Goal: Task Accomplishment & Management: Use online tool/utility

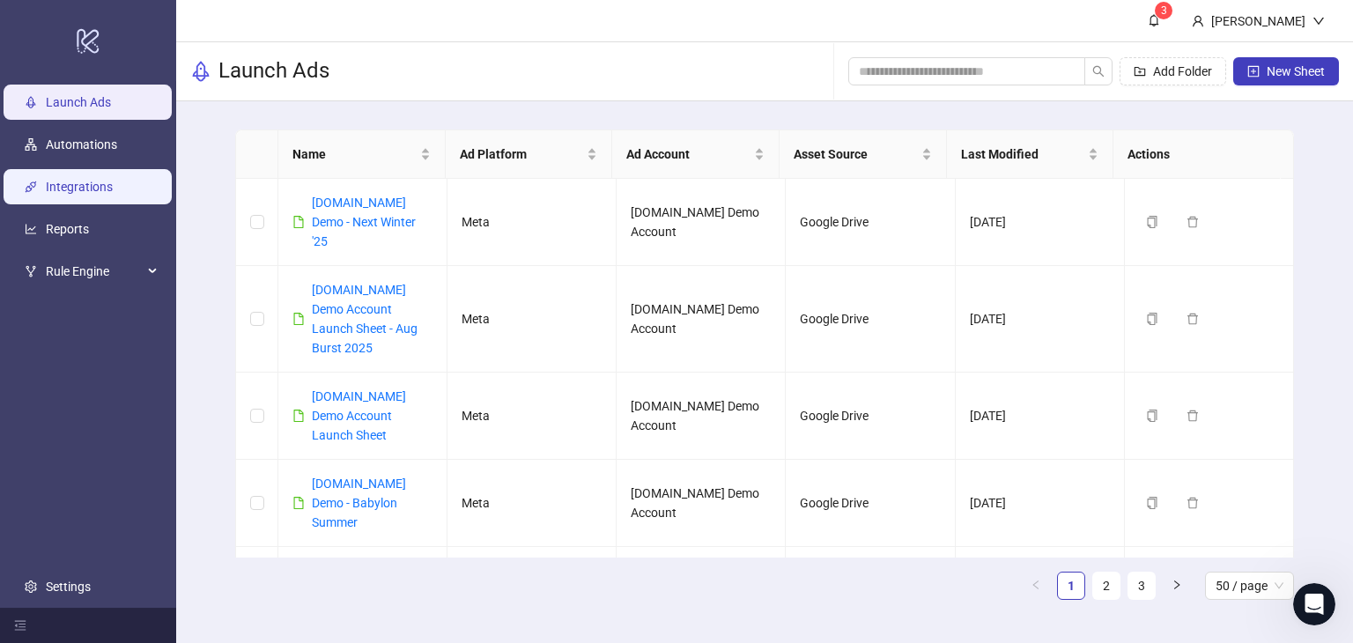
click at [66, 184] on link "Integrations" at bounding box center [79, 187] width 67 height 14
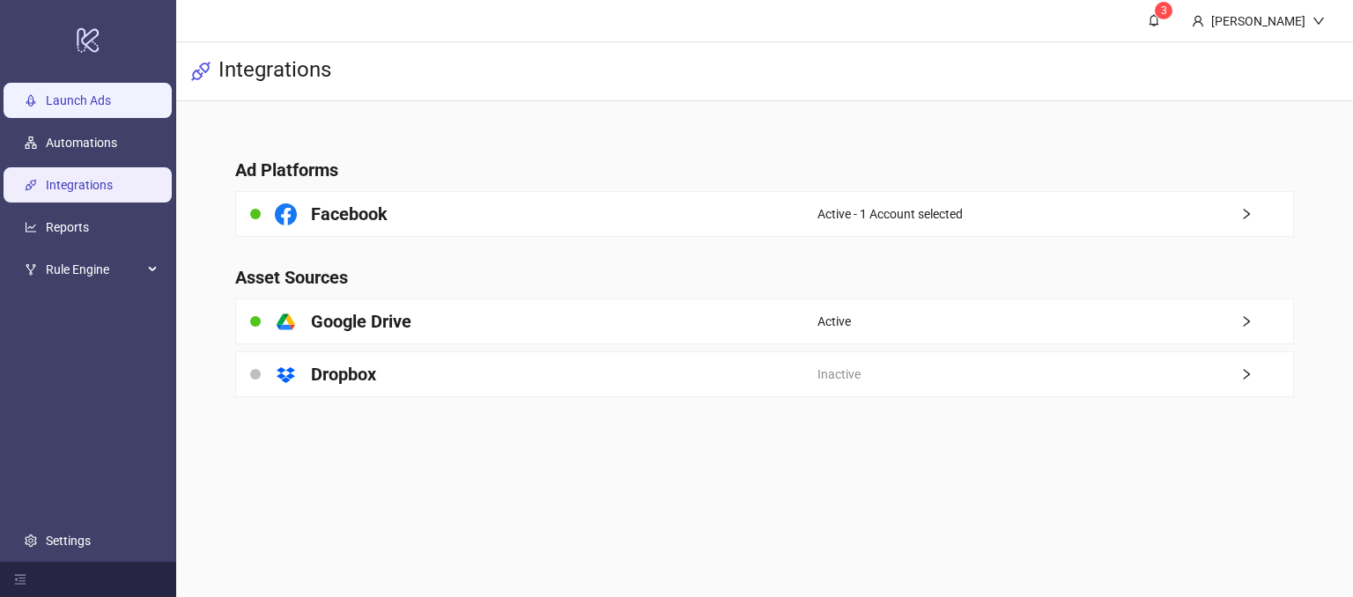
click at [65, 101] on link "Launch Ads" at bounding box center [78, 101] width 65 height 14
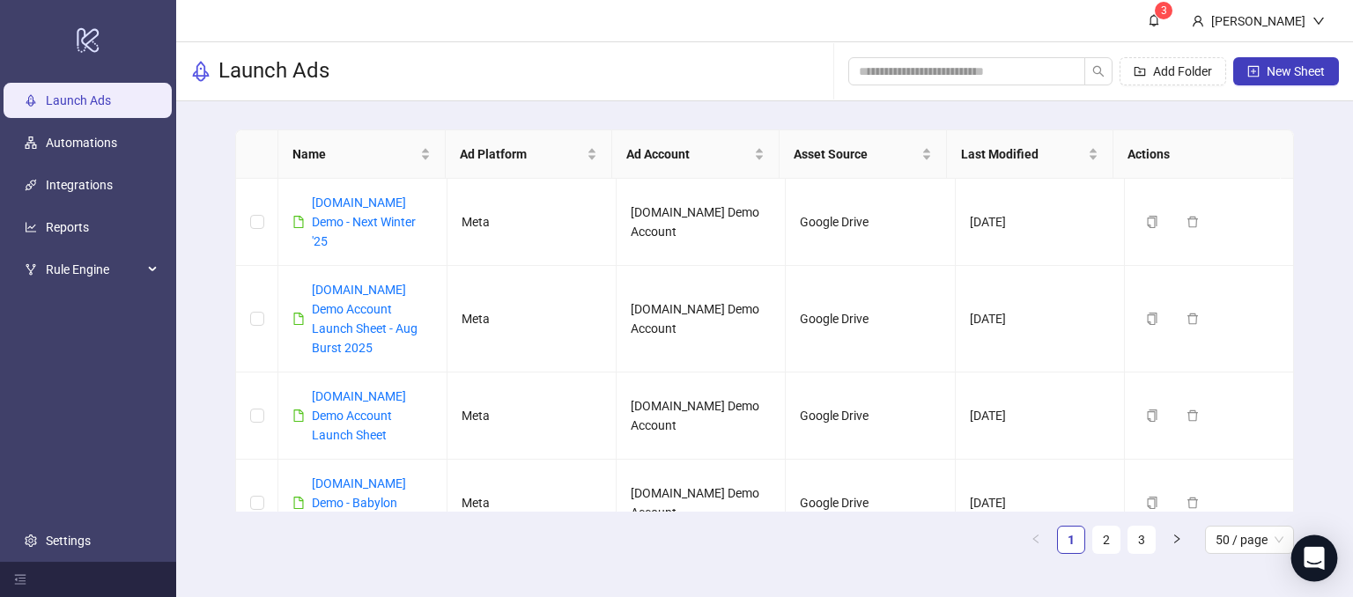
click at [1306, 556] on icon "Open Intercom Messenger" at bounding box center [1314, 558] width 23 height 23
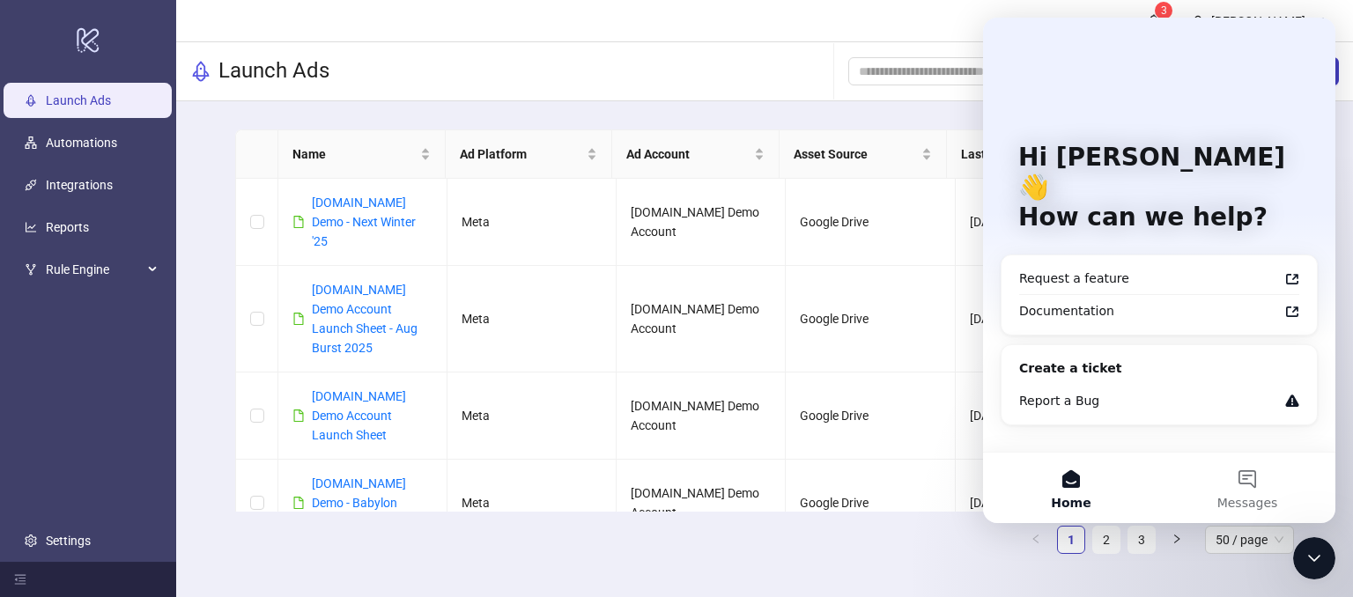
click at [1309, 552] on icon "Close Intercom Messenger" at bounding box center [1314, 558] width 21 height 21
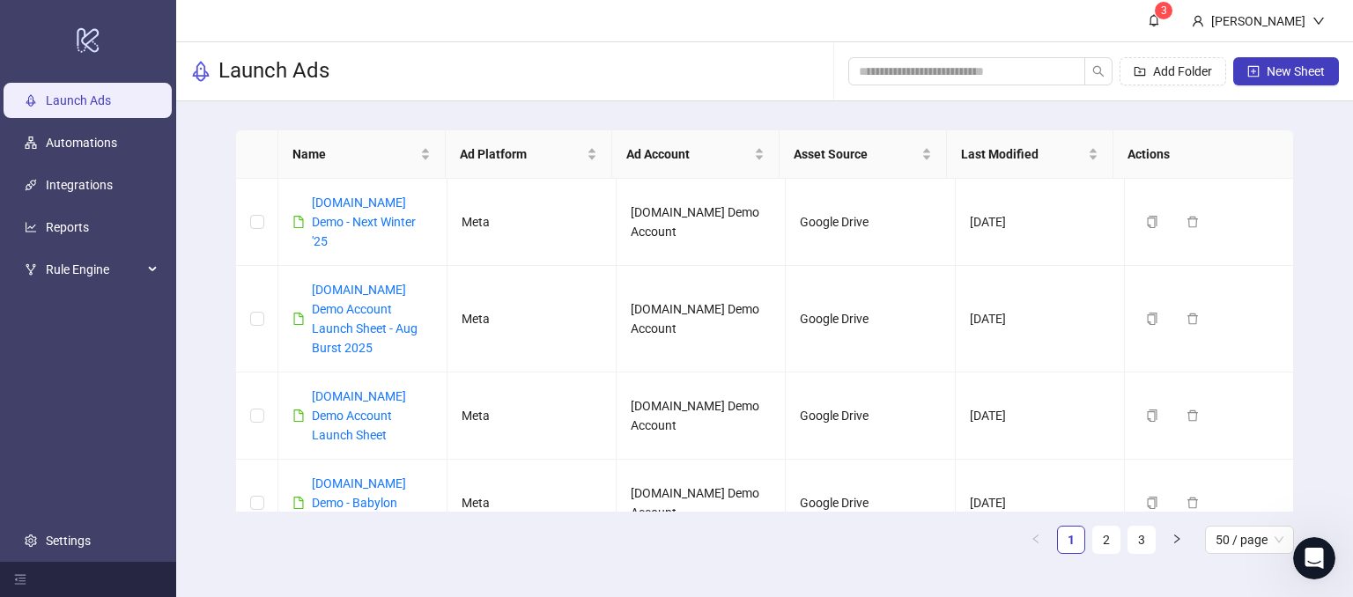
click at [1315, 559] on icon "Open Intercom Messenger" at bounding box center [1314, 559] width 29 height 29
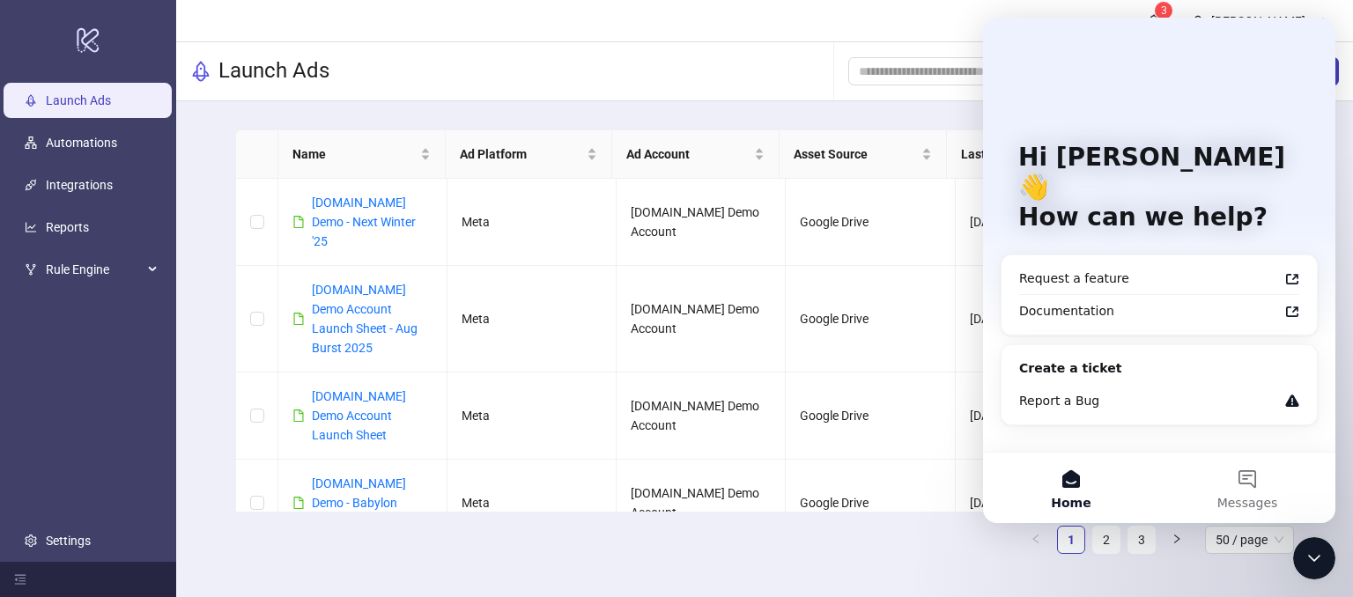
click at [1308, 552] on icon "Close Intercom Messenger" at bounding box center [1314, 558] width 21 height 21
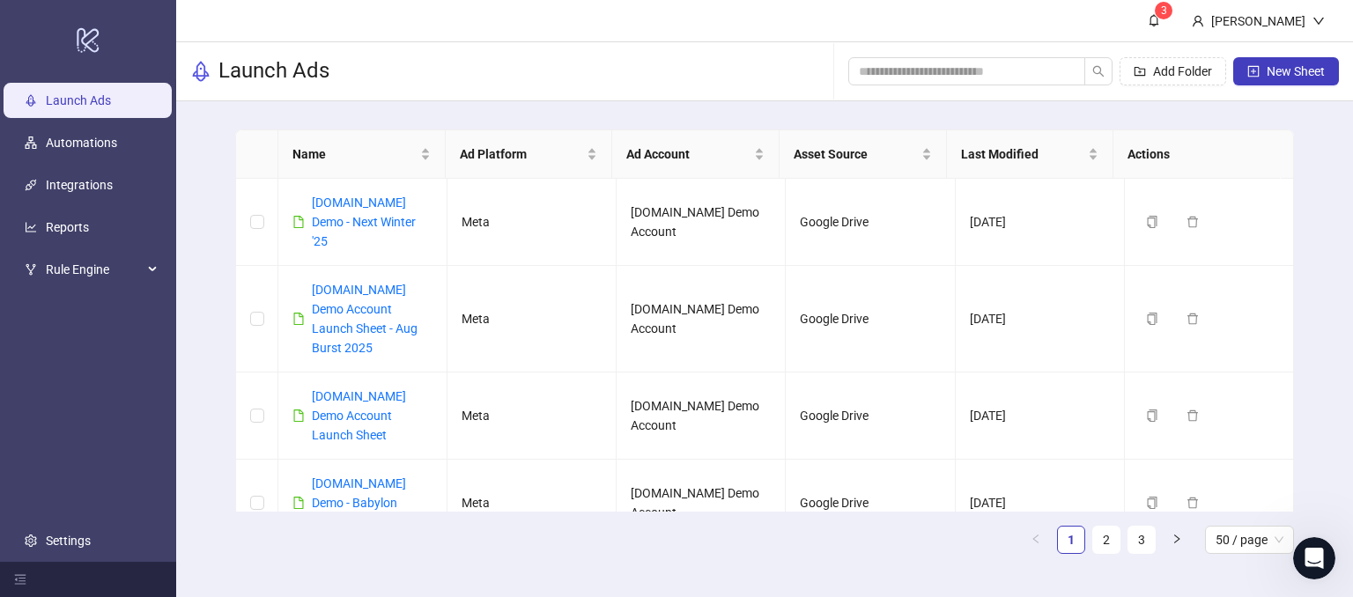
click at [1330, 294] on div "Name Ad Platform Ad Account Asset Source Last Modified Actions [DOMAIN_NAME] De…" at bounding box center [764, 348] width 1177 height 495
click at [1286, 72] on span "New Sheet" at bounding box center [1296, 71] width 58 height 14
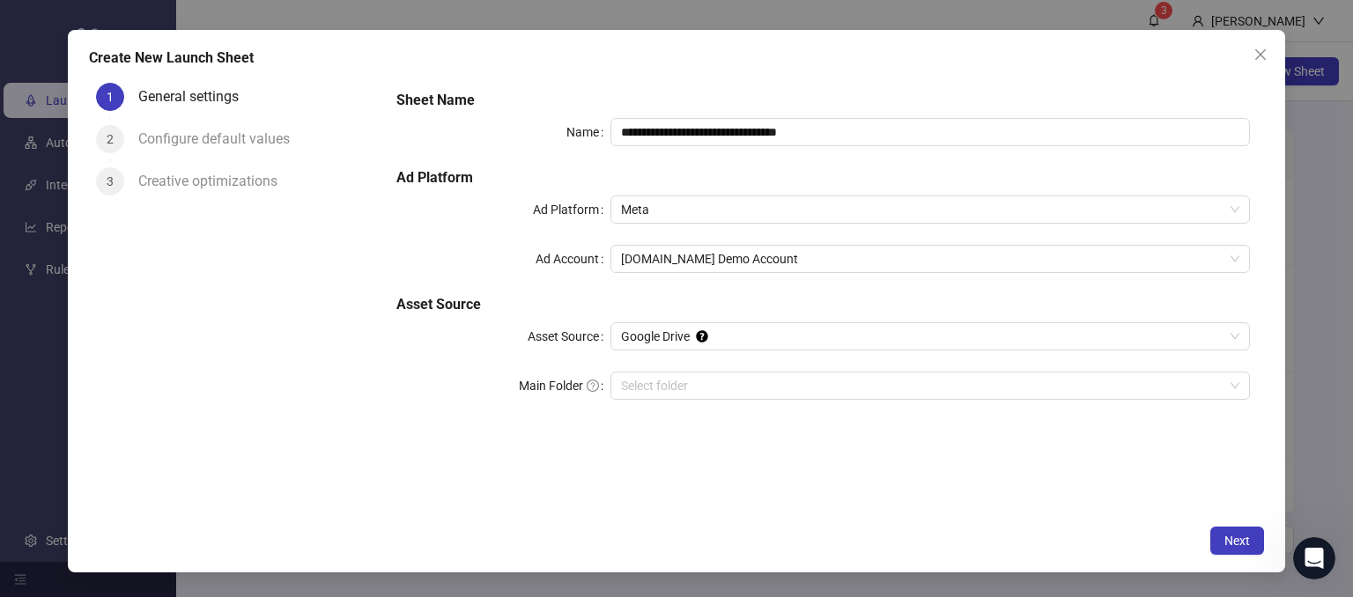
click at [849, 168] on h5 "Ad Platform" at bounding box center [823, 177] width 854 height 21
click at [837, 124] on input "**********" at bounding box center [931, 132] width 641 height 28
click at [847, 124] on input "**********" at bounding box center [931, 132] width 641 height 28
drag, startPoint x: 839, startPoint y: 112, endPoint x: 834, endPoint y: 136, distance: 24.2
click at [838, 114] on div "**********" at bounding box center [823, 255] width 868 height 345
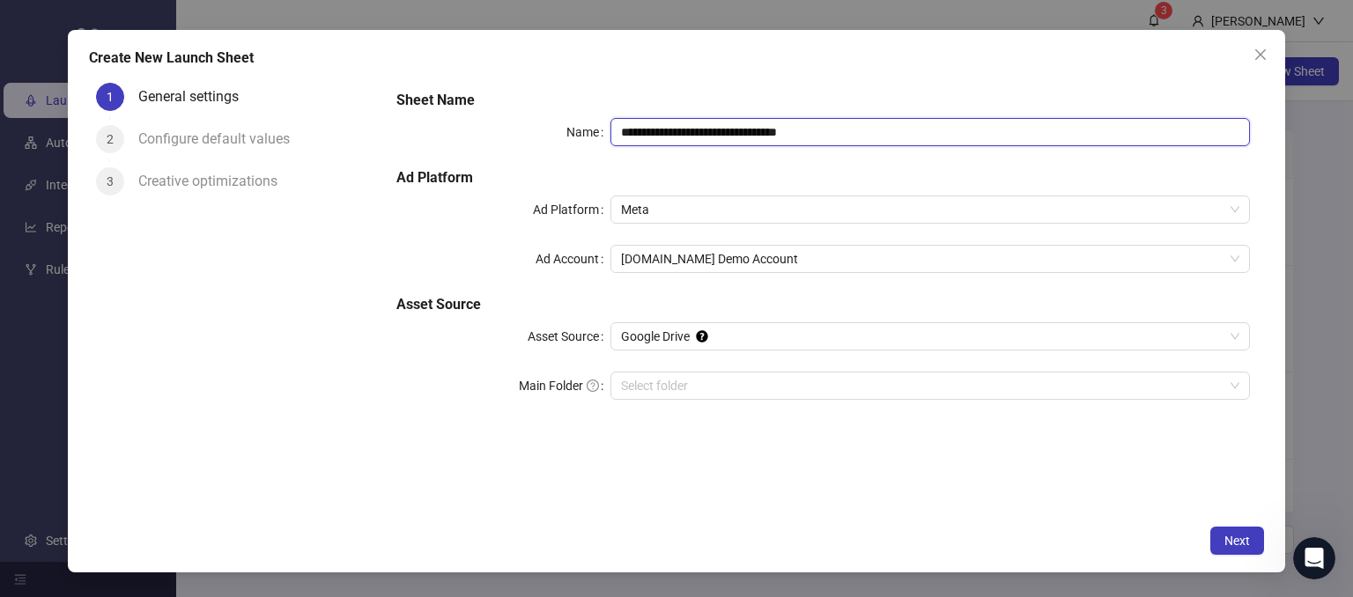
click at [833, 139] on input "**********" at bounding box center [931, 132] width 641 height 28
drag, startPoint x: 841, startPoint y: 128, endPoint x: 725, endPoint y: 142, distance: 116.3
click at [725, 142] on input "**********" at bounding box center [931, 132] width 641 height 28
click at [652, 205] on span "Meta" at bounding box center [930, 209] width 619 height 26
type input "**********"
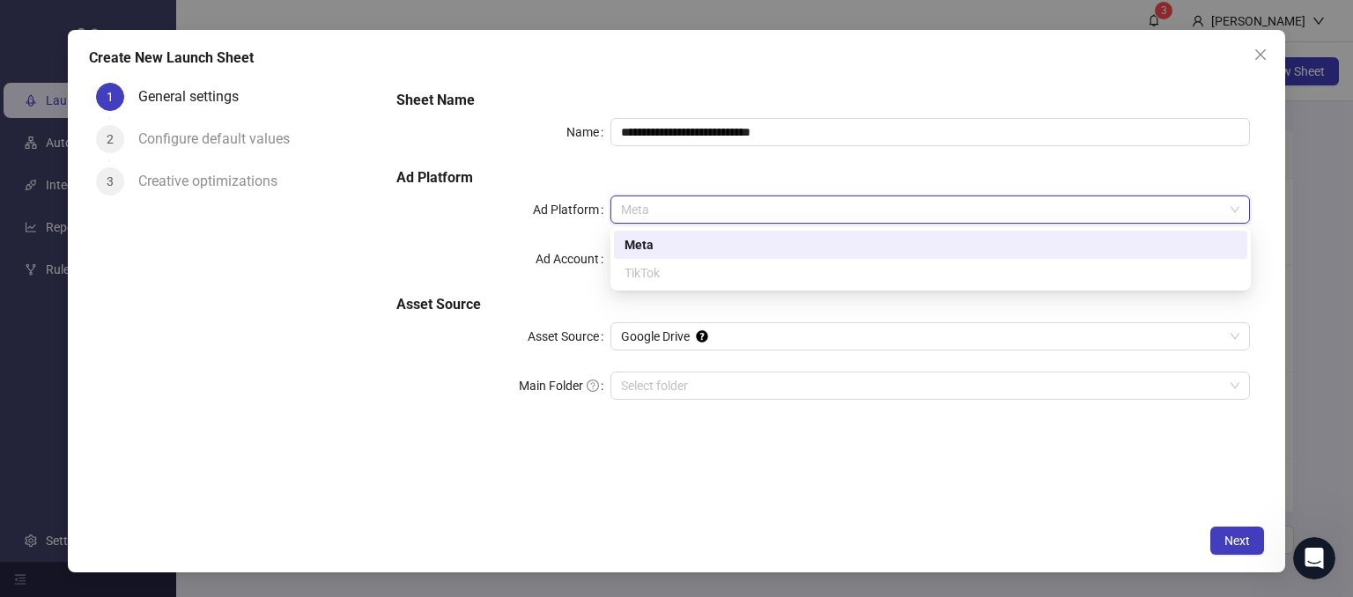
click at [635, 245] on div "Meta" at bounding box center [931, 244] width 612 height 19
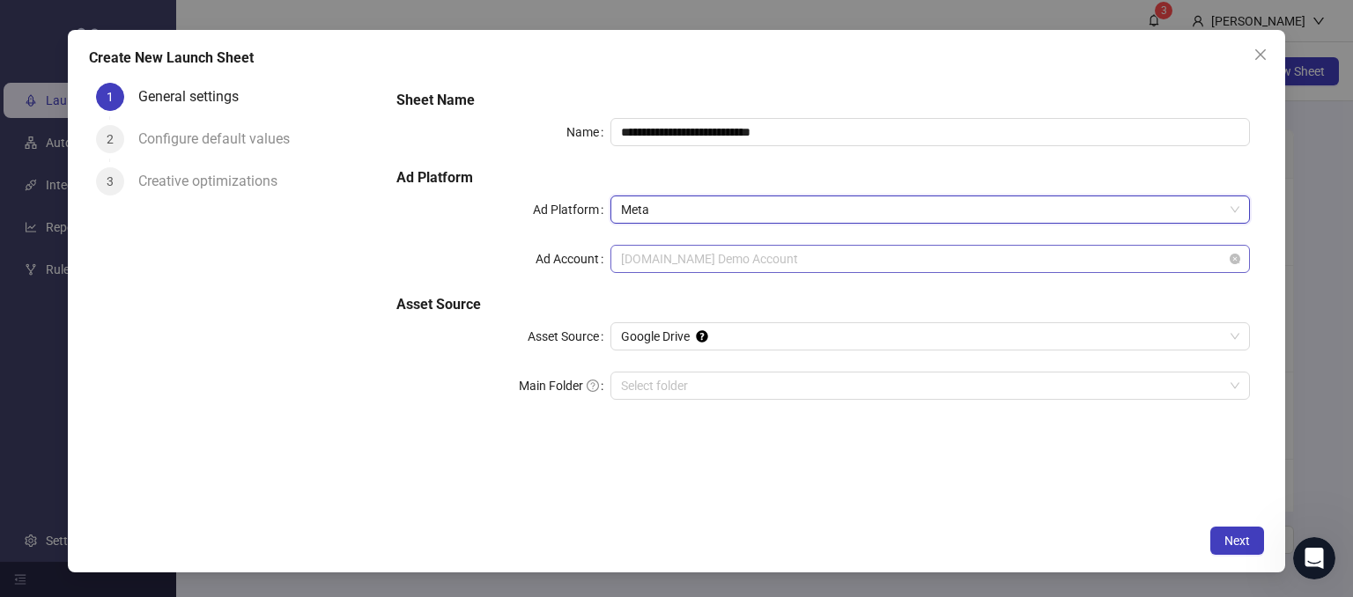
click at [652, 263] on span "[DOMAIN_NAME] Demo Account" at bounding box center [930, 259] width 619 height 26
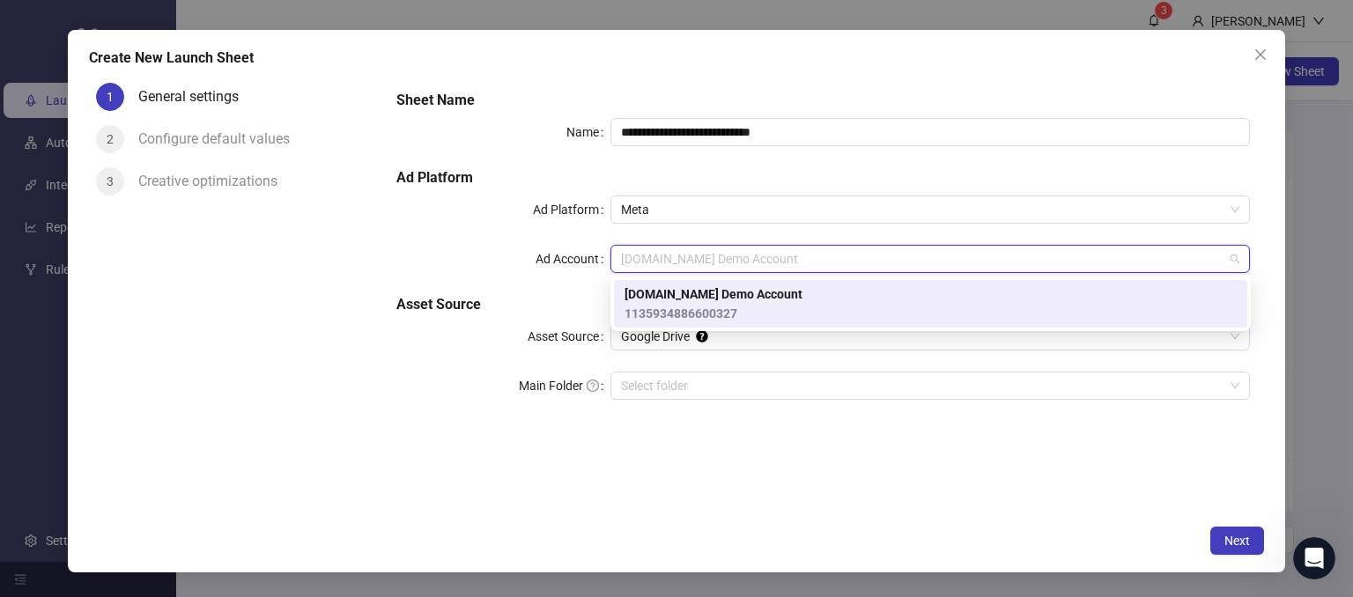
click at [644, 300] on span "[DOMAIN_NAME] Demo Account" at bounding box center [714, 294] width 178 height 19
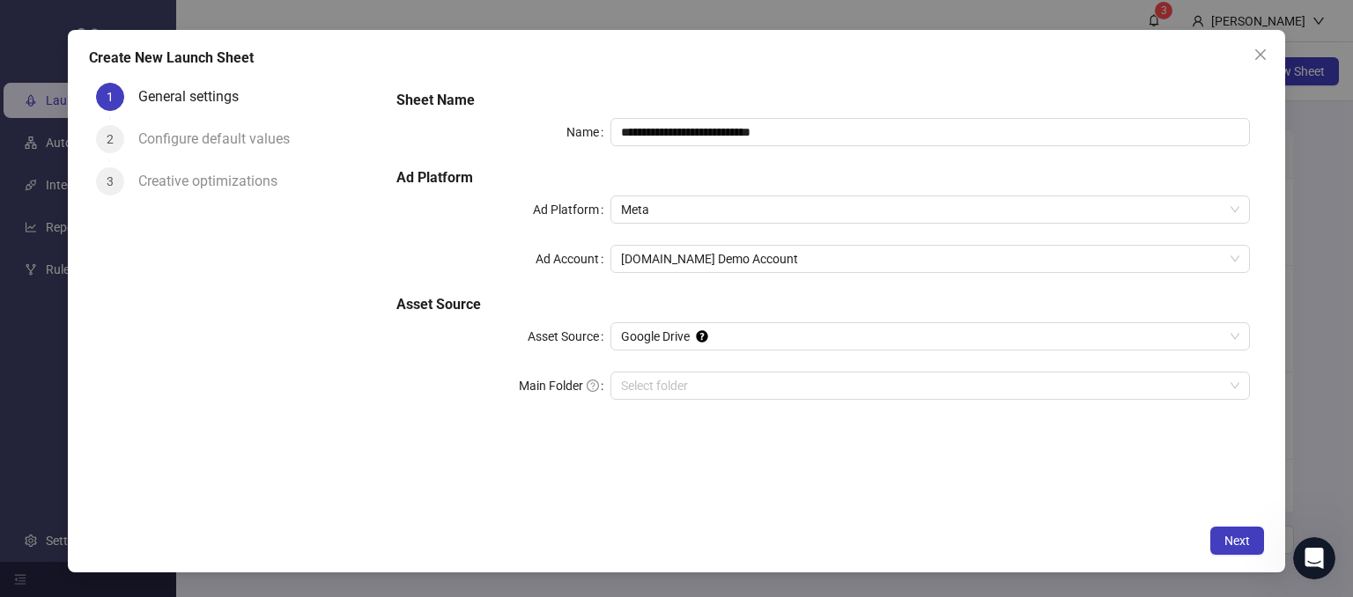
click at [449, 374] on div "Main Folder" at bounding box center [502, 386] width 213 height 28
click at [641, 343] on span "Google Drive" at bounding box center [930, 336] width 619 height 26
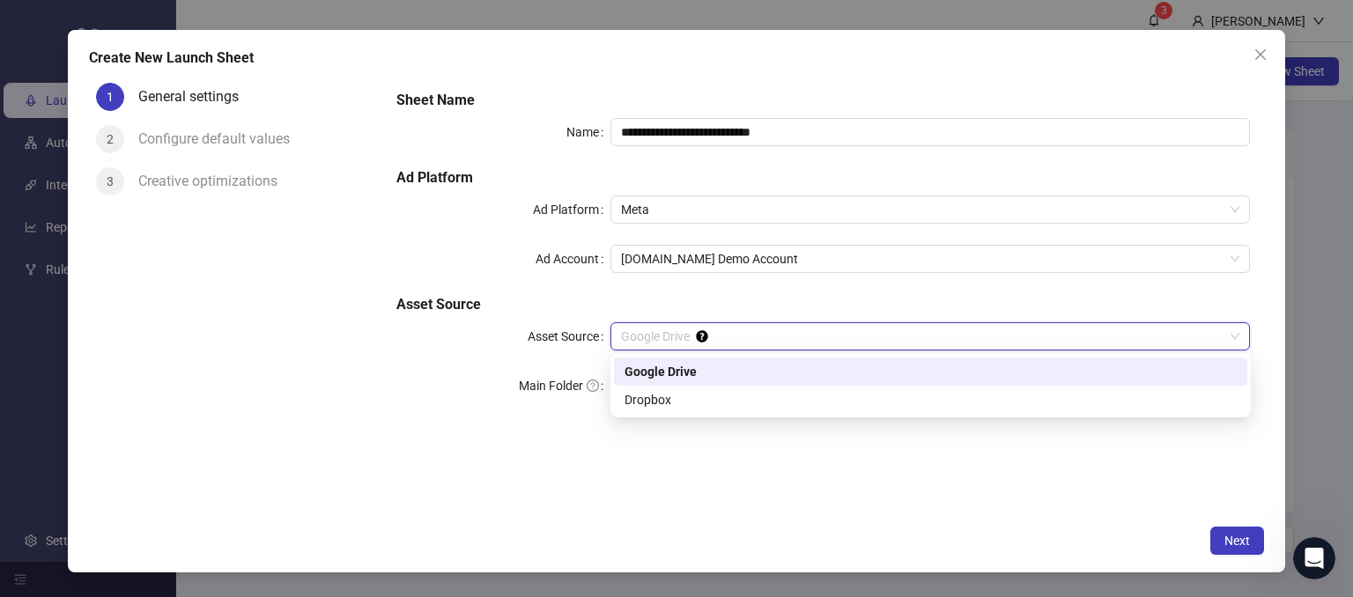
click at [637, 367] on div "Google Drive" at bounding box center [931, 371] width 612 height 19
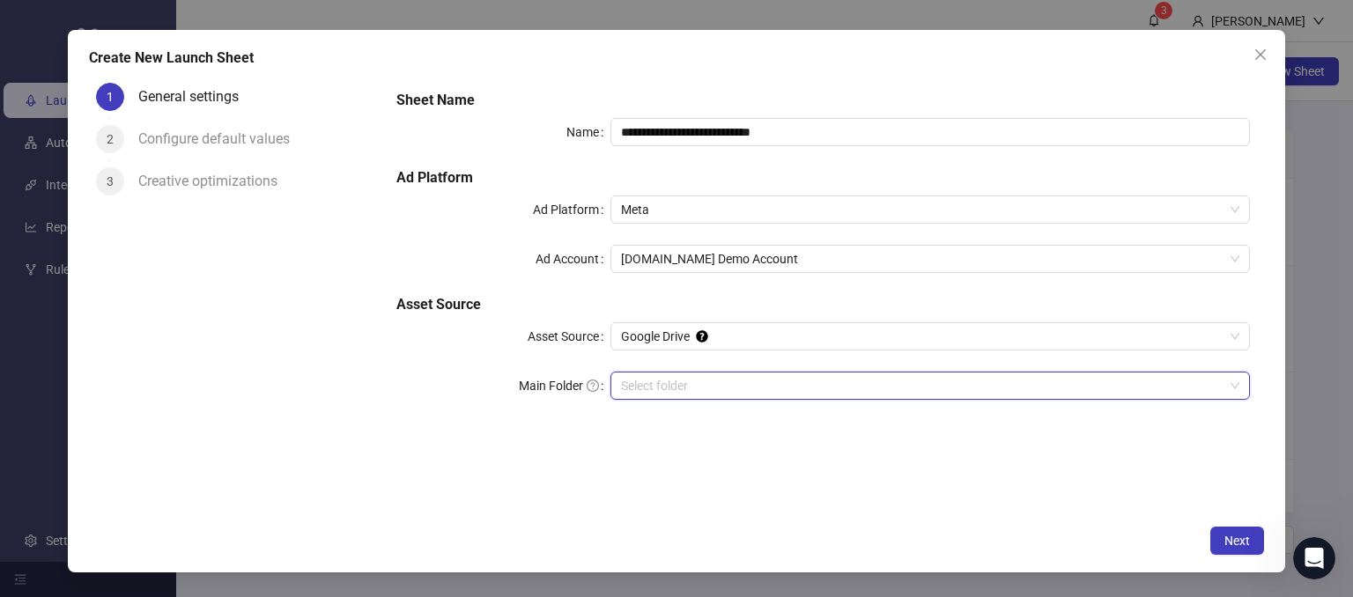
click at [652, 393] on input "Main Folder" at bounding box center [923, 386] width 604 height 26
drag, startPoint x: 593, startPoint y: 477, endPoint x: 587, endPoint y: 470, distance: 9.4
click at [589, 473] on div "**********" at bounding box center [823, 296] width 882 height 441
click at [1235, 537] on span "Next" at bounding box center [1238, 541] width 26 height 14
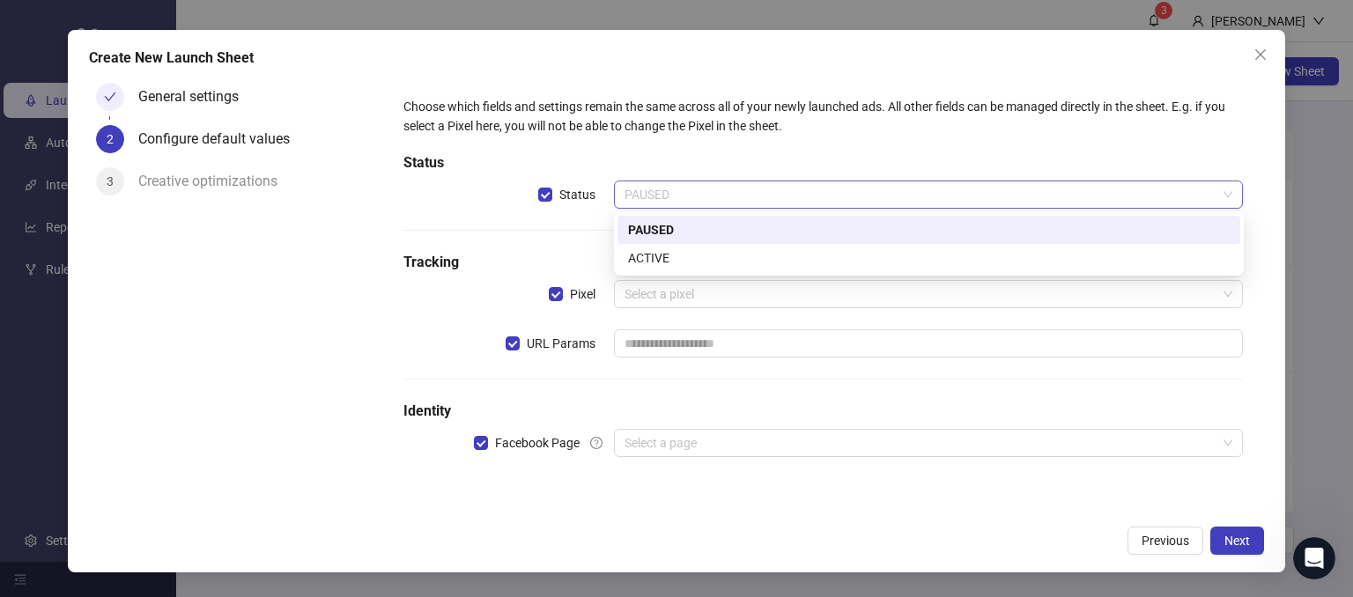
click at [672, 196] on span "PAUSED" at bounding box center [929, 195] width 609 height 26
click at [653, 220] on div "PAUSED" at bounding box center [929, 229] width 602 height 19
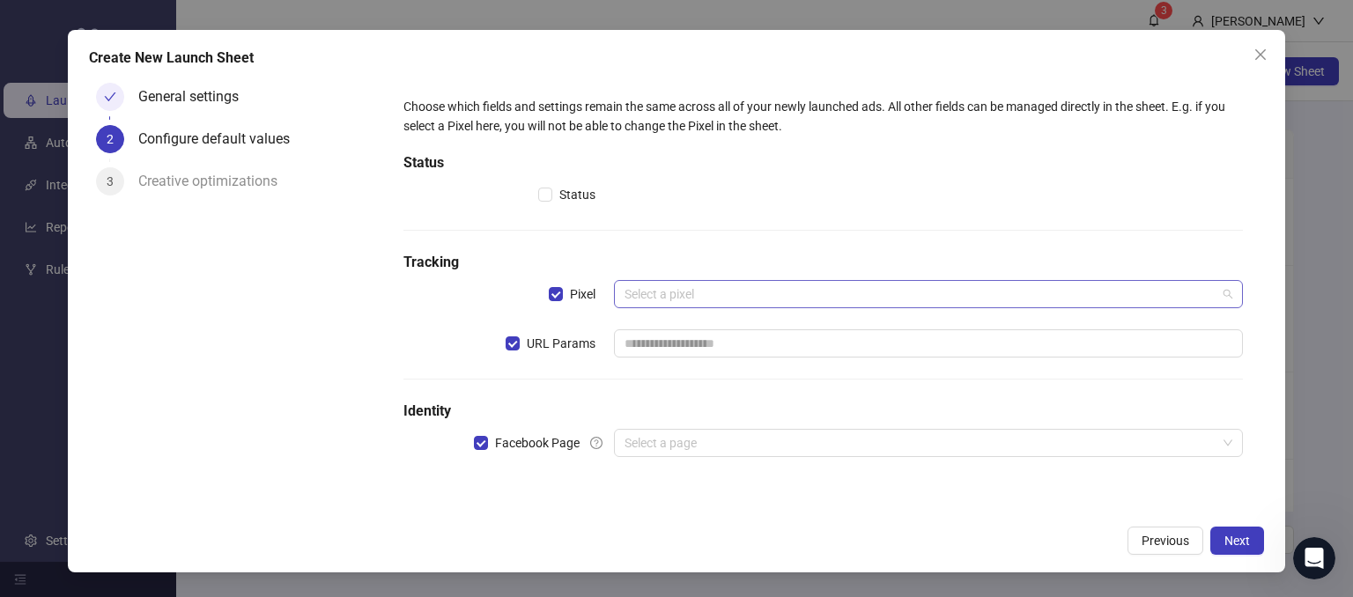
click at [650, 297] on input "search" at bounding box center [921, 294] width 593 height 26
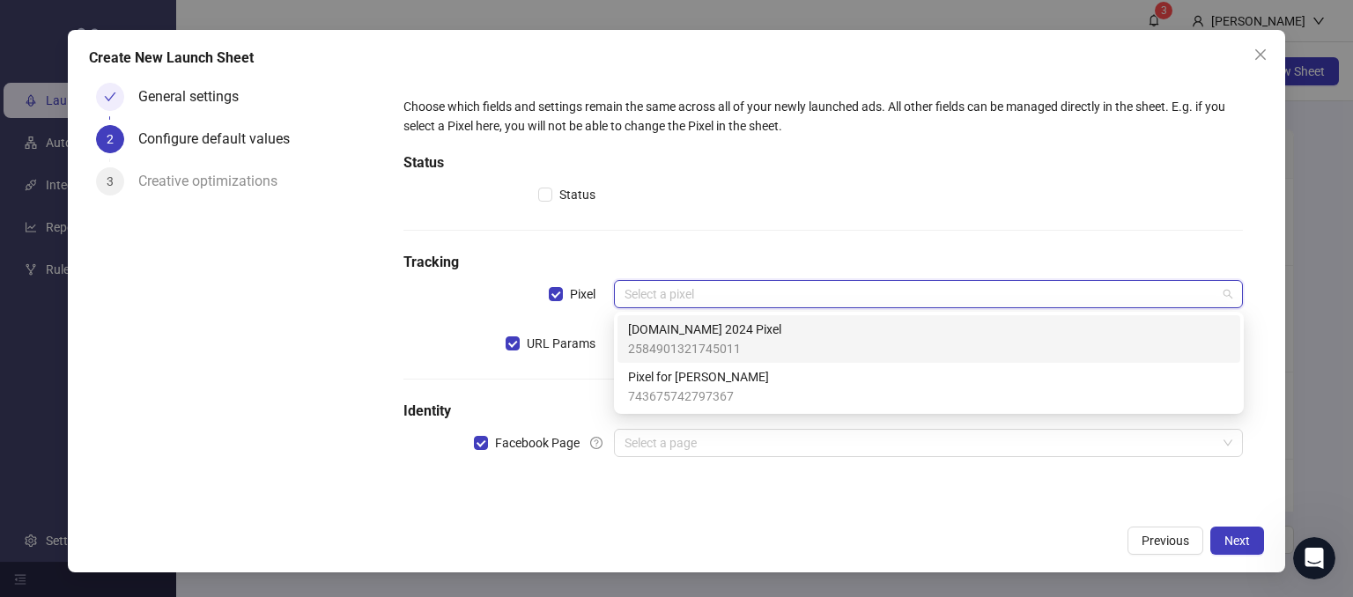
drag, startPoint x: 687, startPoint y: 339, endPoint x: 560, endPoint y: 329, distance: 127.3
click at [687, 338] on div "[DOMAIN_NAME] 2024 Pixel 2584901321745011" at bounding box center [704, 339] width 153 height 39
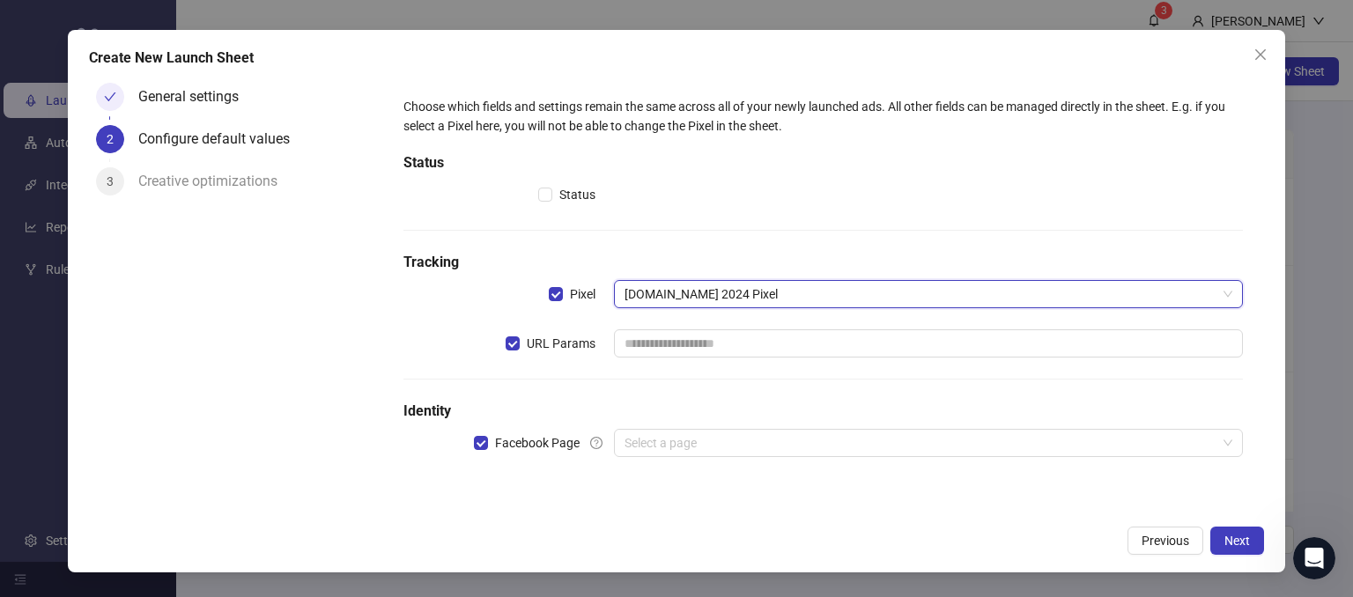
click at [388, 353] on form "Choose which fields and settings remain the same across all of your newly launc…" at bounding box center [823, 288] width 882 height 424
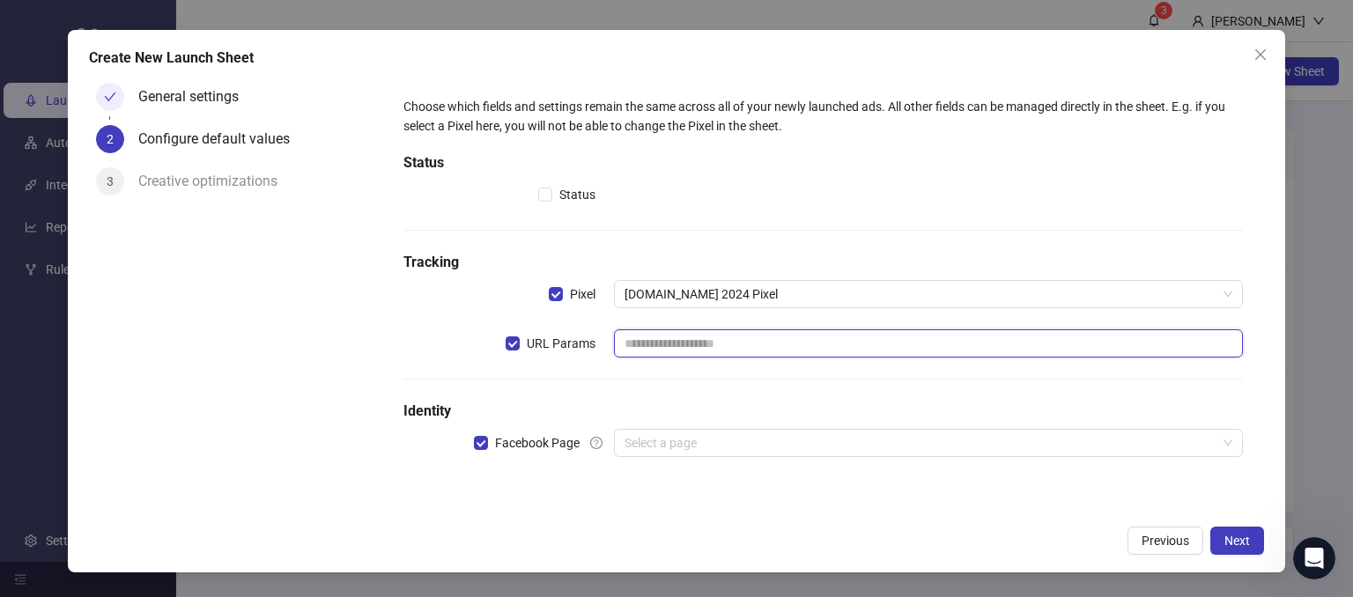
click at [671, 346] on input "text" at bounding box center [929, 344] width 630 height 28
type input "**********"
click at [321, 384] on div "General settings 2 Configure default values 3 Creative optimizations" at bounding box center [236, 296] width 294 height 441
click at [636, 435] on input "search" at bounding box center [921, 443] width 593 height 26
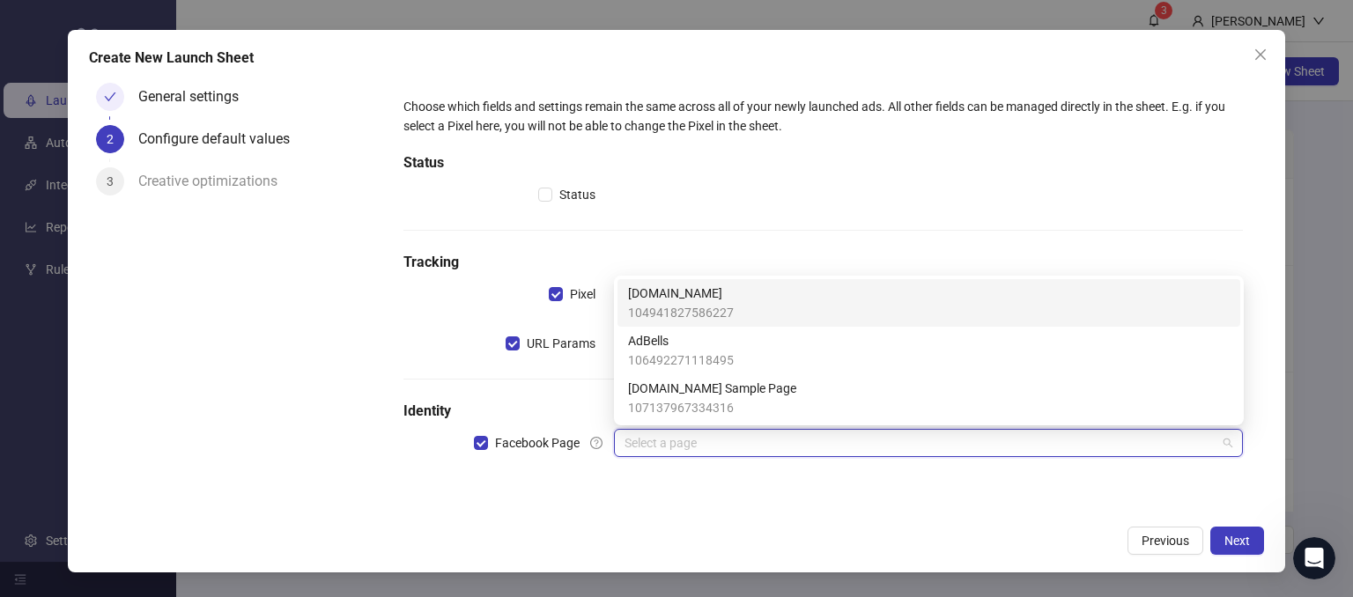
click at [657, 297] on span "[DOMAIN_NAME]" at bounding box center [681, 293] width 106 height 19
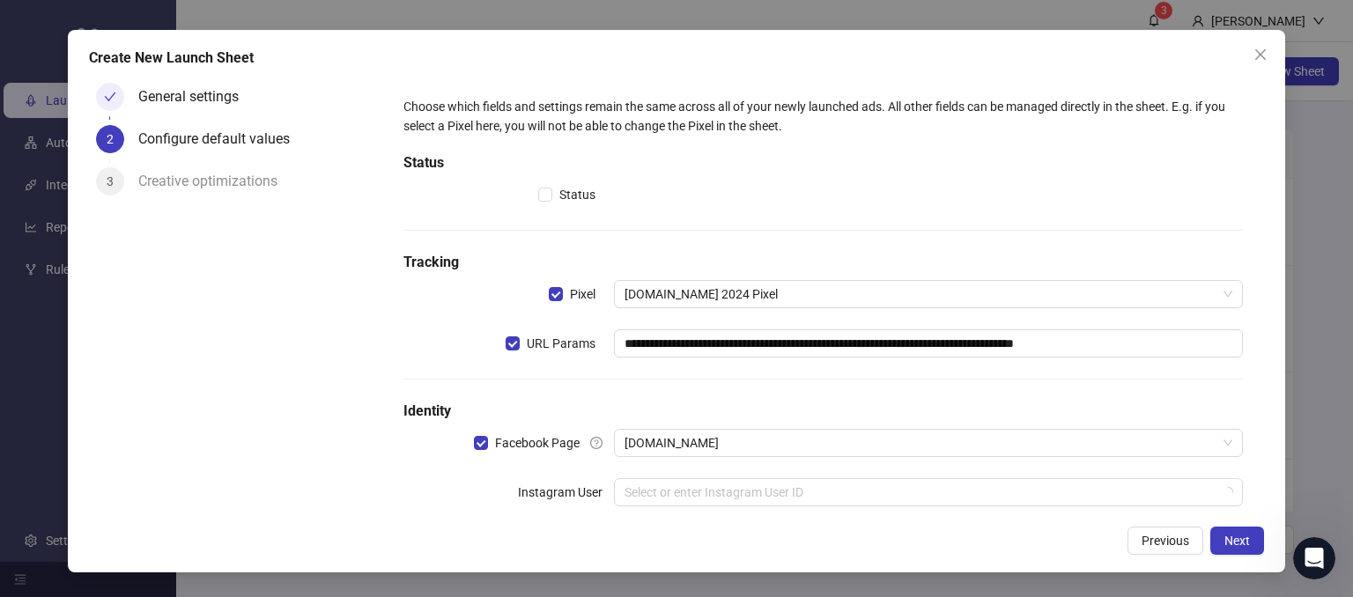
click at [338, 464] on div "General settings 2 Configure default values 3 Creative optimizations" at bounding box center [236, 296] width 294 height 441
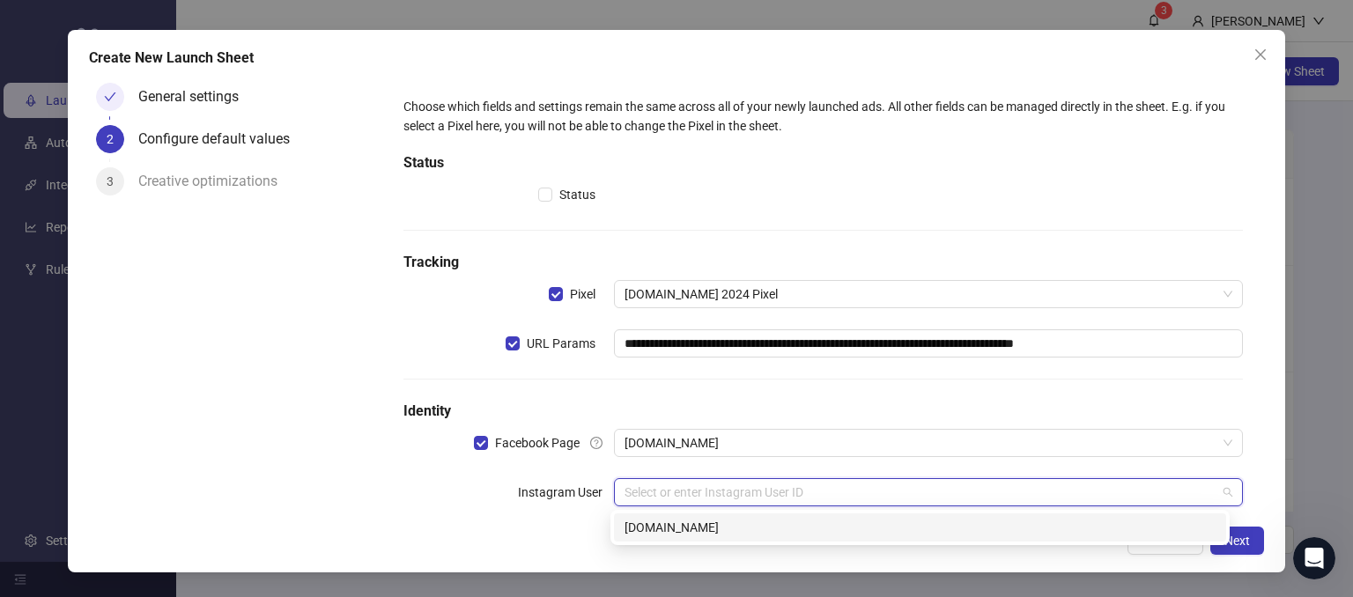
click at [634, 494] on input "search" at bounding box center [921, 492] width 593 height 26
click at [627, 531] on div "[DOMAIN_NAME]" at bounding box center [920, 527] width 591 height 19
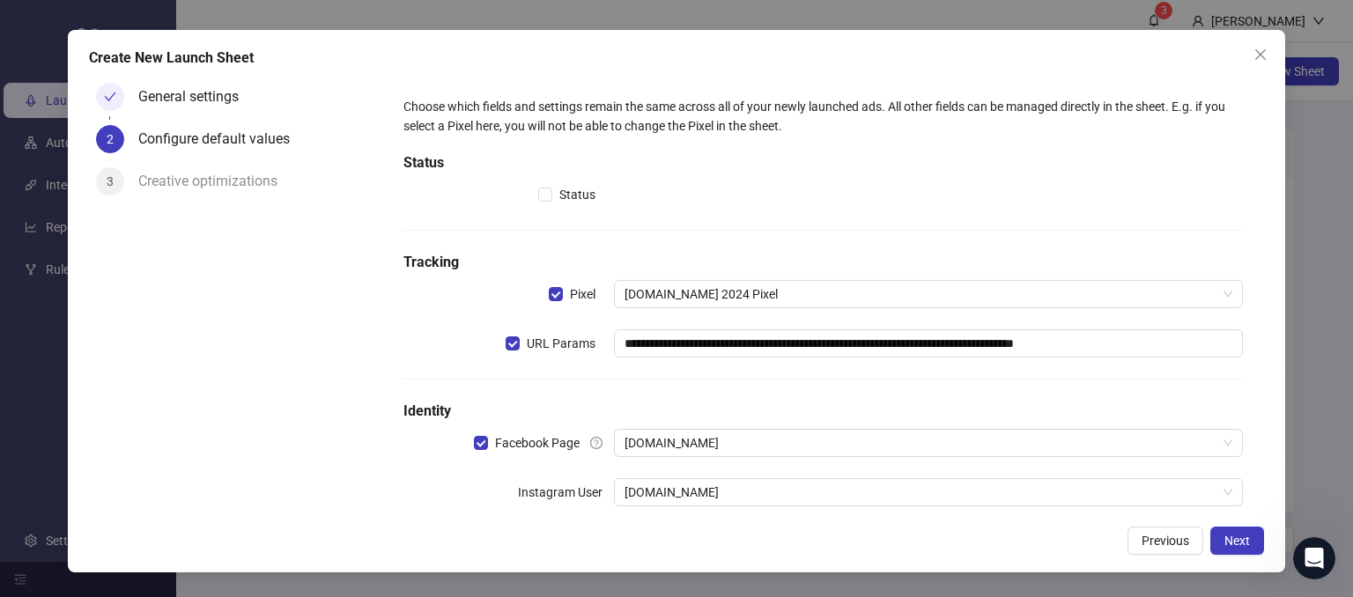
click at [316, 421] on div "General settings 2 Configure default values 3 Creative optimizations" at bounding box center [236, 296] width 294 height 441
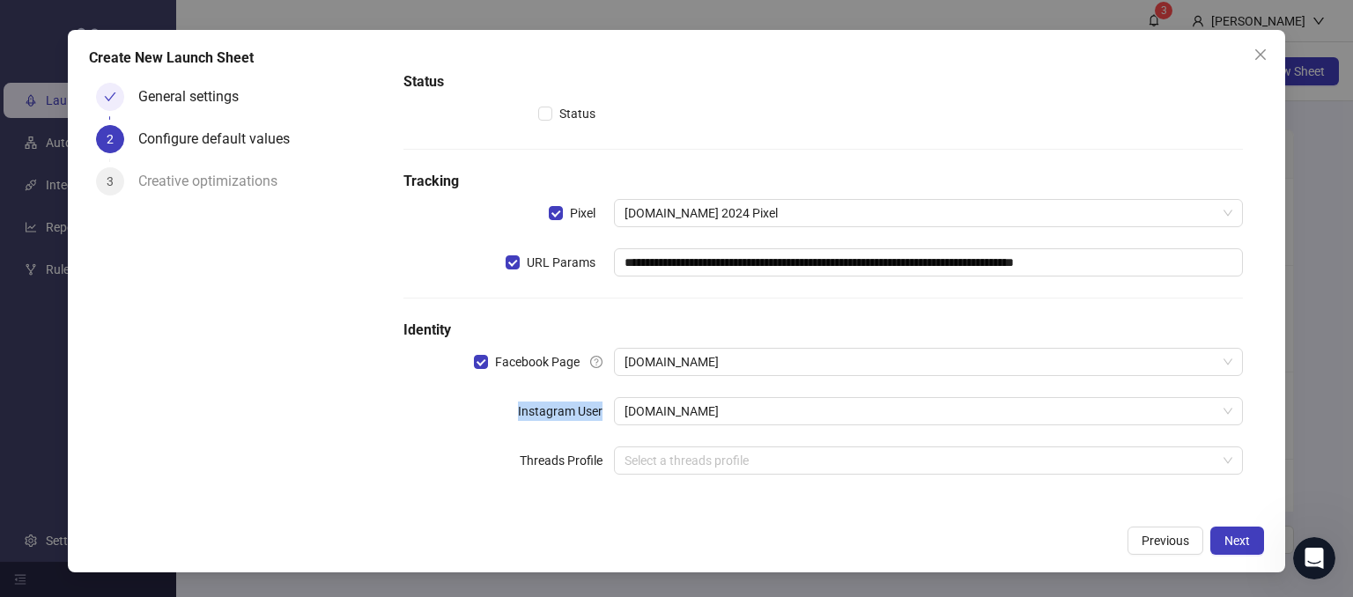
drag, startPoint x: 511, startPoint y: 400, endPoint x: 597, endPoint y: 403, distance: 86.4
click at [597, 403] on div "Instagram User" at bounding box center [509, 411] width 210 height 28
drag, startPoint x: 426, startPoint y: 459, endPoint x: 488, endPoint y: 426, distance: 69.8
click at [426, 459] on div "Threads Profile" at bounding box center [509, 461] width 210 height 28
click at [1241, 547] on button "Next" at bounding box center [1238, 541] width 54 height 28
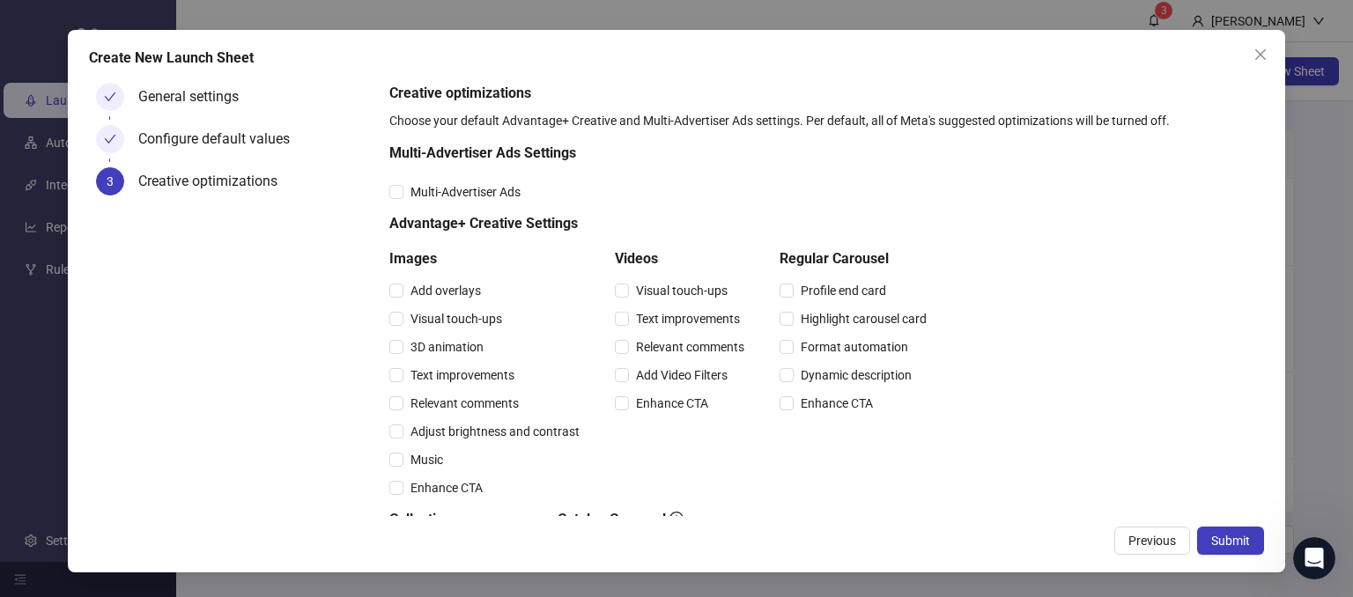
scroll to position [176, 0]
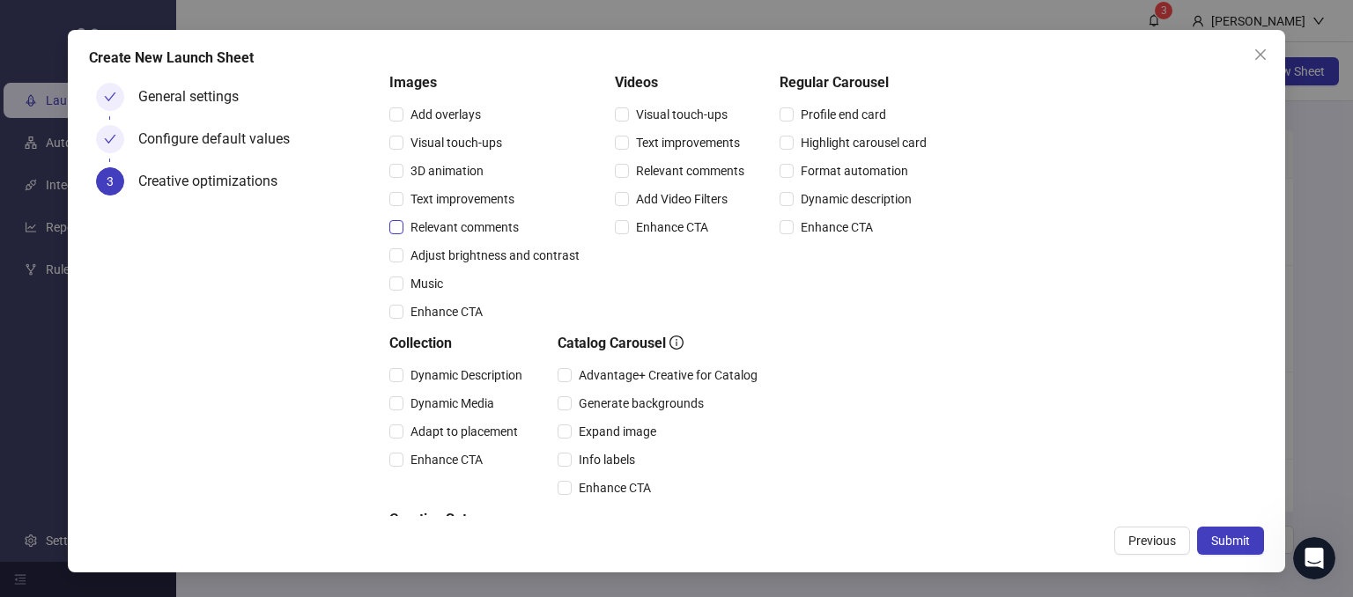
click at [404, 226] on span "Relevant comments" at bounding box center [465, 227] width 122 height 19
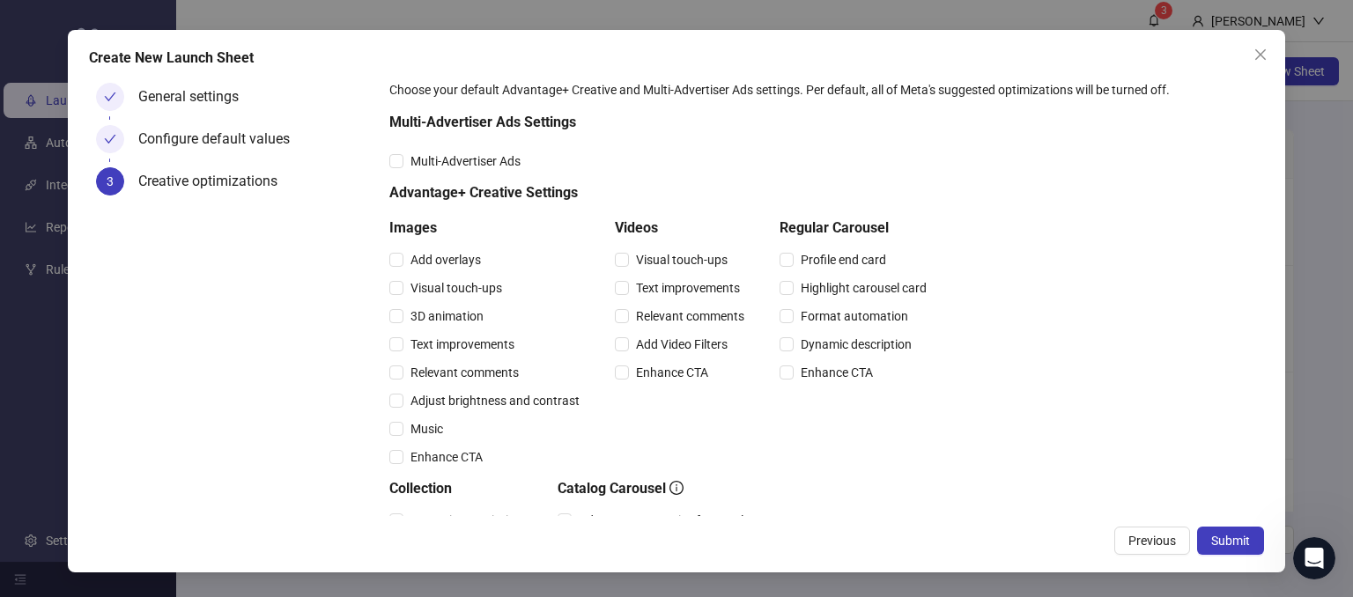
scroll to position [0, 0]
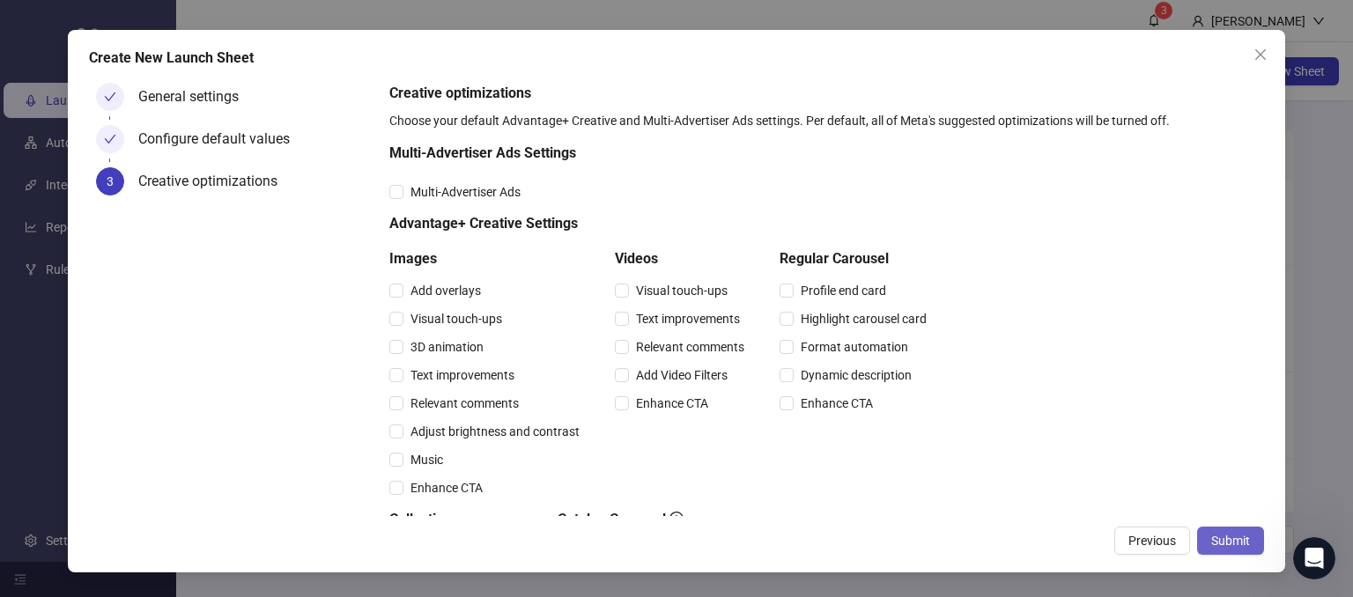
click at [1224, 538] on span "Submit" at bounding box center [1230, 541] width 39 height 14
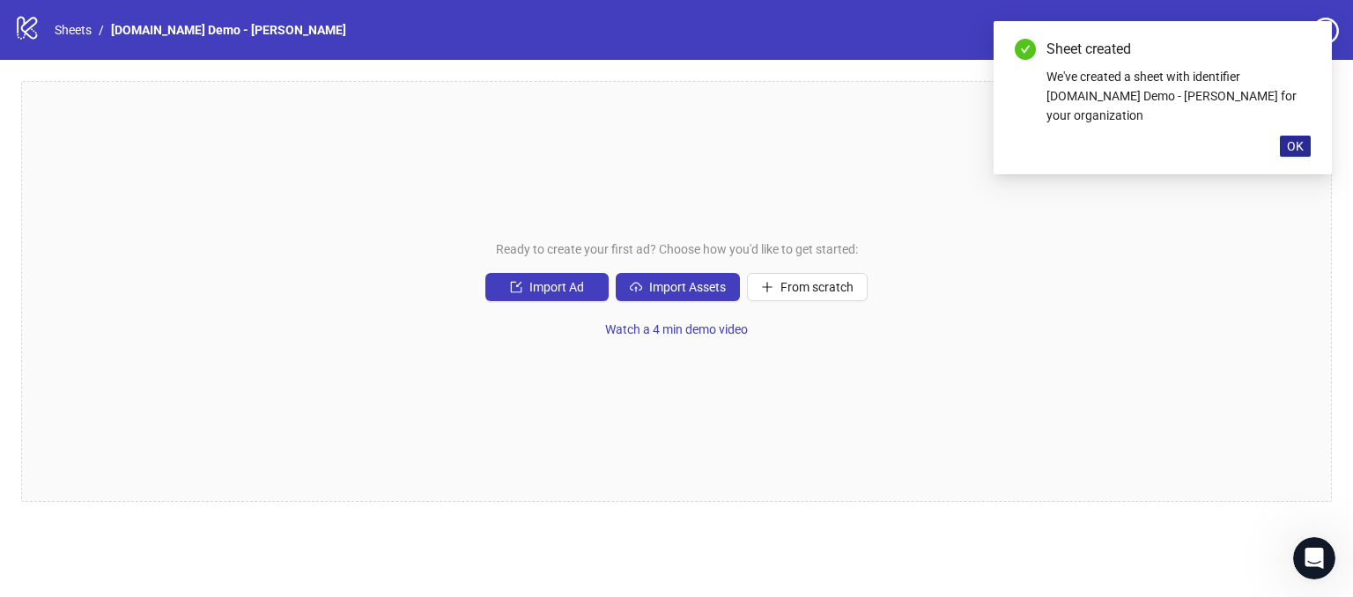
click at [1287, 139] on span "OK" at bounding box center [1295, 146] width 17 height 14
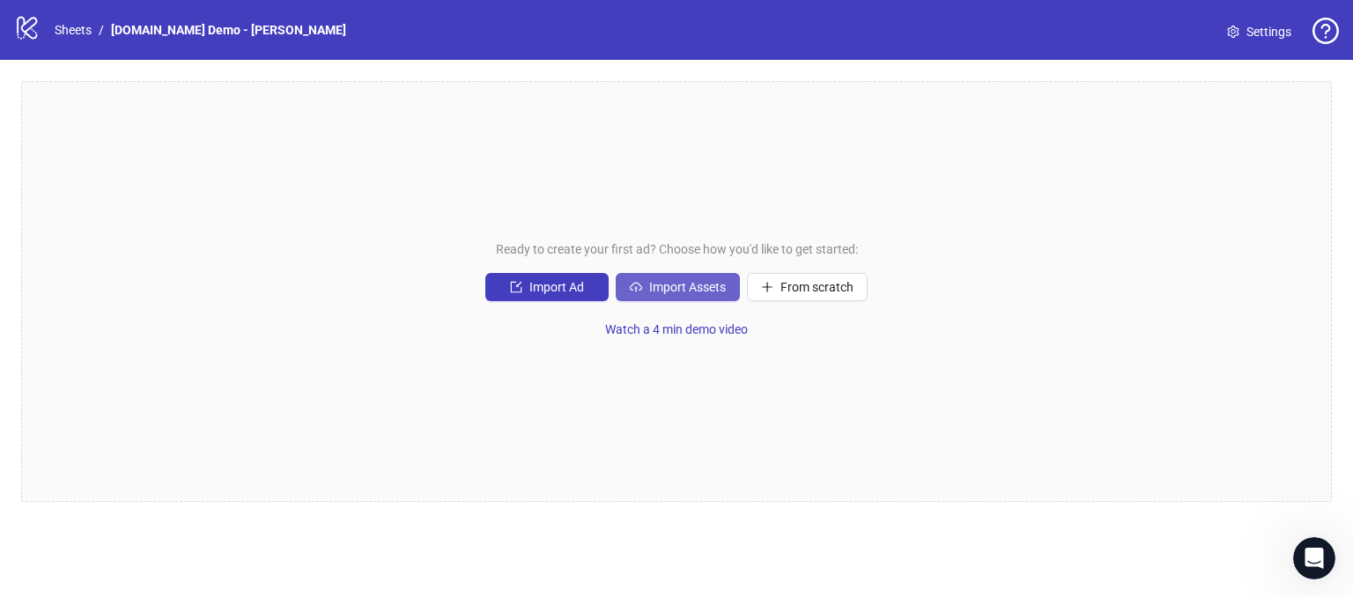
click at [670, 285] on span "Import Assets" at bounding box center [687, 287] width 77 height 14
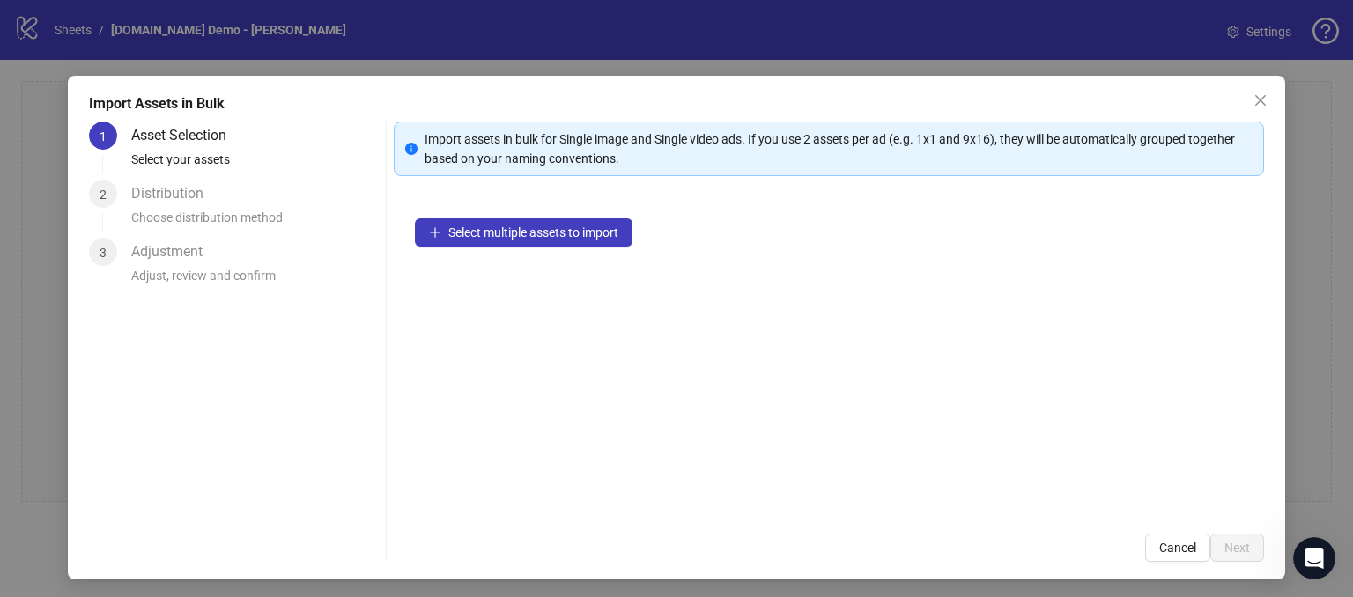
scroll to position [16, 0]
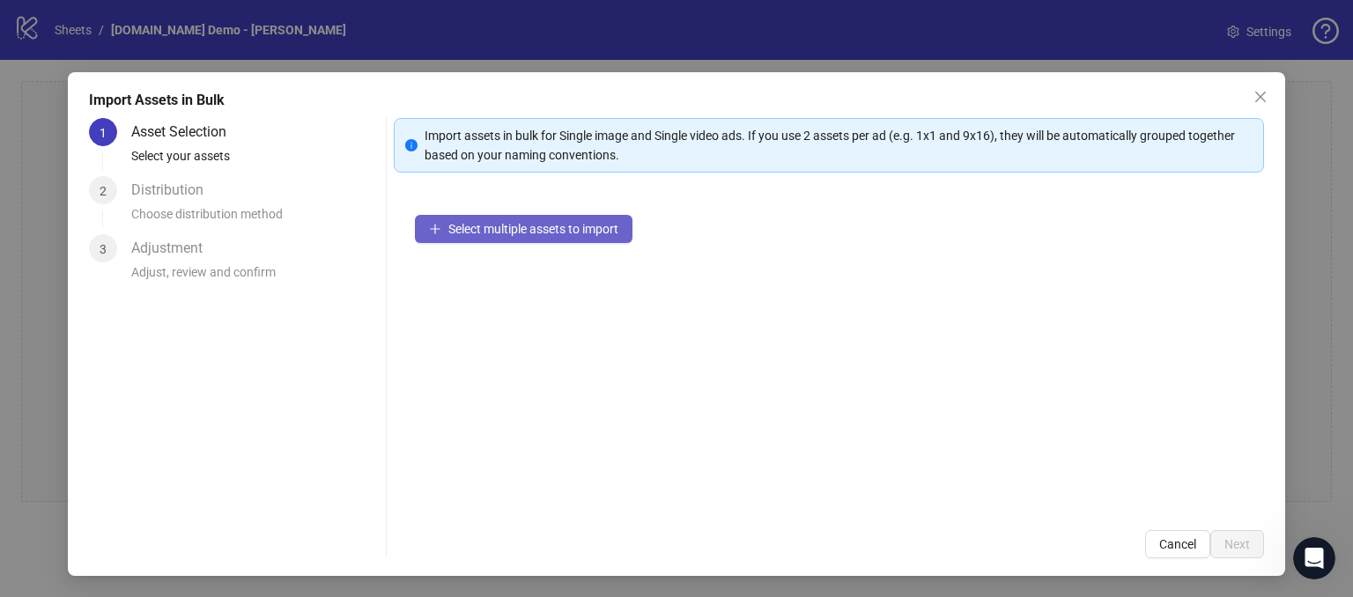
click at [502, 228] on span "Select multiple assets to import" at bounding box center [533, 229] width 170 height 14
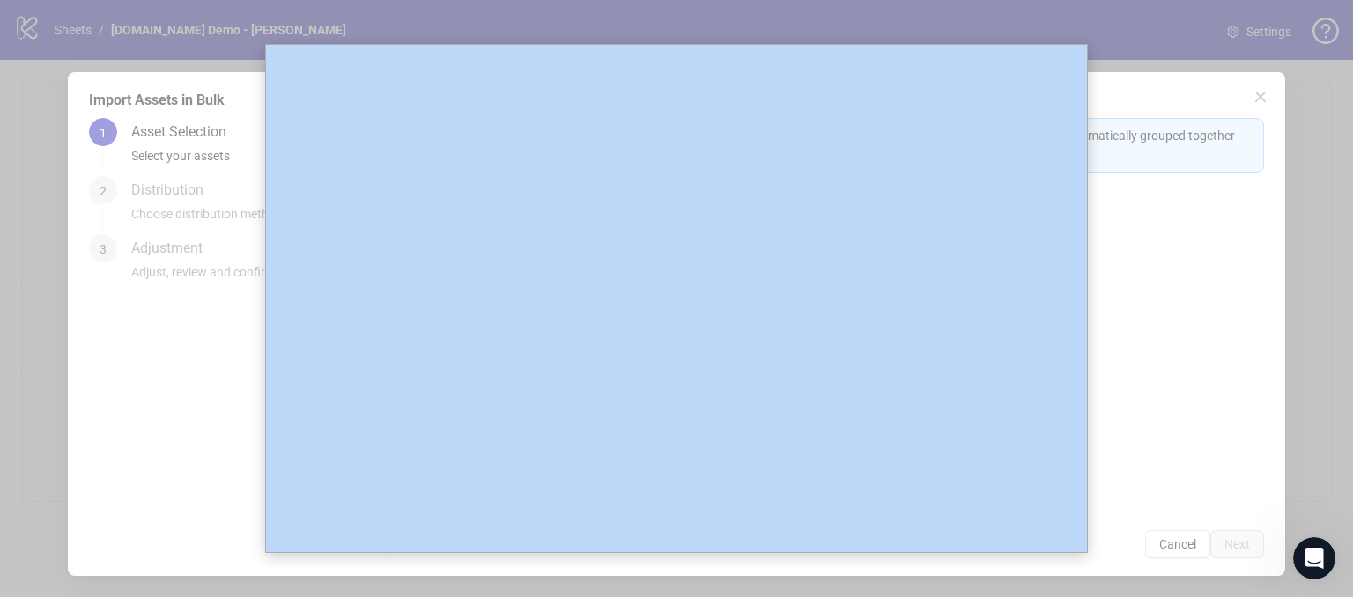
drag, startPoint x: 1115, startPoint y: 322, endPoint x: 1152, endPoint y: 101, distance: 223.5
click at [1115, 320] on div at bounding box center [676, 298] width 1353 height 597
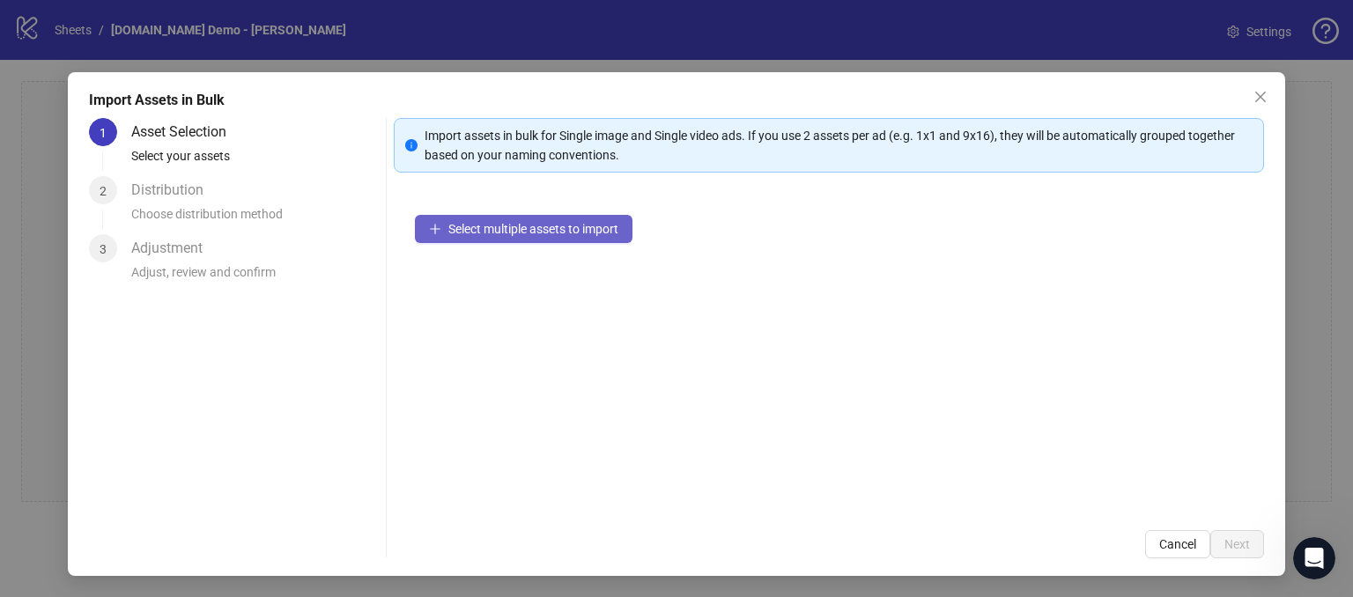
click at [496, 236] on button "Select multiple assets to import" at bounding box center [524, 229] width 218 height 28
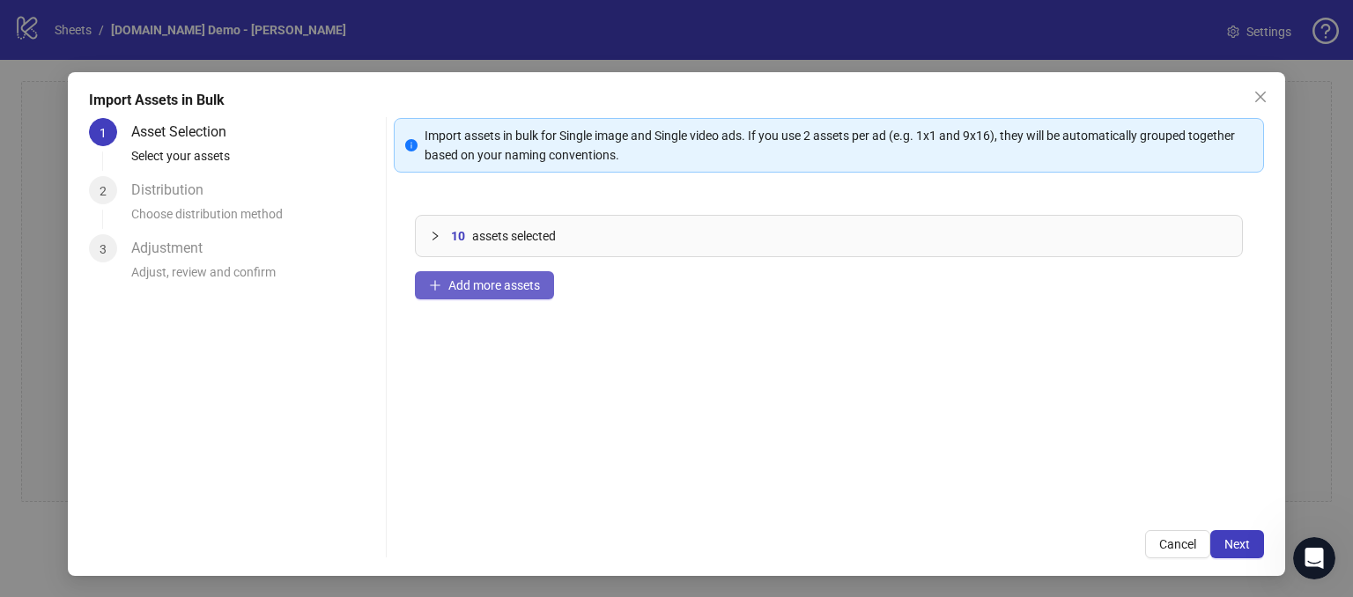
click at [465, 286] on span "Add more assets" at bounding box center [494, 285] width 92 height 14
click at [786, 433] on div "16 assets selected Add more assets" at bounding box center [829, 351] width 870 height 315
click at [1225, 545] on span "Next" at bounding box center [1238, 544] width 26 height 14
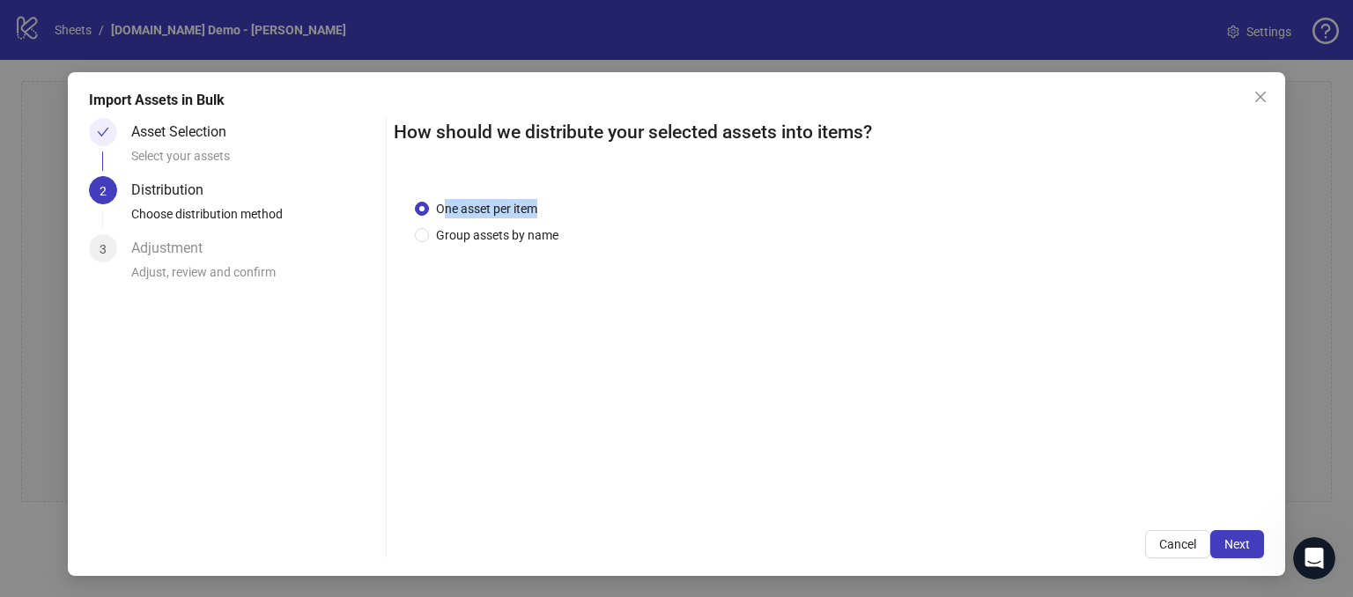
drag, startPoint x: 546, startPoint y: 211, endPoint x: 437, endPoint y: 207, distance: 109.3
click at [441, 206] on div "One asset per item" at bounding box center [490, 208] width 151 height 19
drag, startPoint x: 565, startPoint y: 206, endPoint x: 584, endPoint y: 211, distance: 19.9
click at [570, 210] on div "One asset per item Group assets by name" at bounding box center [829, 222] width 828 height 46
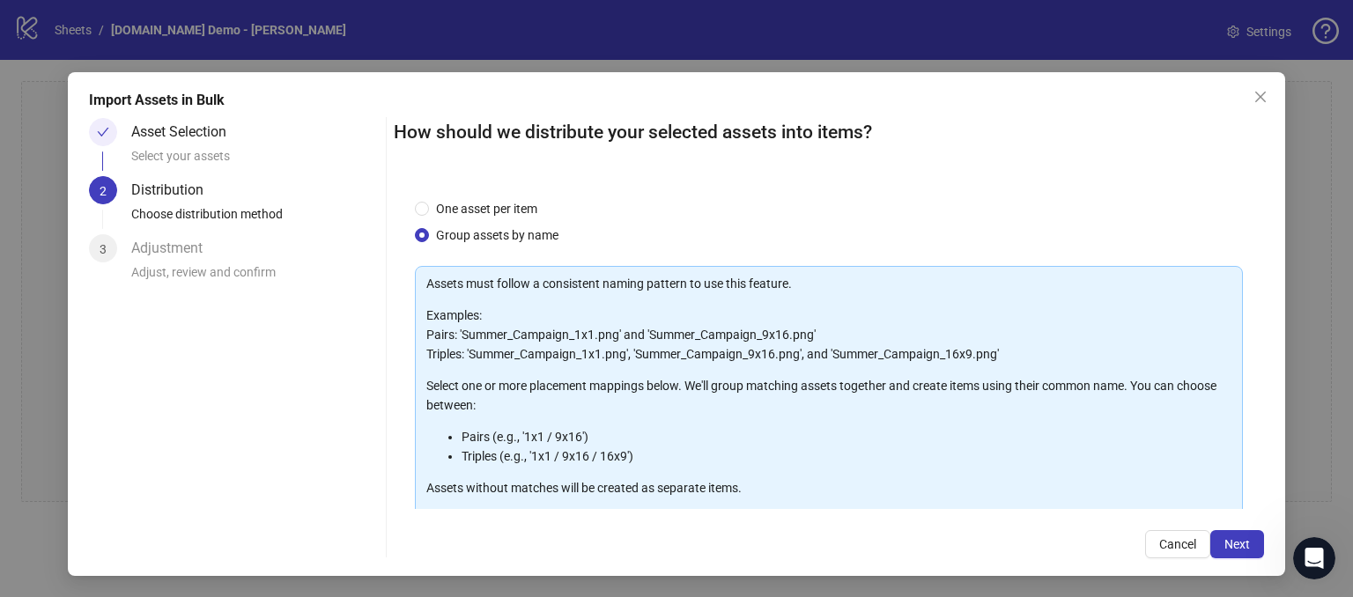
scroll to position [35, 0]
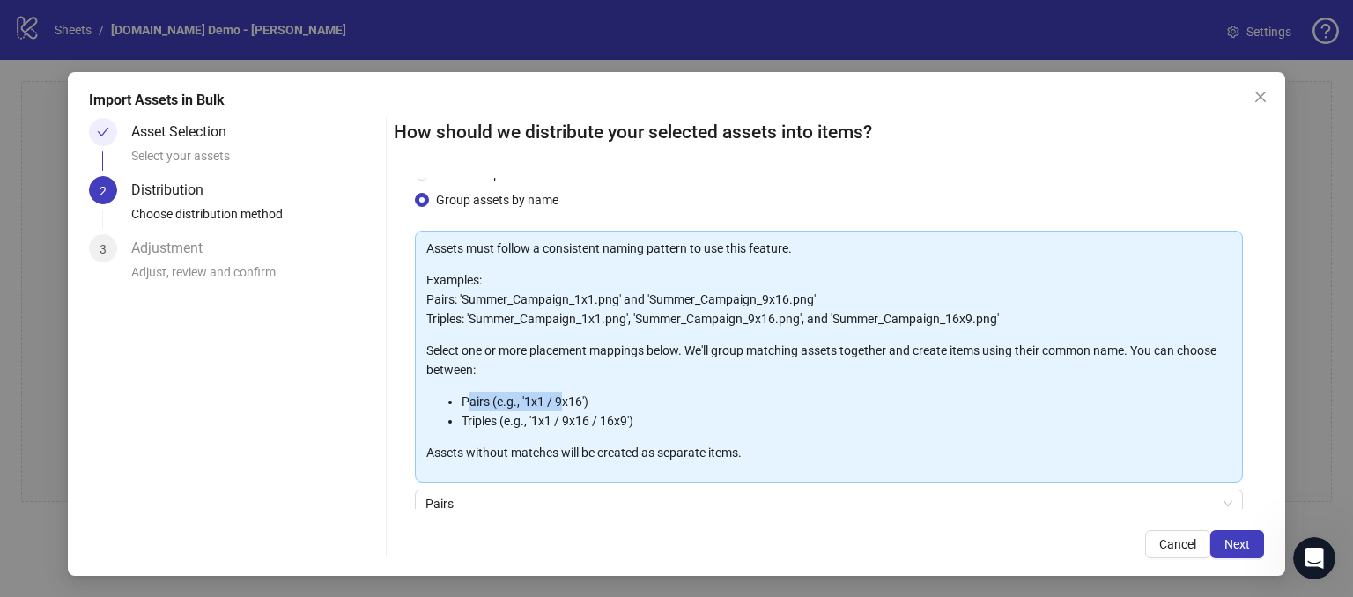
drag, startPoint x: 462, startPoint y: 406, endPoint x: 546, endPoint y: 414, distance: 85.0
click at [549, 410] on ul "Pairs (e.g., '1x1 / 9x16') Triples (e.g., '1x1 / 9x16 / 16x9')" at bounding box center [828, 411] width 805 height 39
click at [547, 423] on li "Triples (e.g., '1x1 / 9x16 / 16x9')" at bounding box center [847, 420] width 770 height 19
click at [656, 417] on li "Triples (e.g., '1x1 / 9x16 / 16x9')" at bounding box center [847, 420] width 770 height 19
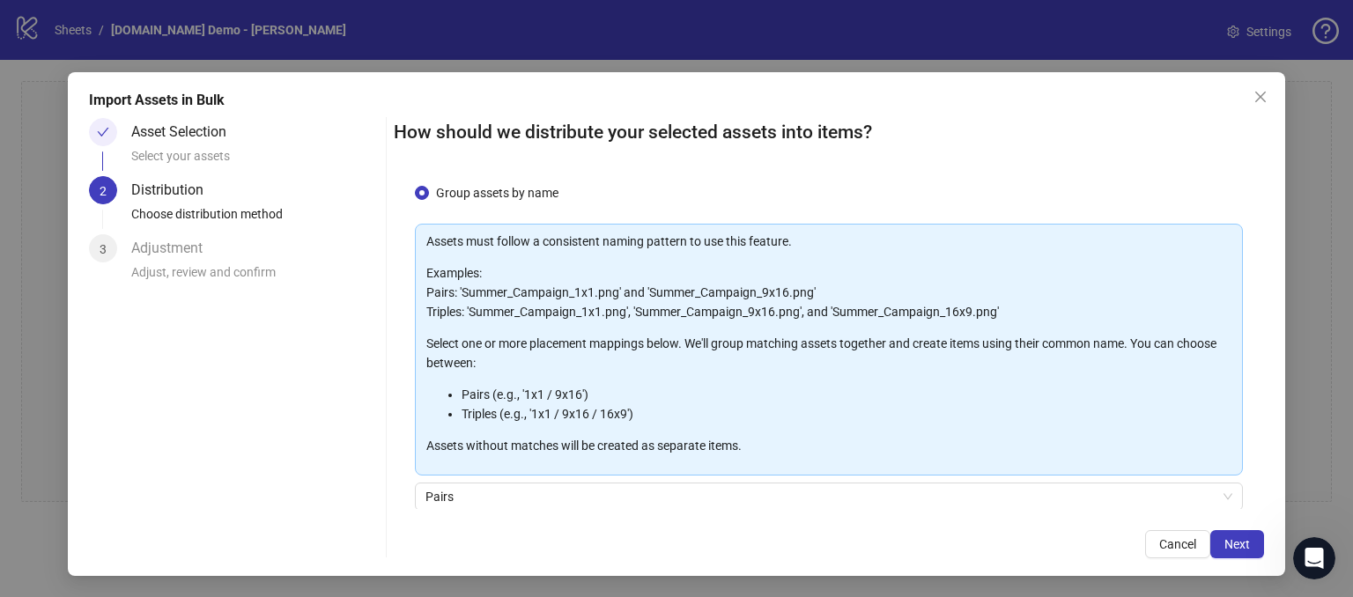
scroll to position [62, 0]
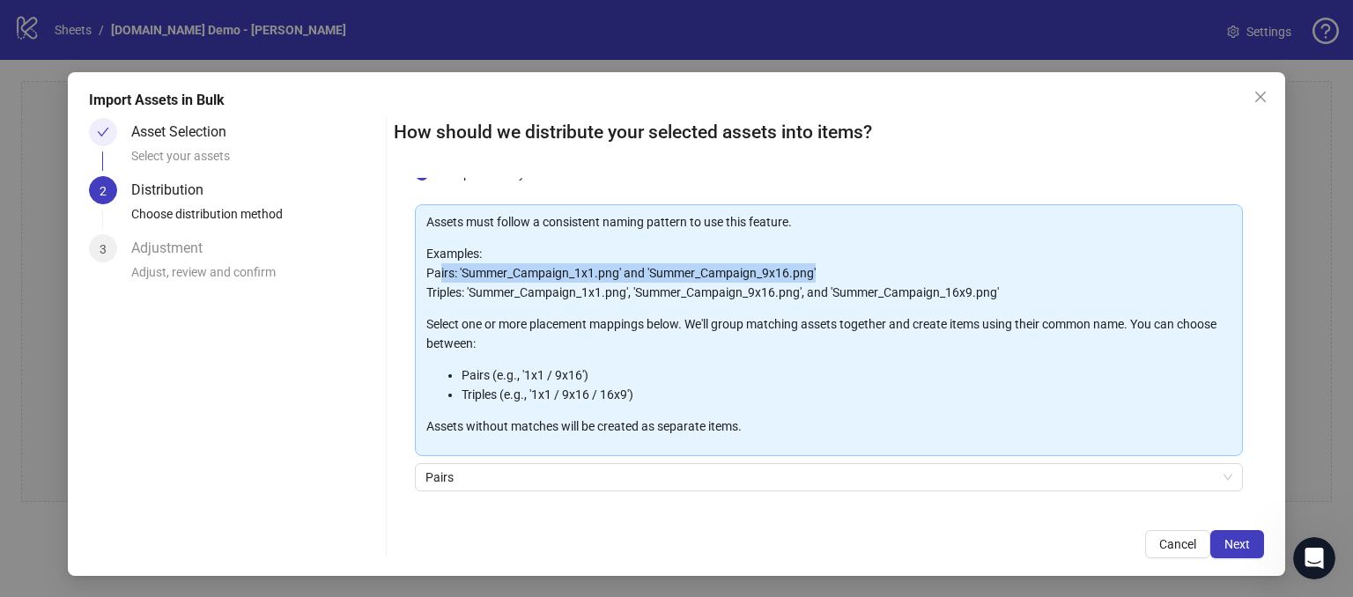
drag, startPoint x: 434, startPoint y: 269, endPoint x: 953, endPoint y: 267, distance: 519.0
click at [844, 276] on p "Examples: Pairs: 'Summer_Campaign_1x1.png' and 'Summer_Campaign_9x16.png' Tripl…" at bounding box center [828, 273] width 805 height 58
click at [1125, 185] on form "One asset per item Group assets by name Assets must follow a consistent naming …" at bounding box center [829, 374] width 828 height 474
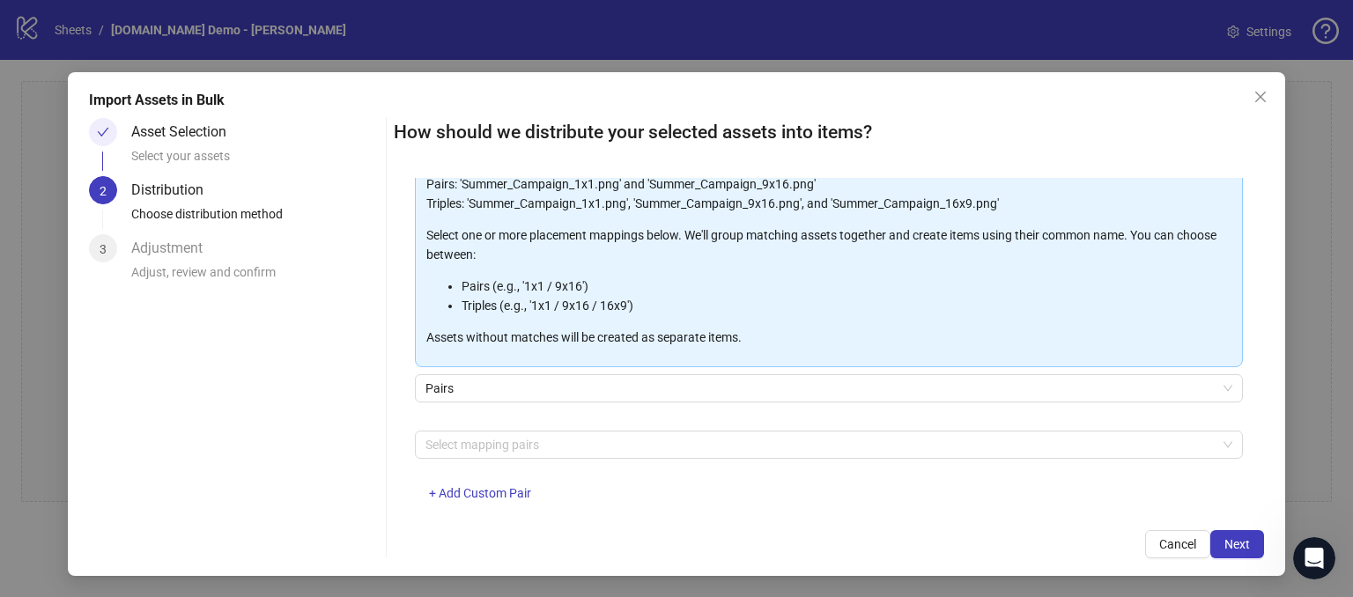
scroll to position [183, 0]
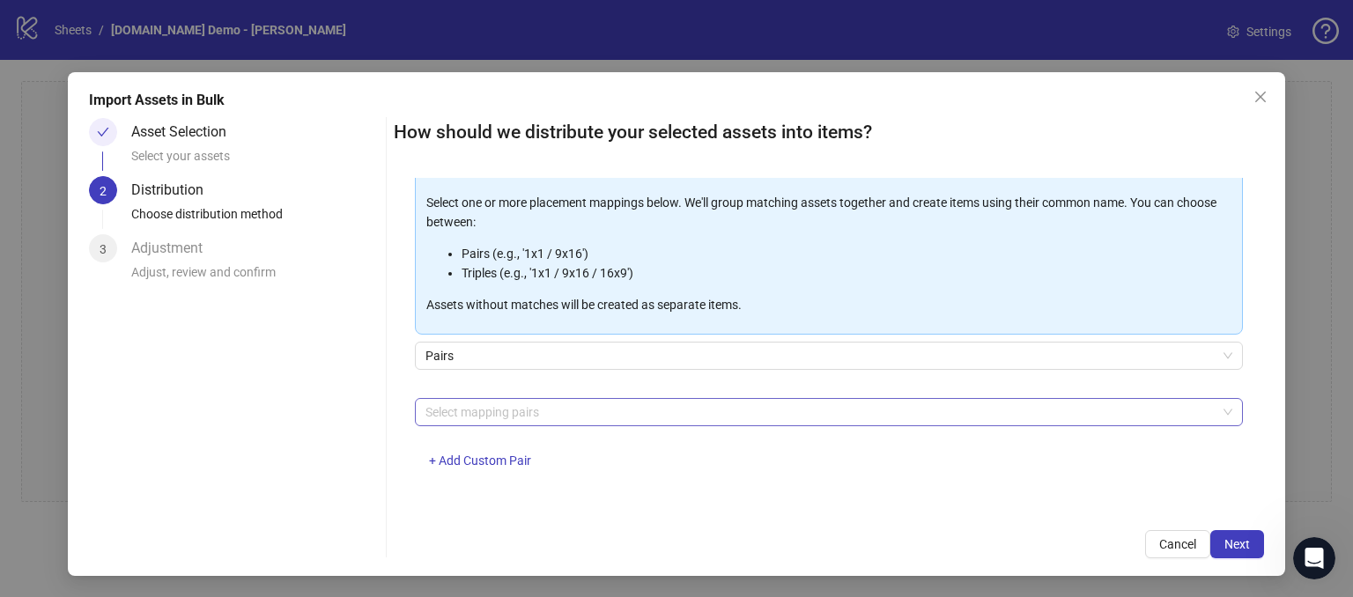
click at [454, 417] on div at bounding box center [820, 412] width 803 height 25
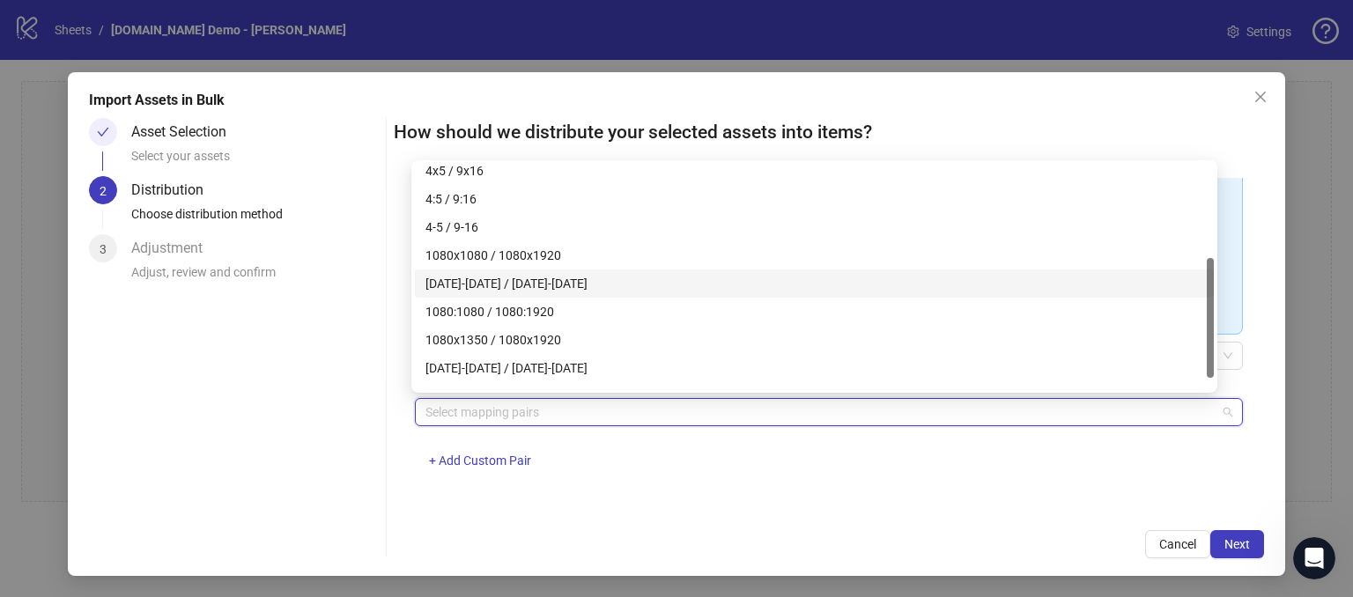
scroll to position [0, 0]
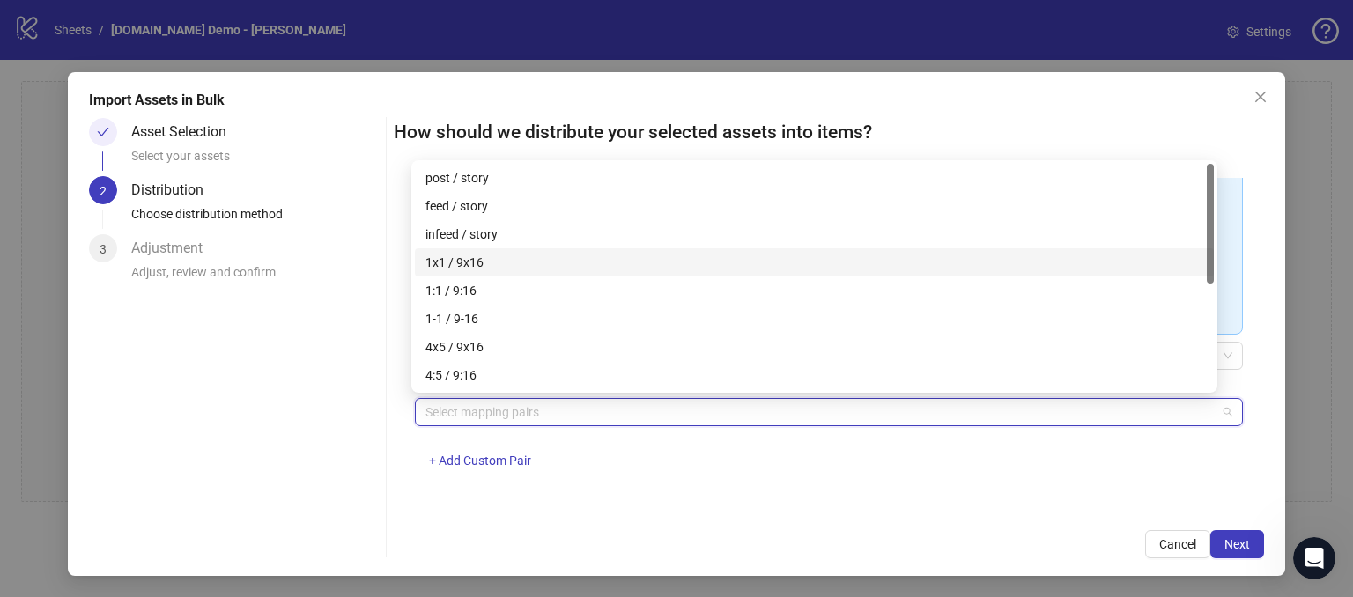
click at [447, 261] on div "1x1 / 9x16" at bounding box center [815, 262] width 778 height 19
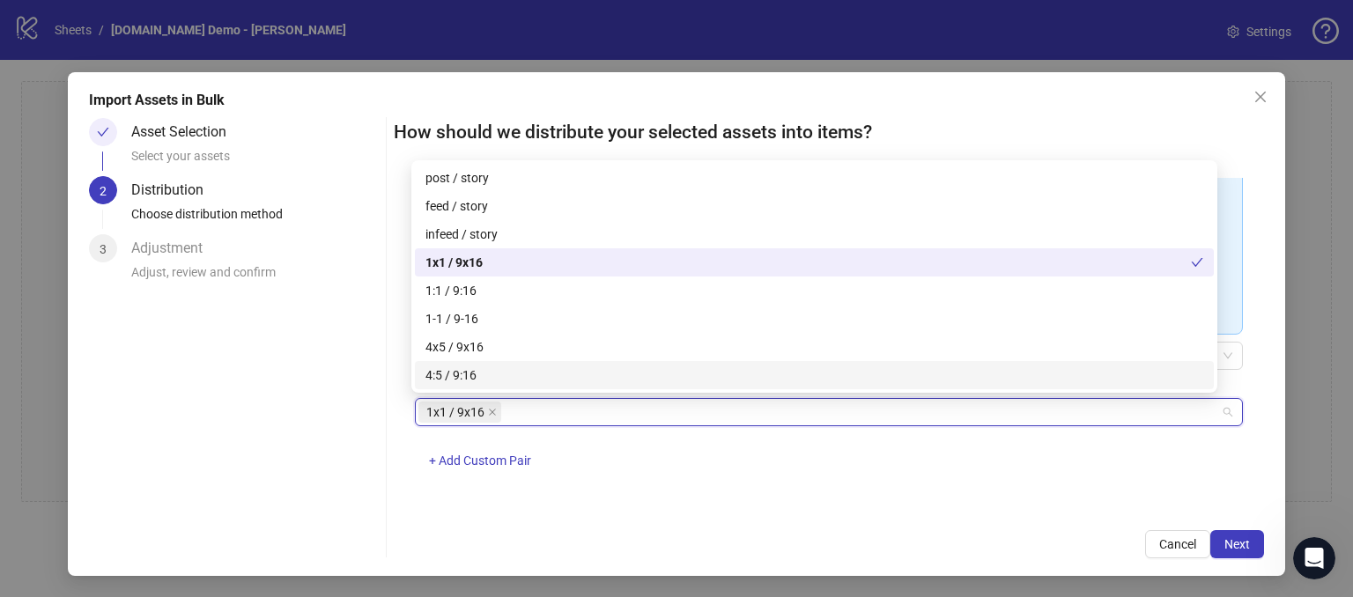
click at [571, 438] on div "1x1 / 9x16 + Add Custom Pair" at bounding box center [829, 444] width 828 height 92
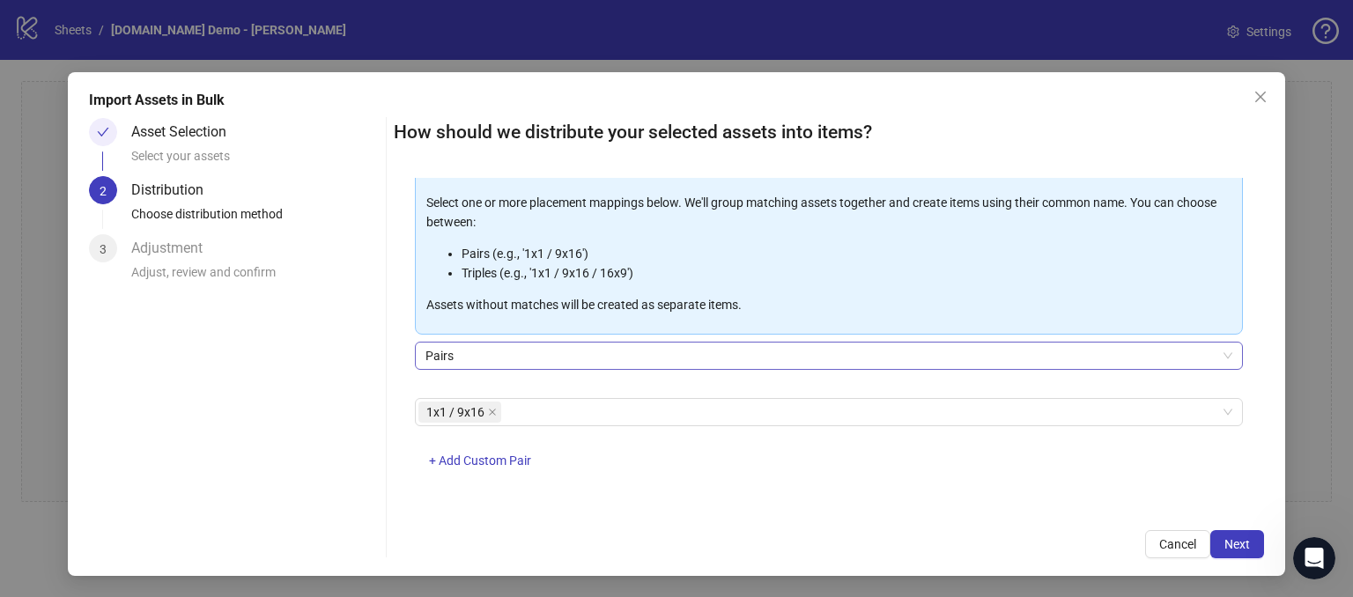
click at [472, 355] on span "Pairs" at bounding box center [829, 356] width 807 height 26
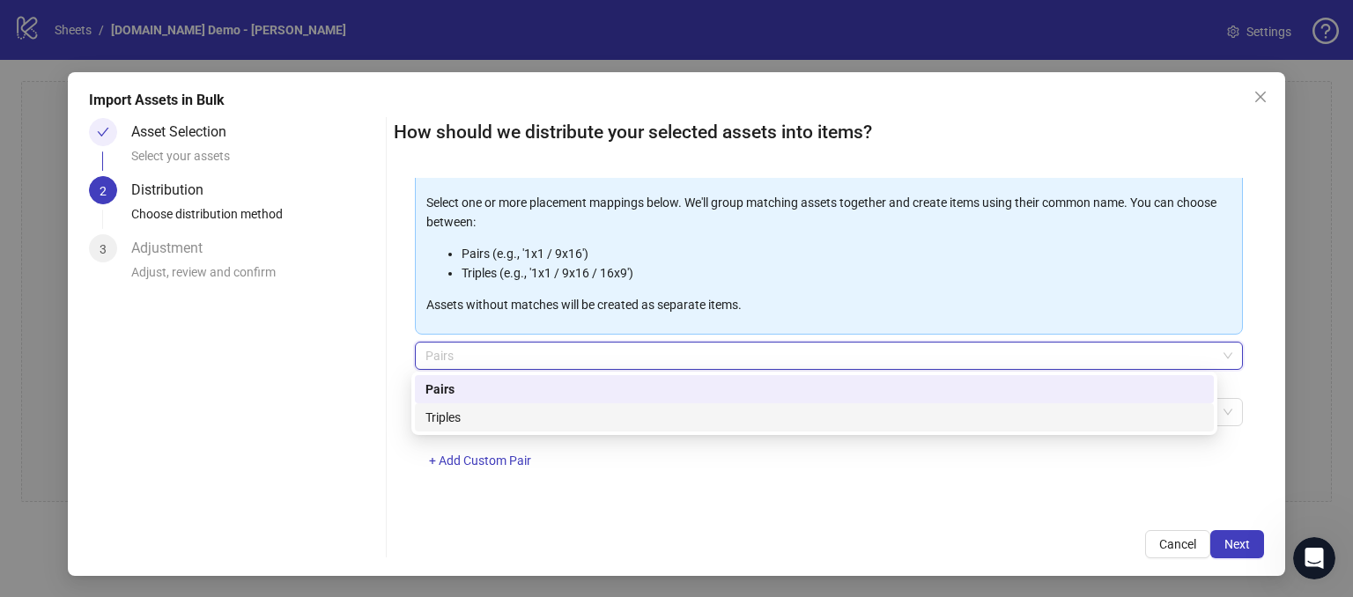
click at [445, 417] on div "Triples" at bounding box center [815, 417] width 778 height 19
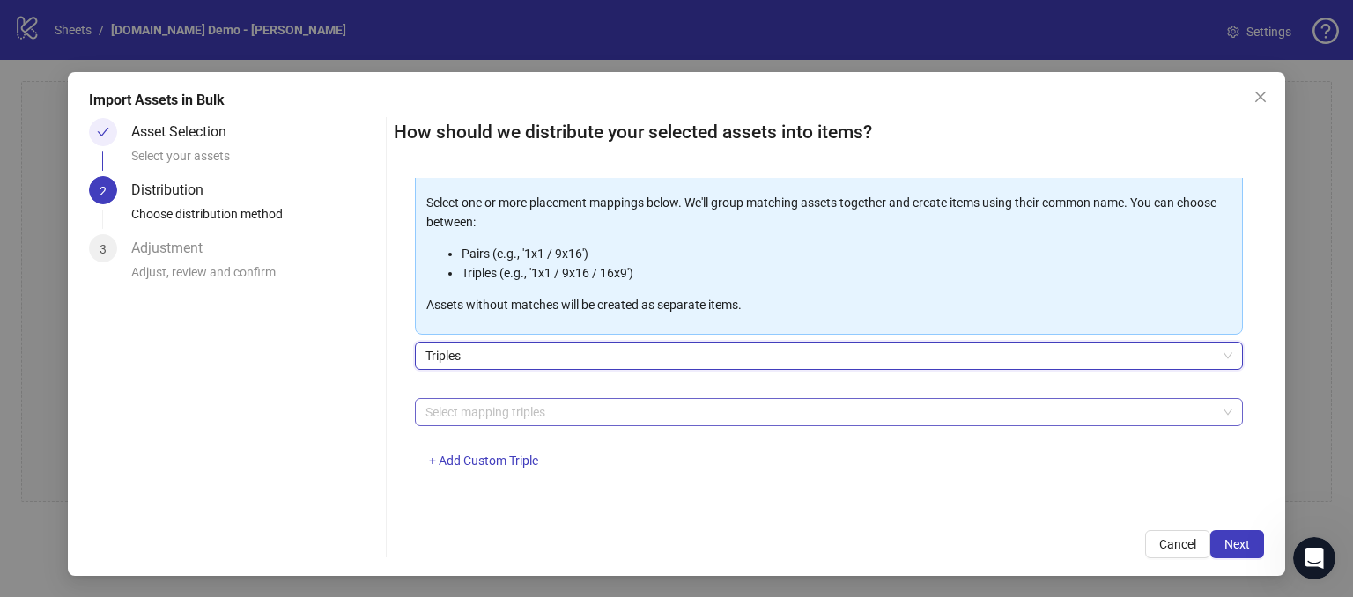
click at [476, 416] on div at bounding box center [820, 412] width 803 height 25
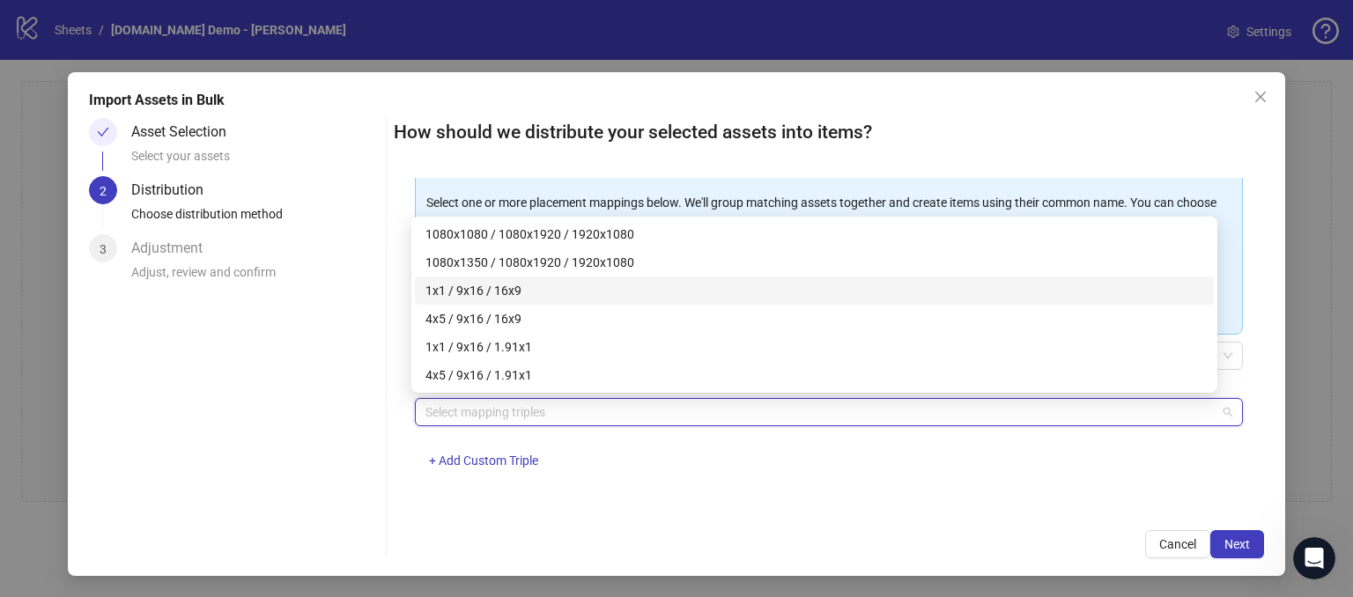
click at [461, 289] on div "1x1 / 9x16 / 16x9" at bounding box center [815, 290] width 778 height 19
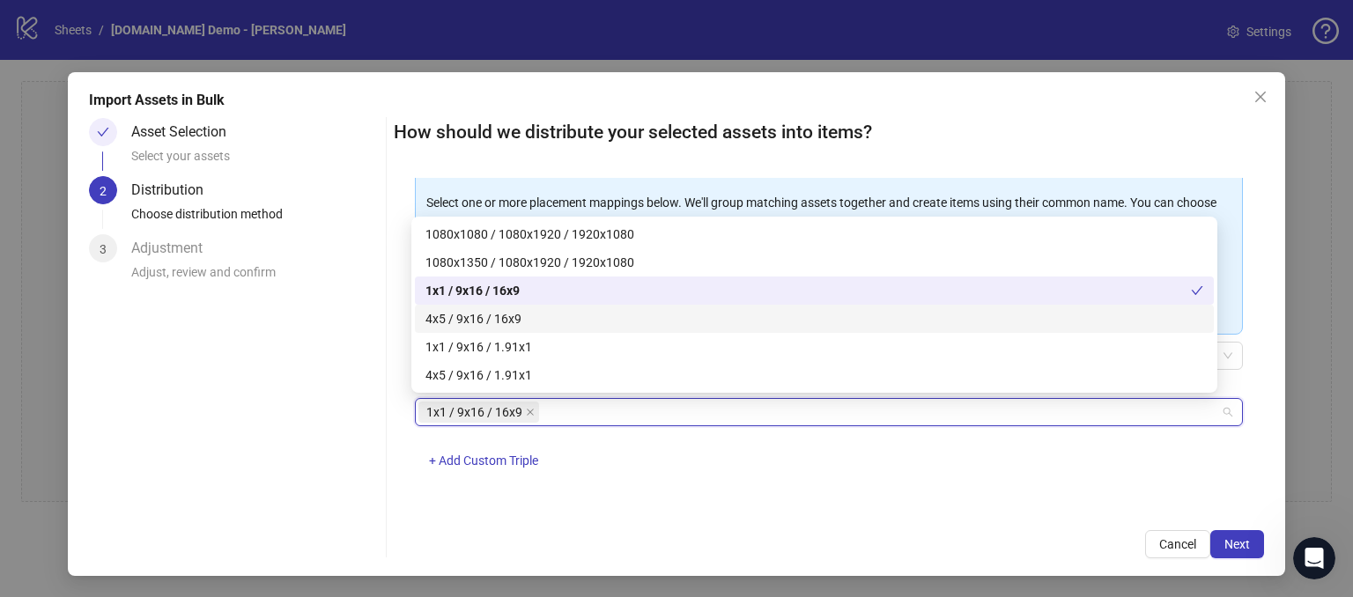
click at [318, 358] on div "Asset Selection Select your assets 2 Distribution Choose distribution method 3 …" at bounding box center [234, 338] width 290 height 441
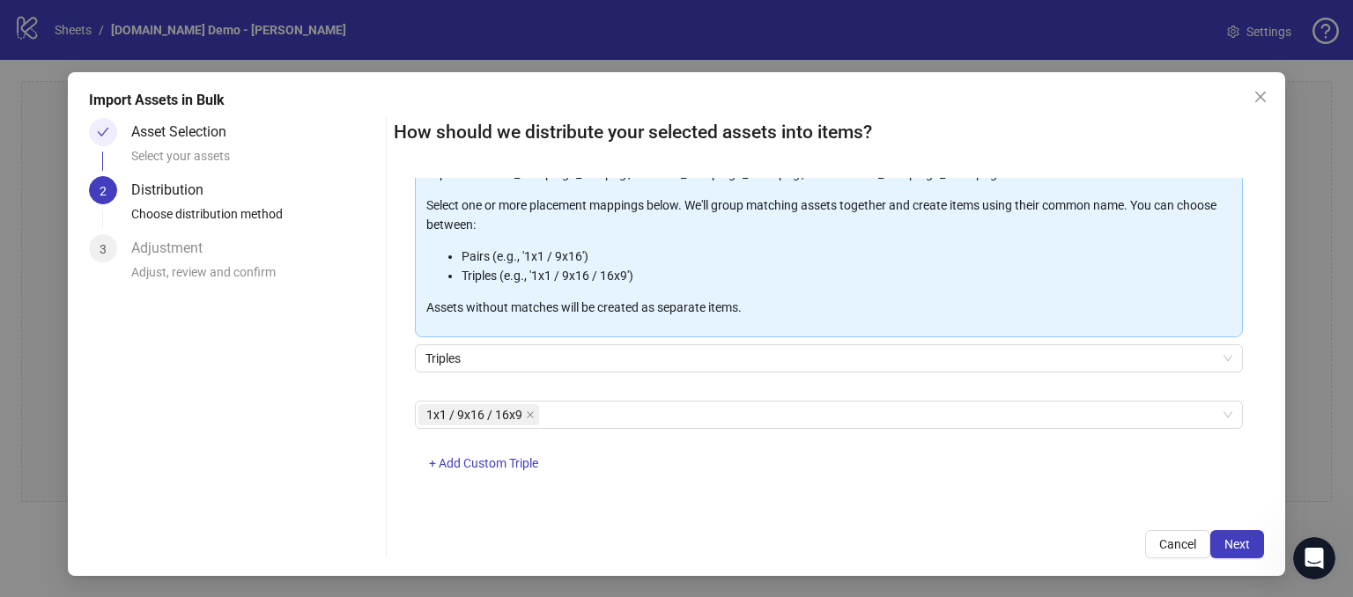
scroll to position [183, 0]
click at [1225, 544] on span "Next" at bounding box center [1238, 544] width 26 height 14
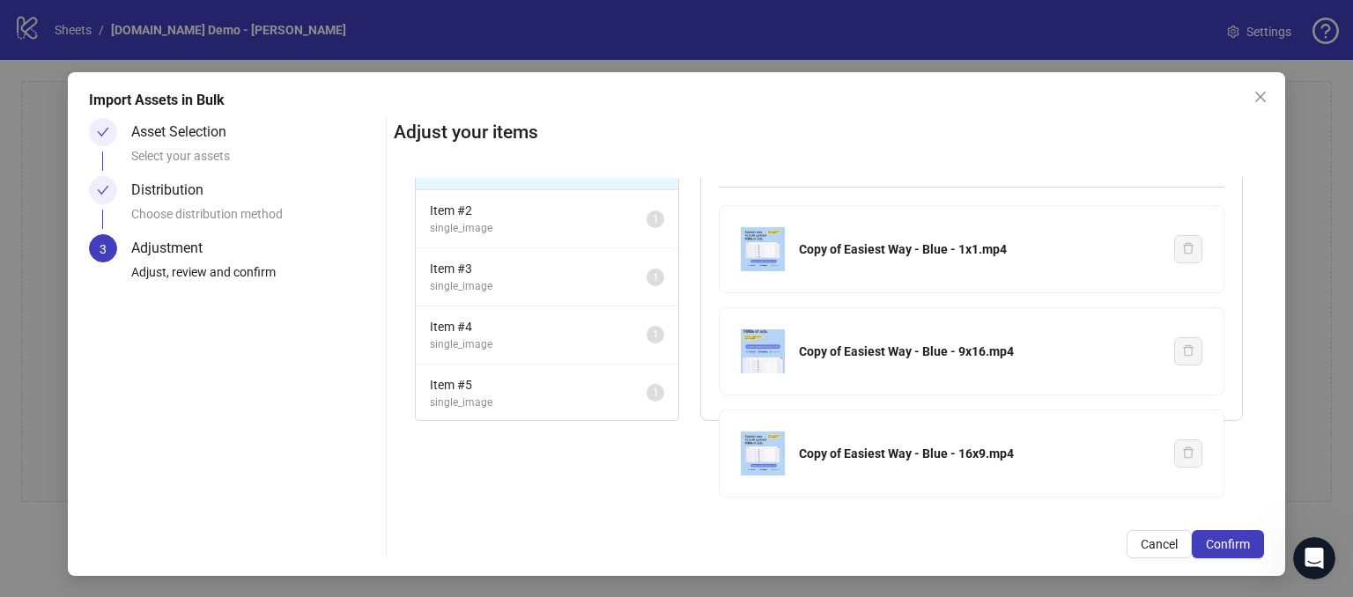
scroll to position [0, 0]
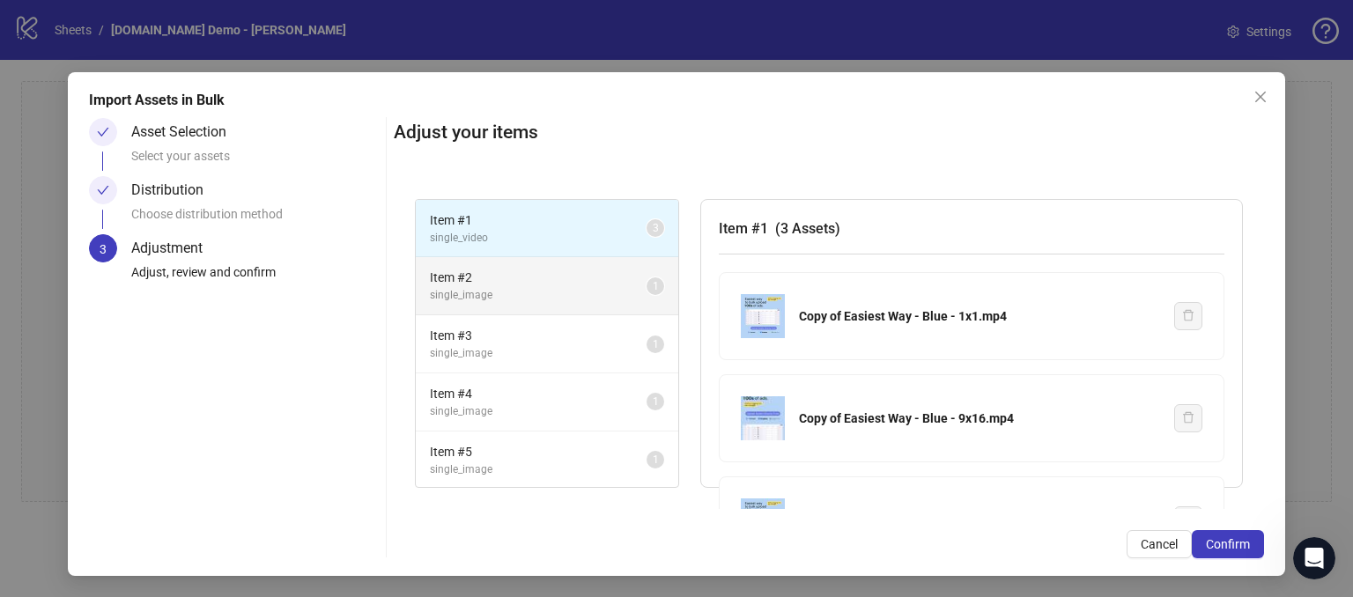
click at [518, 299] on span "single_image" at bounding box center [538, 295] width 217 height 17
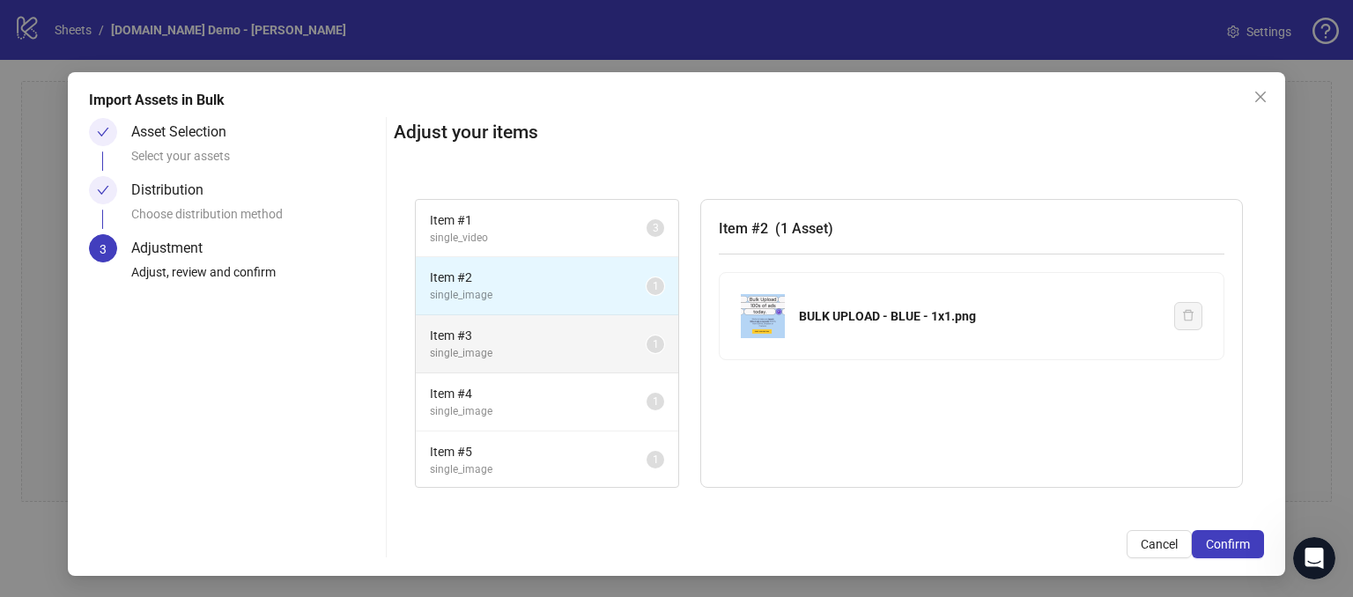
click at [496, 353] on span "single_image" at bounding box center [538, 353] width 217 height 17
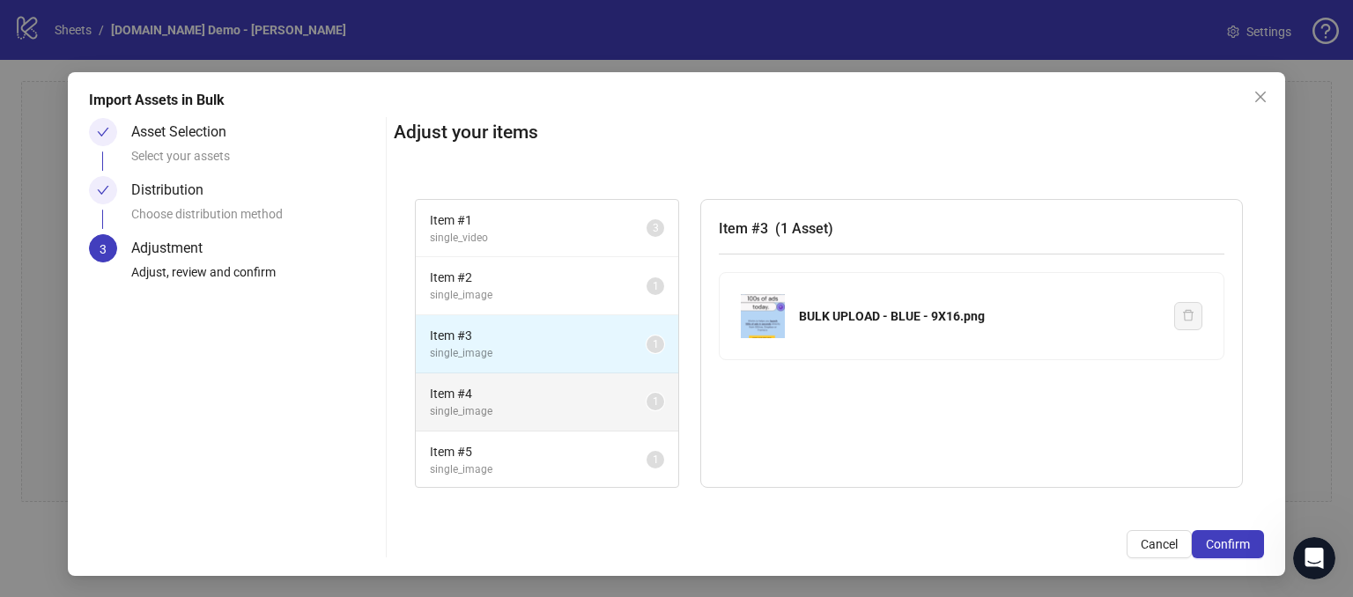
click at [495, 396] on span "Item # 4" at bounding box center [538, 393] width 217 height 19
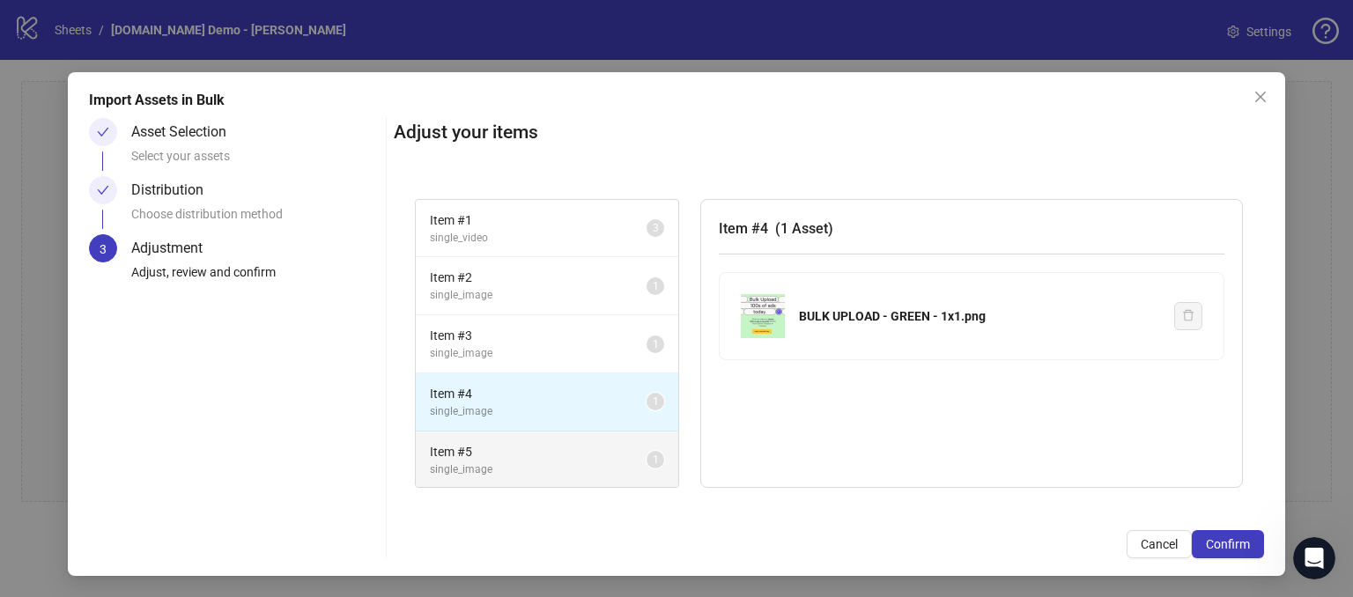
click at [505, 442] on span "Item # 5" at bounding box center [538, 451] width 217 height 19
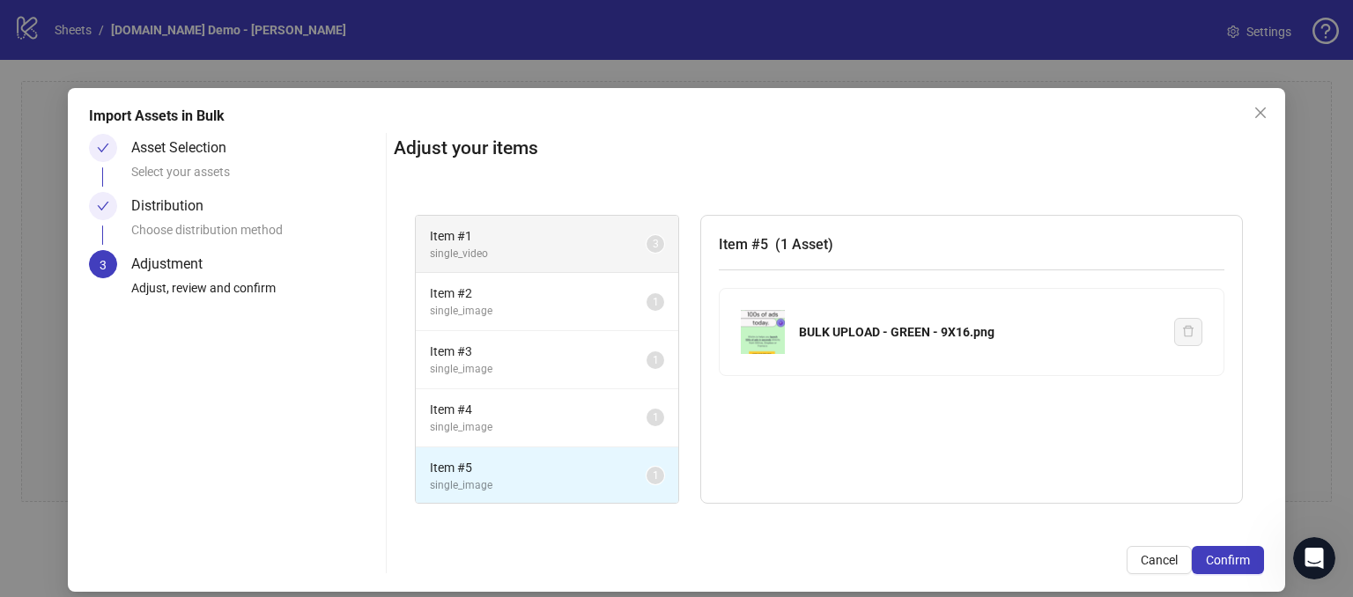
click at [484, 269] on li "Item # 1 single_video 3" at bounding box center [547, 245] width 263 height 58
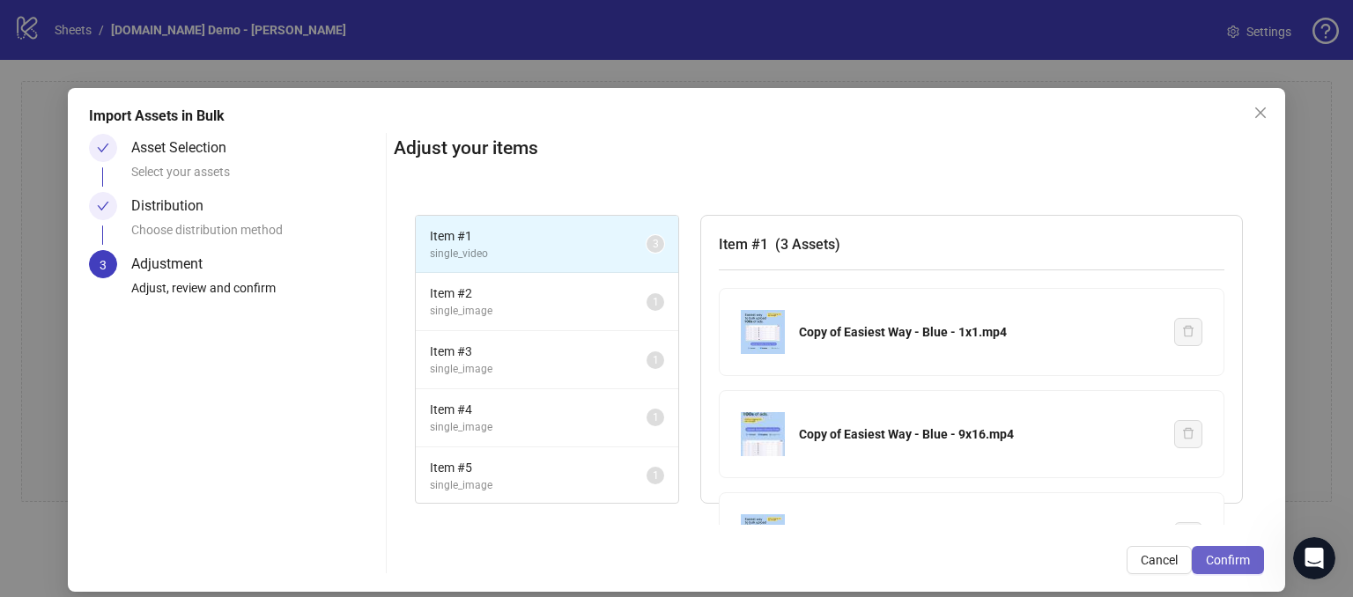
click at [1206, 562] on span "Confirm" at bounding box center [1228, 560] width 44 height 14
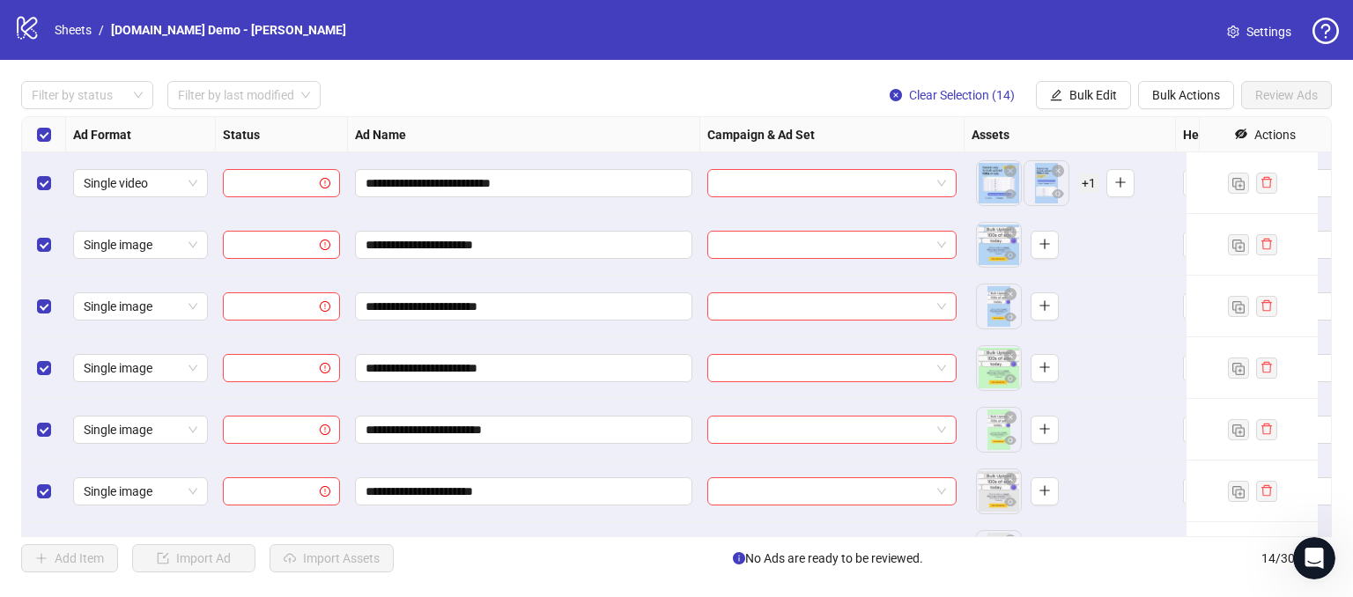
click at [478, 568] on div "Add Item Import Ad Import Assets No Ads are ready to be reviewed. 14 / 300 items" at bounding box center [676, 559] width 1311 height 28
click at [42, 127] on div "Select all rows" at bounding box center [44, 134] width 44 height 35
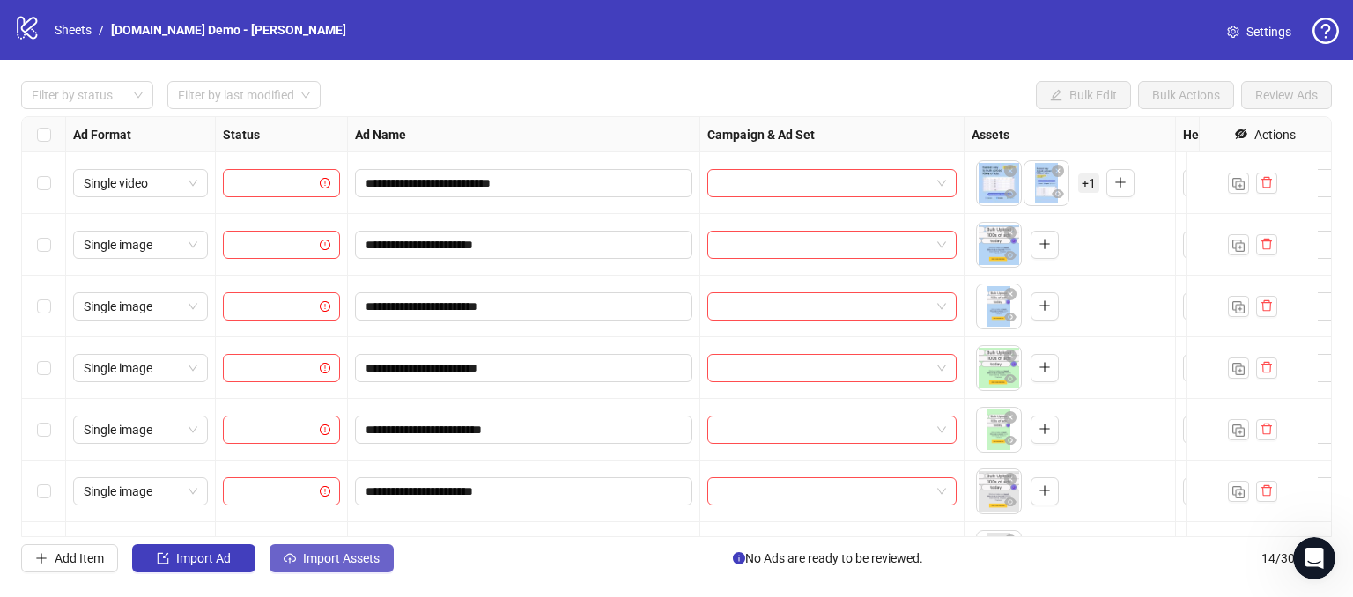
click at [314, 552] on span "Import Assets" at bounding box center [341, 559] width 77 height 14
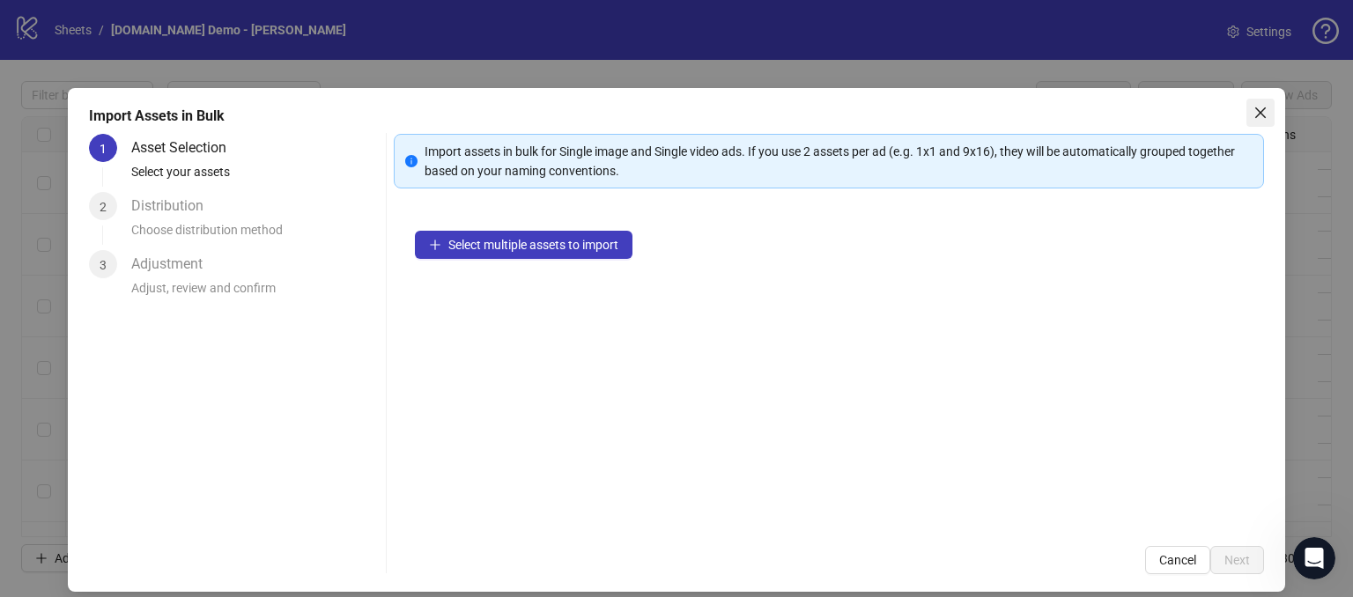
click at [1254, 117] on icon "close" at bounding box center [1261, 113] width 14 height 14
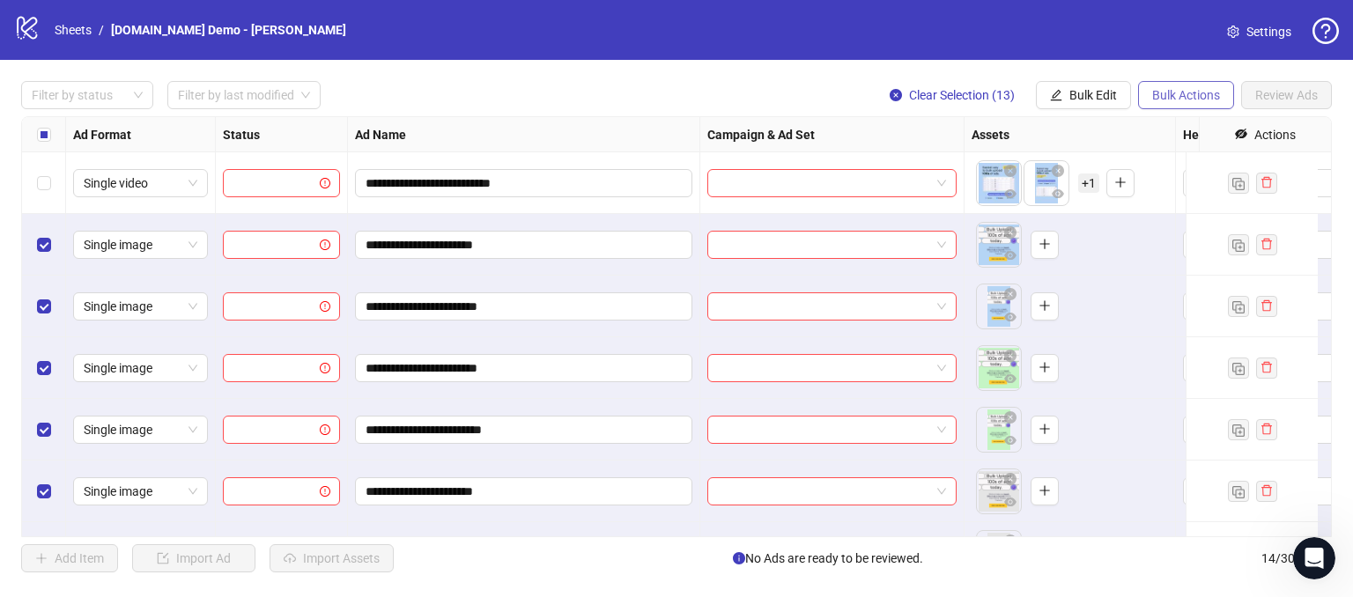
click at [1152, 93] on span "Bulk Actions" at bounding box center [1186, 95] width 68 height 14
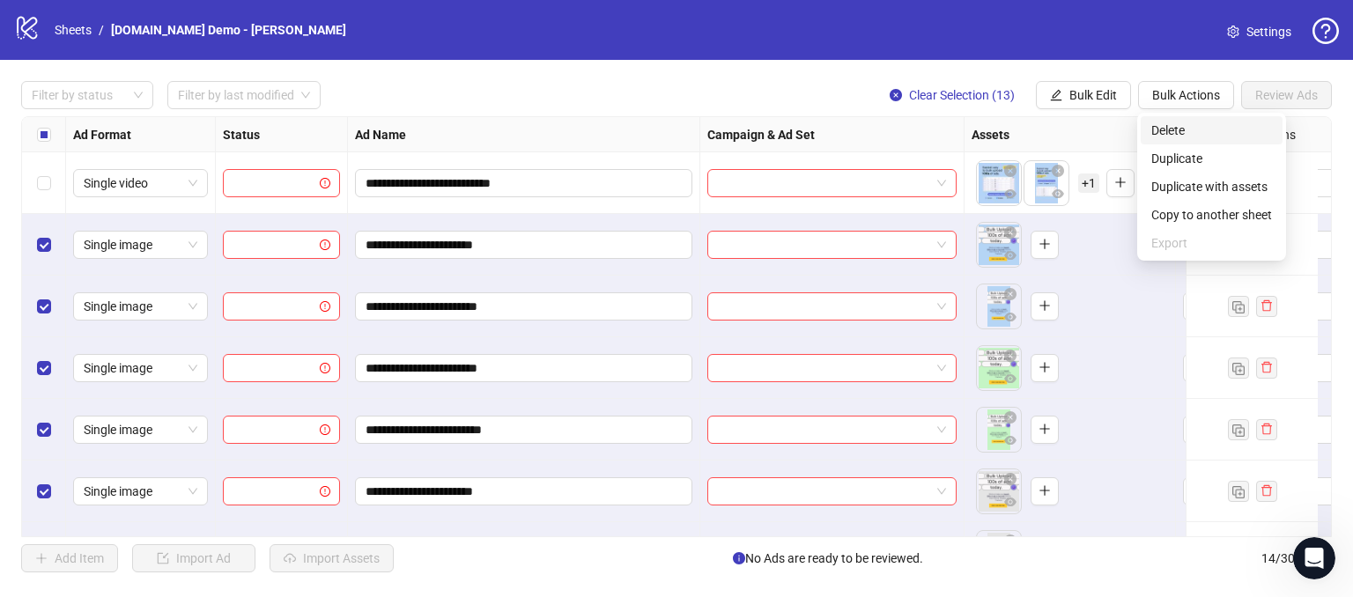
click at [1169, 128] on span "Delete" at bounding box center [1212, 130] width 121 height 19
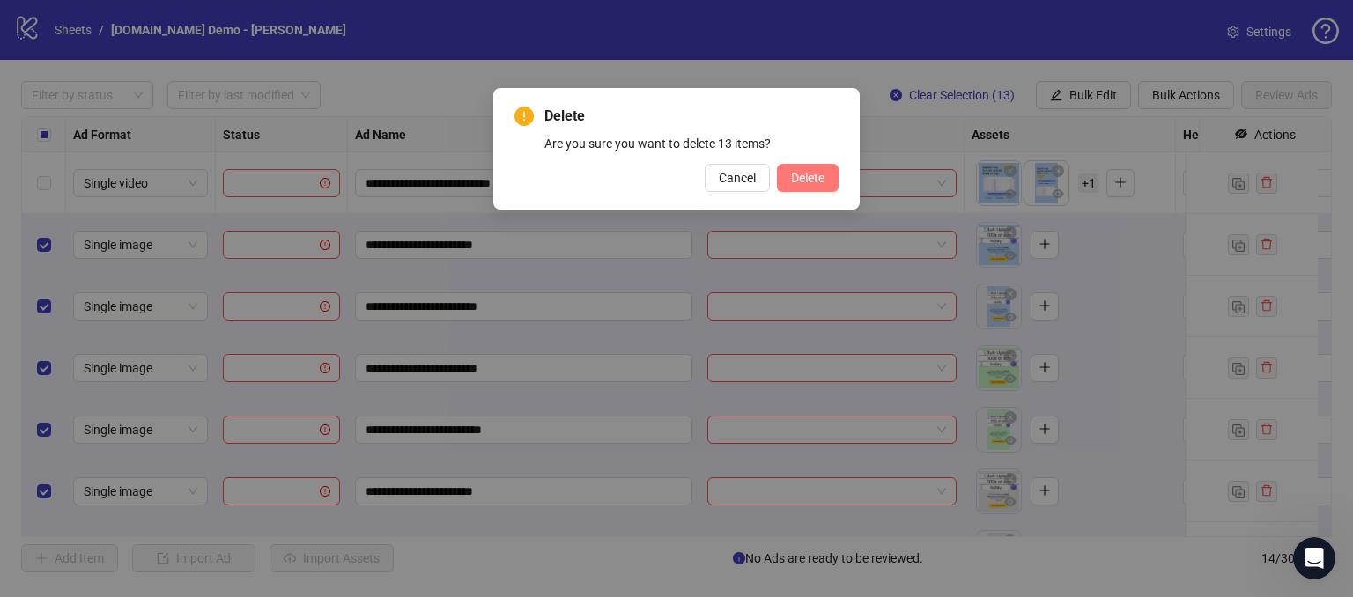
click at [819, 174] on span "Delete" at bounding box center [807, 178] width 33 height 14
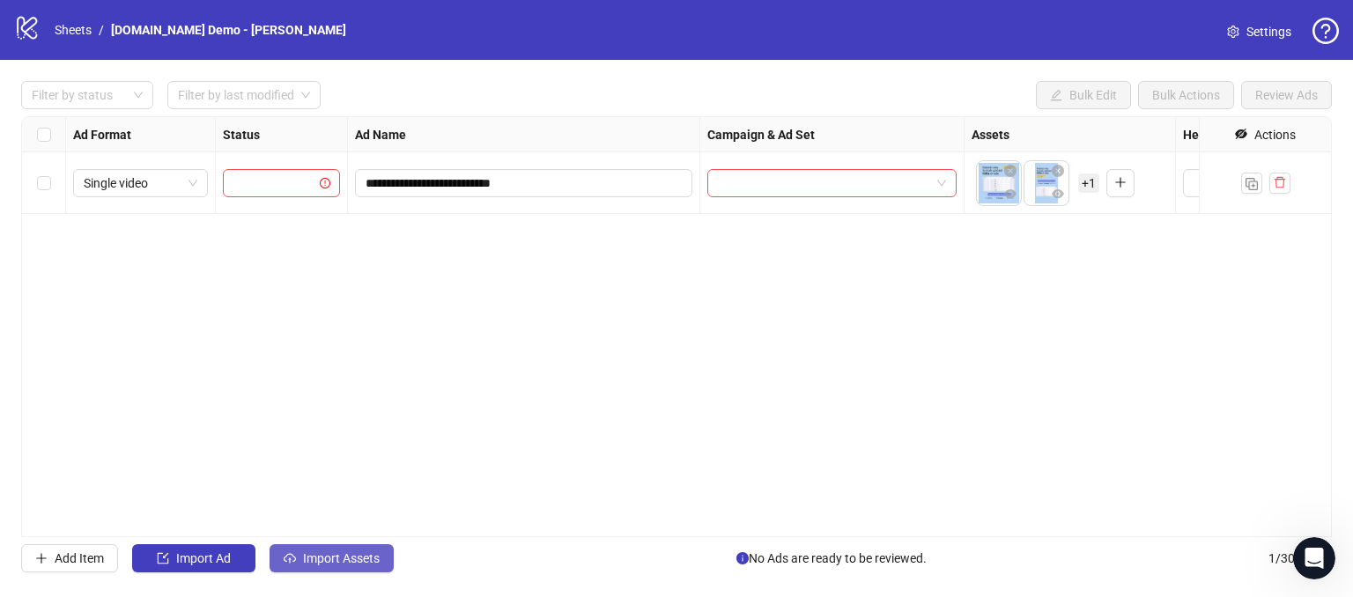
click at [294, 565] on span "button" at bounding box center [290, 559] width 12 height 14
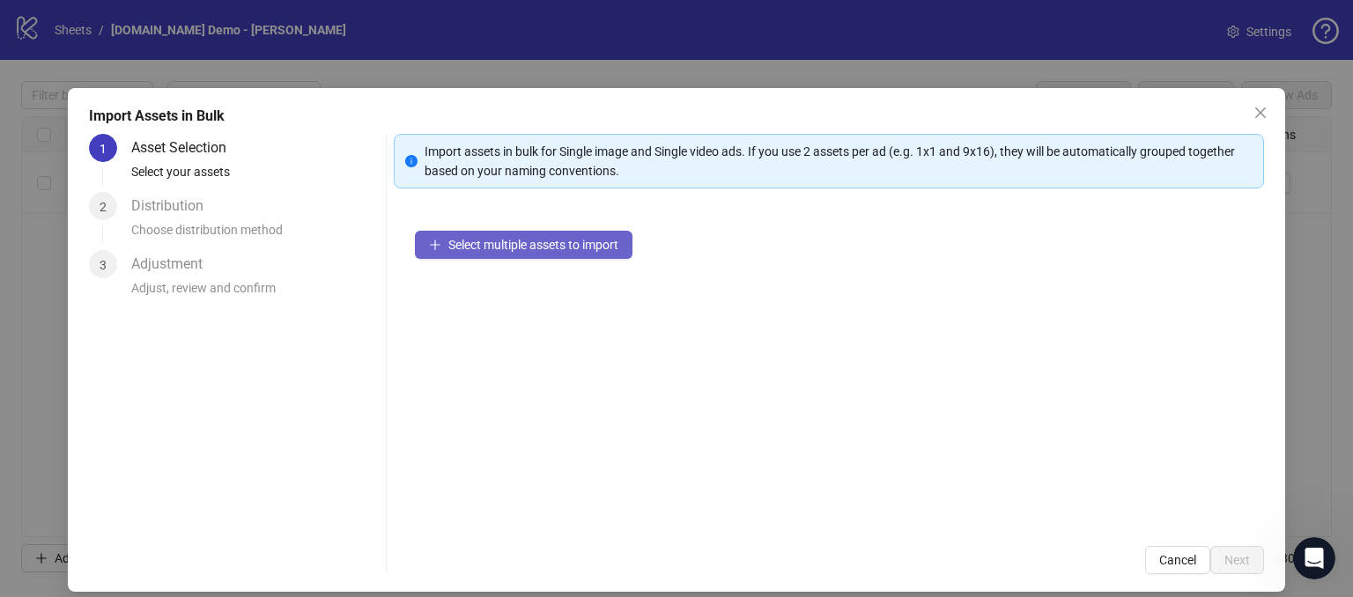
click at [493, 250] on button "Select multiple assets to import" at bounding box center [524, 245] width 218 height 28
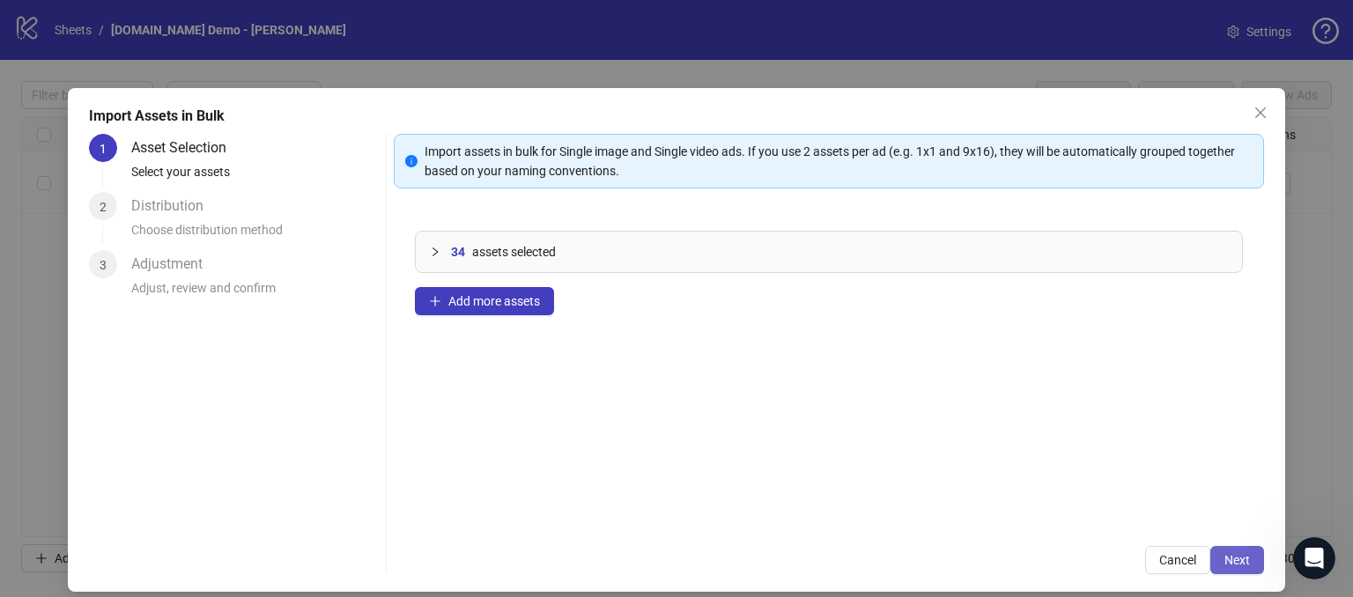
click at [1225, 557] on span "Next" at bounding box center [1238, 560] width 26 height 14
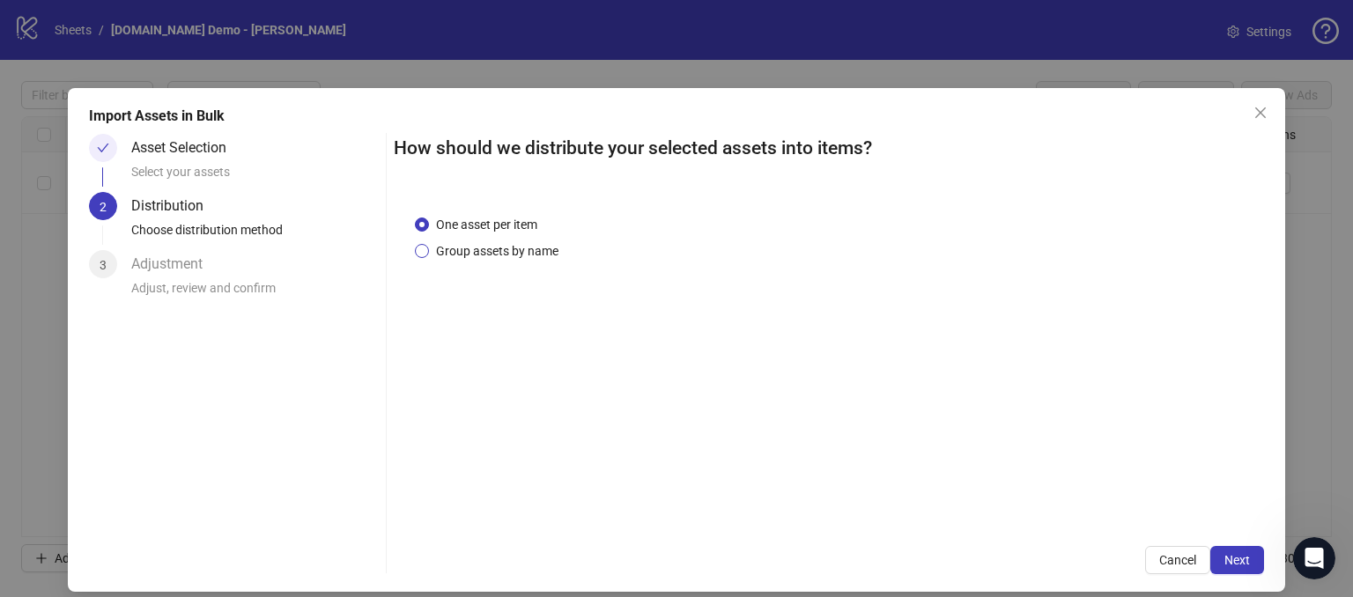
click at [423, 256] on label "Group assets by name" at bounding box center [490, 250] width 151 height 19
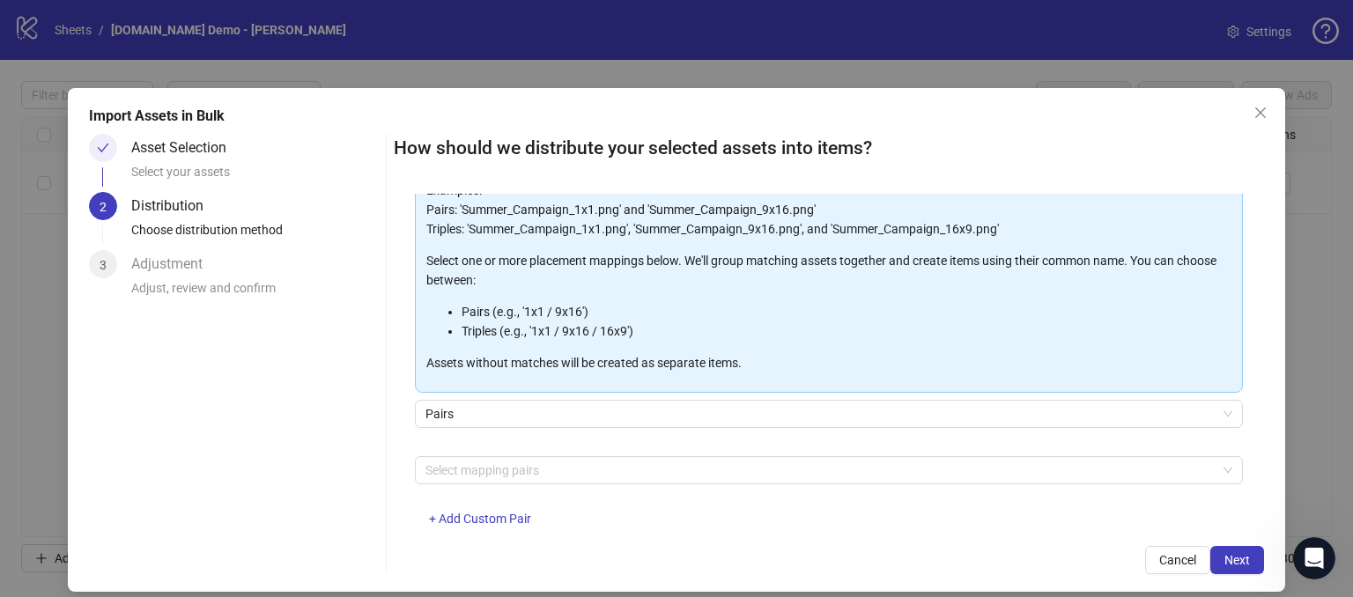
scroll to position [183, 0]
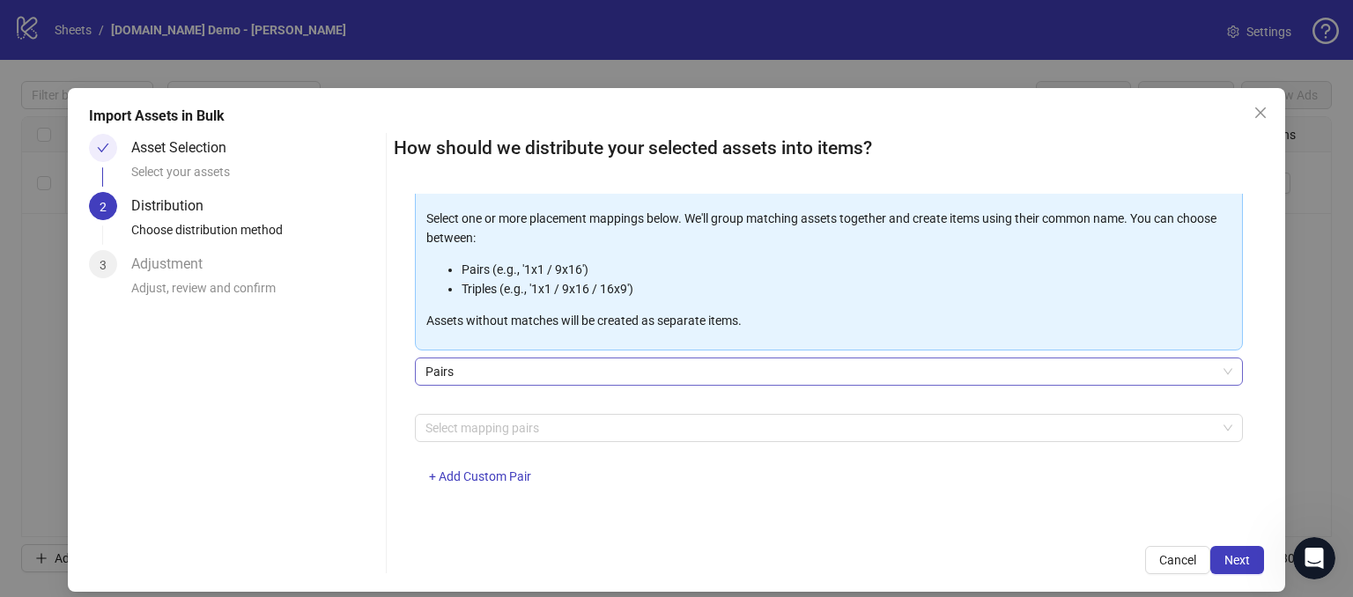
click at [468, 366] on span "Pairs" at bounding box center [829, 372] width 807 height 26
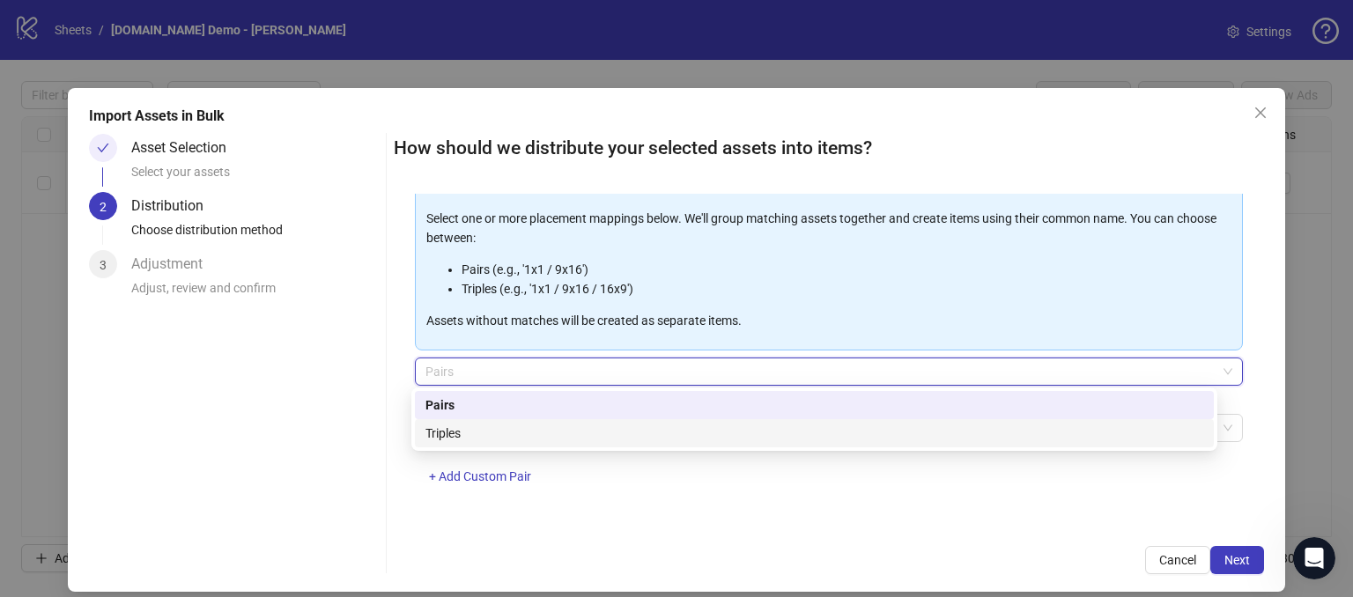
click at [451, 438] on div "Triples" at bounding box center [815, 433] width 778 height 19
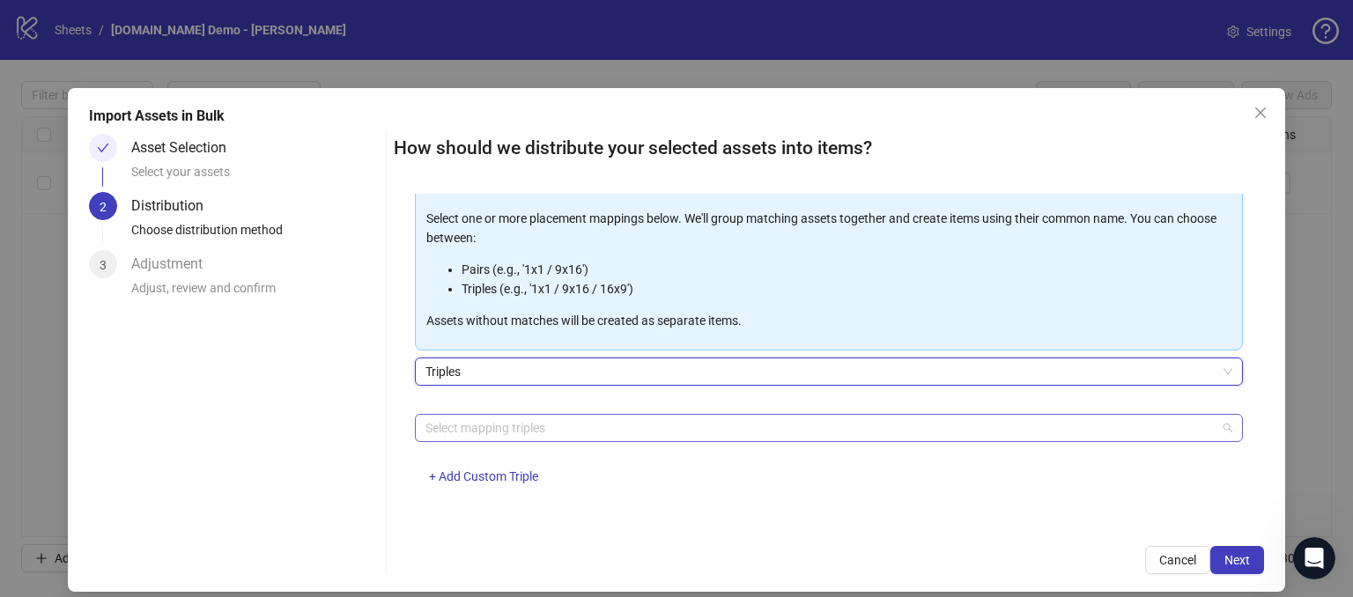
click at [438, 434] on div at bounding box center [820, 428] width 803 height 25
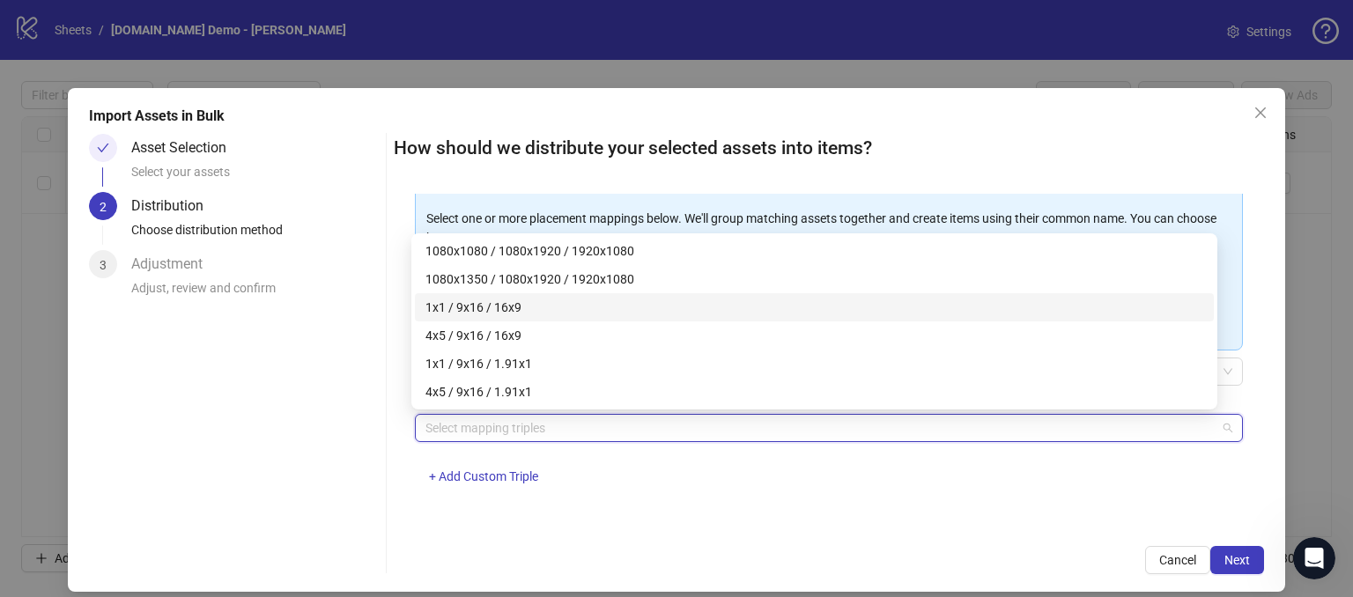
click at [463, 311] on div "1x1 / 9x16 / 16x9" at bounding box center [815, 307] width 778 height 19
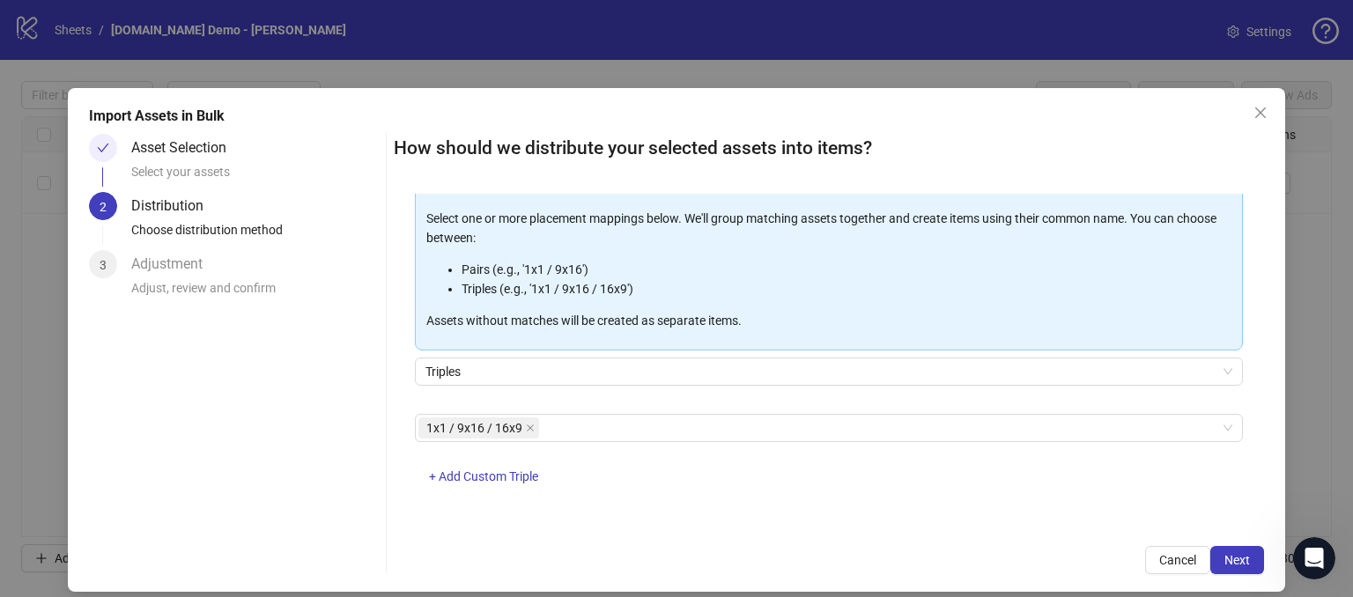
click at [807, 489] on div "1x1 / 9x16 / 16x9 + Add Custom Triple" at bounding box center [829, 460] width 828 height 92
click at [1225, 561] on span "Next" at bounding box center [1238, 560] width 26 height 14
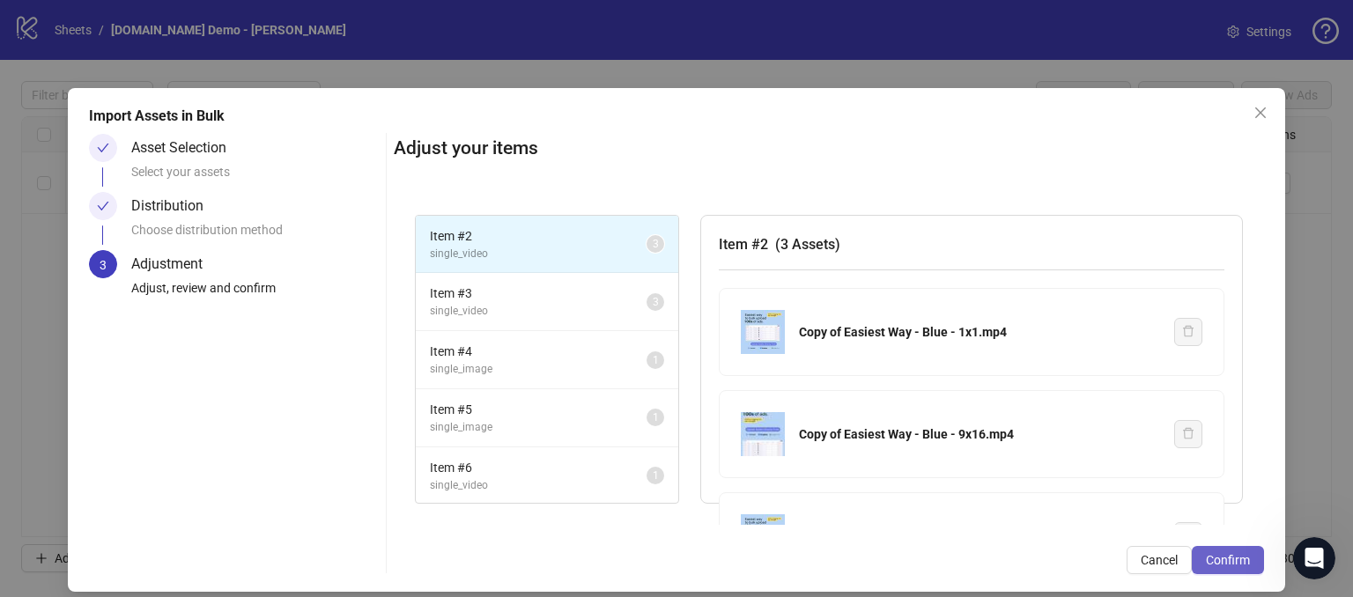
click at [1206, 561] on span "Confirm" at bounding box center [1228, 560] width 44 height 14
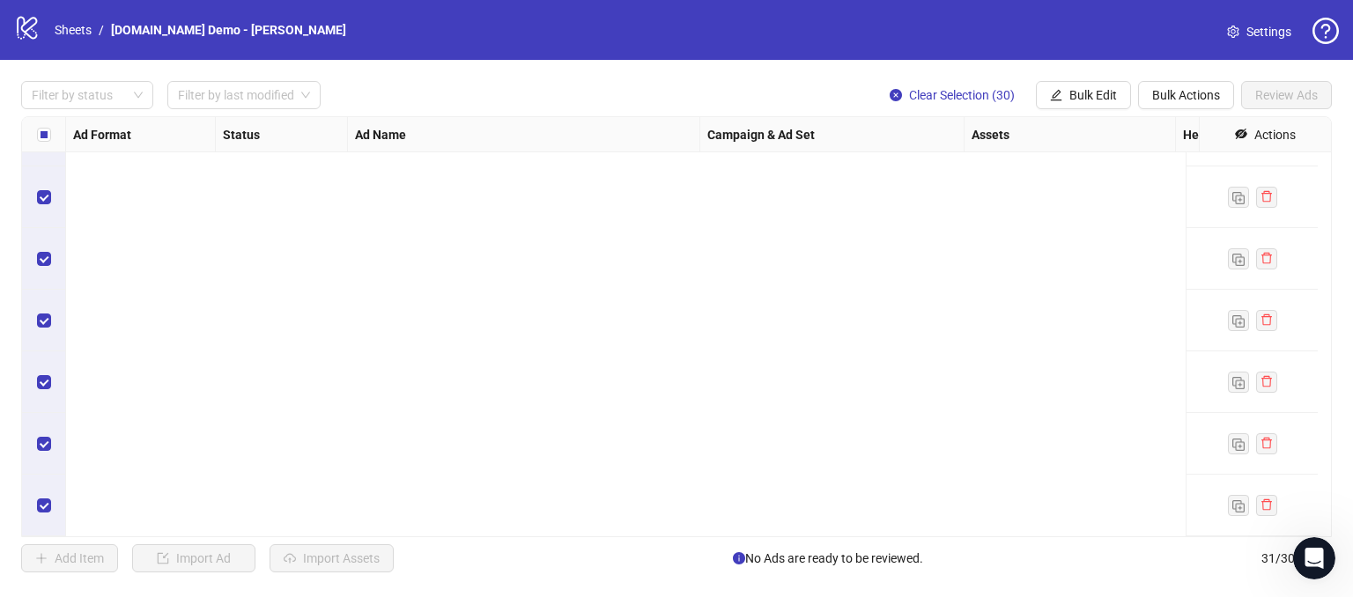
scroll to position [0, 0]
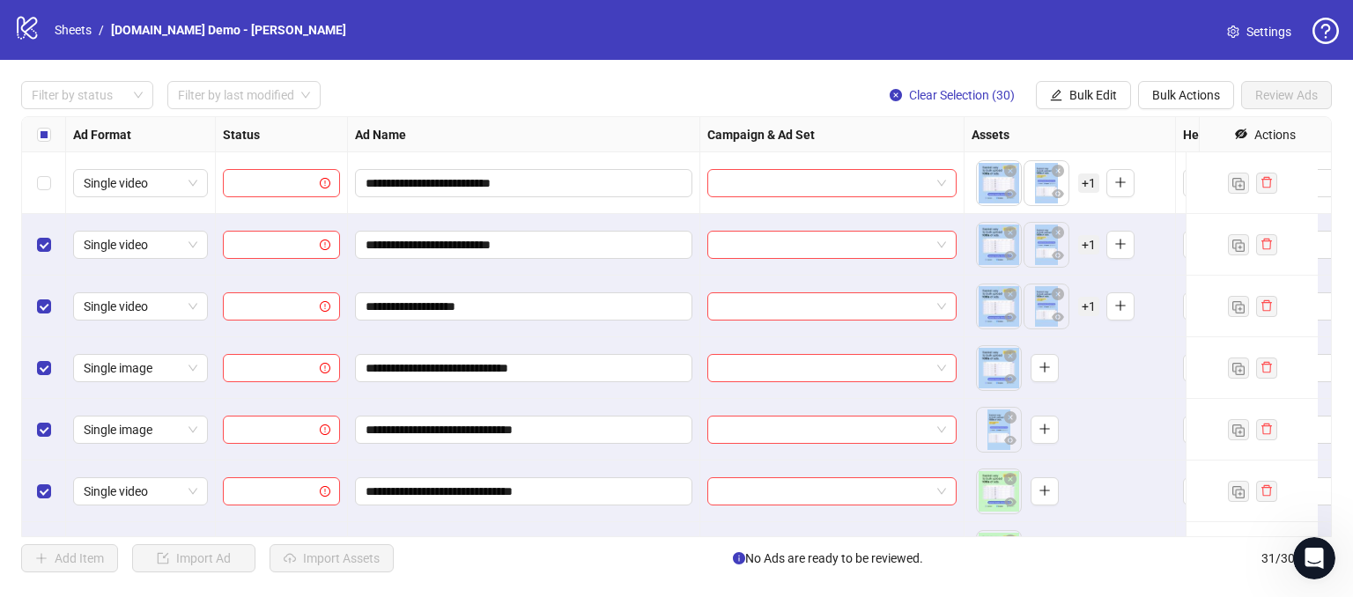
click at [1089, 182] on span "+ 1" at bounding box center [1088, 183] width 21 height 19
click at [616, 131] on div "Ad Name" at bounding box center [524, 134] width 352 height 35
click at [1167, 78] on div "**********" at bounding box center [676, 327] width 1353 height 534
click at [1160, 93] on span "Bulk Actions" at bounding box center [1186, 95] width 68 height 14
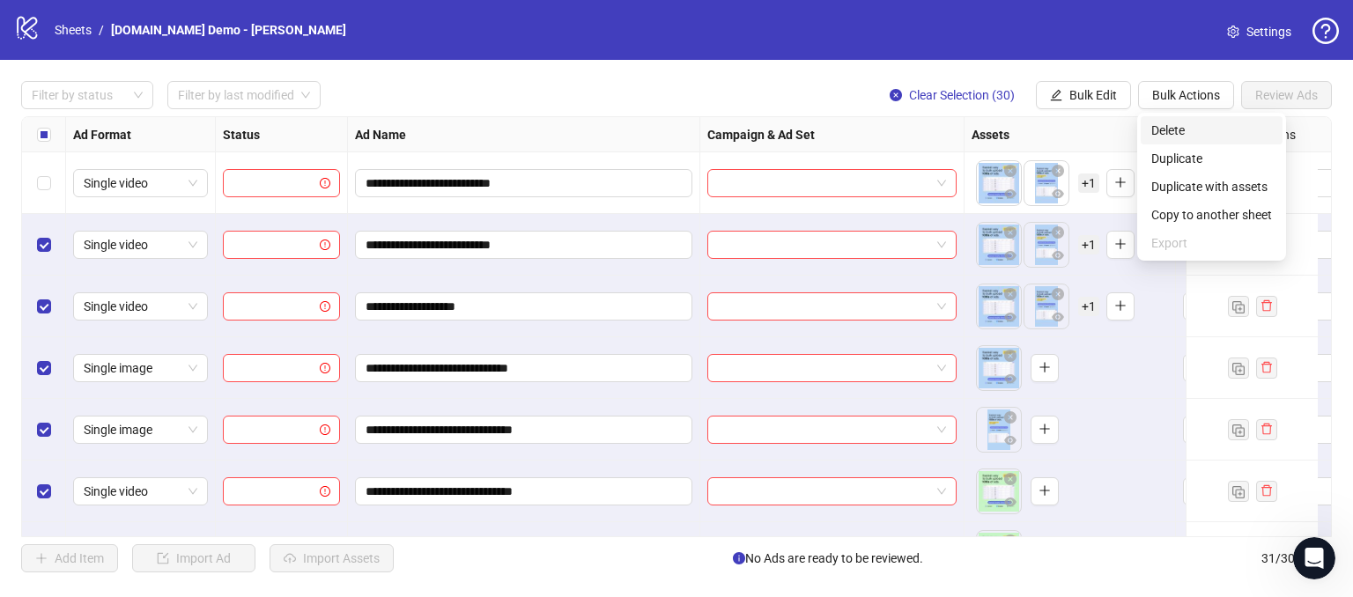
click at [1159, 121] on span "Delete" at bounding box center [1212, 130] width 121 height 19
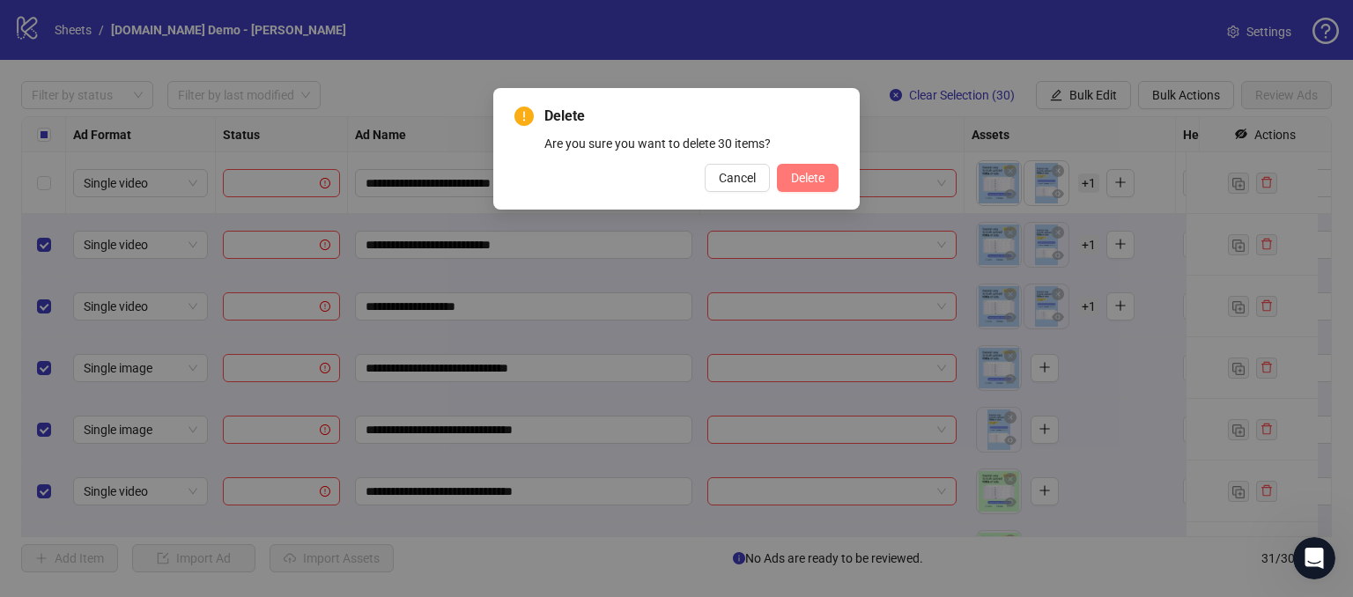
click at [805, 177] on span "Delete" at bounding box center [807, 178] width 33 height 14
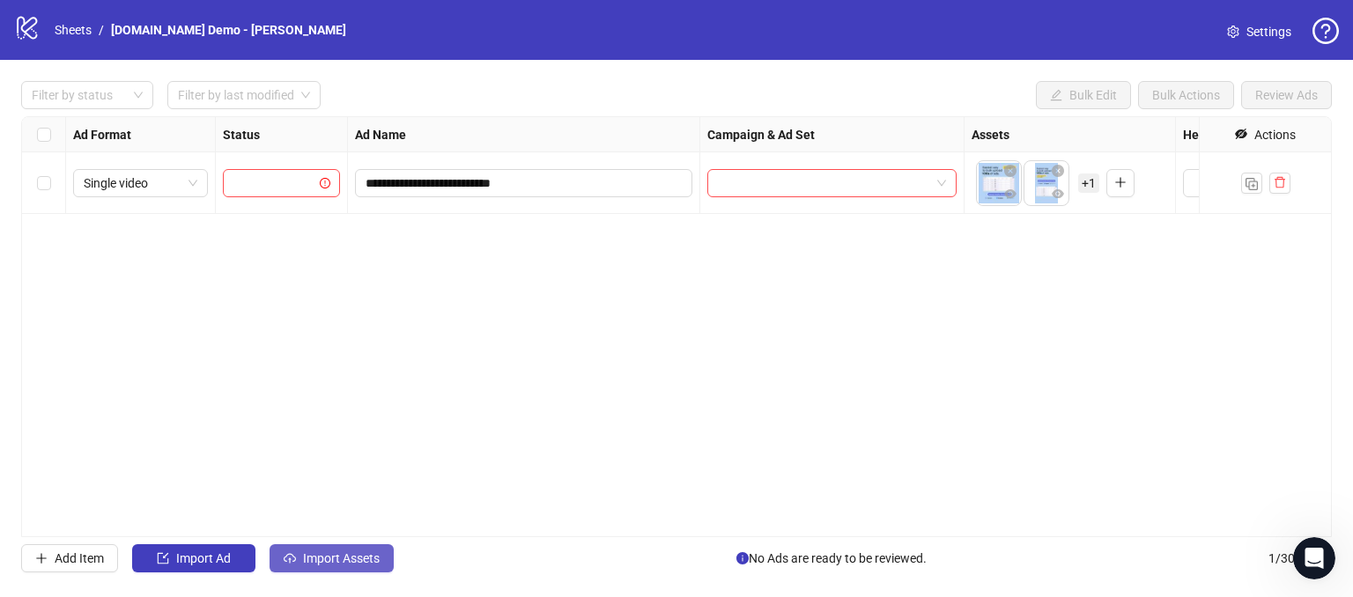
click at [304, 559] on span "Import Assets" at bounding box center [341, 559] width 77 height 14
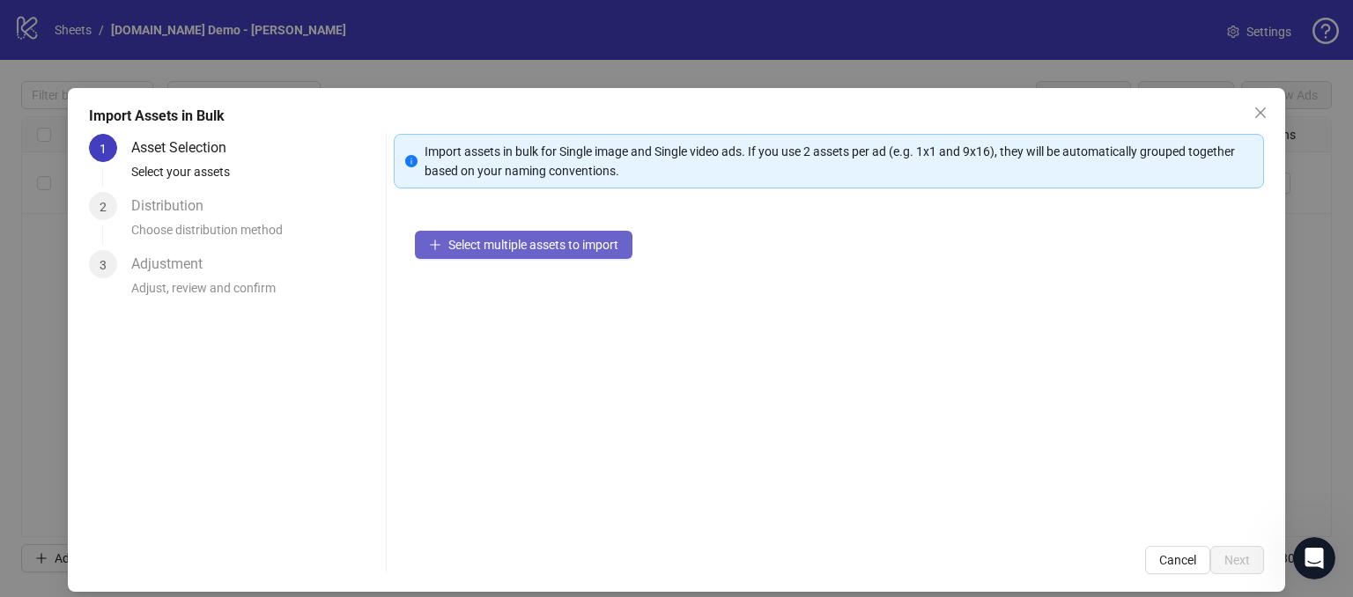
click at [520, 251] on button "Select multiple assets to import" at bounding box center [524, 245] width 218 height 28
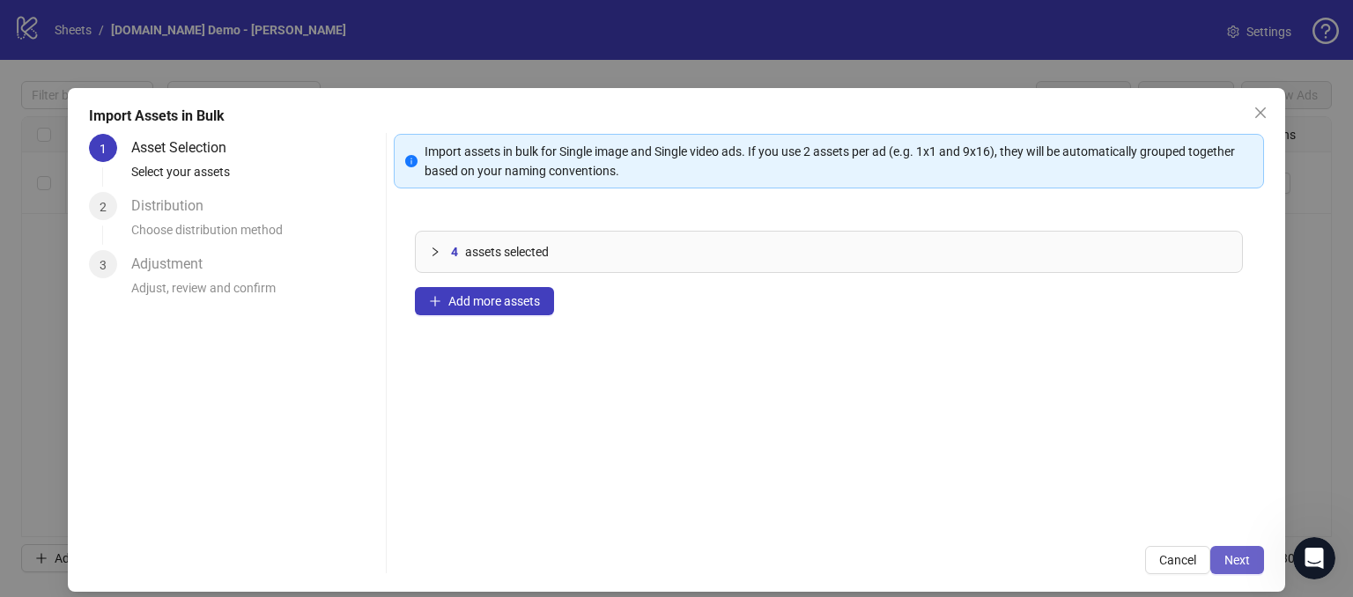
click at [1233, 568] on button "Next" at bounding box center [1238, 560] width 54 height 28
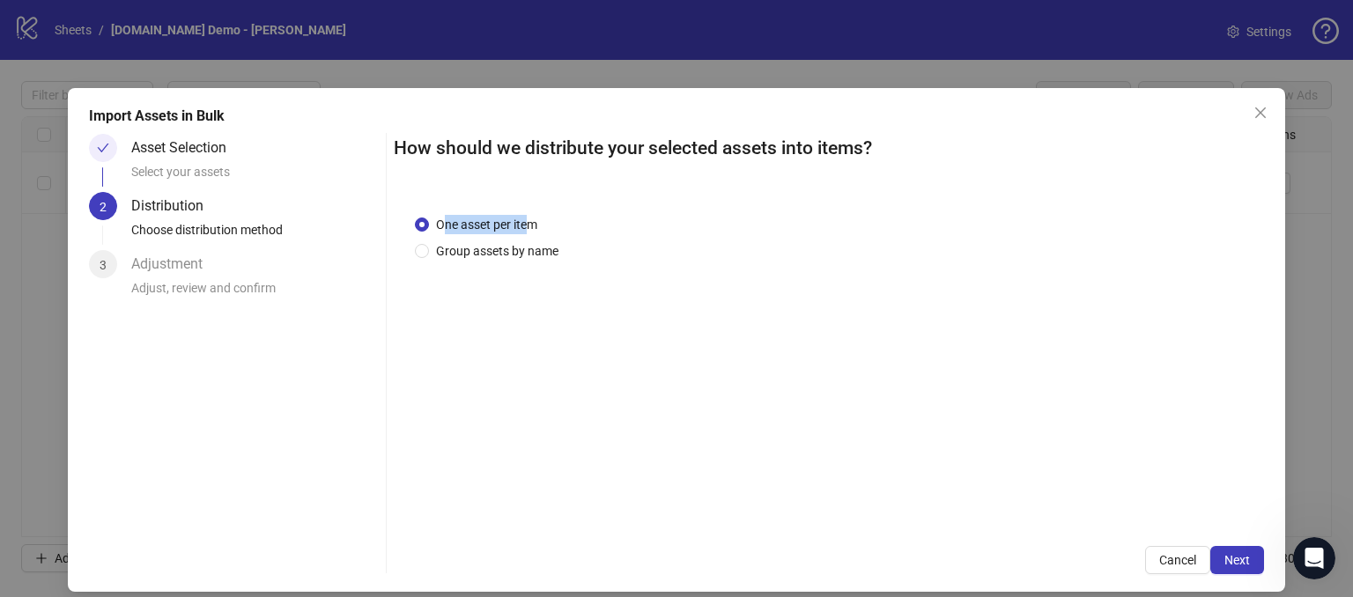
drag, startPoint x: 441, startPoint y: 219, endPoint x: 522, endPoint y: 226, distance: 80.5
click at [522, 226] on span "One asset per item" at bounding box center [486, 224] width 115 height 19
click at [740, 290] on div "One asset per item Group assets by name" at bounding box center [829, 360] width 870 height 332
click at [1225, 566] on span "Next" at bounding box center [1238, 560] width 26 height 14
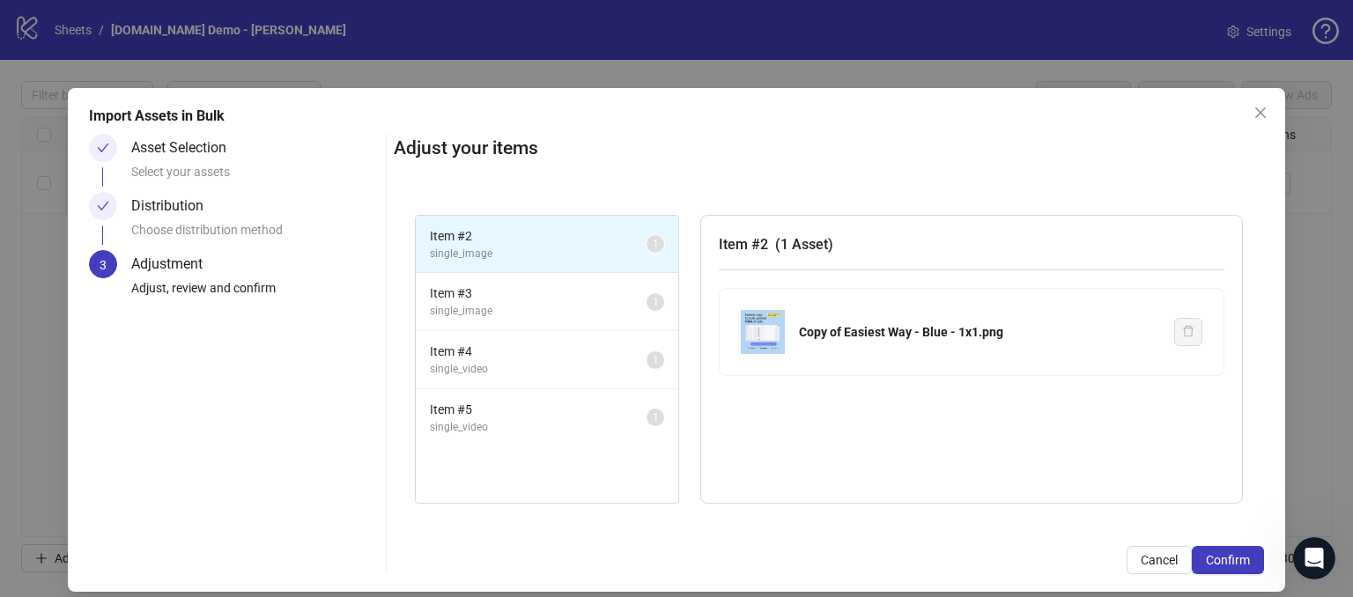
click at [129, 207] on div "Distribution Choose distribution method" at bounding box center [234, 221] width 290 height 58
click at [1207, 559] on span "Confirm" at bounding box center [1228, 560] width 44 height 14
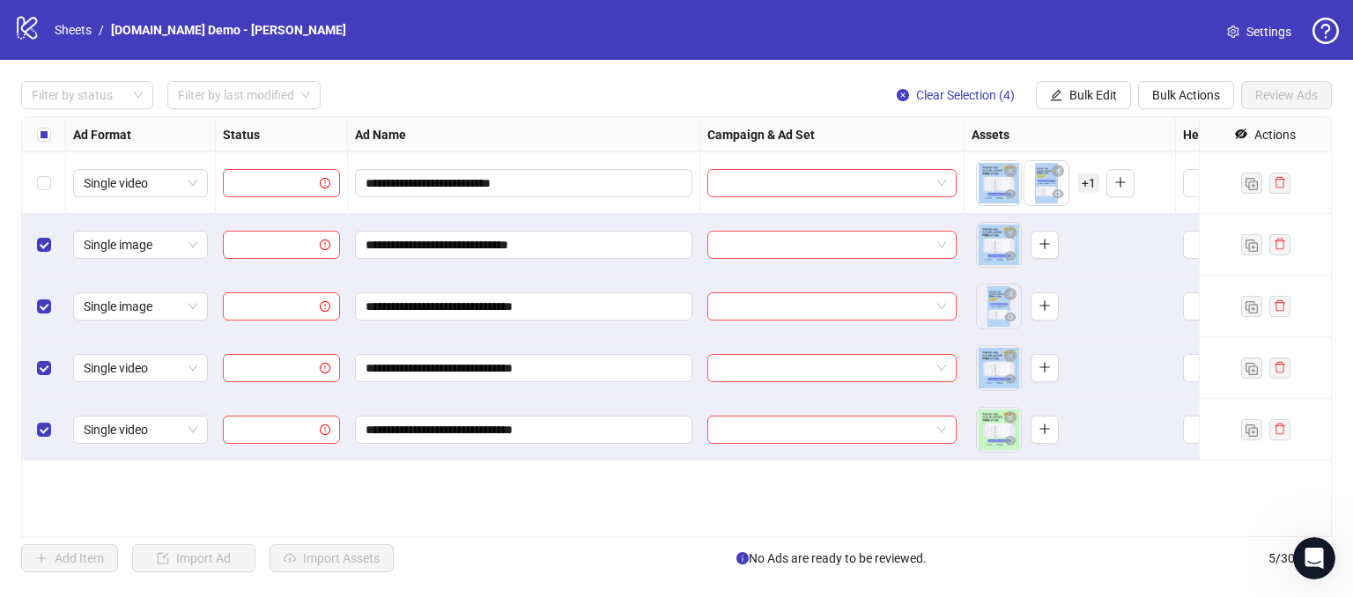
click at [1094, 181] on span "+ 1" at bounding box center [1088, 183] width 21 height 19
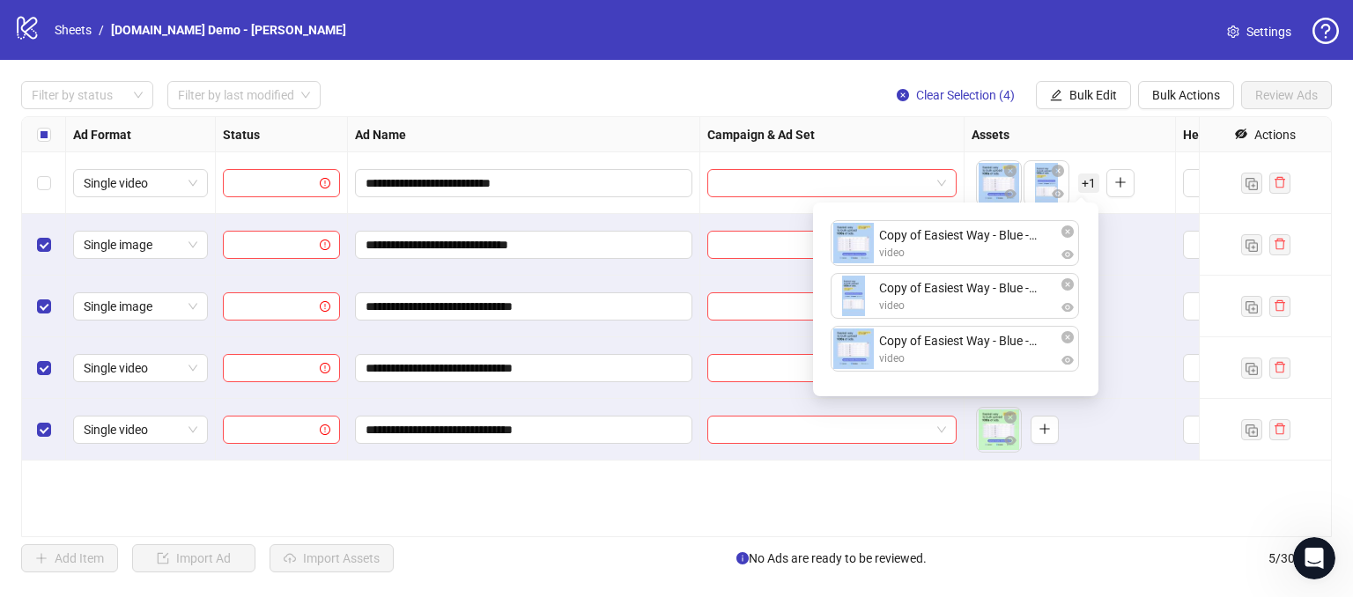
click at [945, 255] on div "Copy of Easiest Way - Blue - 1x1.mp4 video Copy of Easiest Way - Blue - 9x16.mp…" at bounding box center [956, 299] width 264 height 173
click at [900, 239] on div "Copy of Easiest Way - Blue - 1x1.mp4 video Copy of Easiest Way - Blue - 9x16.mp…" at bounding box center [956, 299] width 264 height 173
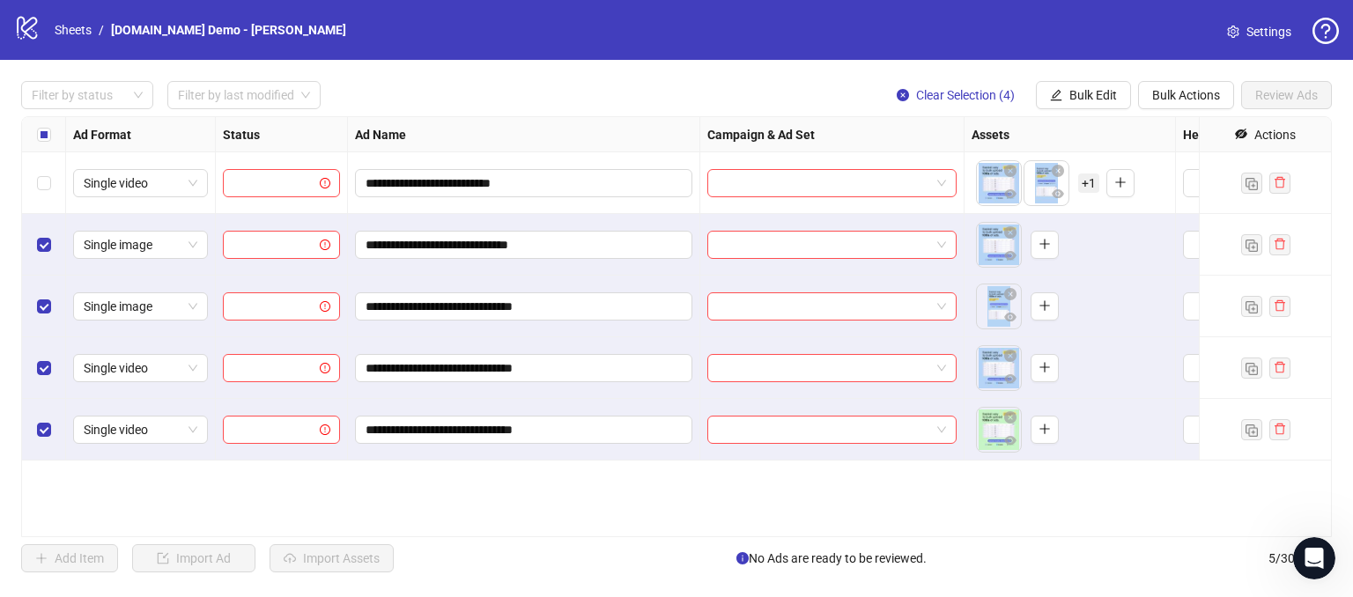
click at [1061, 140] on div "Assets" at bounding box center [1070, 134] width 211 height 35
click at [1086, 184] on span "+ 1" at bounding box center [1088, 183] width 21 height 19
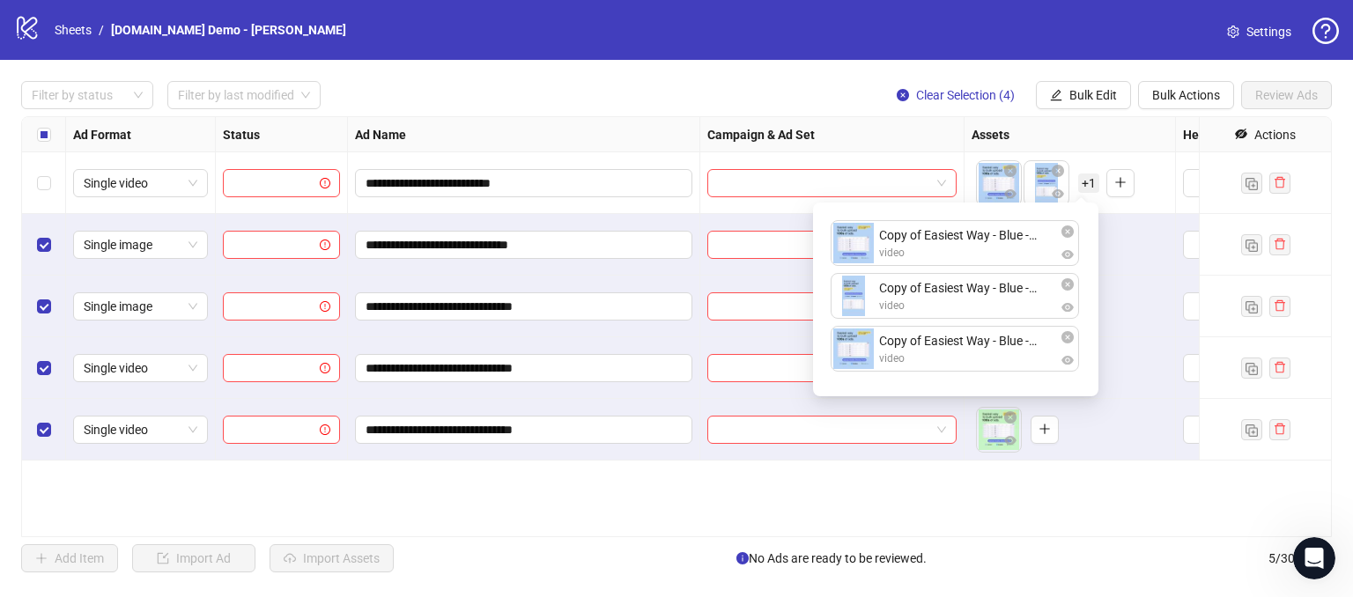
click at [959, 343] on div "Copy of Easiest Way - Blue - 1x1.mp4 video Copy of Easiest Way - Blue - 9x16.mp…" at bounding box center [956, 299] width 264 height 173
click at [884, 508] on div "**********" at bounding box center [676, 326] width 1311 height 421
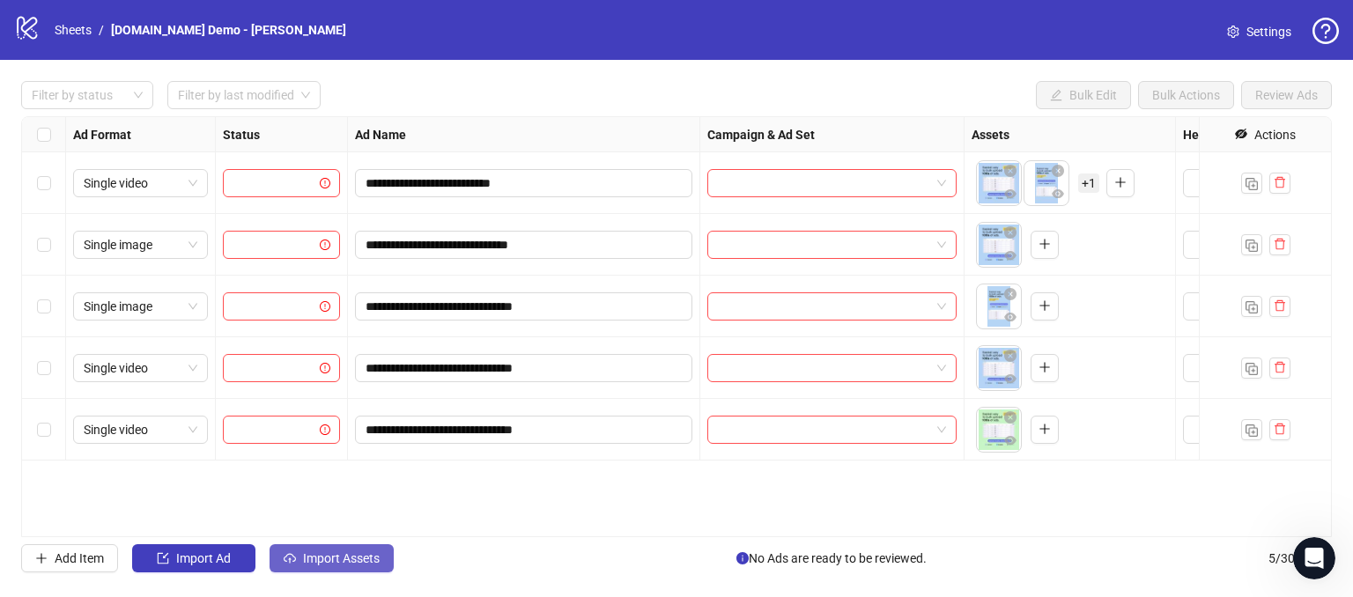
click at [300, 555] on button "Import Assets" at bounding box center [332, 559] width 124 height 28
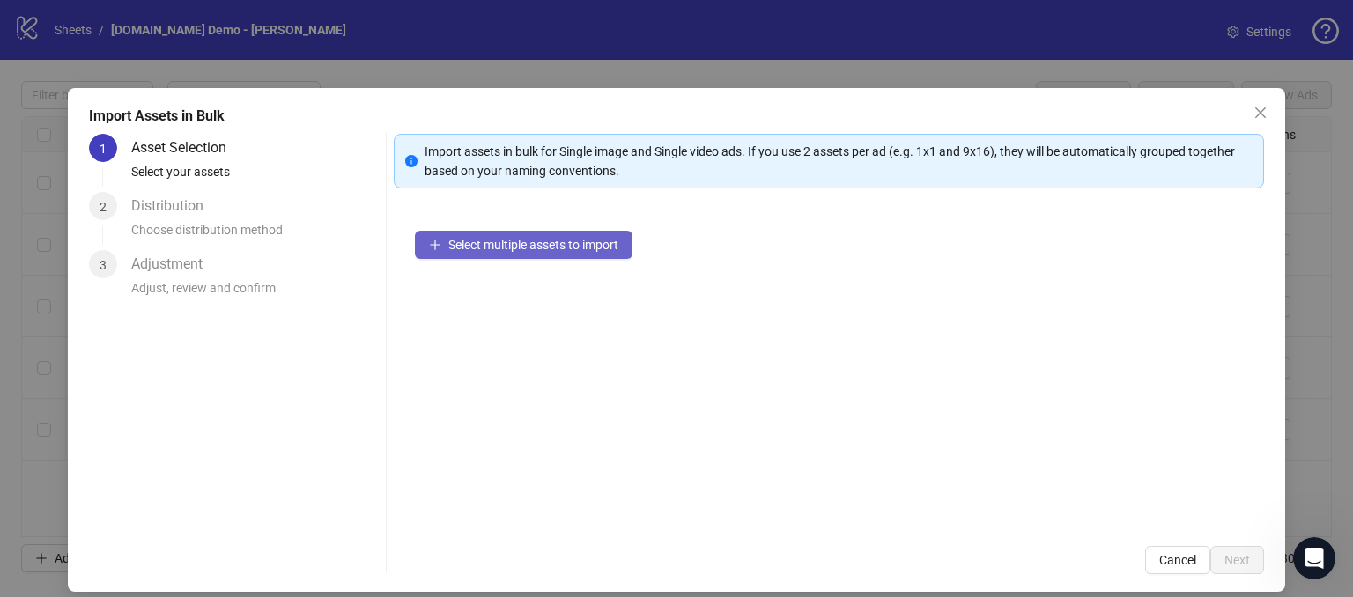
click at [468, 238] on span "Select multiple assets to import" at bounding box center [533, 245] width 170 height 14
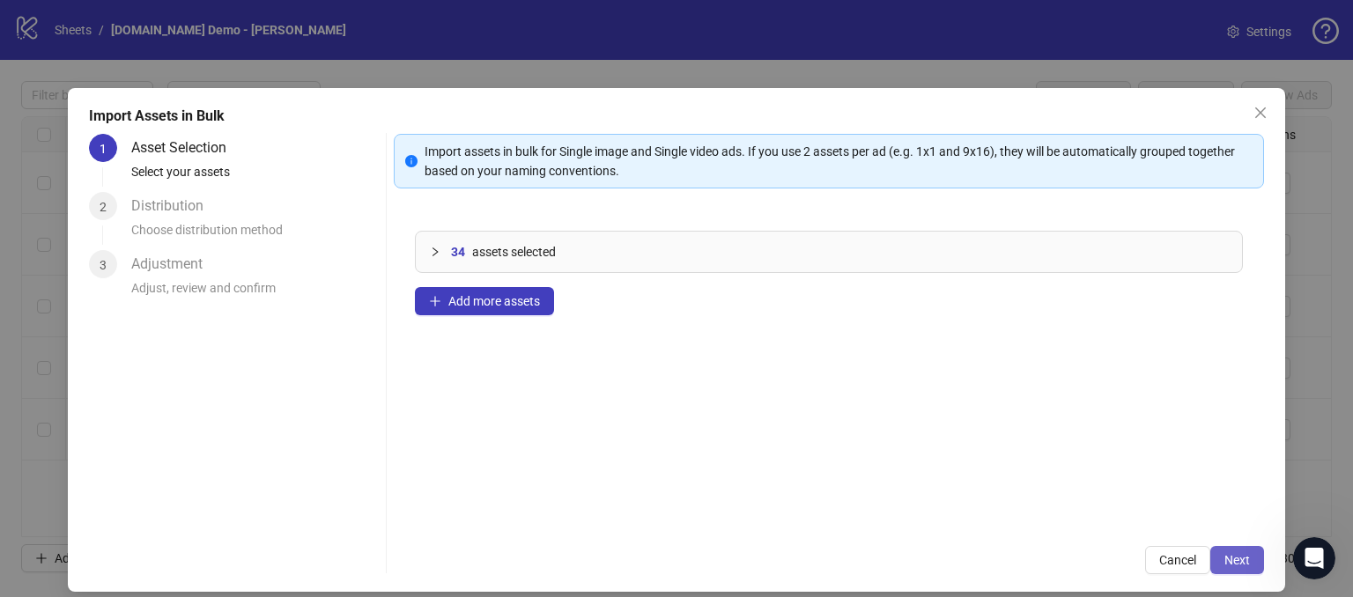
click at [1226, 559] on span "Next" at bounding box center [1238, 560] width 26 height 14
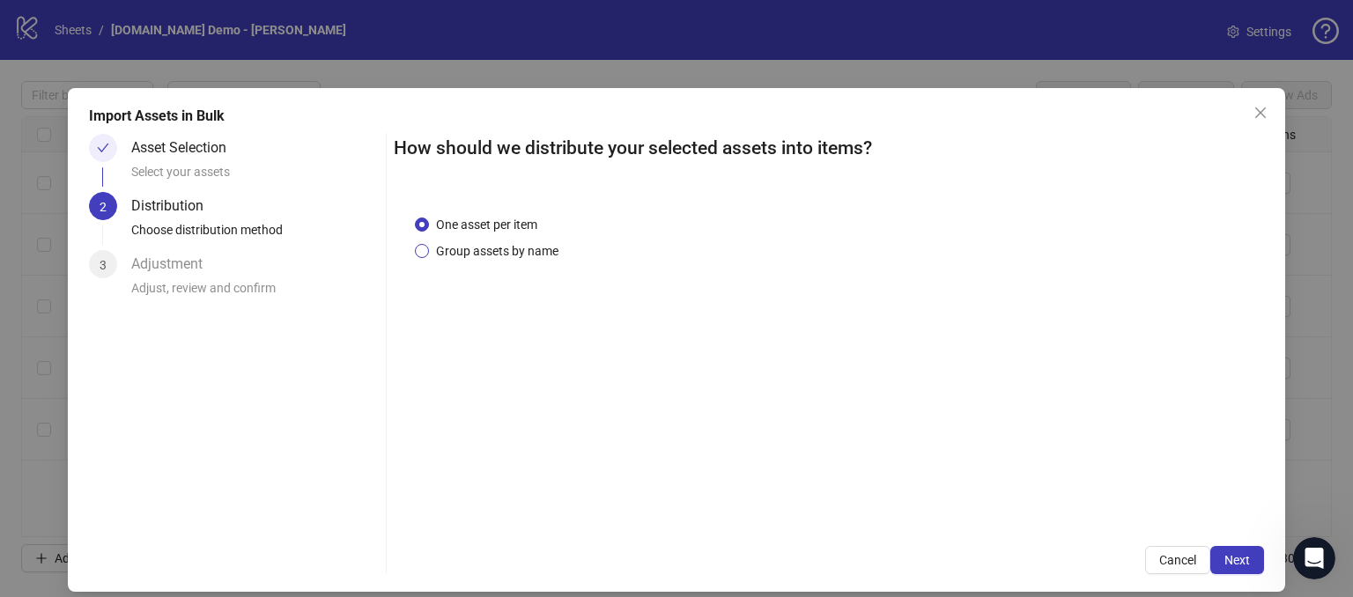
click at [420, 258] on label "Group assets by name" at bounding box center [490, 250] width 151 height 19
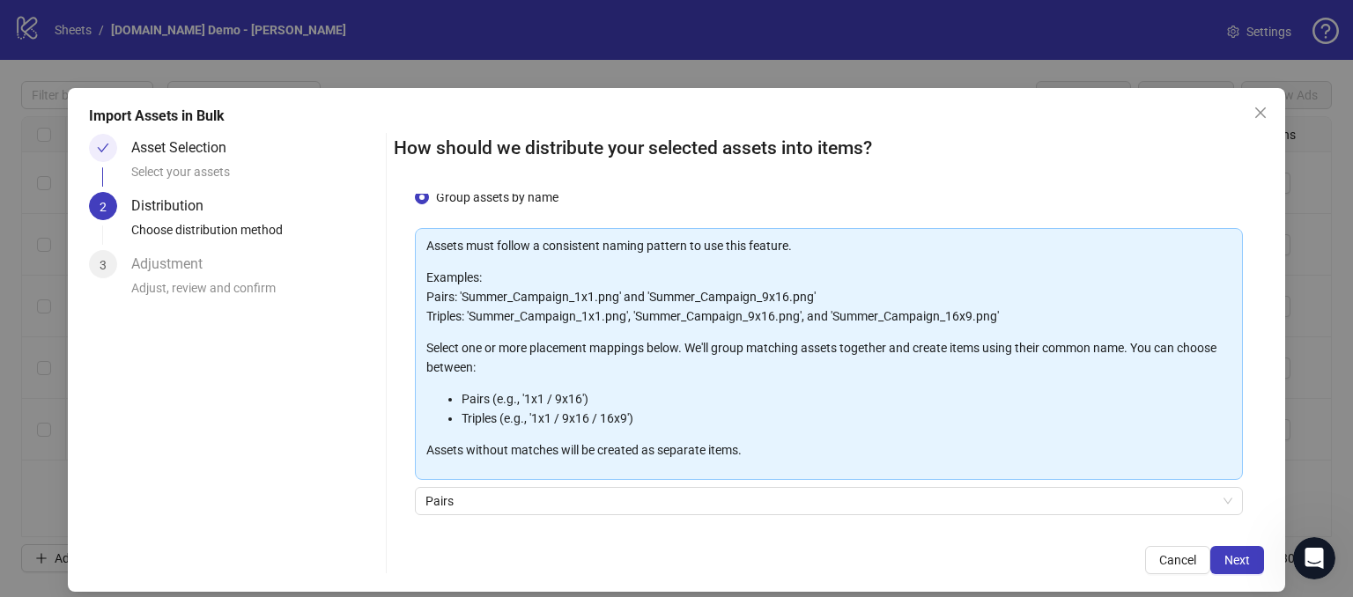
scroll to position [7, 0]
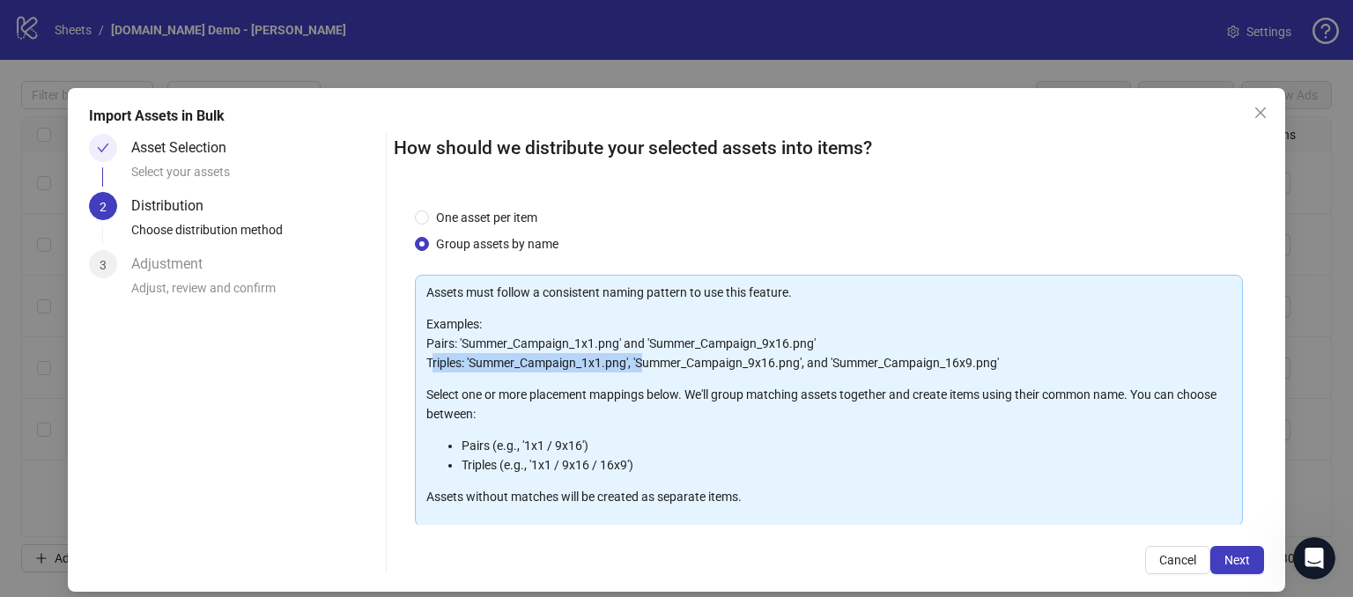
drag, startPoint x: 437, startPoint y: 360, endPoint x: 641, endPoint y: 360, distance: 203.5
click at [641, 360] on p "Examples: Pairs: 'Summer_Campaign_1x1.png' and 'Summer_Campaign_9x16.png' Tripl…" at bounding box center [828, 344] width 805 height 58
click at [495, 366] on p "Examples: Pairs: 'Summer_Campaign_1x1.png' and 'Summer_Campaign_9x16.png' Tripl…" at bounding box center [828, 344] width 805 height 58
drag, startPoint x: 479, startPoint y: 359, endPoint x: 509, endPoint y: 362, distance: 30.2
click at [481, 359] on p "Examples: Pairs: 'Summer_Campaign_1x1.png' and 'Summer_Campaign_9x16.png' Tripl…" at bounding box center [828, 344] width 805 height 58
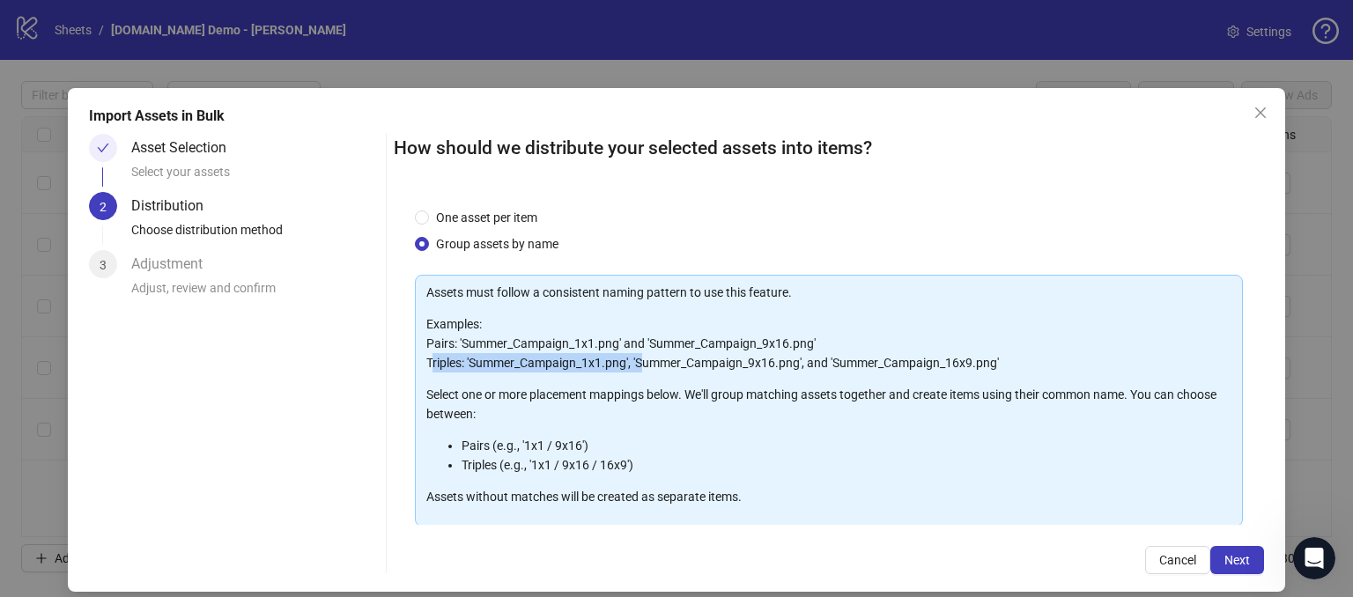
drag, startPoint x: 578, startPoint y: 370, endPoint x: 592, endPoint y: 365, distance: 15.1
click at [580, 370] on p "Examples: Pairs: 'Summer_Campaign_1x1.png' and 'Summer_Campaign_9x16.png' Tripl…" at bounding box center [828, 344] width 805 height 58
click at [619, 361] on p "Examples: Pairs: 'Summer_Campaign_1x1.png' and 'Summer_Campaign_9x16.png' Tripl…" at bounding box center [828, 344] width 805 height 58
click at [670, 395] on p "Select one or more placement mappings below. We'll group matching assets togeth…" at bounding box center [828, 404] width 805 height 39
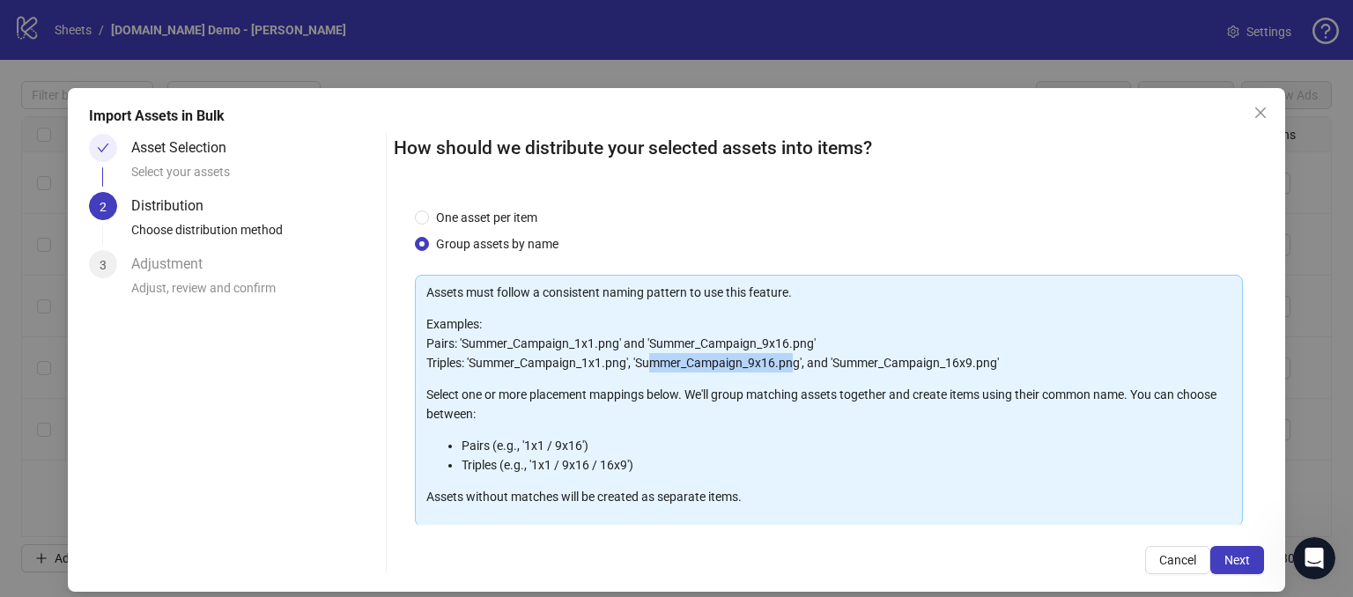
drag, startPoint x: 673, startPoint y: 360, endPoint x: 789, endPoint y: 369, distance: 116.6
click at [789, 369] on p "Examples: Pairs: 'Summer_Campaign_1x1.png' and 'Summer_Campaign_9x16.png' Tripl…" at bounding box center [828, 344] width 805 height 58
click at [842, 396] on p "Select one or more placement mappings below. We'll group matching assets togeth…" at bounding box center [828, 404] width 805 height 39
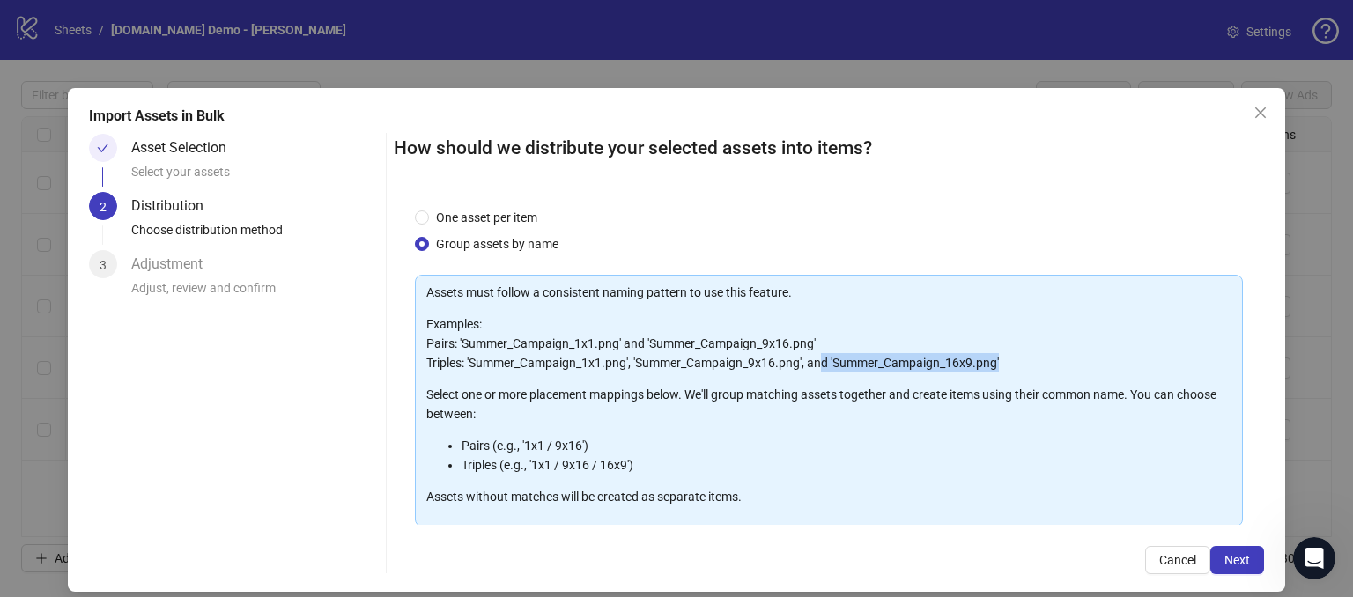
drag, startPoint x: 819, startPoint y: 361, endPoint x: 999, endPoint y: 369, distance: 179.9
click at [999, 369] on p "Examples: Pairs: 'Summer_Campaign_1x1.png' and 'Summer_Campaign_9x16.png' Tripl…" at bounding box center [828, 344] width 805 height 58
click at [1044, 360] on p "Examples: Pairs: 'Summer_Campaign_1x1.png' and 'Summer_Campaign_9x16.png' Tripl…" at bounding box center [828, 344] width 805 height 58
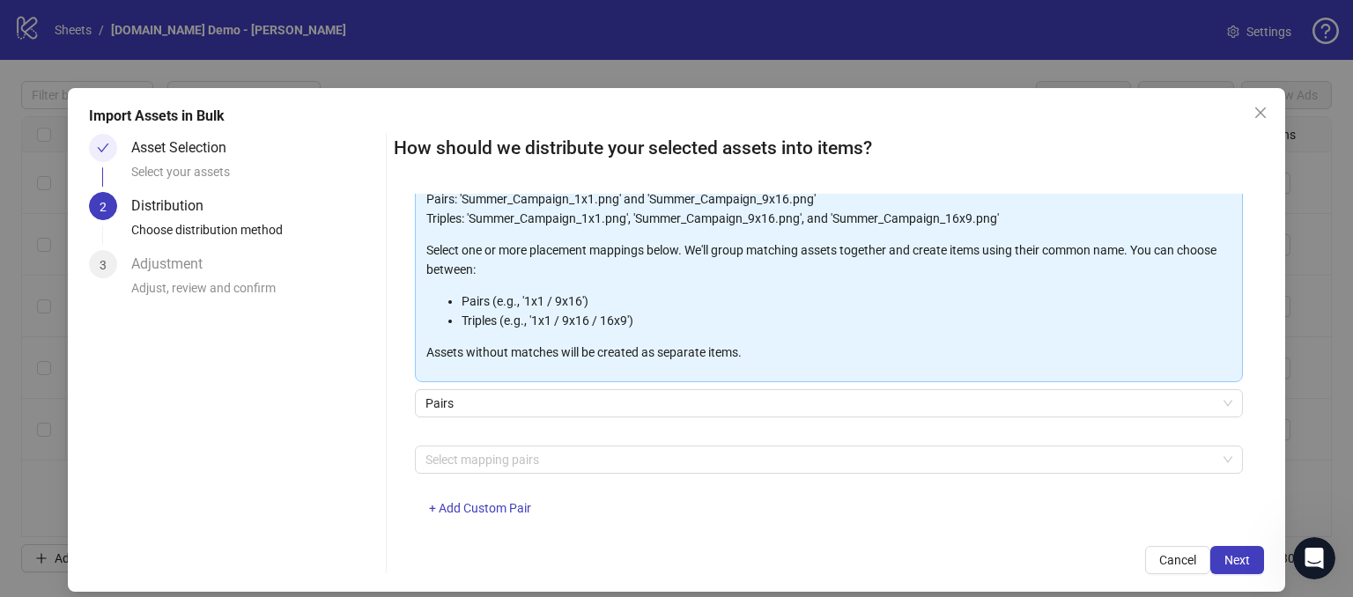
scroll to position [155, 0]
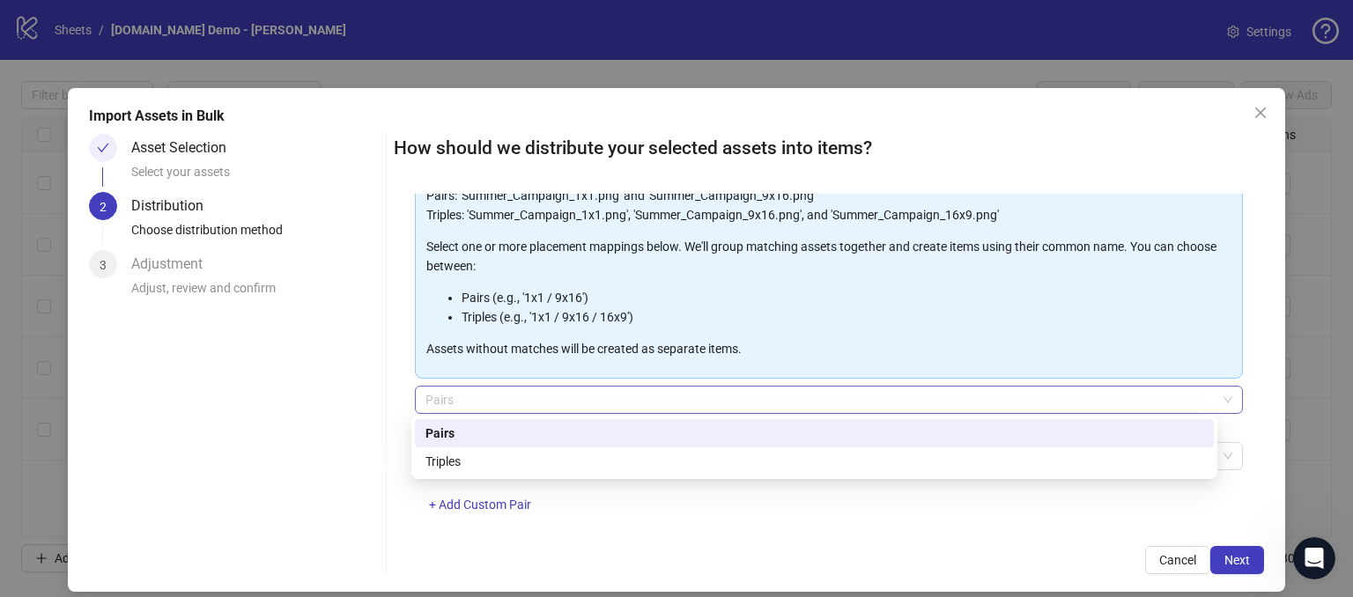
click at [472, 398] on span "Pairs" at bounding box center [829, 400] width 807 height 26
click at [456, 465] on div "Triples" at bounding box center [815, 461] width 778 height 19
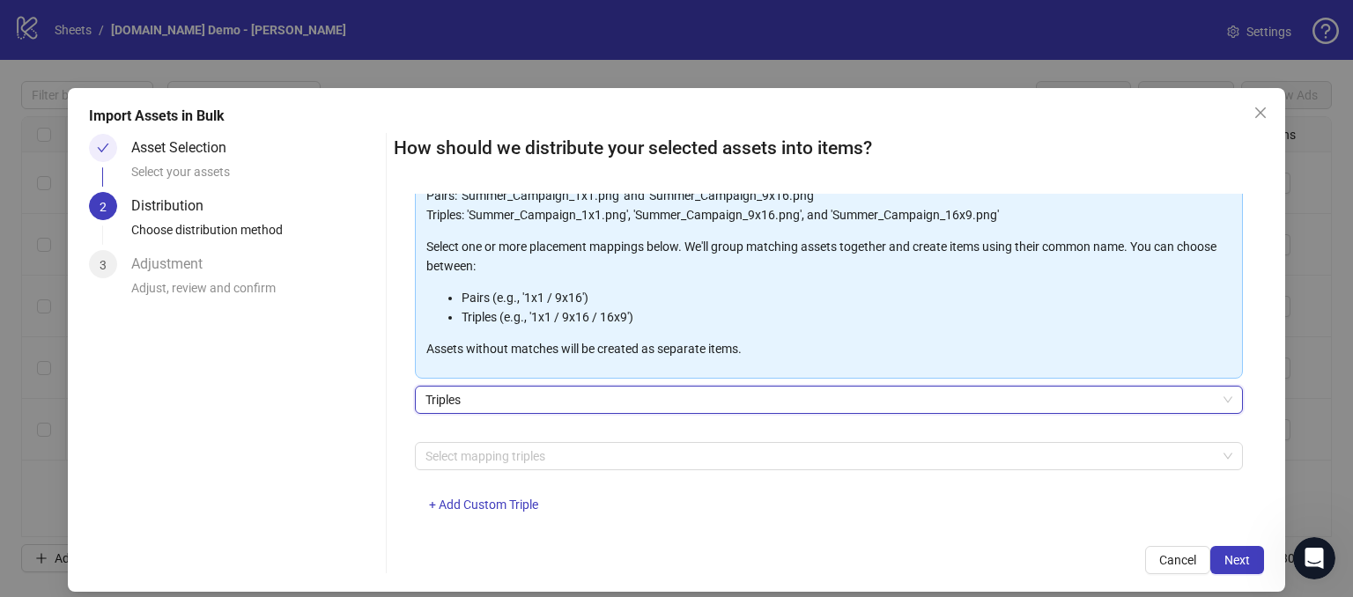
click at [285, 471] on div "Asset Selection Select your assets 2 Distribution Choose distribution method 3 …" at bounding box center [234, 354] width 290 height 441
click at [461, 451] on div at bounding box center [820, 456] width 803 height 25
click at [465, 501] on span "+ Add Custom Triple" at bounding box center [483, 505] width 109 height 14
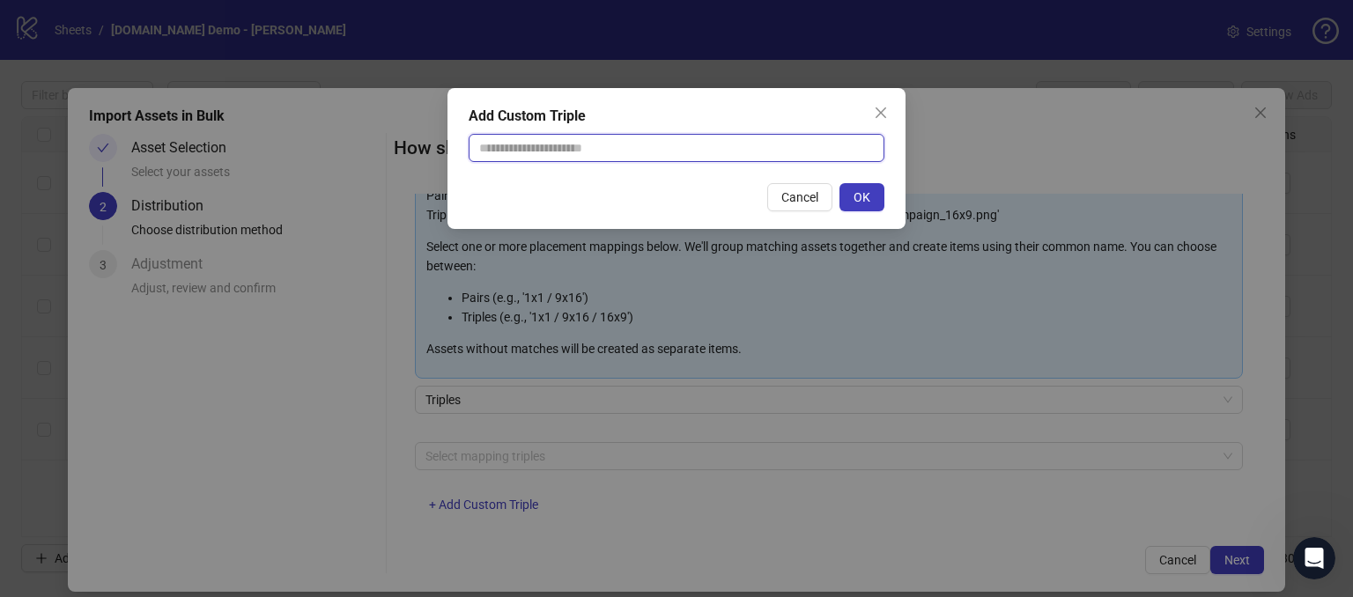
click at [505, 149] on input "text" at bounding box center [677, 148] width 416 height 28
click at [806, 197] on span "Cancel" at bounding box center [800, 197] width 37 height 14
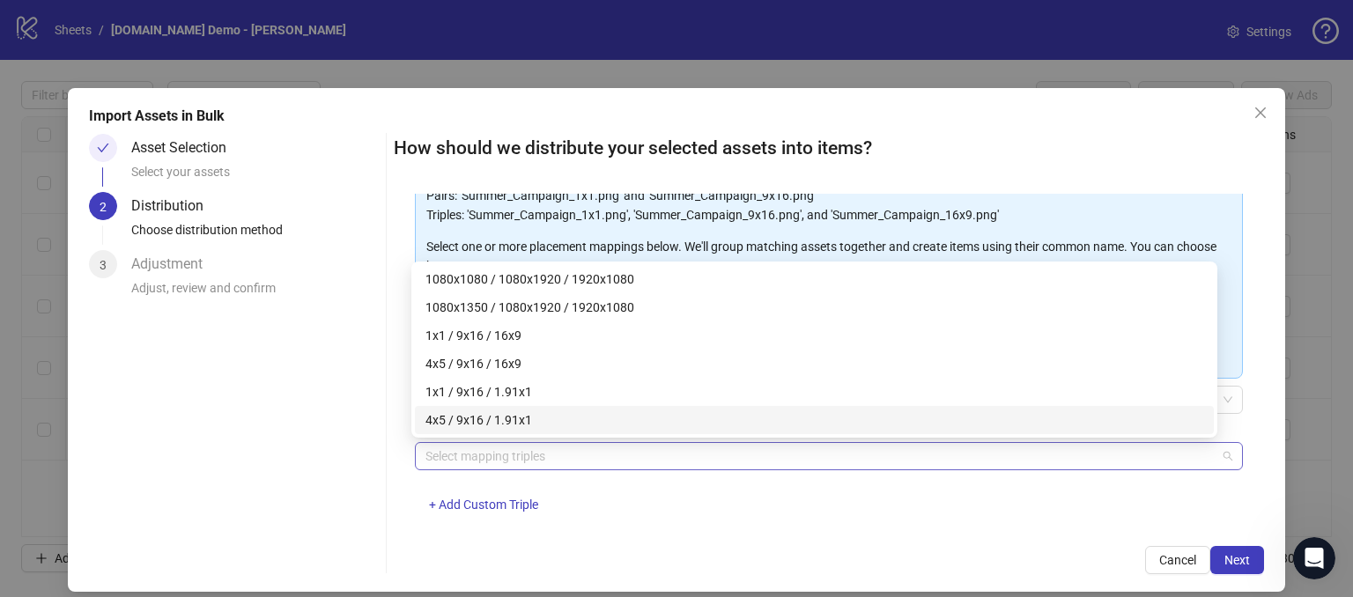
click at [478, 452] on div at bounding box center [820, 456] width 803 height 25
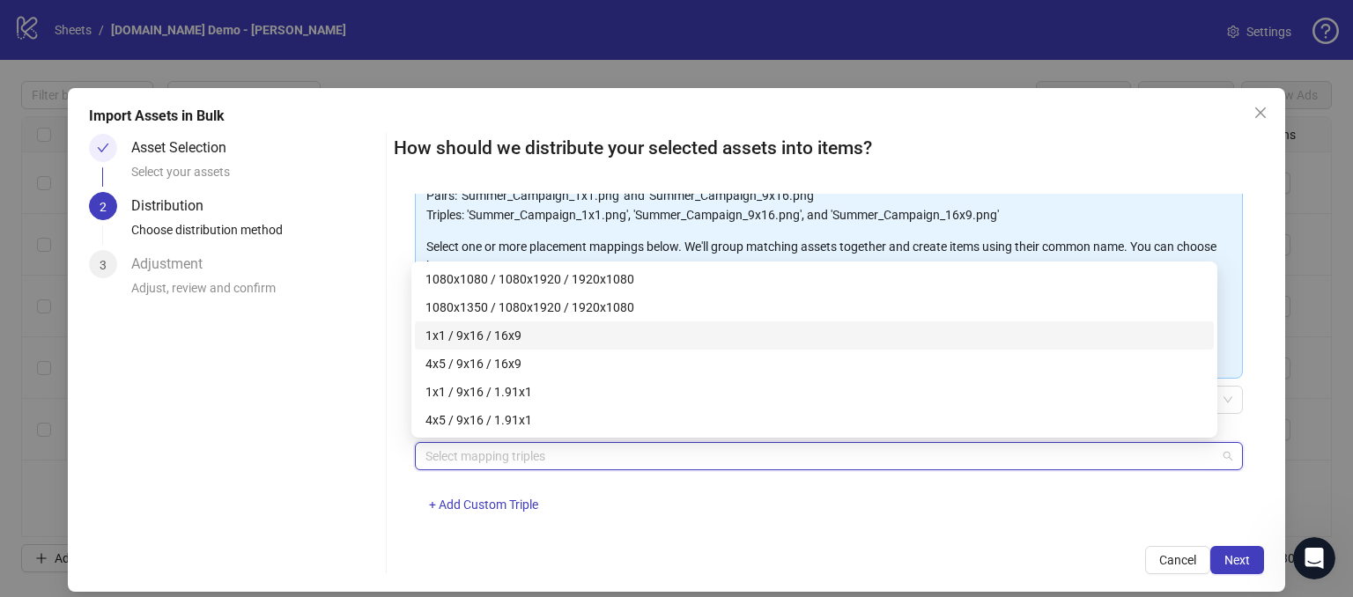
click at [457, 334] on div "1x1 / 9x16 / 16x9" at bounding box center [815, 335] width 778 height 19
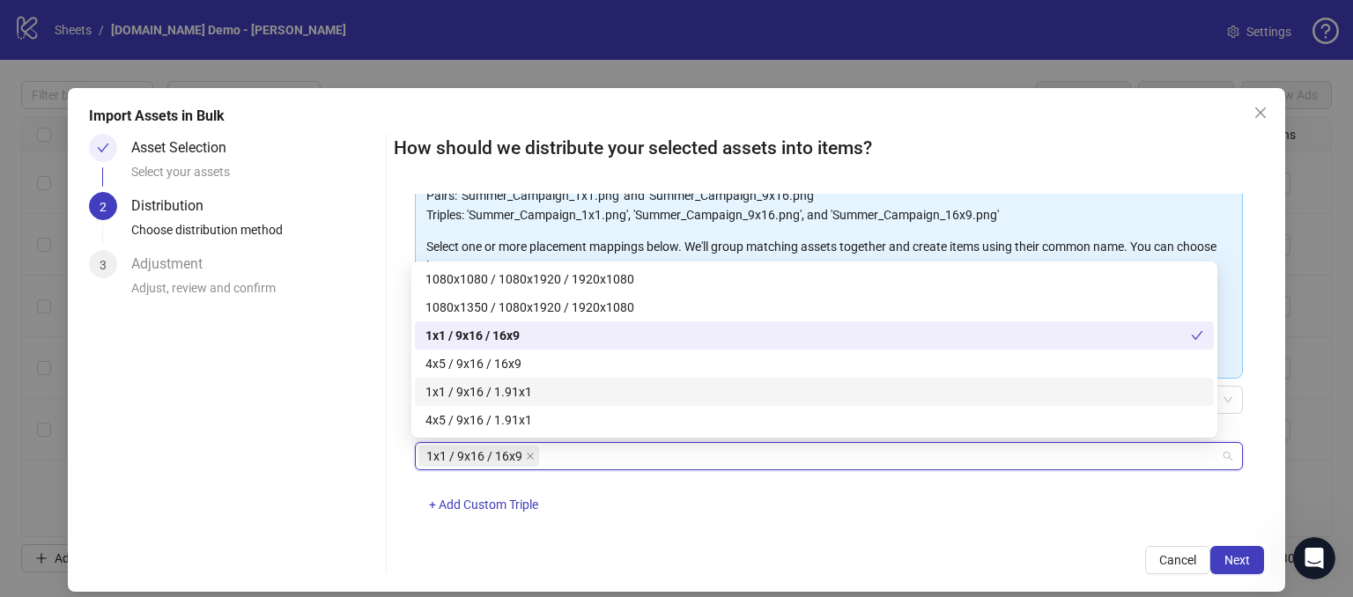
click at [386, 518] on div at bounding box center [386, 353] width 1 height 441
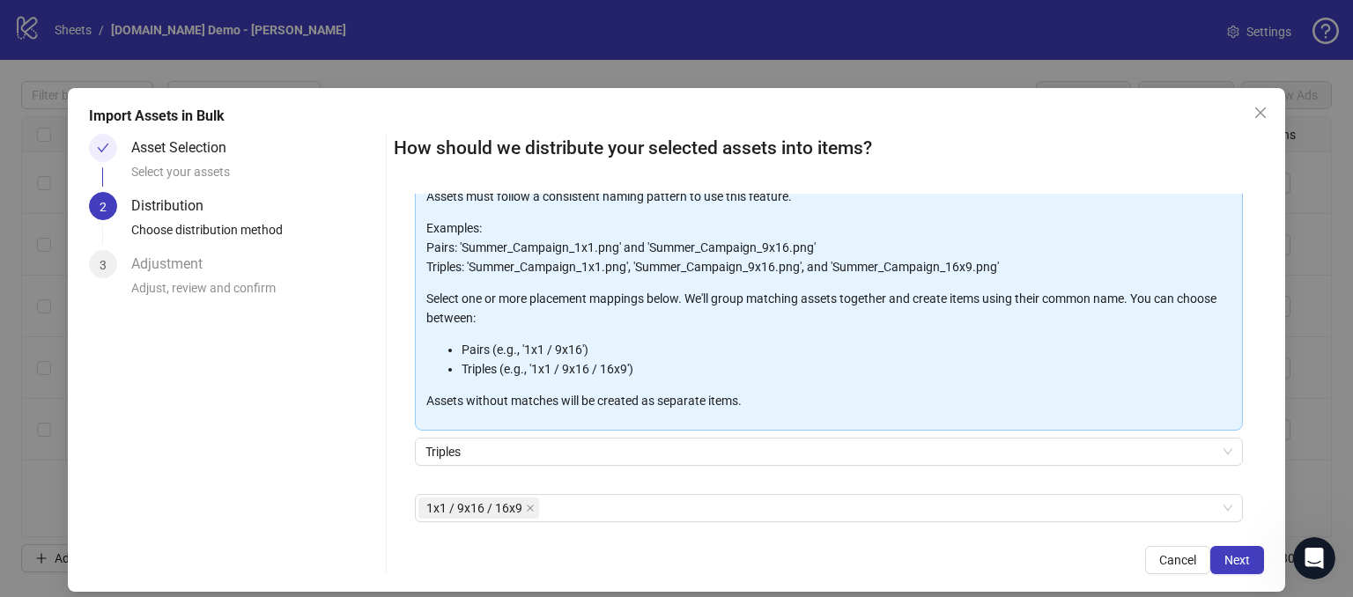
scroll to position [183, 0]
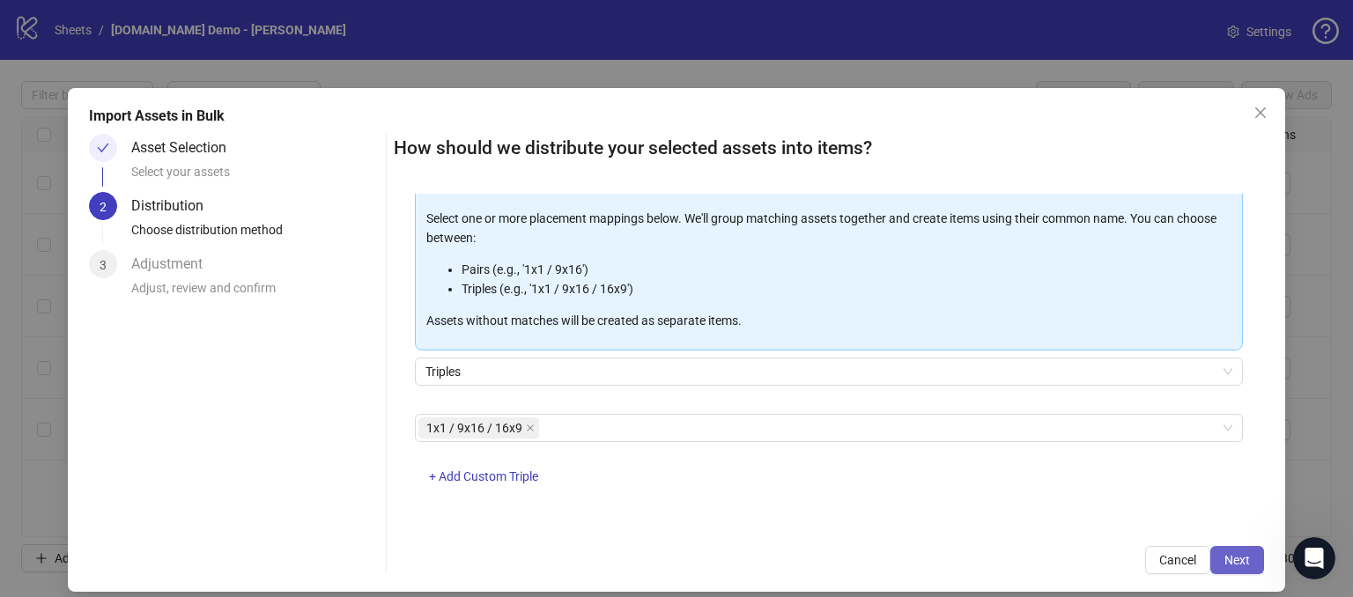
click at [1225, 565] on span "Next" at bounding box center [1238, 560] width 26 height 14
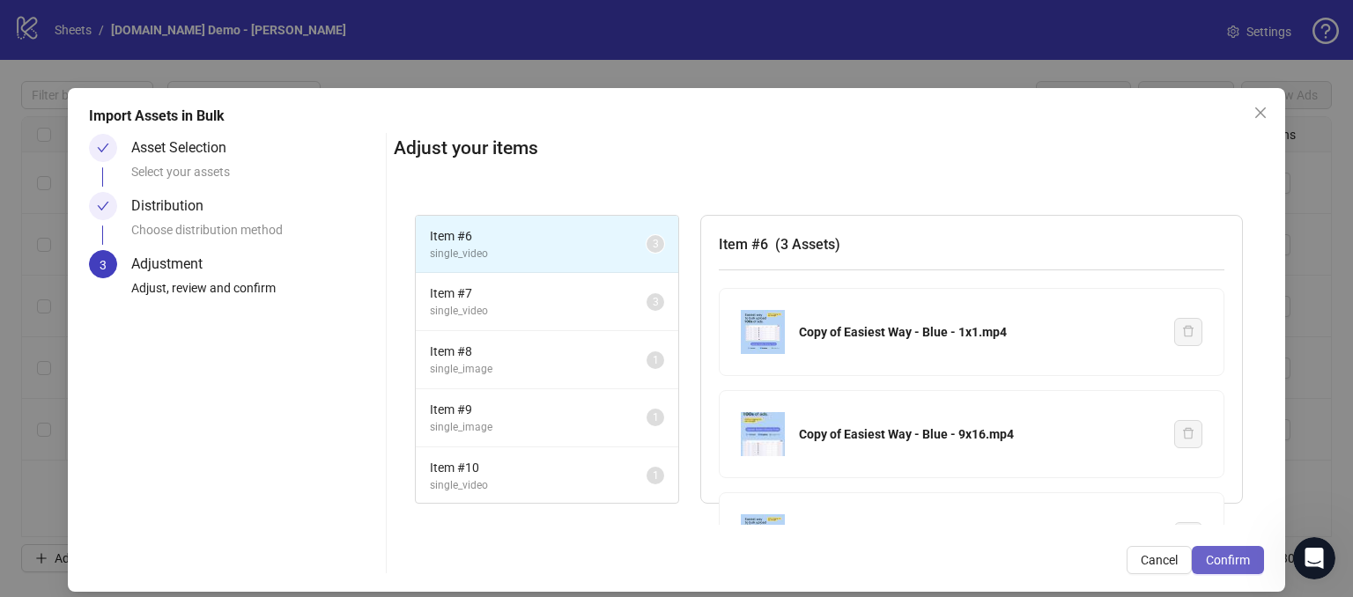
click at [1206, 569] on button "Confirm" at bounding box center [1228, 560] width 72 height 28
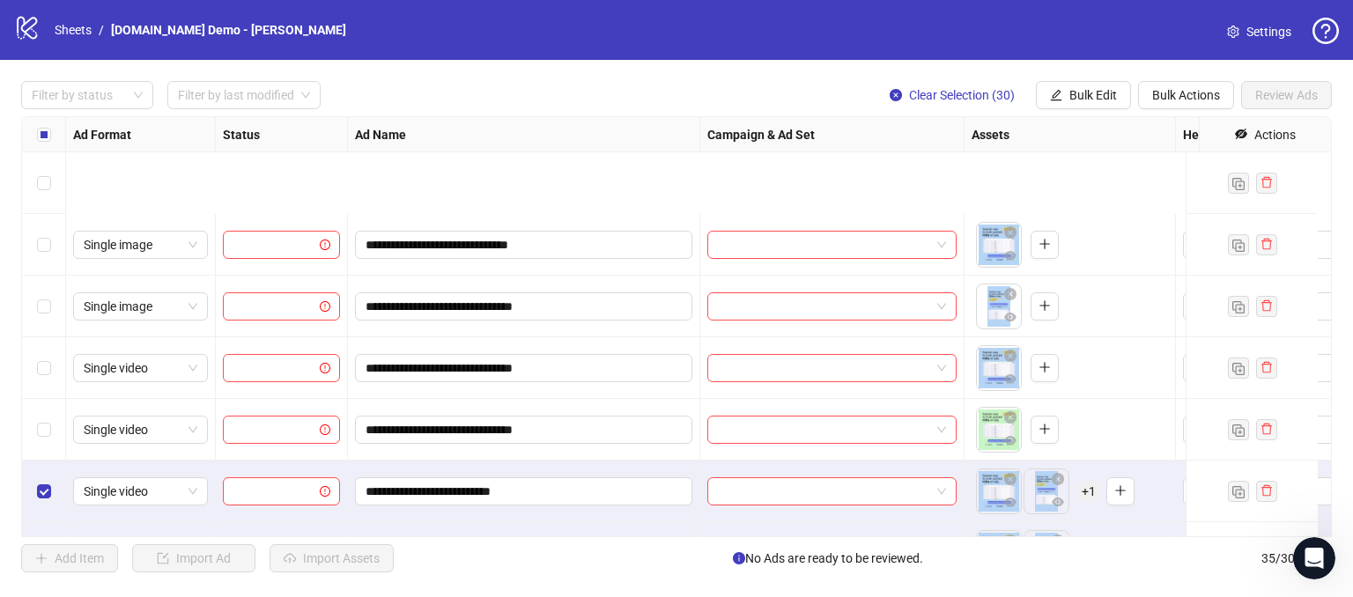
scroll to position [176, 0]
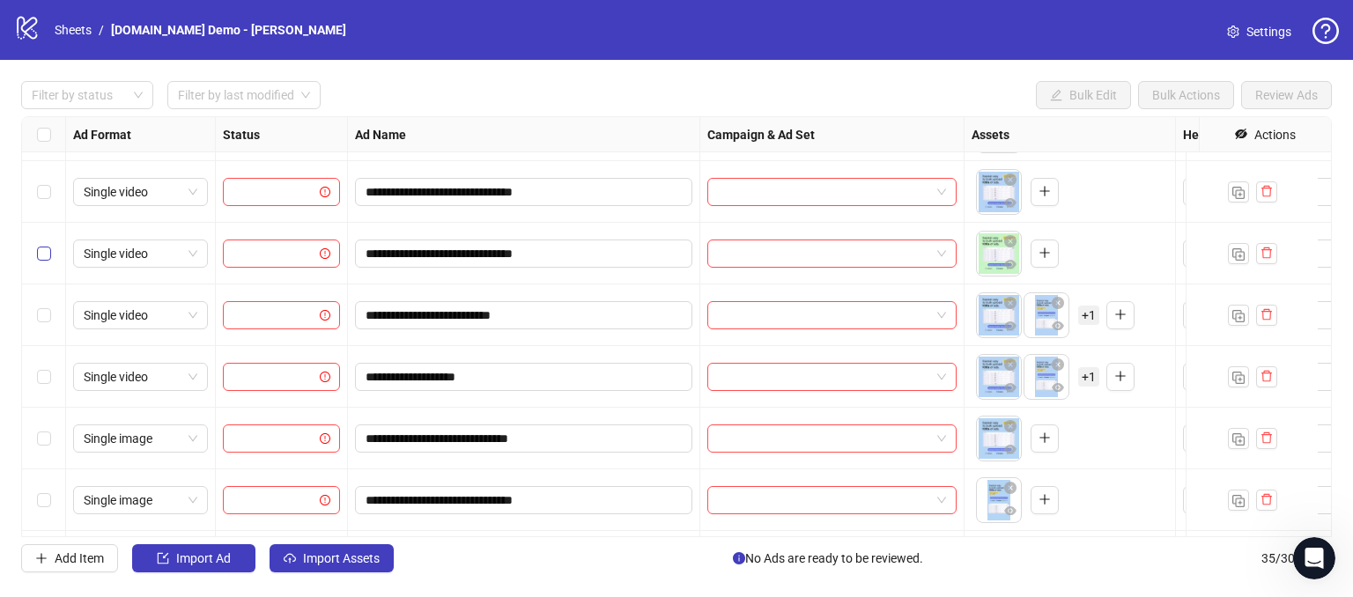
click at [42, 258] on label "Select row 5" at bounding box center [44, 253] width 14 height 19
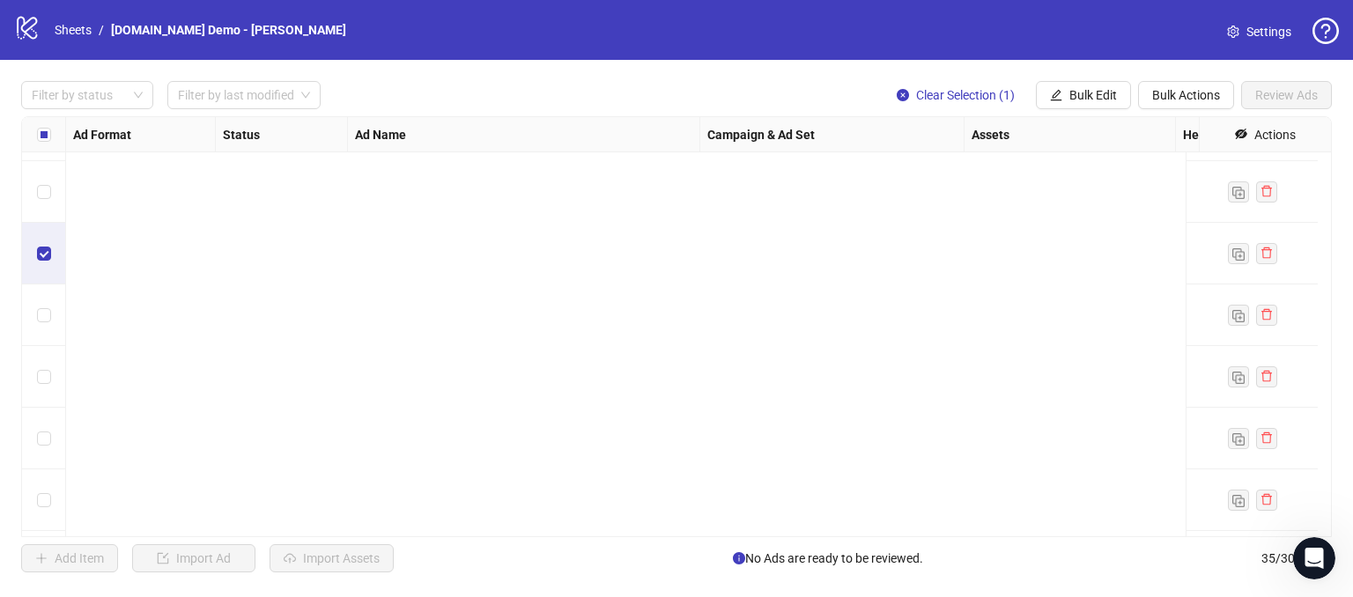
scroll to position [1787, 0]
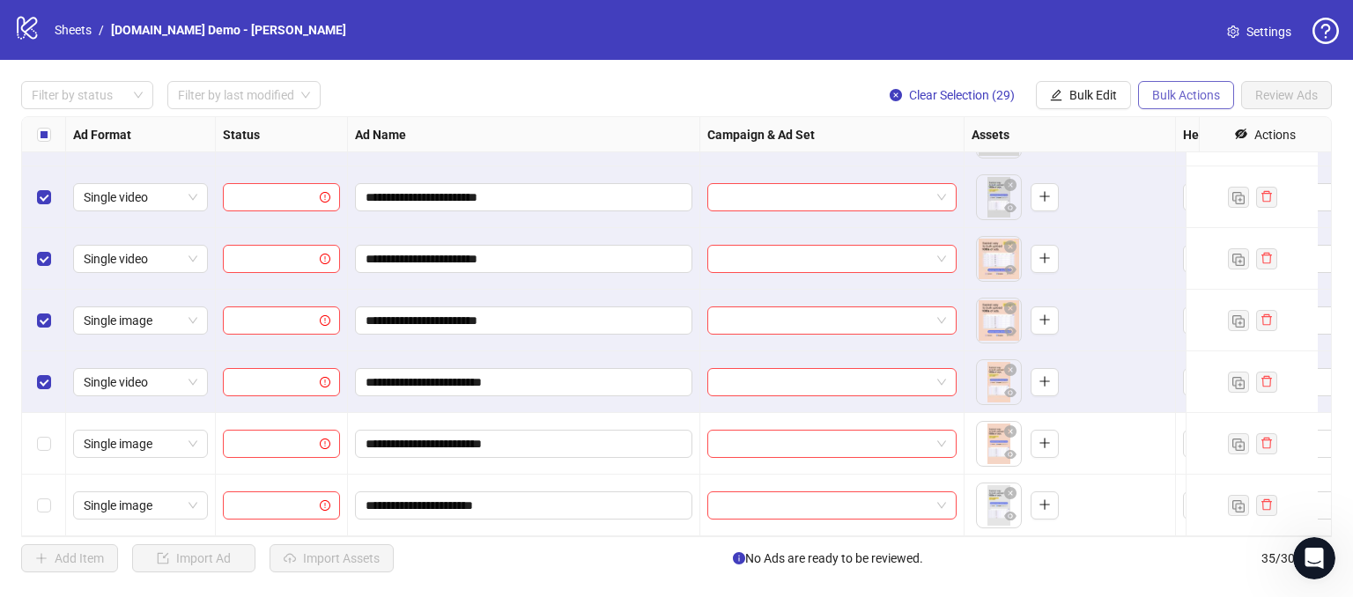
click at [1139, 92] on button "Bulk Actions" at bounding box center [1186, 95] width 96 height 28
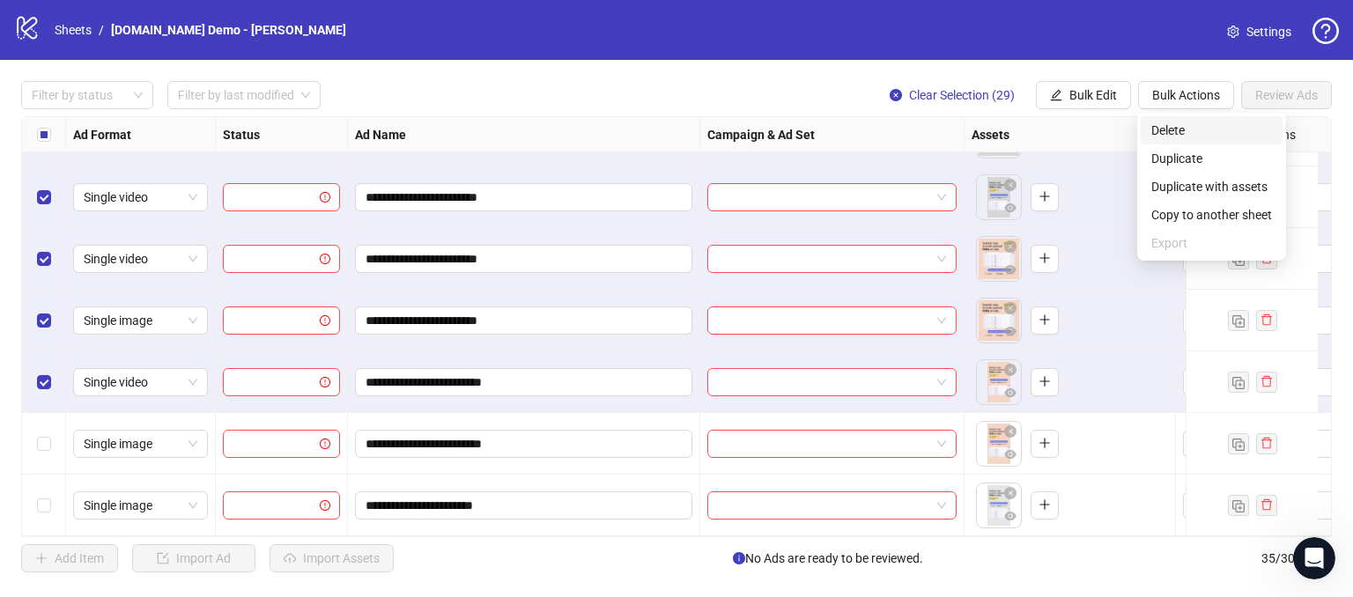
click at [1159, 130] on span "Delete" at bounding box center [1212, 130] width 121 height 19
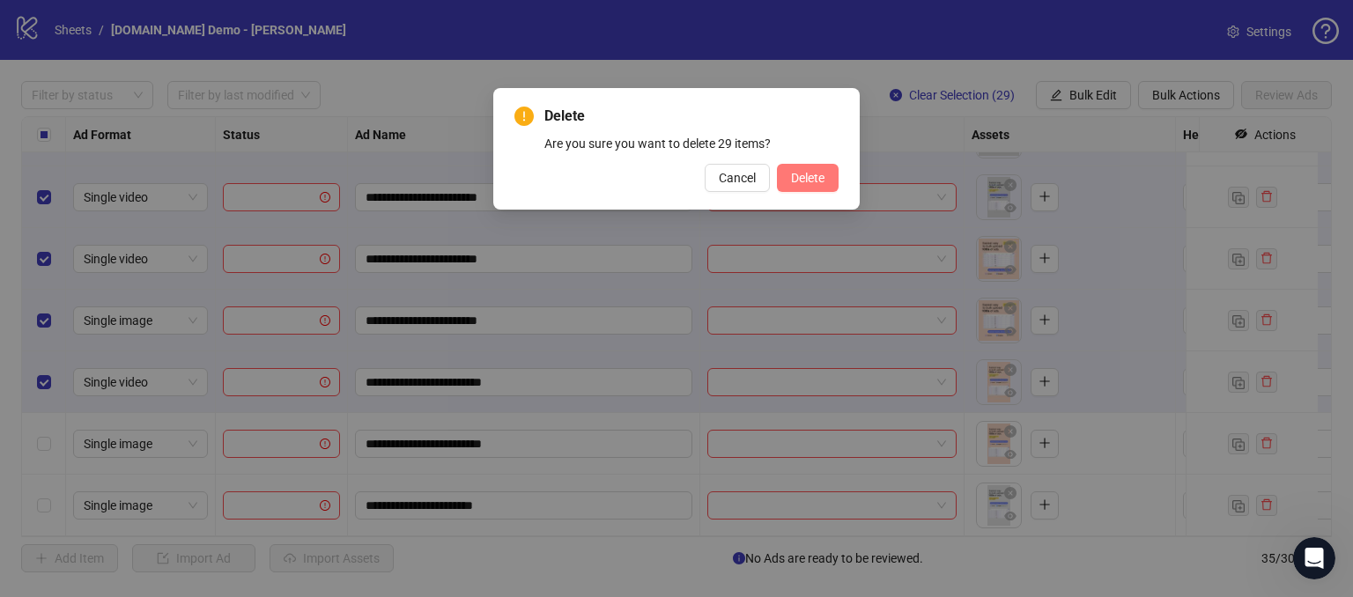
click at [799, 175] on span "Delete" at bounding box center [807, 178] width 33 height 14
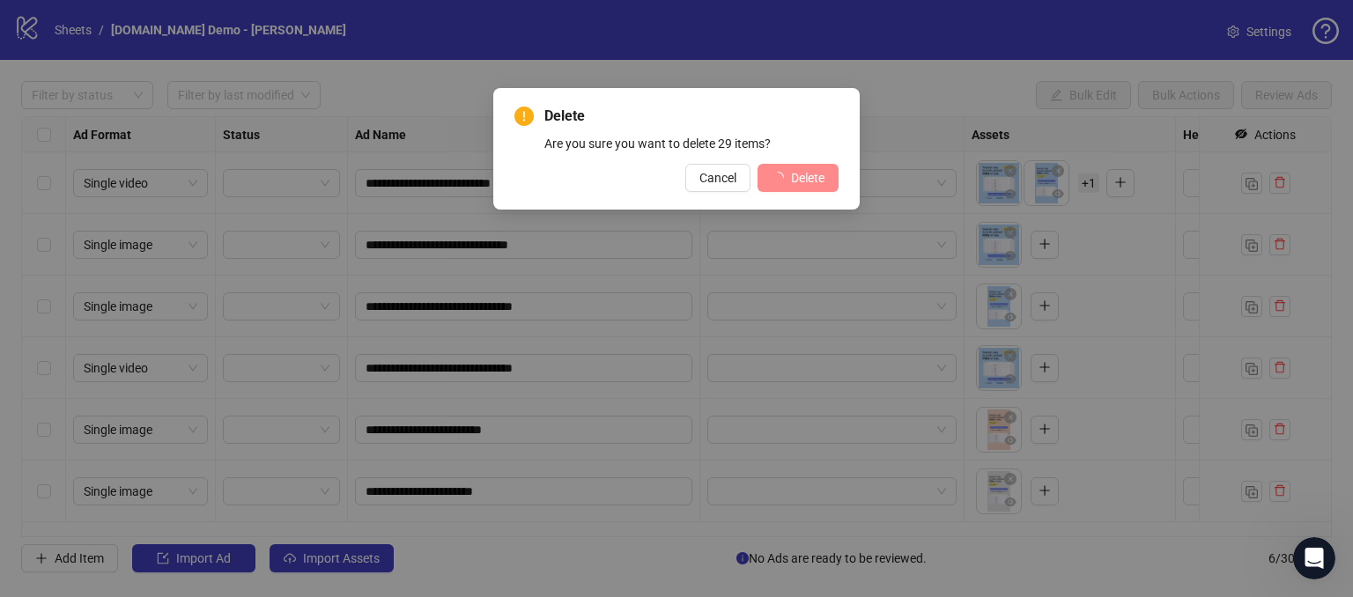
scroll to position [0, 0]
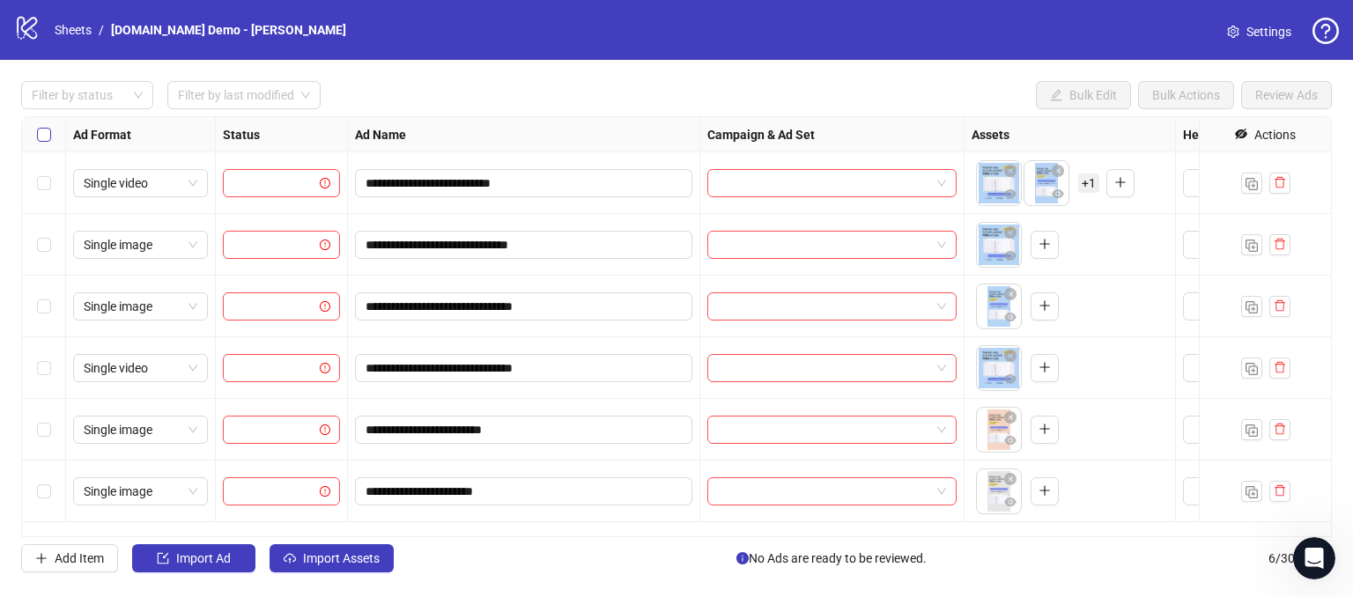
click at [48, 142] on label "Select all rows" at bounding box center [44, 134] width 14 height 19
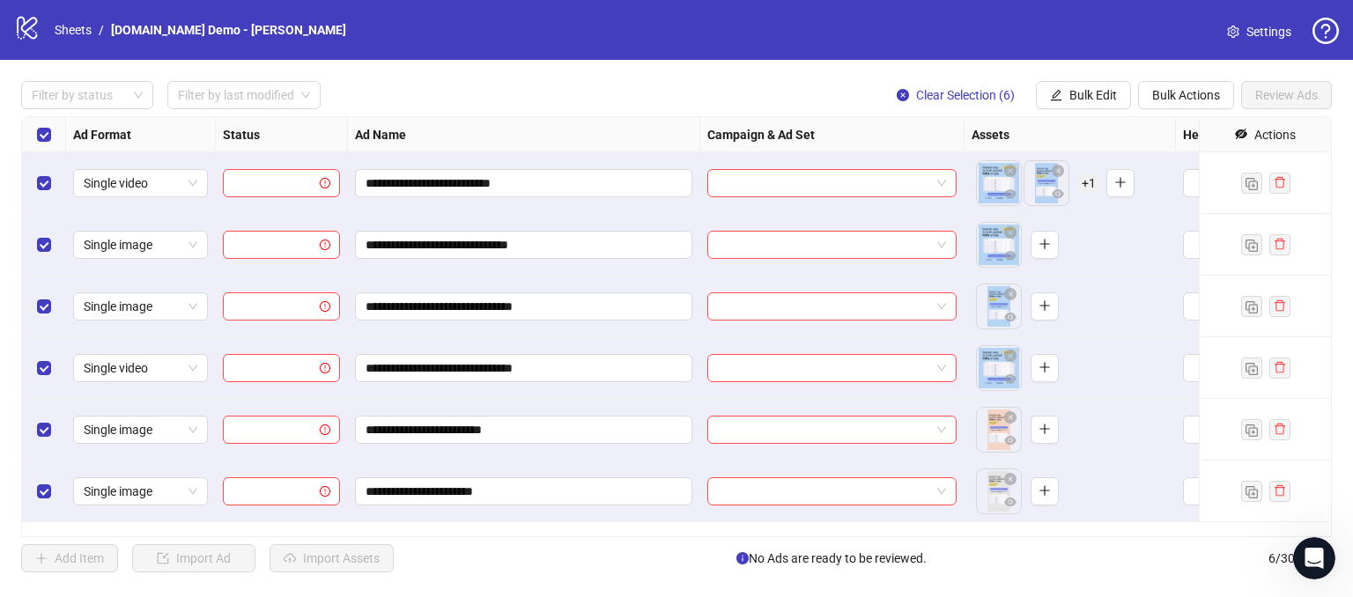
click at [1237, 132] on icon "eye-invisible" at bounding box center [1240, 134] width 11 height 11
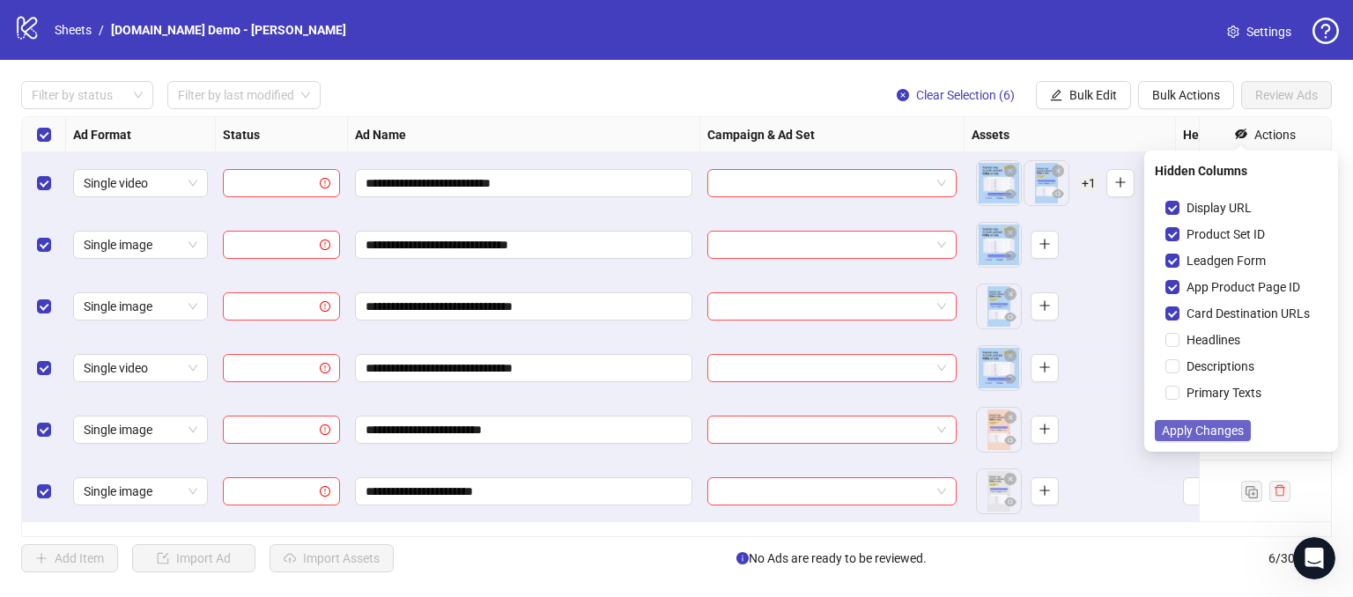
click at [1181, 427] on span "Apply Changes" at bounding box center [1203, 431] width 82 height 14
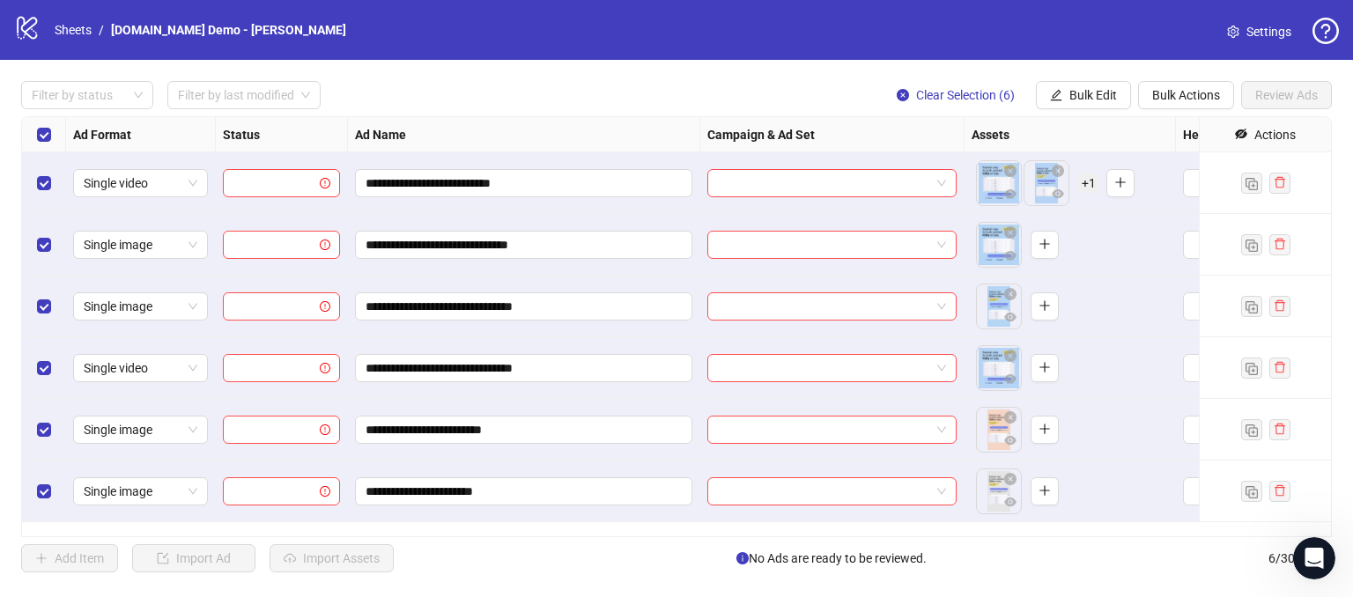
drag, startPoint x: 603, startPoint y: 537, endPoint x: 528, endPoint y: 533, distance: 75.0
click at [528, 533] on div "**********" at bounding box center [676, 326] width 1311 height 421
click at [561, 248] on input "**********" at bounding box center [522, 244] width 313 height 19
type input "**********"
click at [580, 248] on input "**********" at bounding box center [522, 244] width 313 height 19
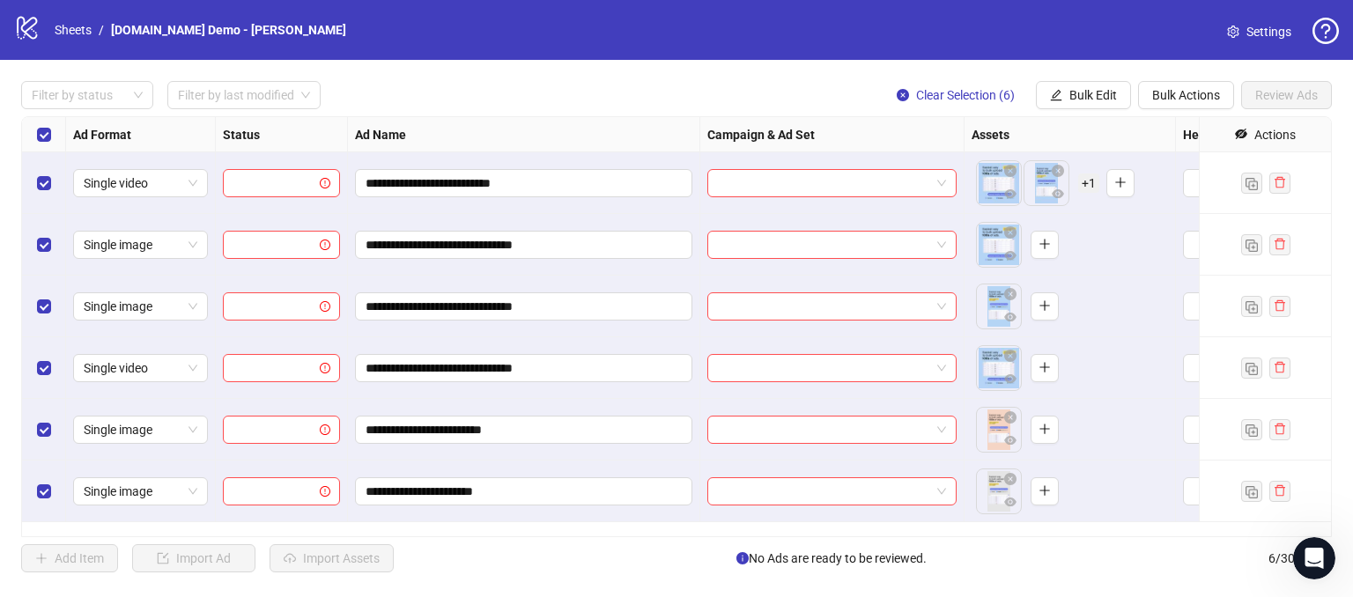
click at [593, 96] on div "Filter by status Filter by last modified Clear Selection (6) Bulk Edit Bulk Act…" at bounding box center [676, 95] width 1311 height 28
click at [1092, 114] on div "**********" at bounding box center [676, 327] width 1353 height 534
click at [1078, 103] on button "Bulk Edit" at bounding box center [1083, 95] width 95 height 28
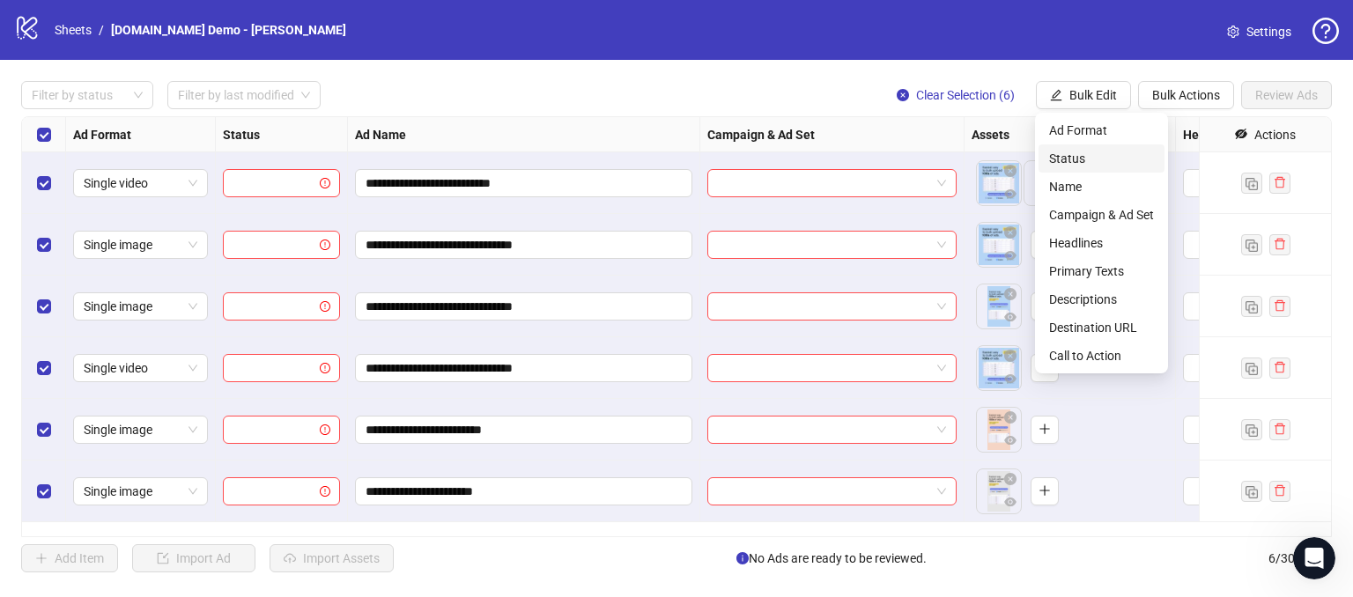
click at [1081, 161] on span "Status" at bounding box center [1101, 158] width 105 height 19
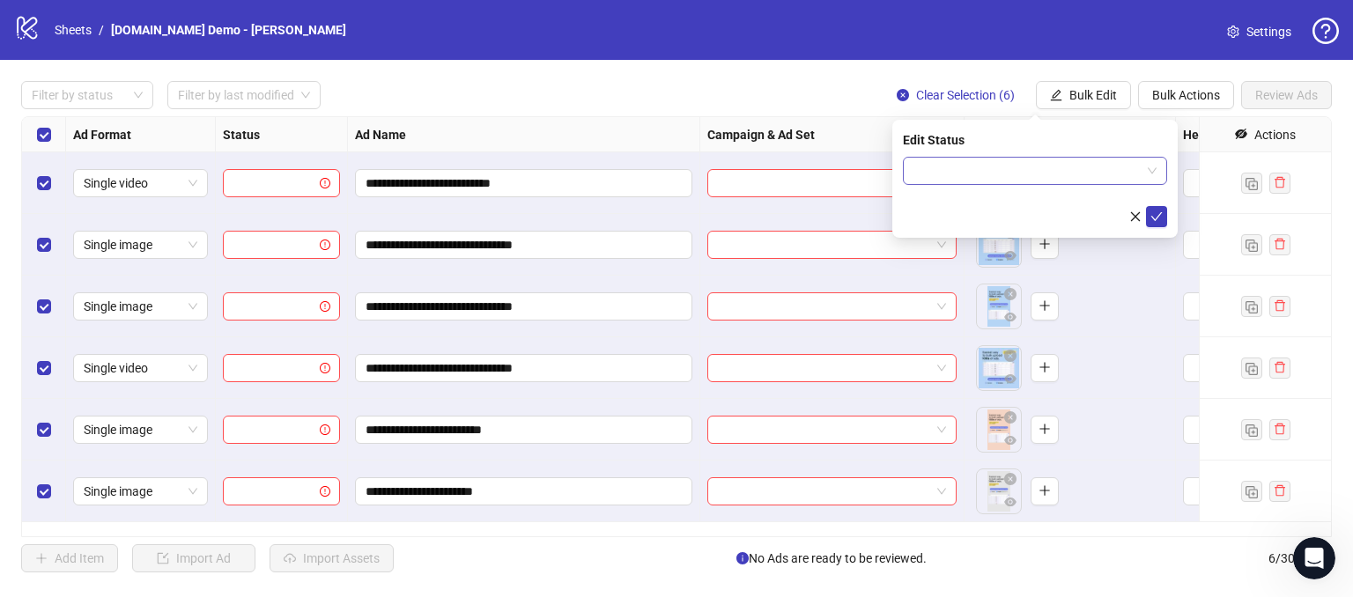
click at [938, 168] on input "search" at bounding box center [1027, 171] width 227 height 26
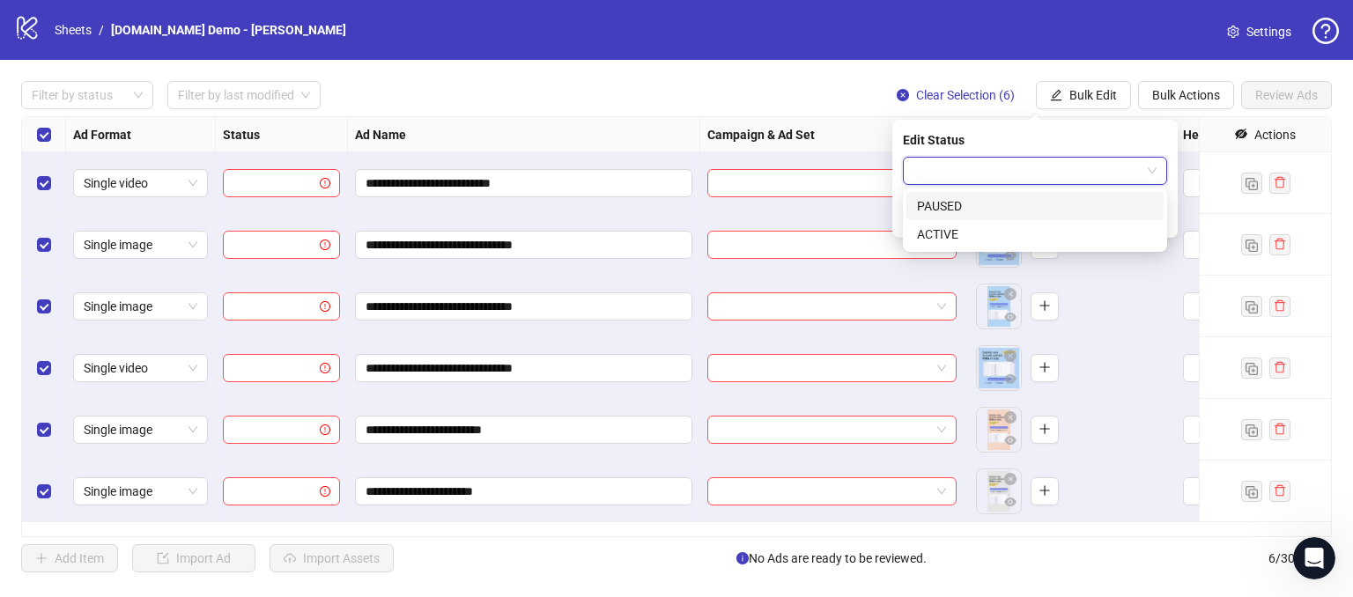
click at [923, 207] on div "PAUSED" at bounding box center [1035, 205] width 236 height 19
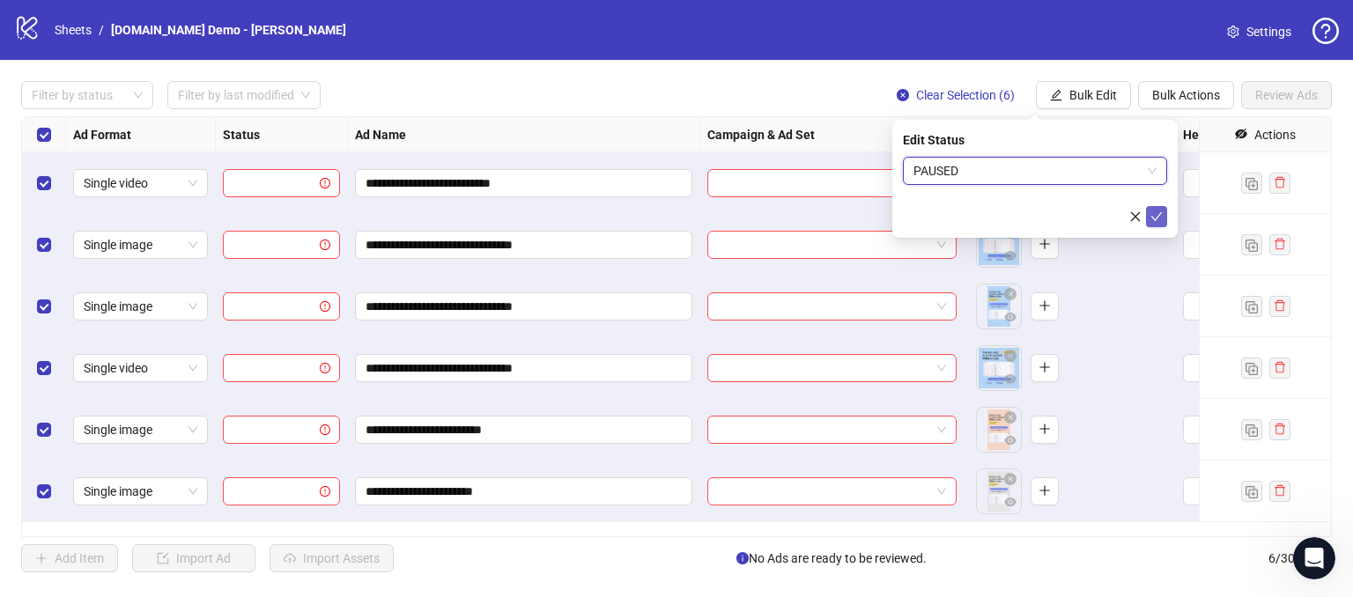
click at [1159, 221] on icon "check" at bounding box center [1157, 217] width 12 height 12
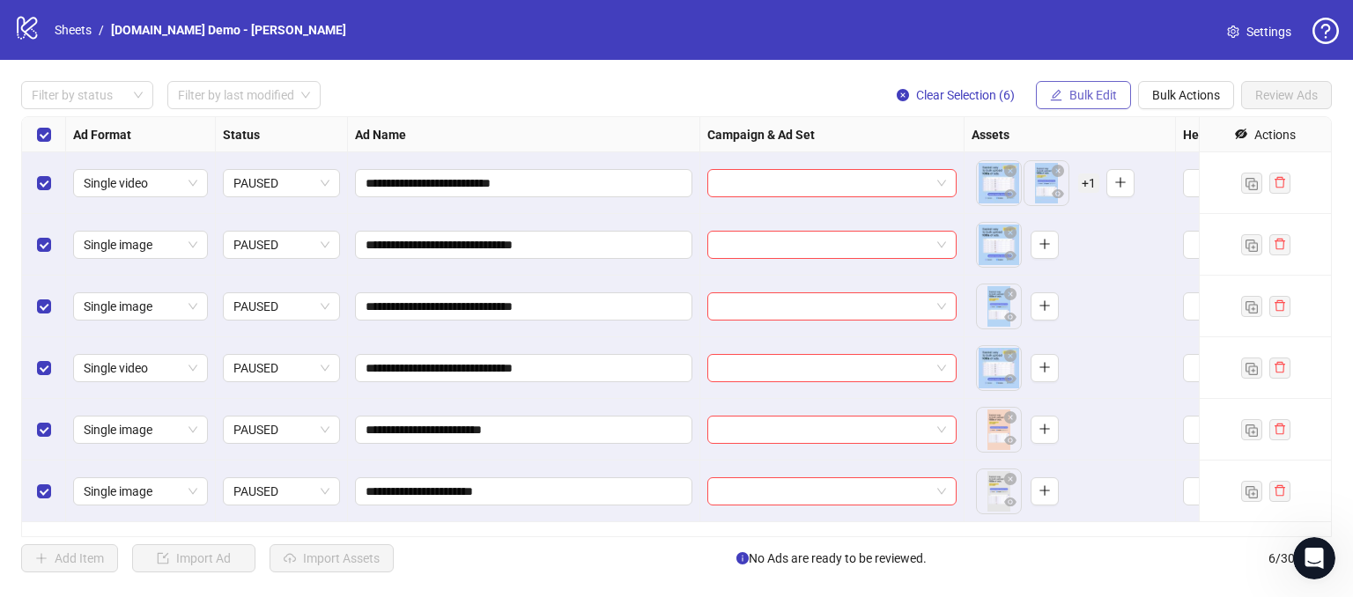
click at [1084, 96] on span "Bulk Edit" at bounding box center [1094, 95] width 48 height 14
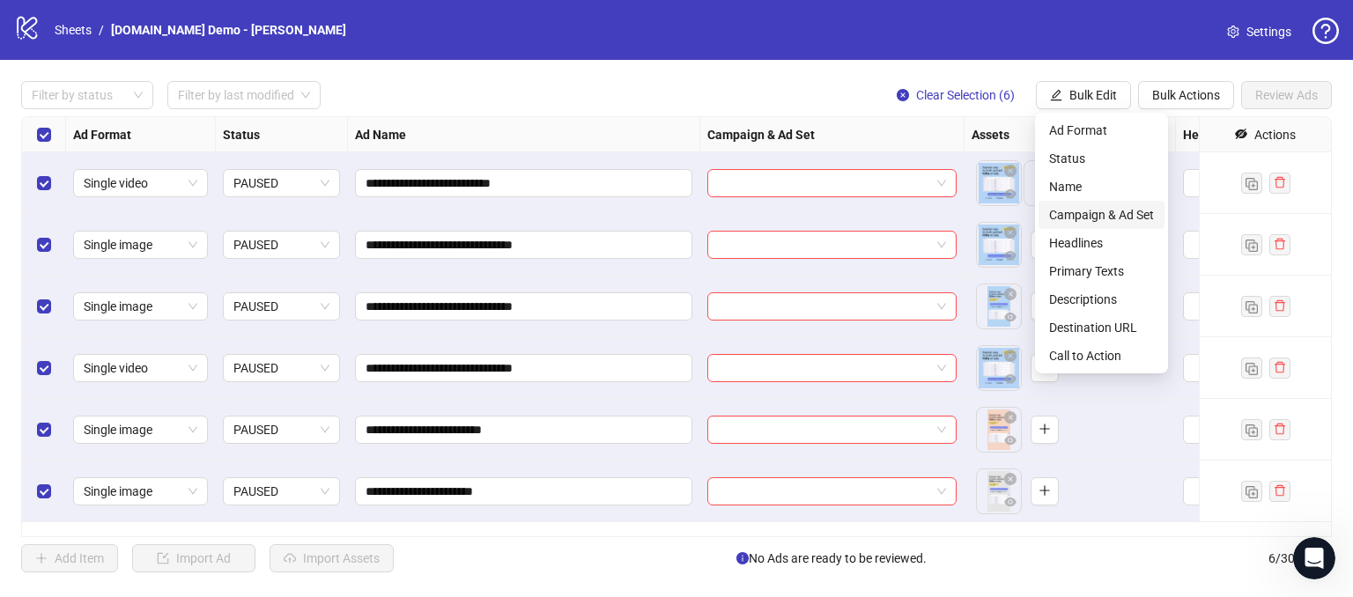
click at [1078, 212] on span "Campaign & Ad Set" at bounding box center [1101, 214] width 105 height 19
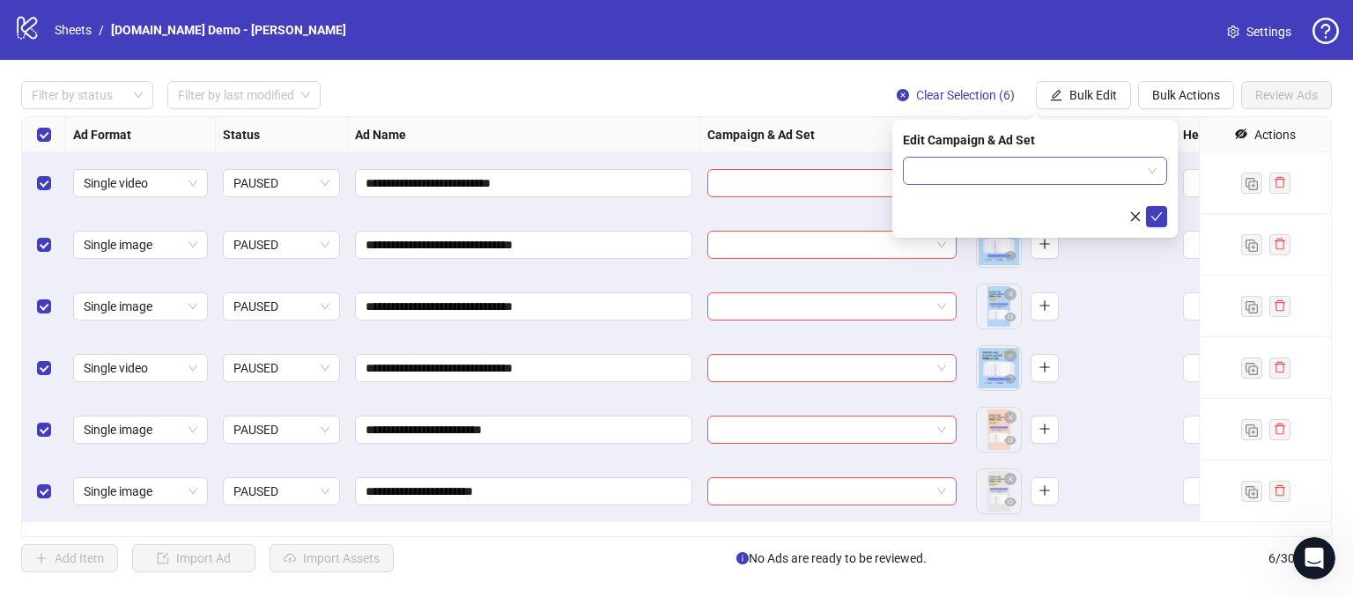
click at [951, 160] on input "search" at bounding box center [1027, 171] width 227 height 26
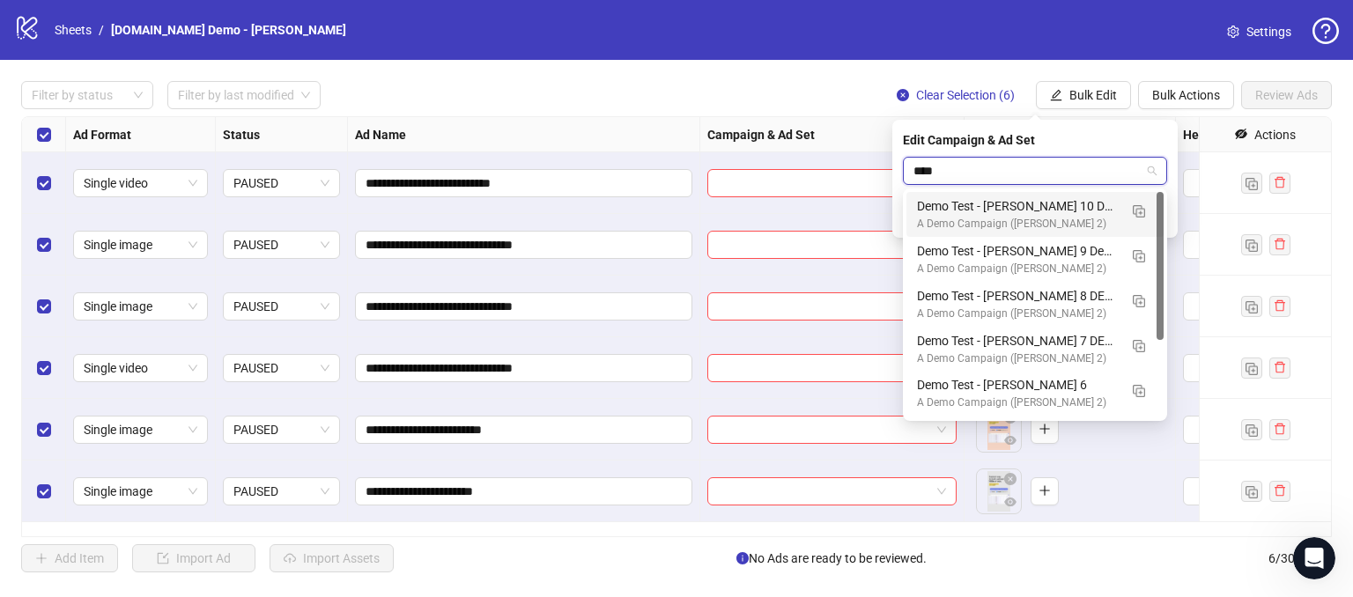
type input "*****"
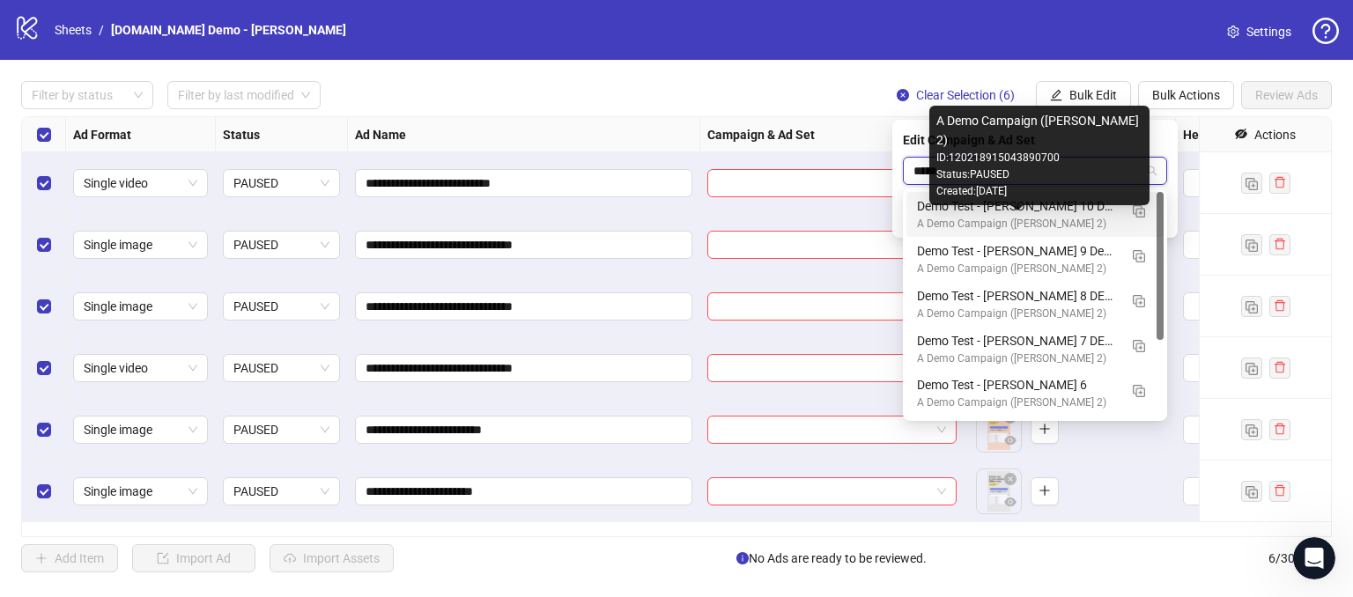
click at [945, 216] on div "A Demo Campaign ([PERSON_NAME] 2)" at bounding box center [1017, 224] width 201 height 17
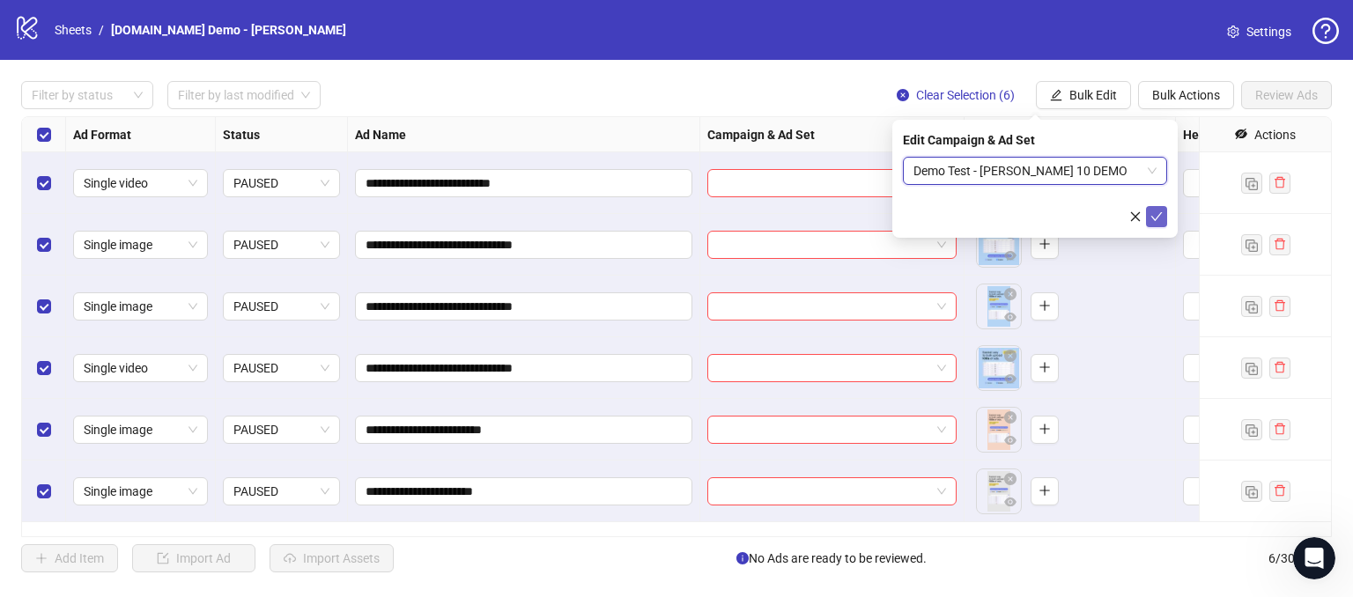
click at [1155, 219] on icon "check" at bounding box center [1157, 217] width 12 height 12
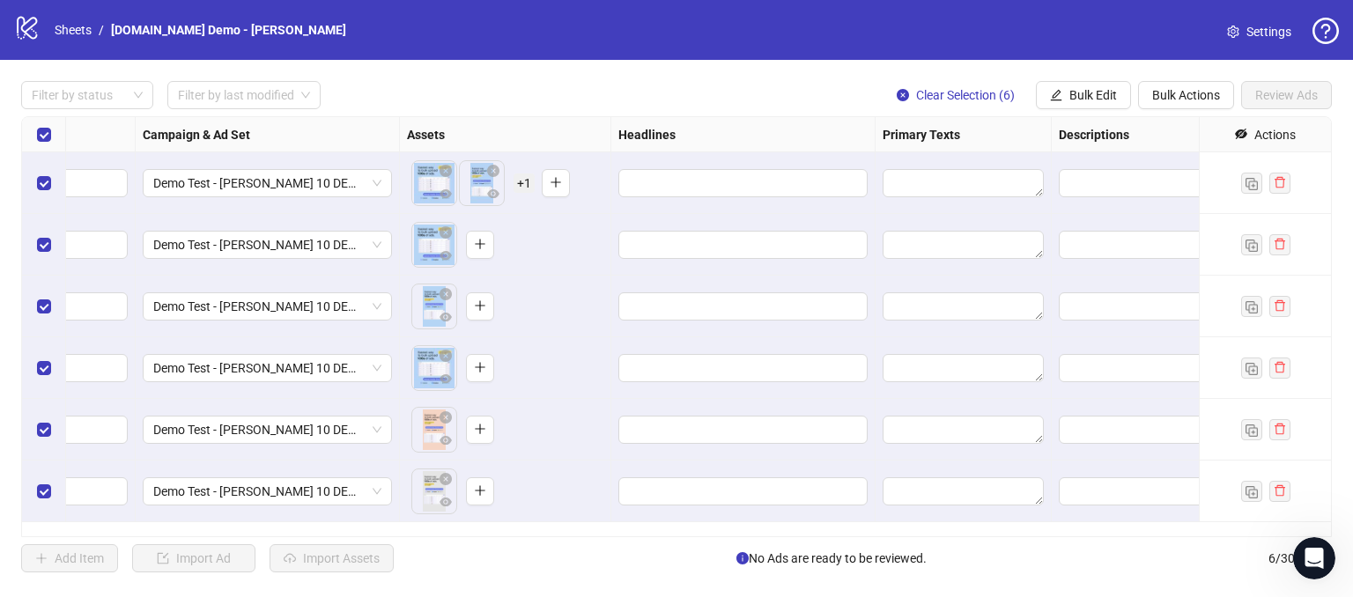
scroll to position [0, 861]
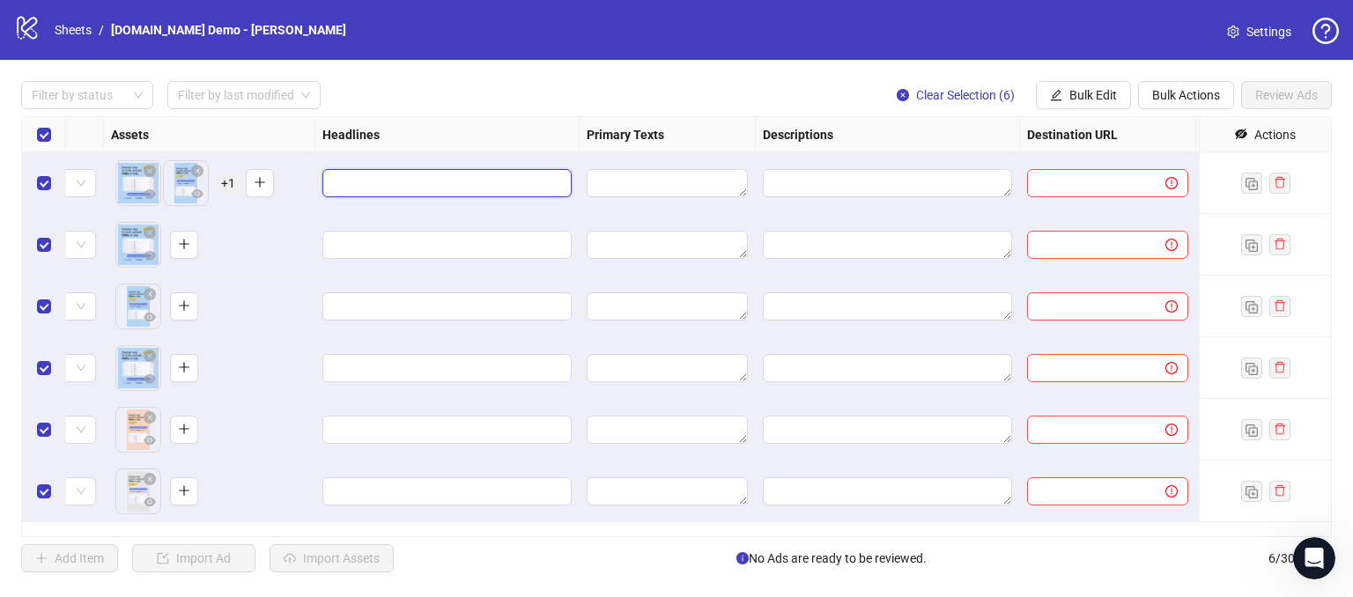
click at [360, 184] on input "Edit values" at bounding box center [445, 183] width 225 height 19
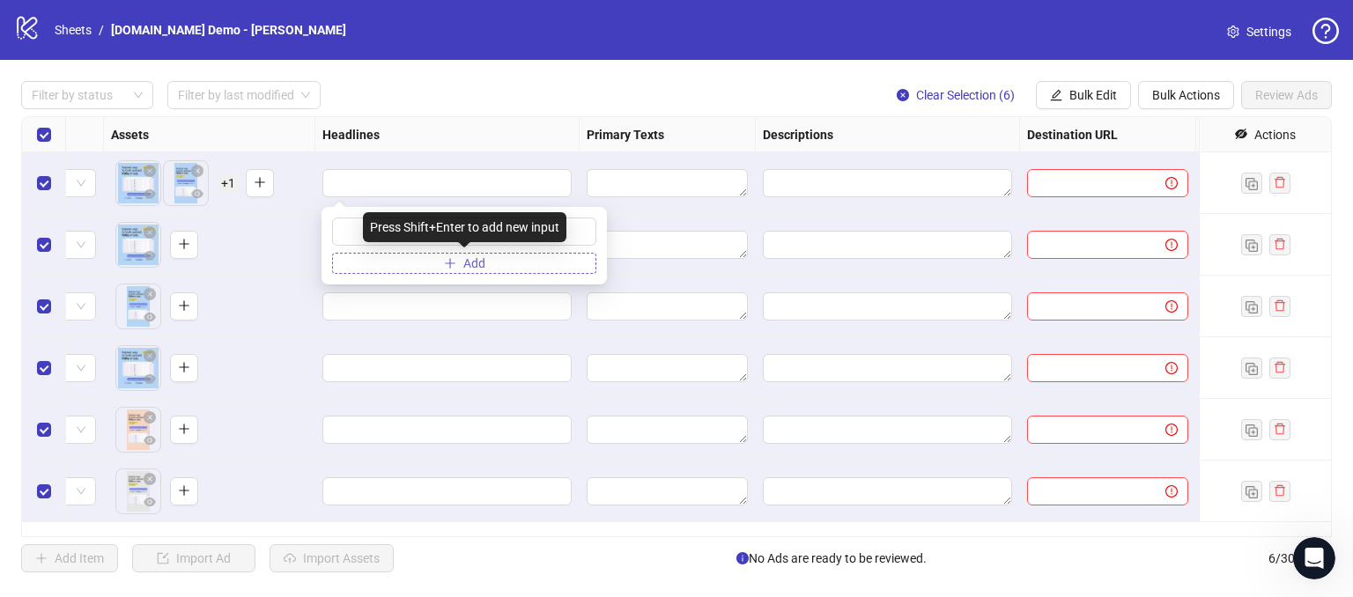
click at [451, 267] on icon "plus" at bounding box center [450, 263] width 12 height 12
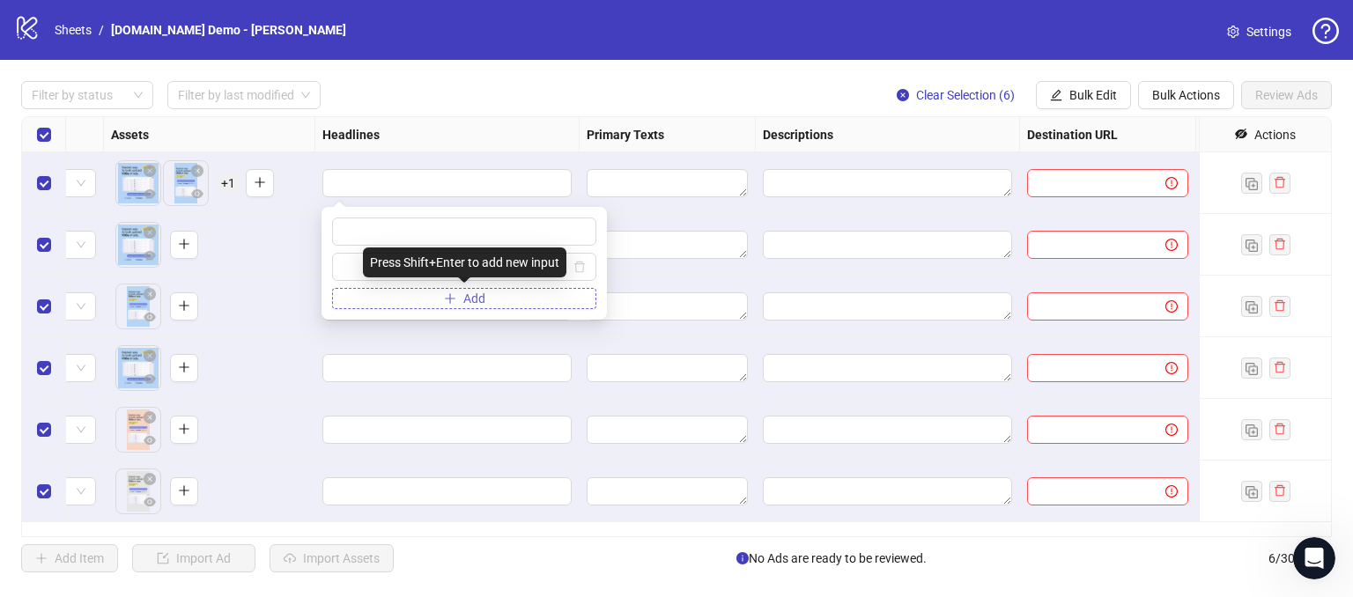
click at [454, 294] on icon "plus" at bounding box center [450, 299] width 12 height 12
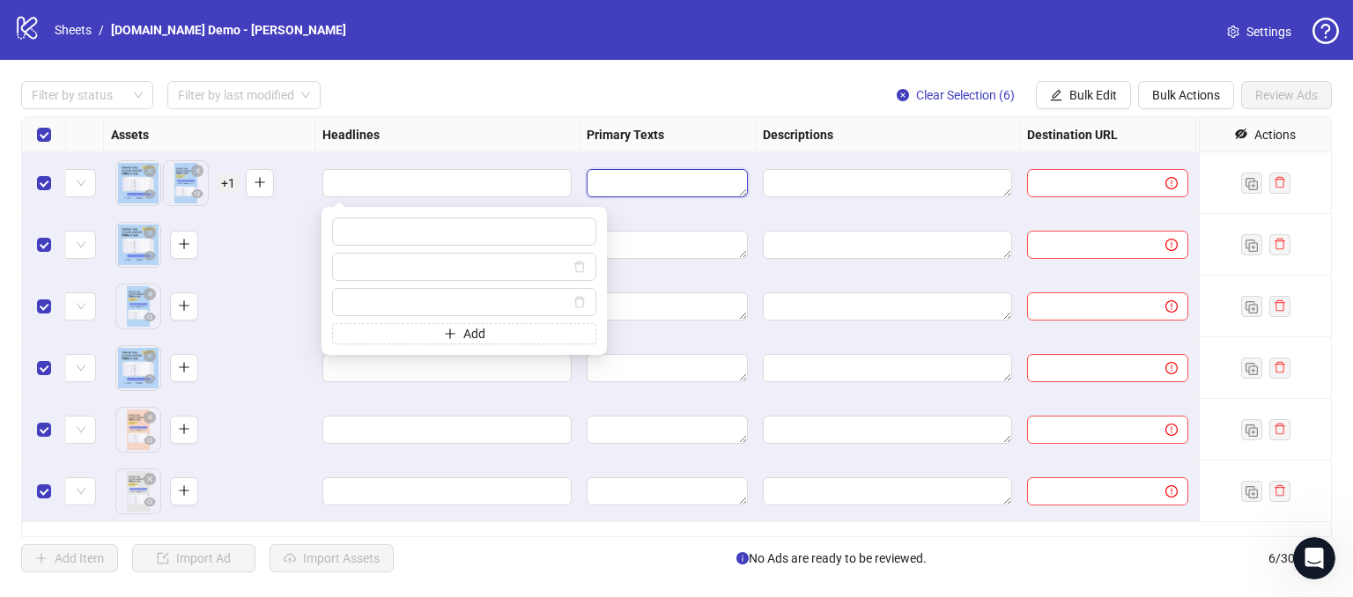
click at [631, 183] on textarea "Edit values" at bounding box center [667, 183] width 161 height 28
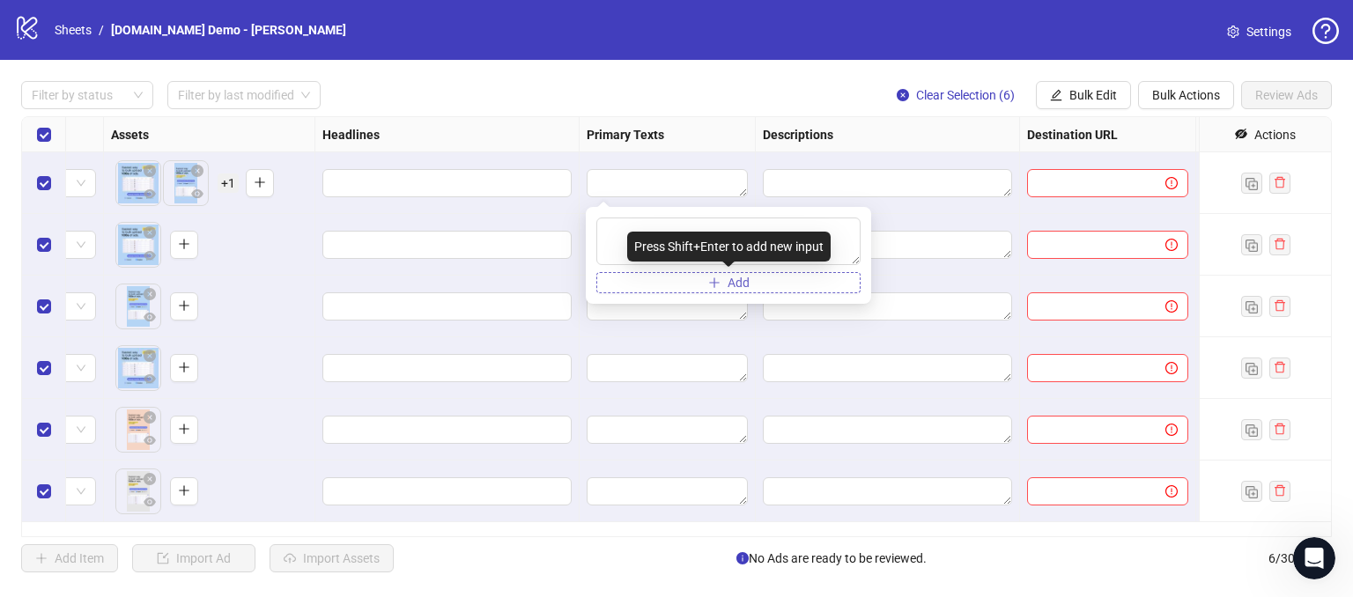
click at [662, 285] on button "Add" at bounding box center [728, 282] width 264 height 21
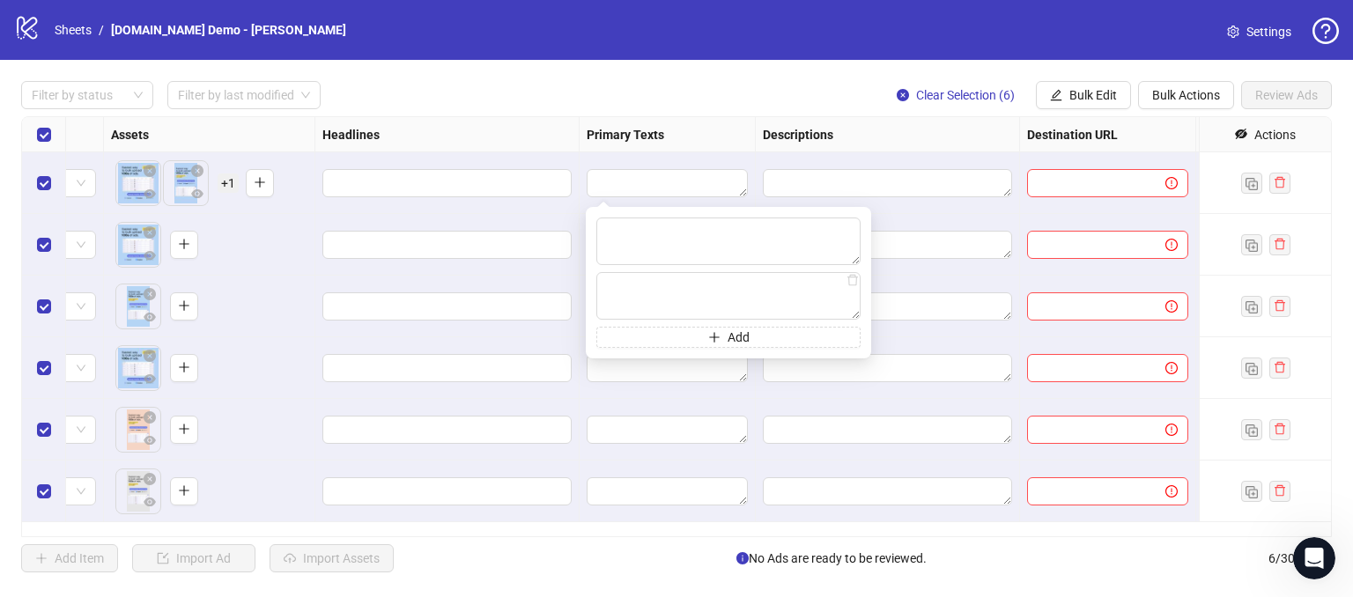
click at [811, 198] on div at bounding box center [888, 183] width 264 height 62
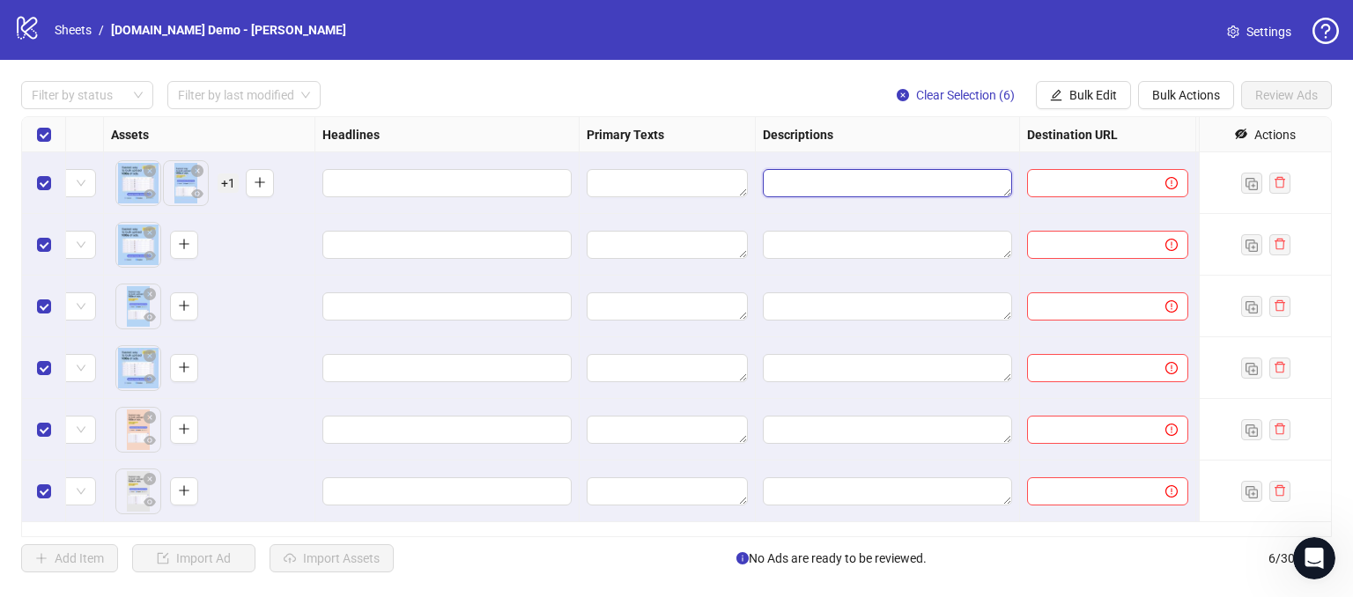
click at [811, 188] on textarea "Edit values" at bounding box center [887, 183] width 249 height 28
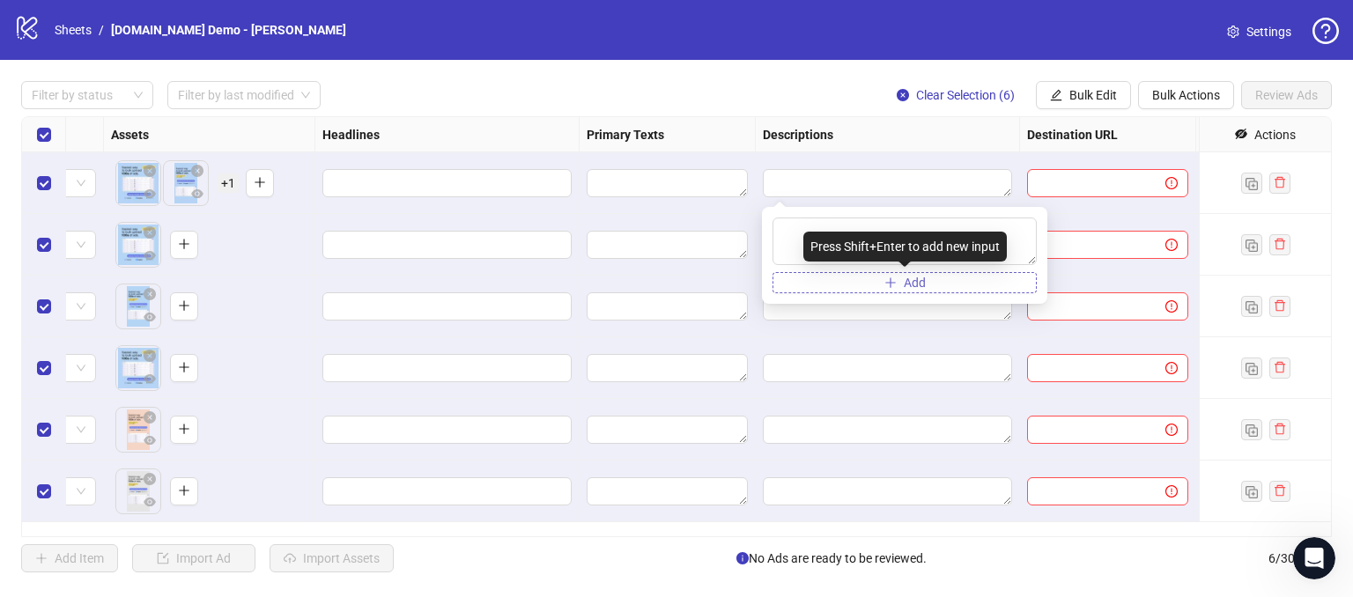
click at [904, 276] on span "Add" at bounding box center [915, 283] width 22 height 14
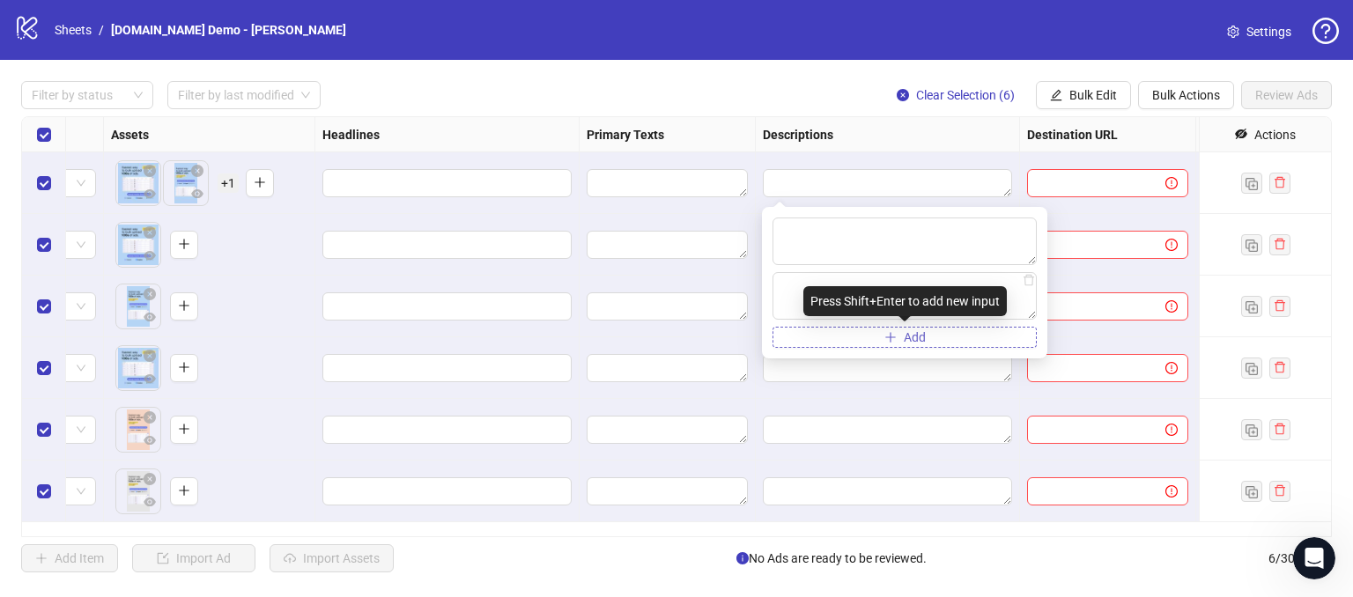
click at [899, 338] on button "Add" at bounding box center [905, 337] width 264 height 21
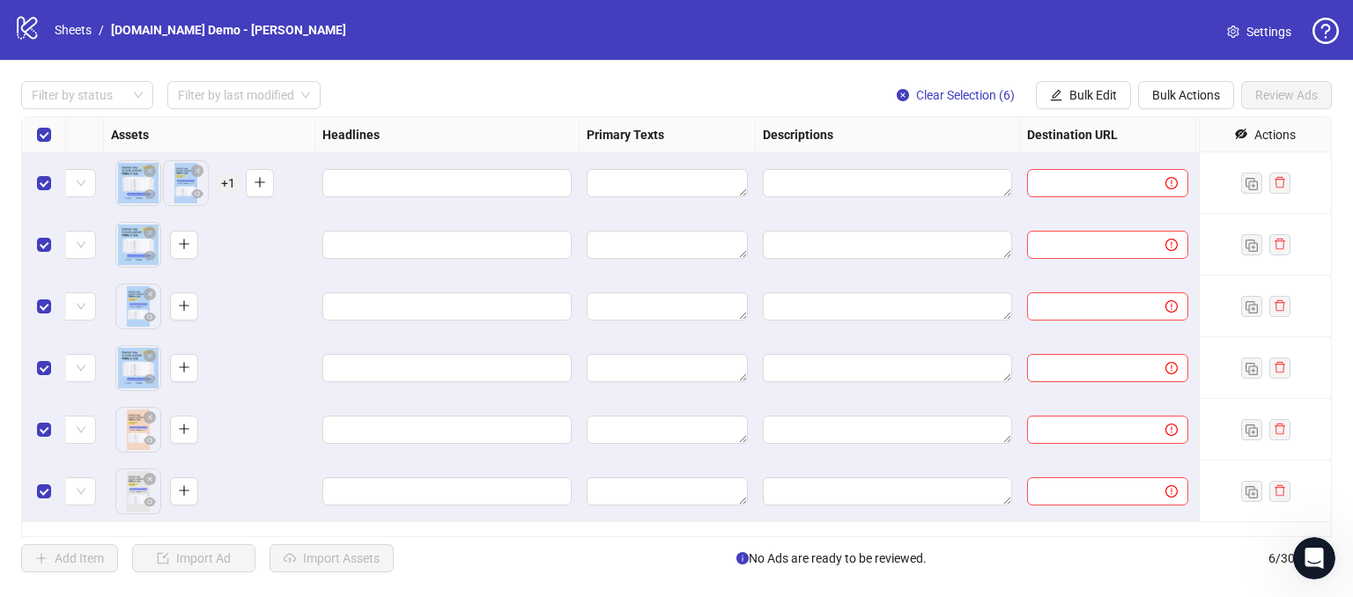
click at [788, 93] on div "Filter by status Filter by last modified Clear Selection (6) Bulk Edit Bulk Act…" at bounding box center [676, 95] width 1311 height 28
click at [1060, 85] on button "Bulk Edit" at bounding box center [1083, 95] width 95 height 28
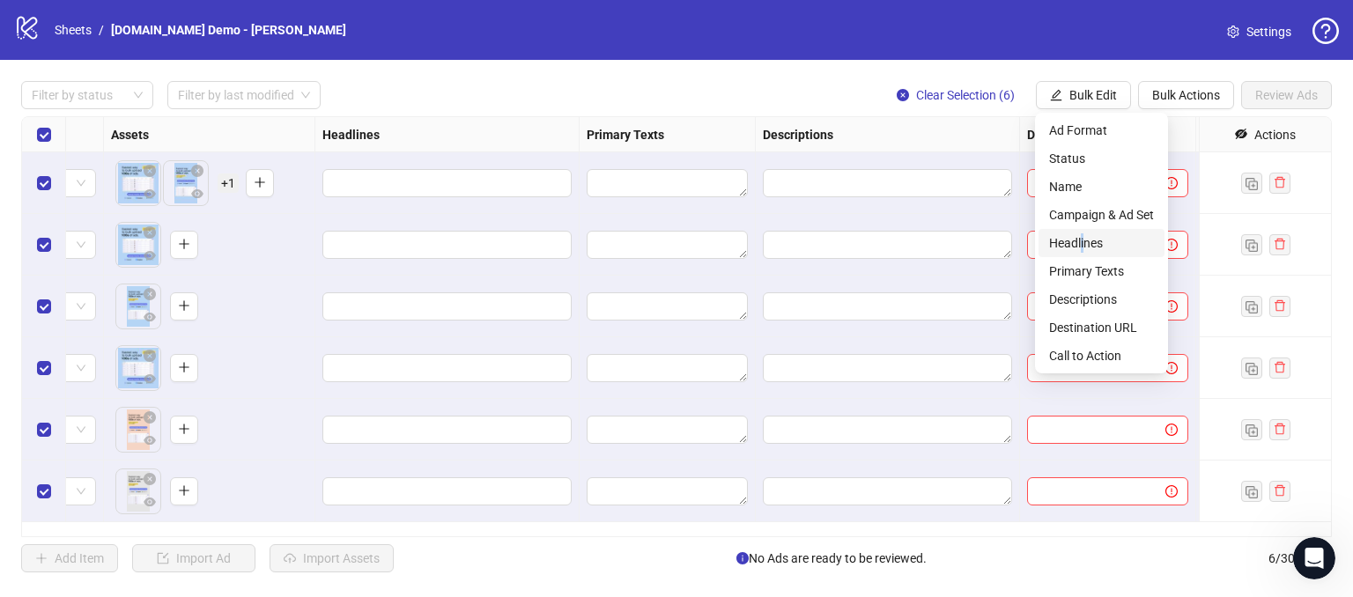
click at [1085, 243] on span "Headlines" at bounding box center [1101, 242] width 105 height 19
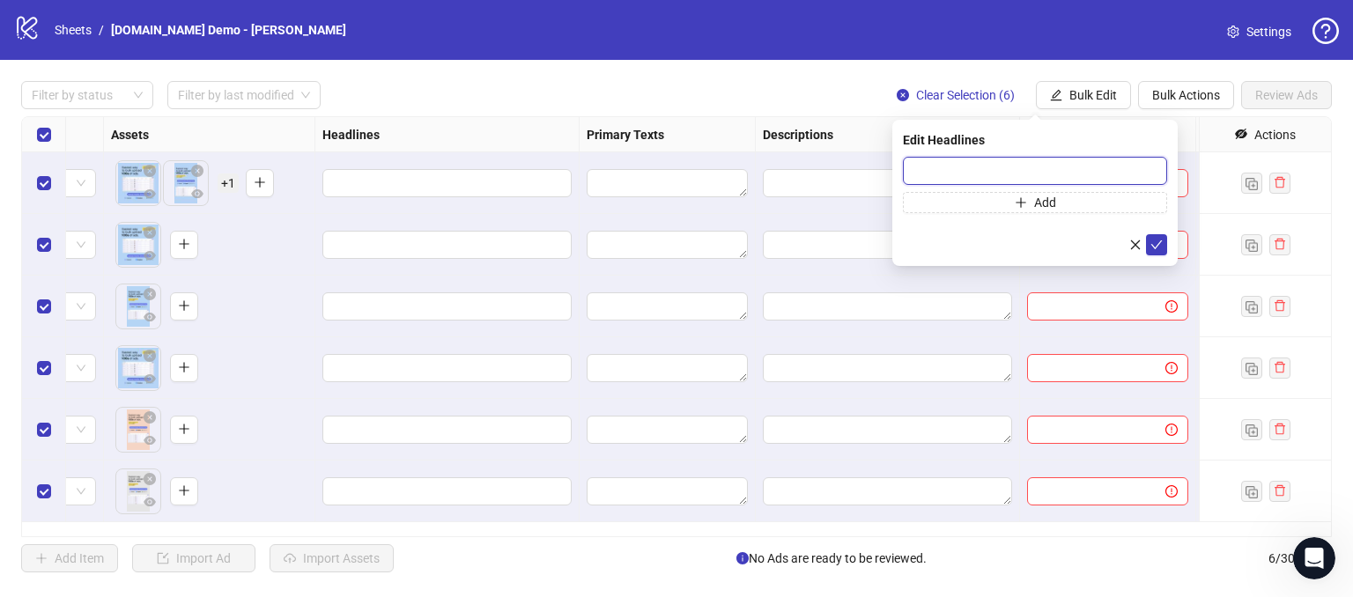
click at [959, 174] on input "text" at bounding box center [1035, 171] width 264 height 28
type input "**********"
click at [1156, 236] on button "submit" at bounding box center [1156, 244] width 21 height 21
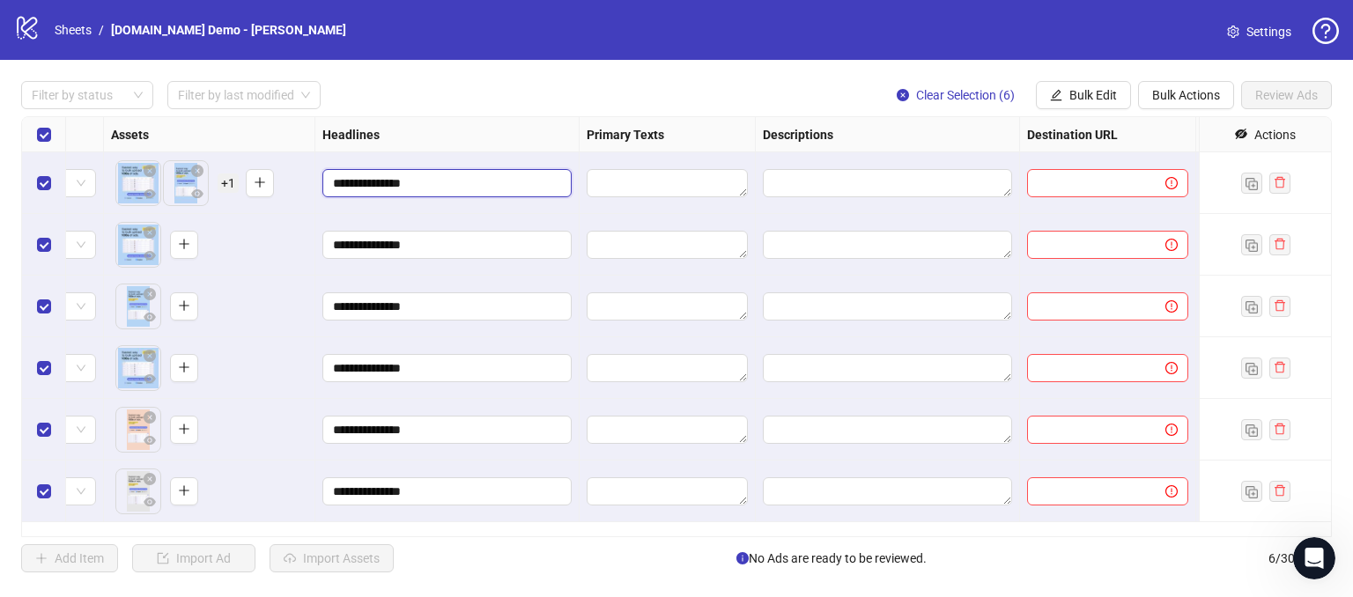
click at [461, 184] on input "**********" at bounding box center [445, 183] width 225 height 19
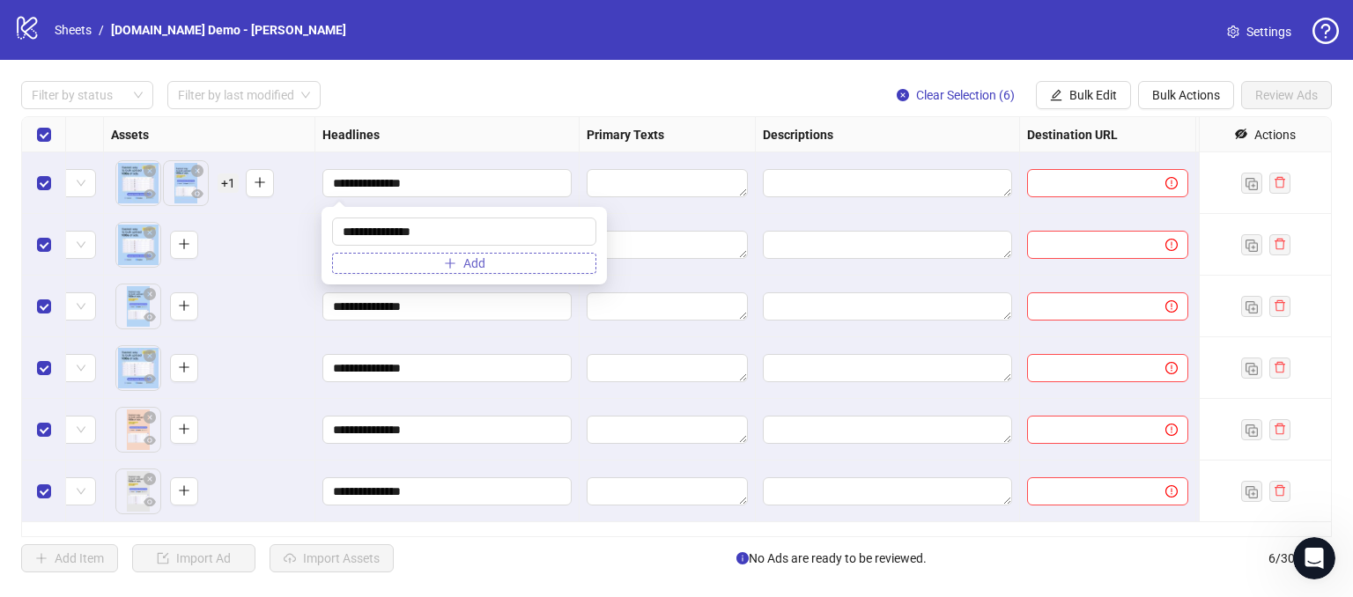
click at [383, 262] on button "Add" at bounding box center [464, 263] width 264 height 21
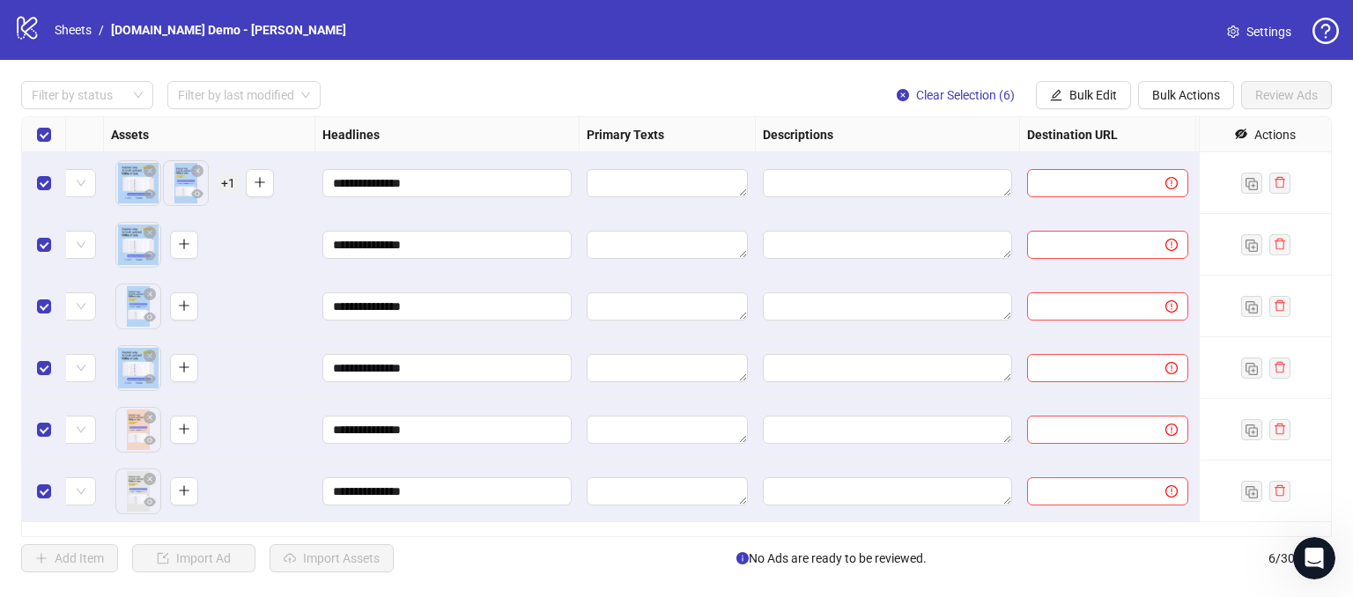
click at [482, 130] on div "Headlines" at bounding box center [447, 134] width 264 height 35
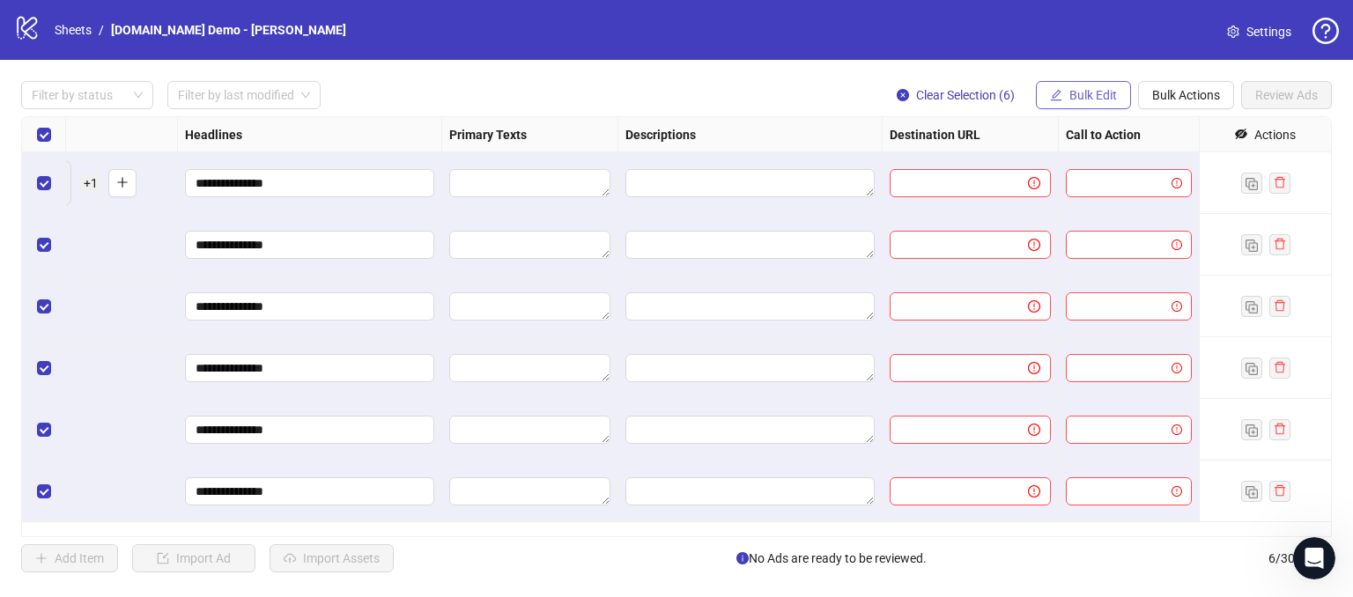
click at [1088, 95] on span "Bulk Edit" at bounding box center [1094, 95] width 48 height 14
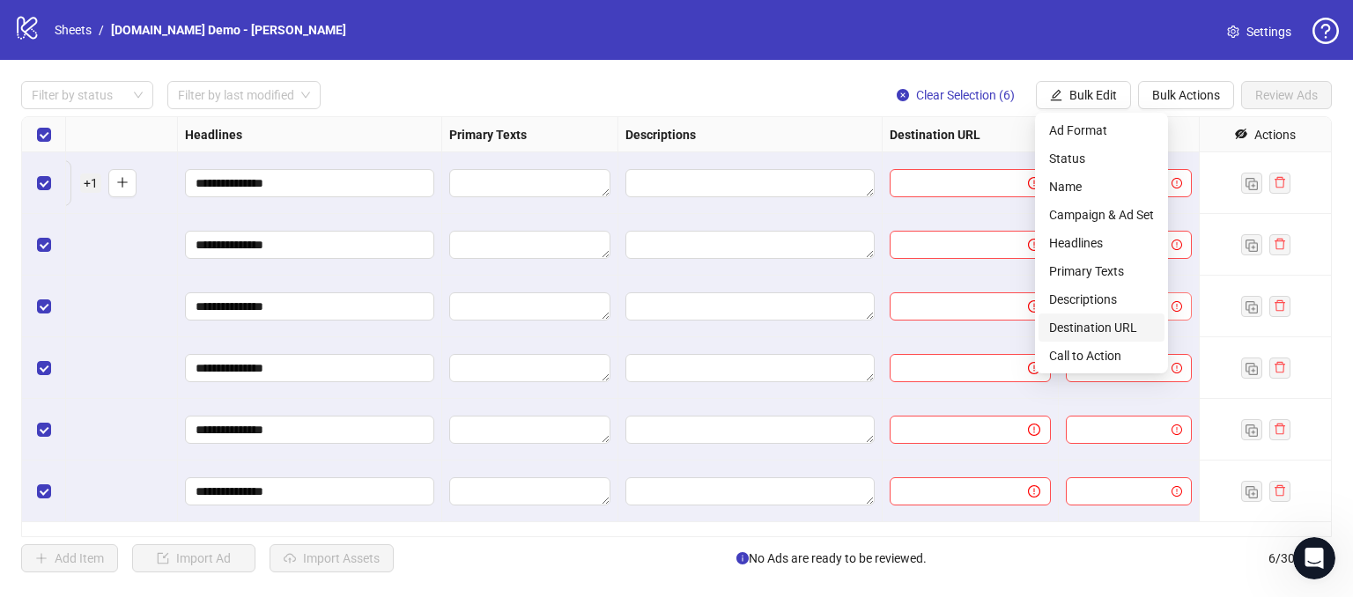
click at [1078, 319] on span "Destination URL" at bounding box center [1101, 327] width 105 height 19
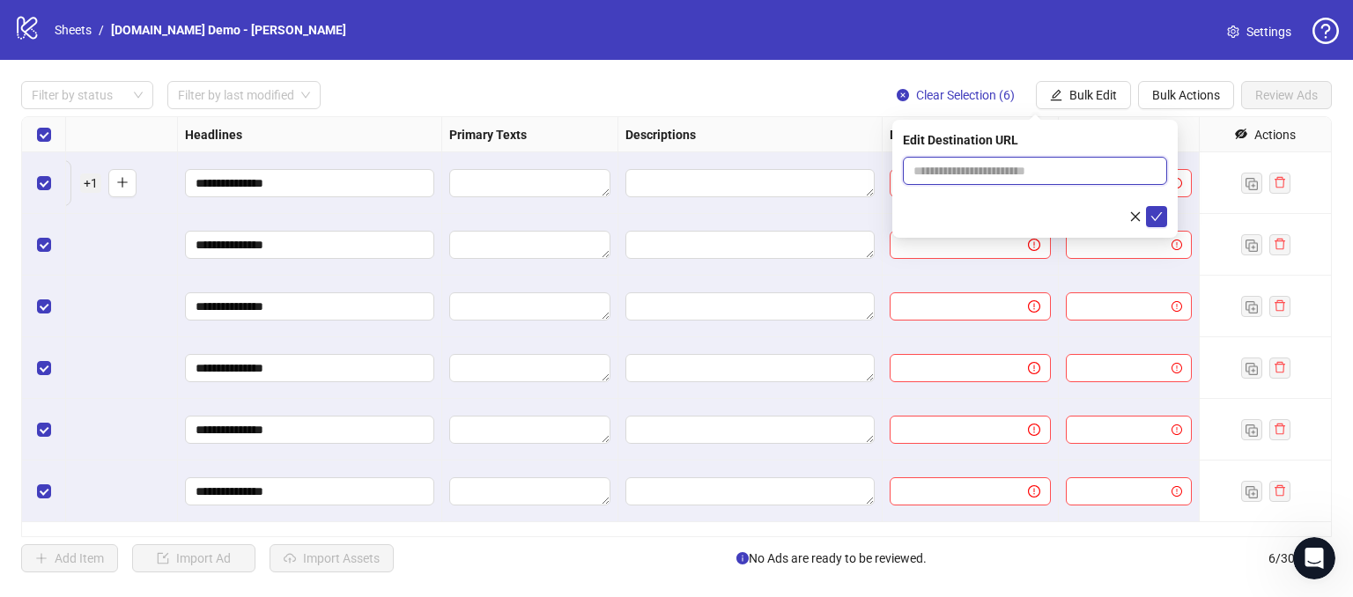
click at [967, 170] on input "text" at bounding box center [1028, 170] width 229 height 19
type input "**********"
click at [1156, 219] on icon "check" at bounding box center [1157, 216] width 11 height 9
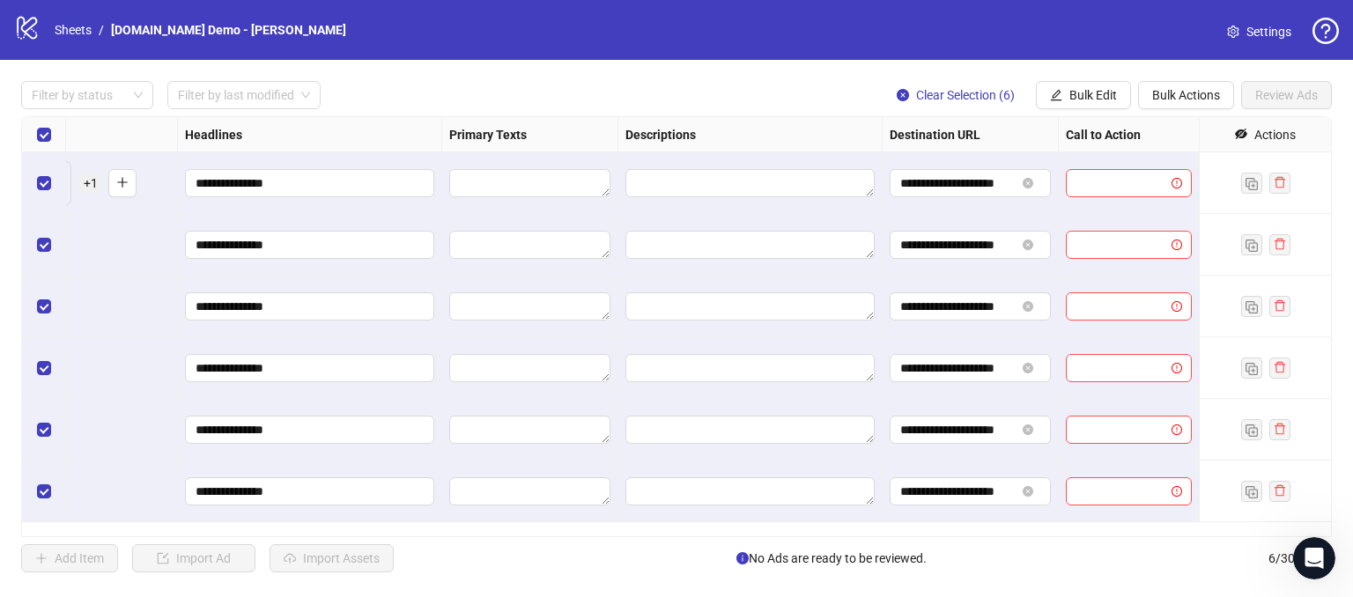
click at [1057, 112] on div "**********" at bounding box center [676, 327] width 1353 height 534
click at [1064, 100] on button "Bulk Edit" at bounding box center [1083, 95] width 95 height 28
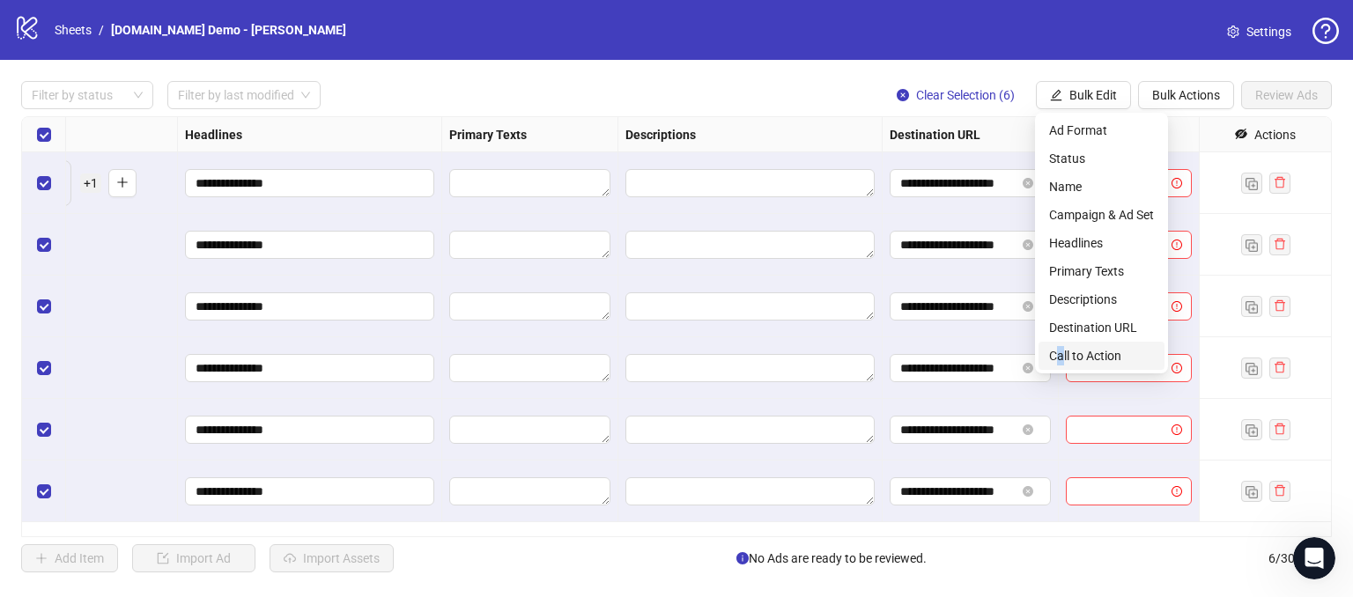
click at [1062, 357] on span "Call to Action" at bounding box center [1101, 355] width 105 height 19
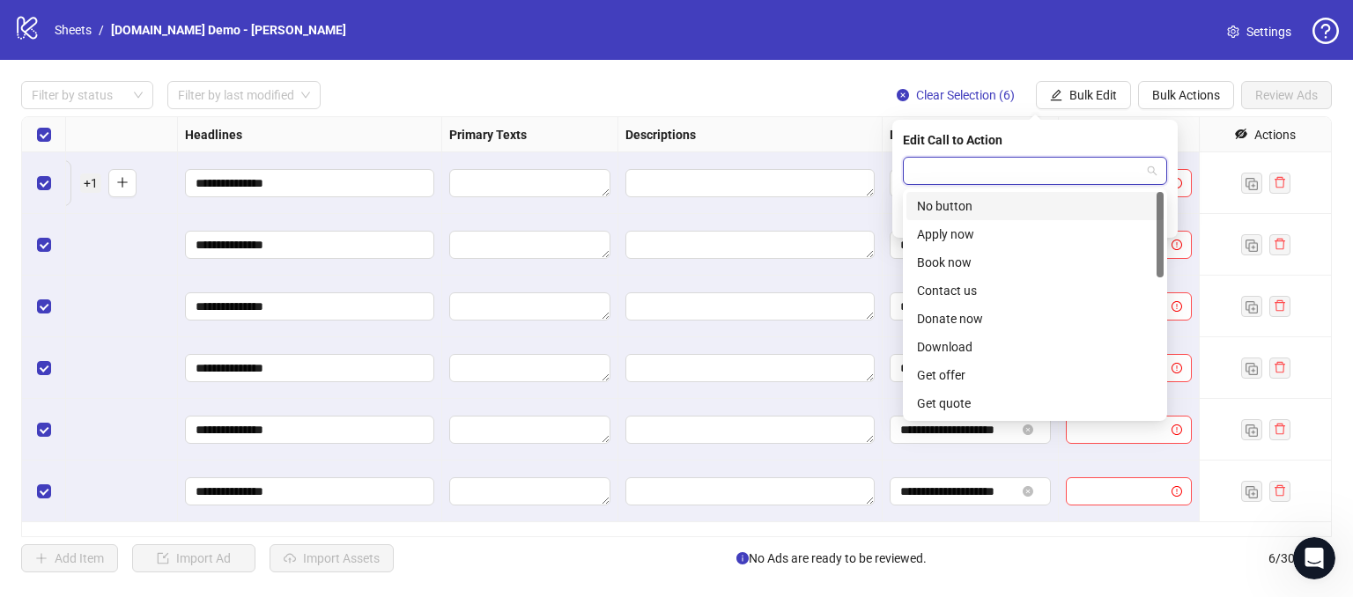
click at [1022, 178] on input "search" at bounding box center [1027, 171] width 227 height 26
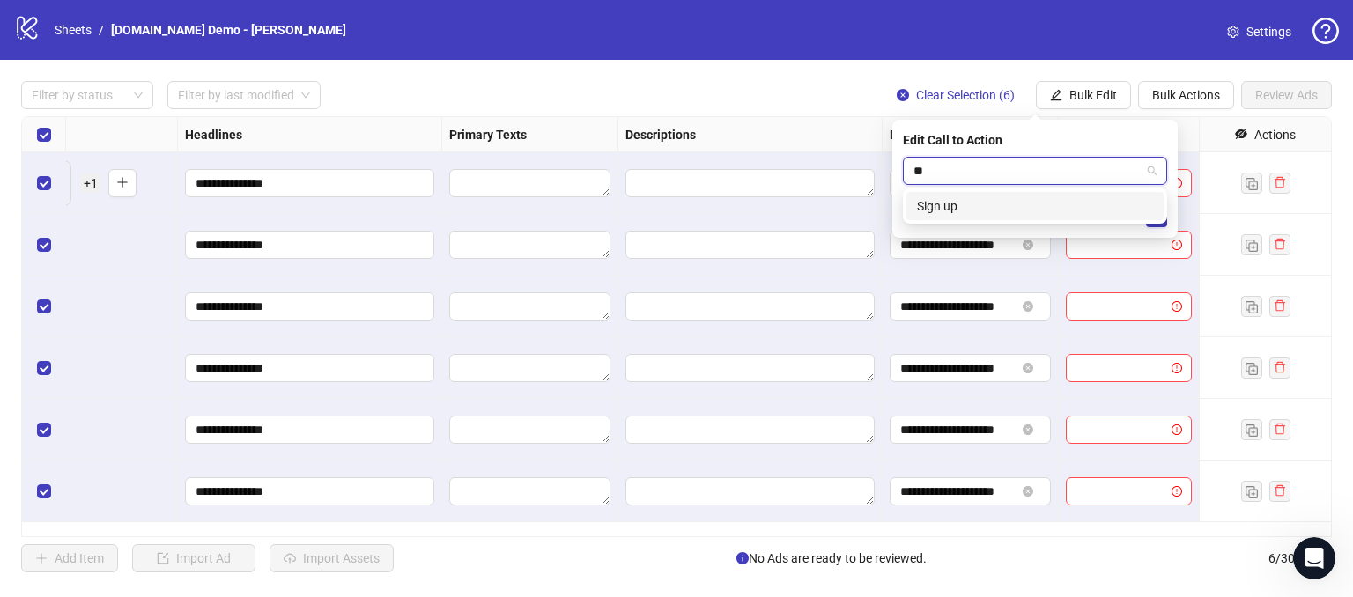
type input "*"
type input "***"
click at [1008, 211] on div "Contact us" at bounding box center [1035, 205] width 236 height 19
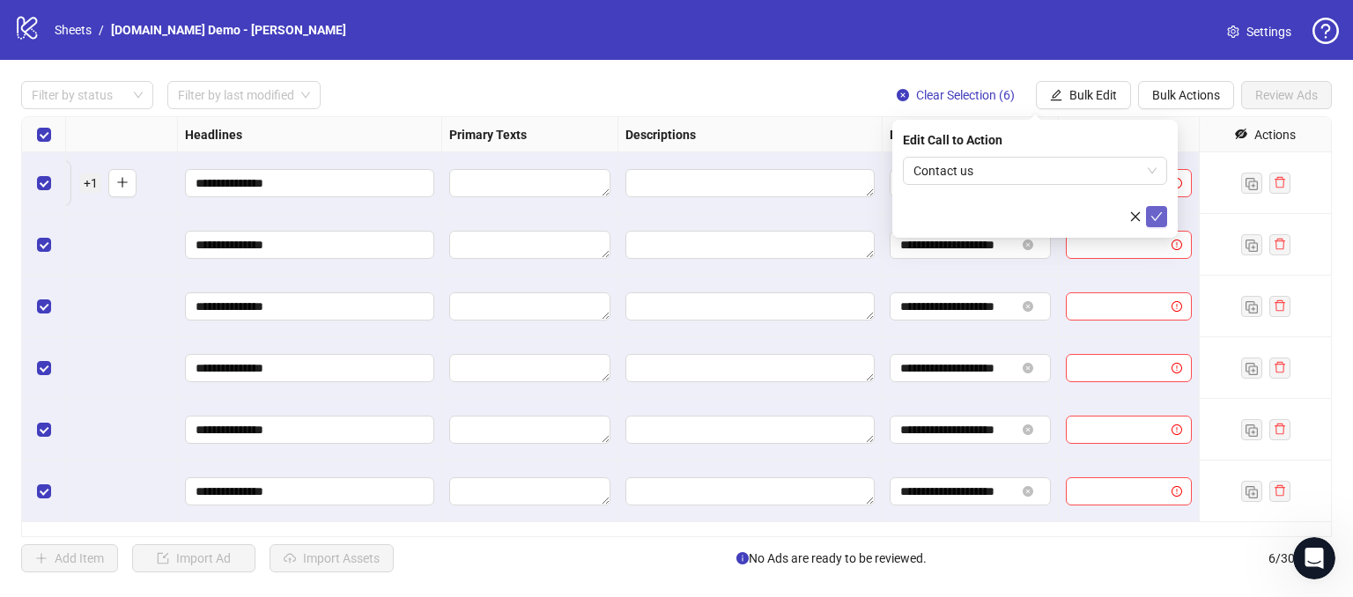
click at [1156, 214] on icon "check" at bounding box center [1157, 217] width 12 height 12
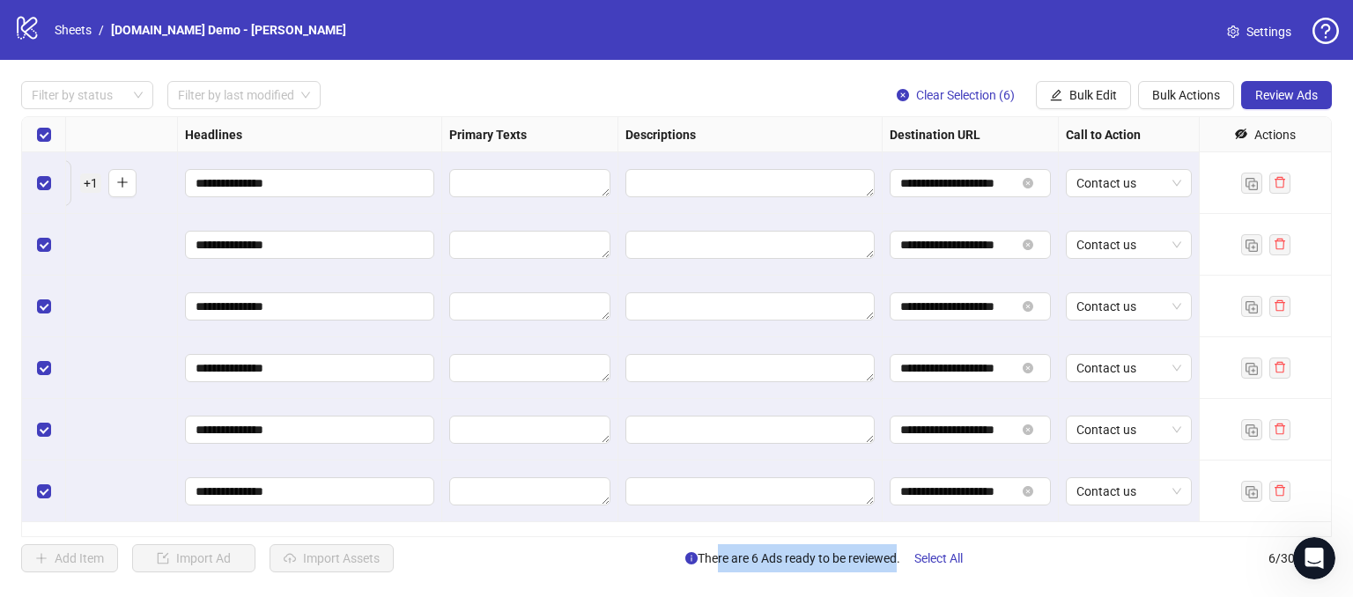
drag, startPoint x: 709, startPoint y: 564, endPoint x: 777, endPoint y: 581, distance: 69.9
click at [882, 565] on span "There are 6 Ads ready to be reviewed. Select All" at bounding box center [831, 559] width 292 height 28
click at [982, 559] on div "Add Item Import Ad Import Assets There are 6 Ads ready to be reviewed. Select A…" at bounding box center [676, 559] width 1311 height 28
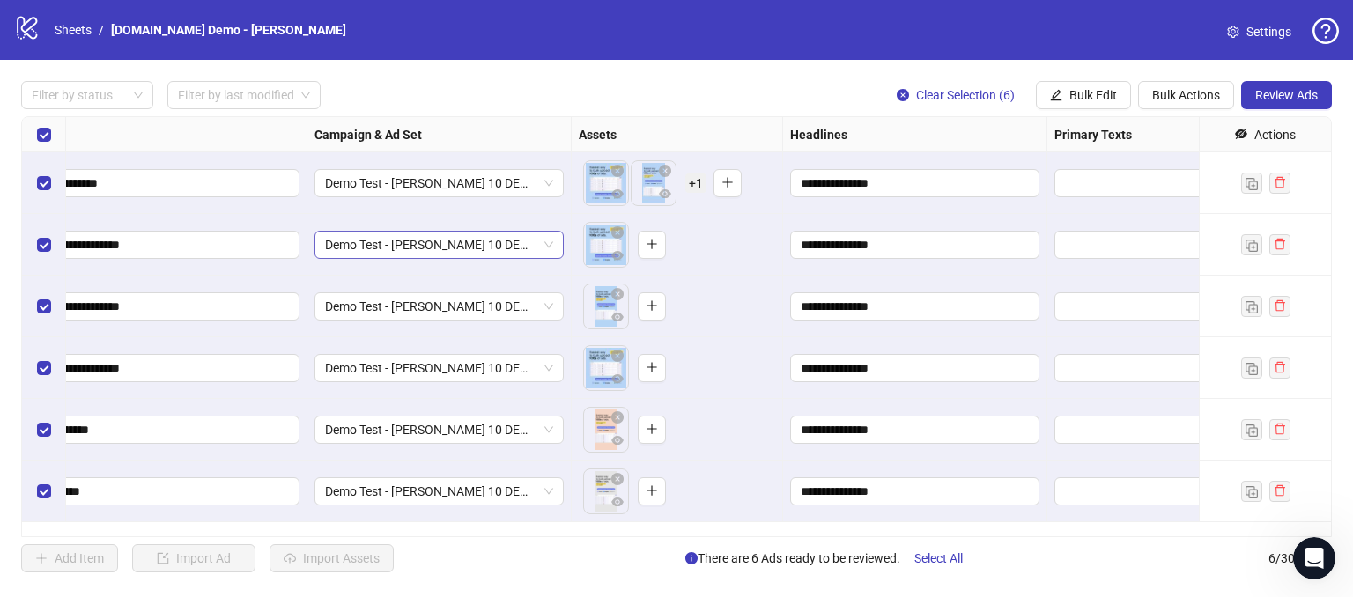
scroll to position [0, 63]
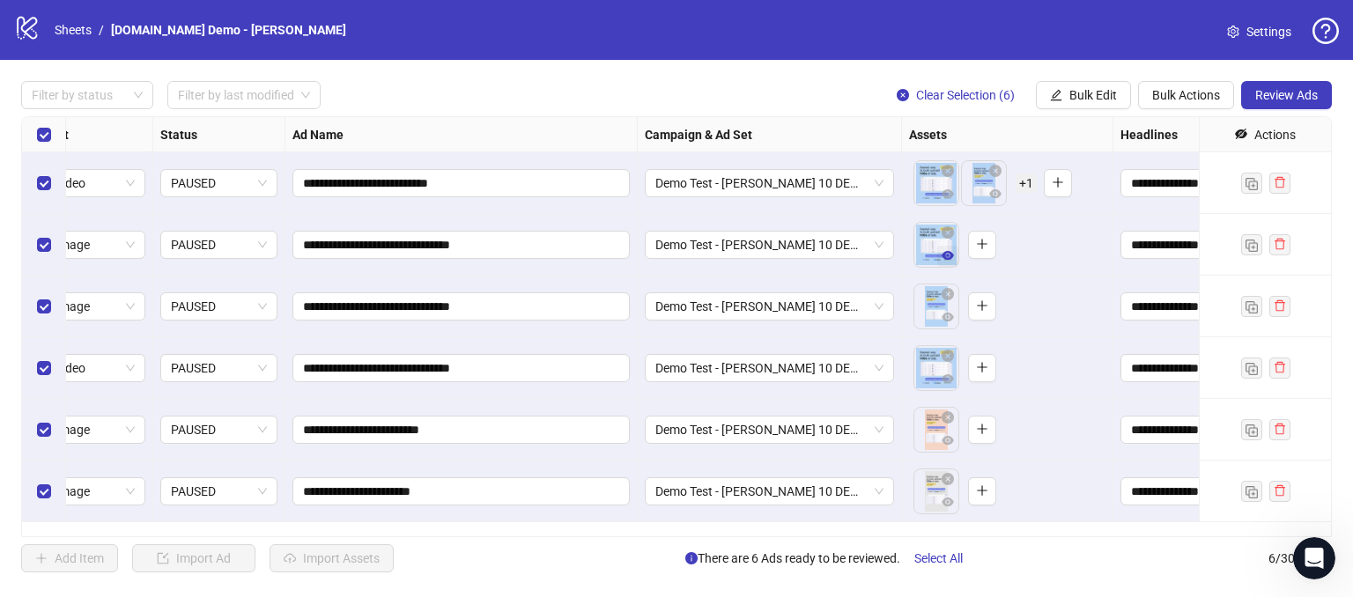
click at [945, 255] on icon "eye" at bounding box center [948, 255] width 12 height 9
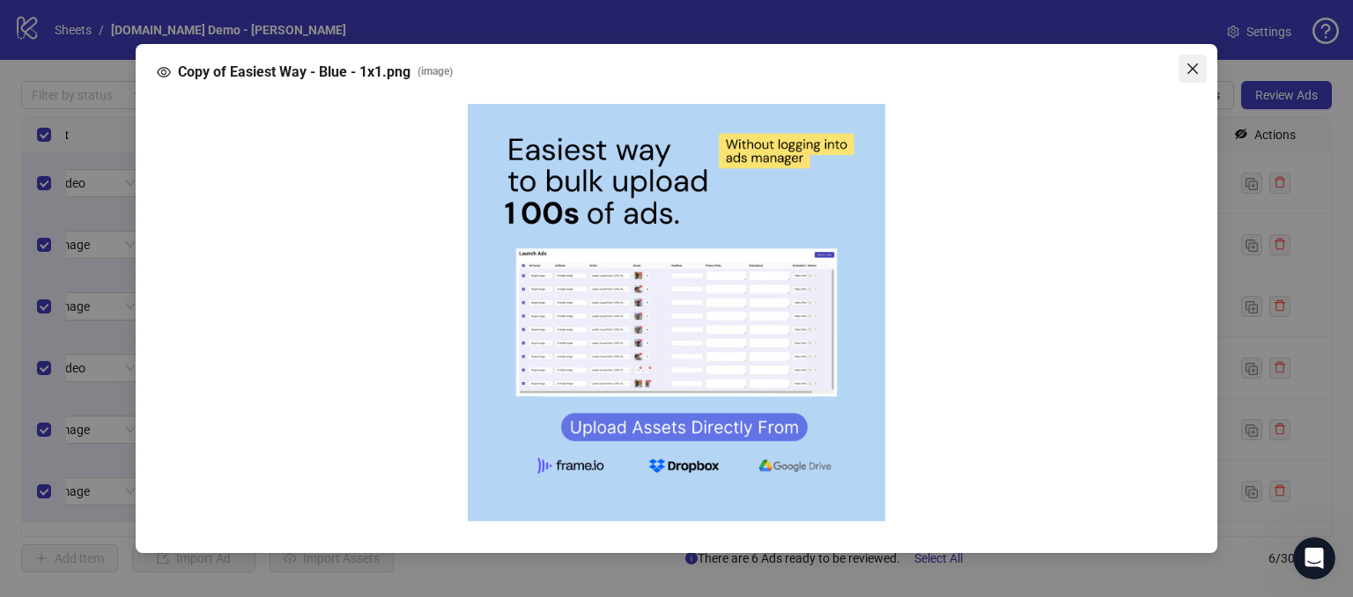
click at [1188, 72] on icon "close" at bounding box center [1193, 69] width 14 height 14
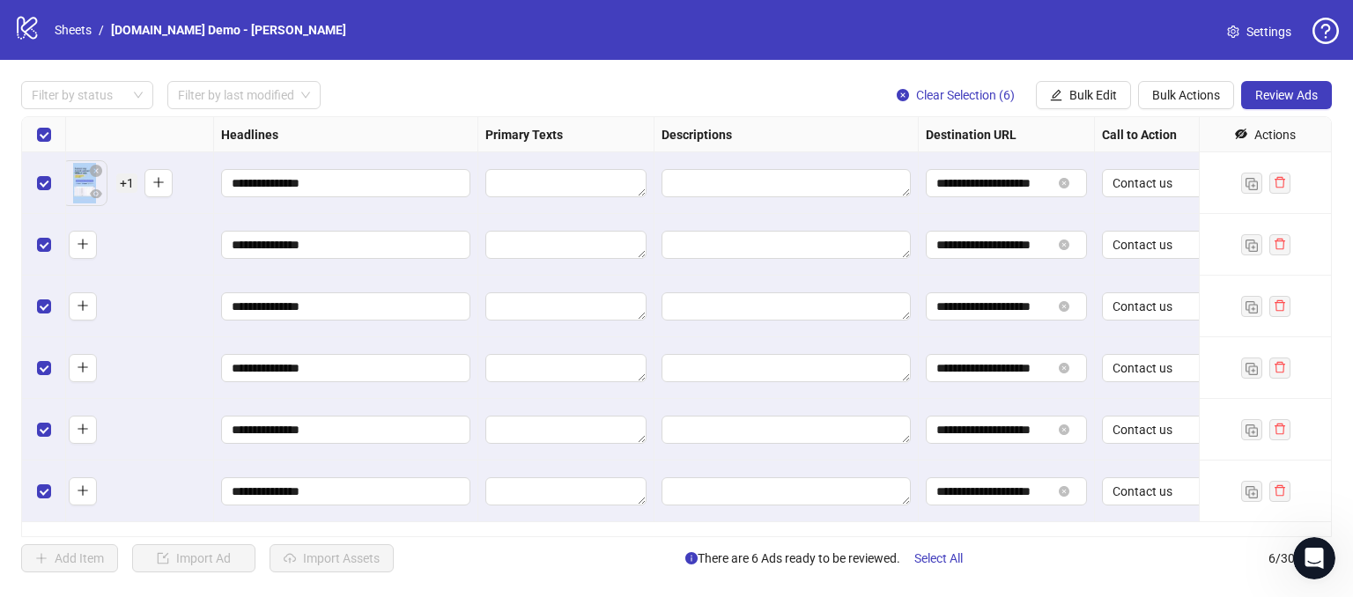
scroll to position [0, 973]
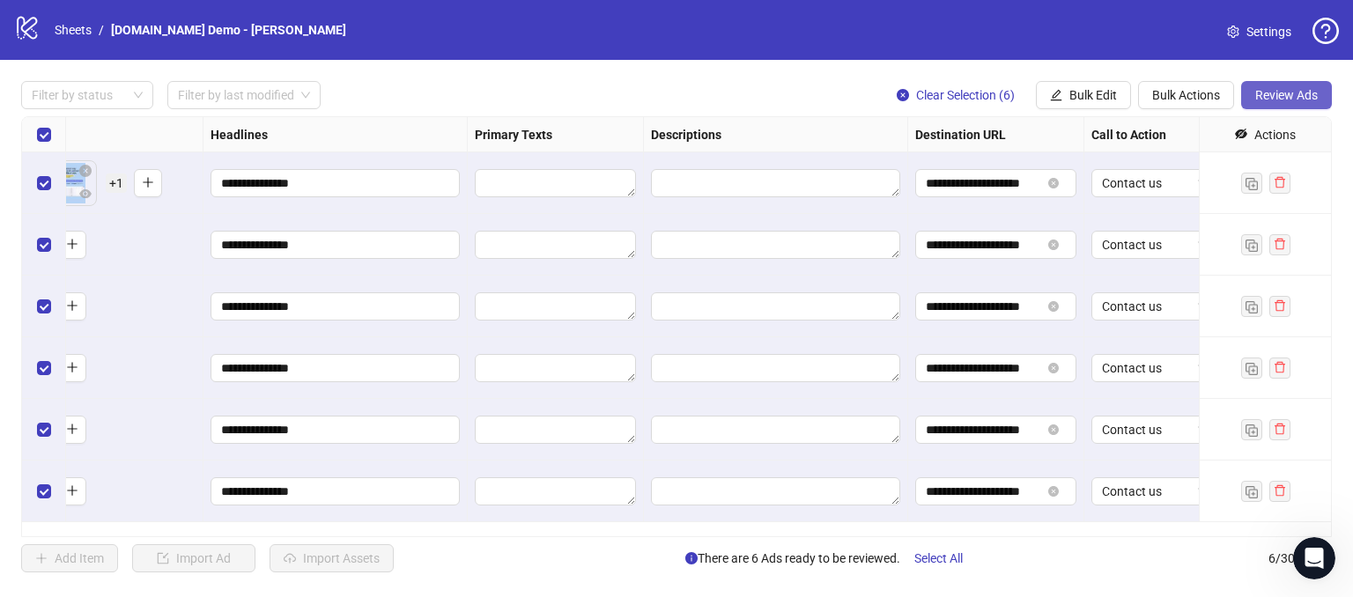
click at [1287, 85] on button "Review Ads" at bounding box center [1286, 95] width 91 height 28
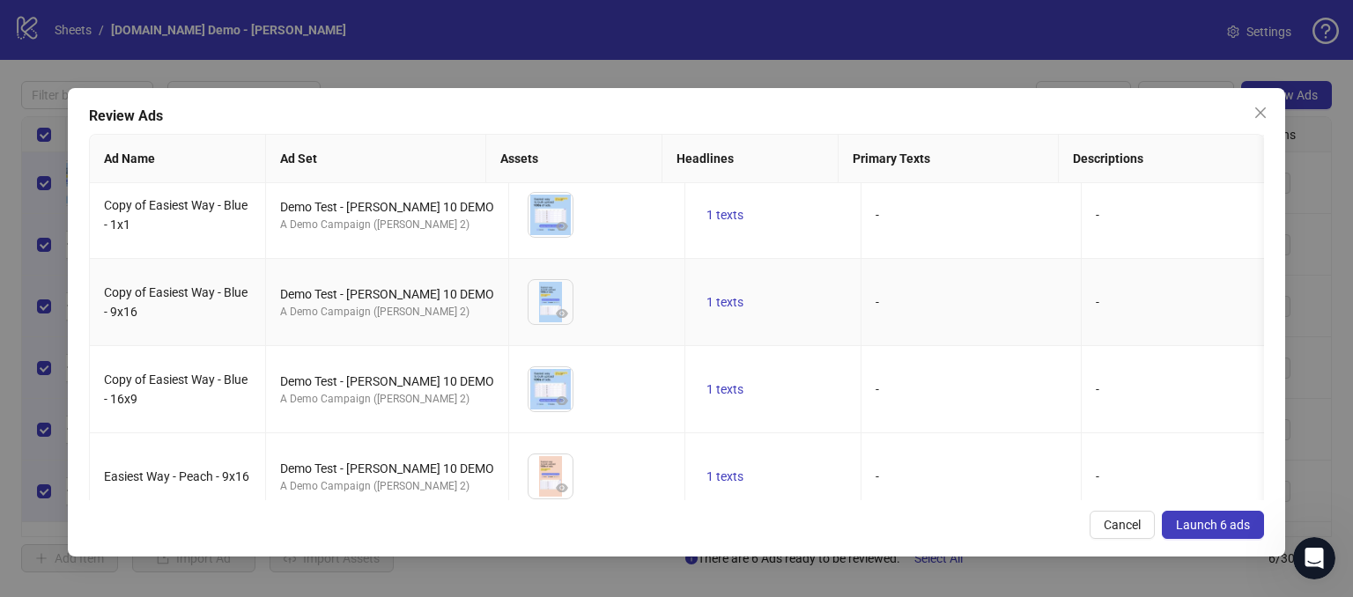
scroll to position [0, 0]
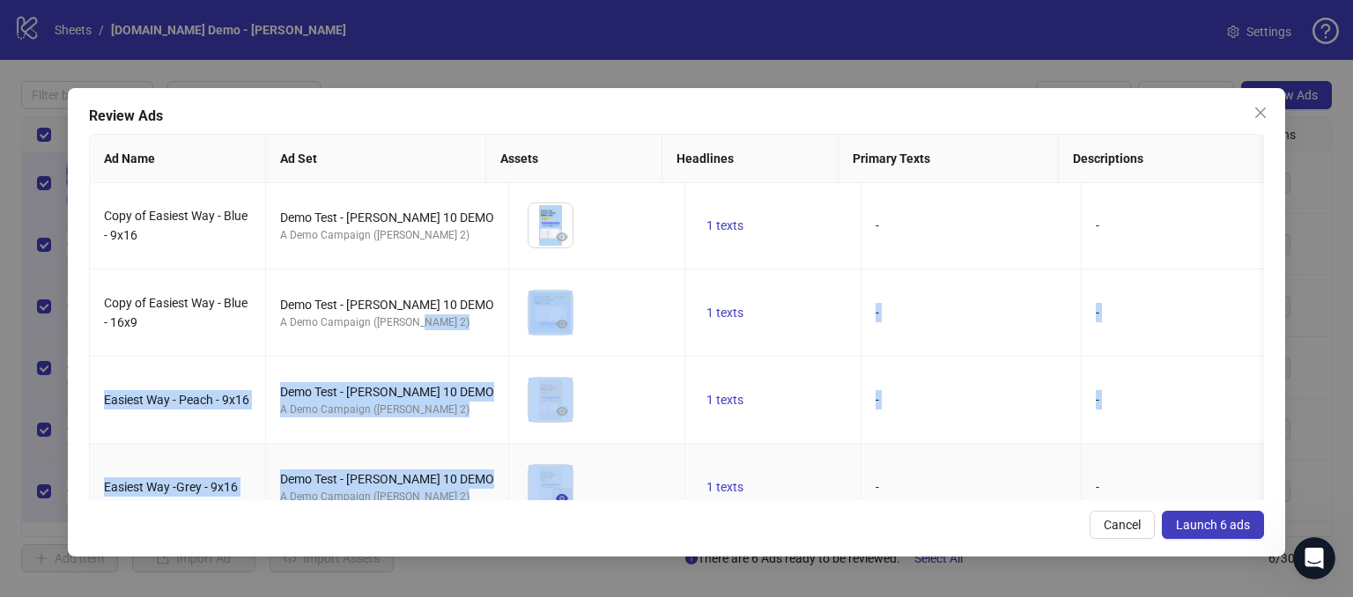
drag, startPoint x: 466, startPoint y: 485, endPoint x: 547, endPoint y: 473, distance: 81.9
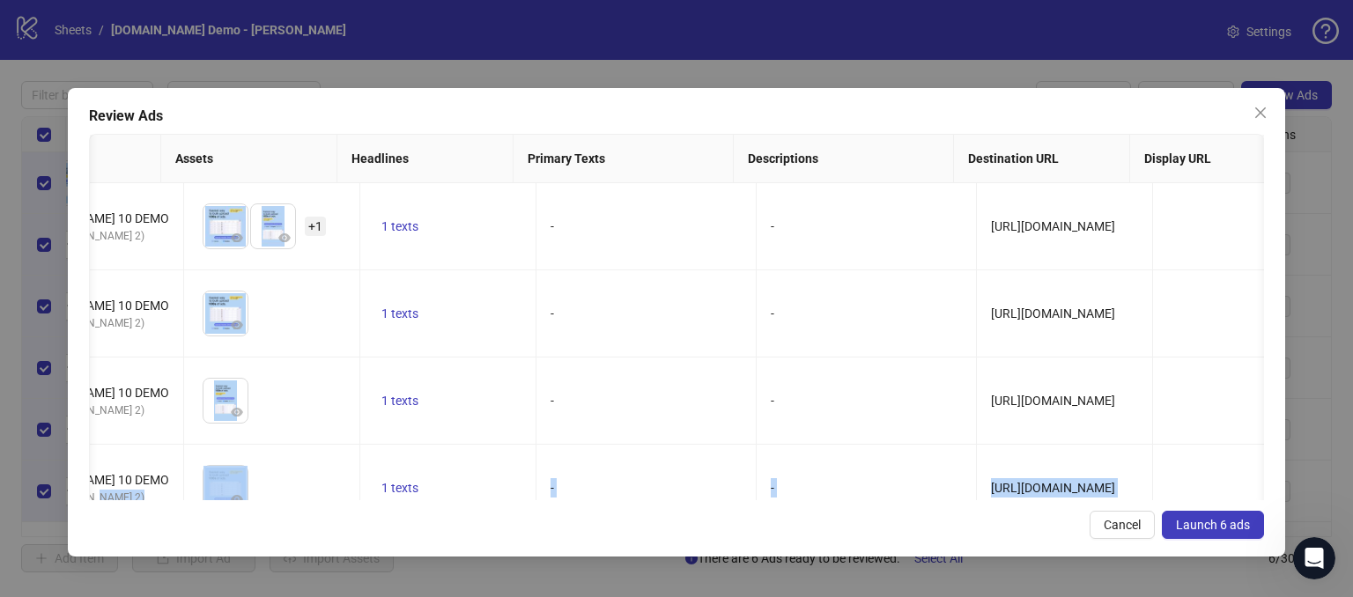
scroll to position [0, 322]
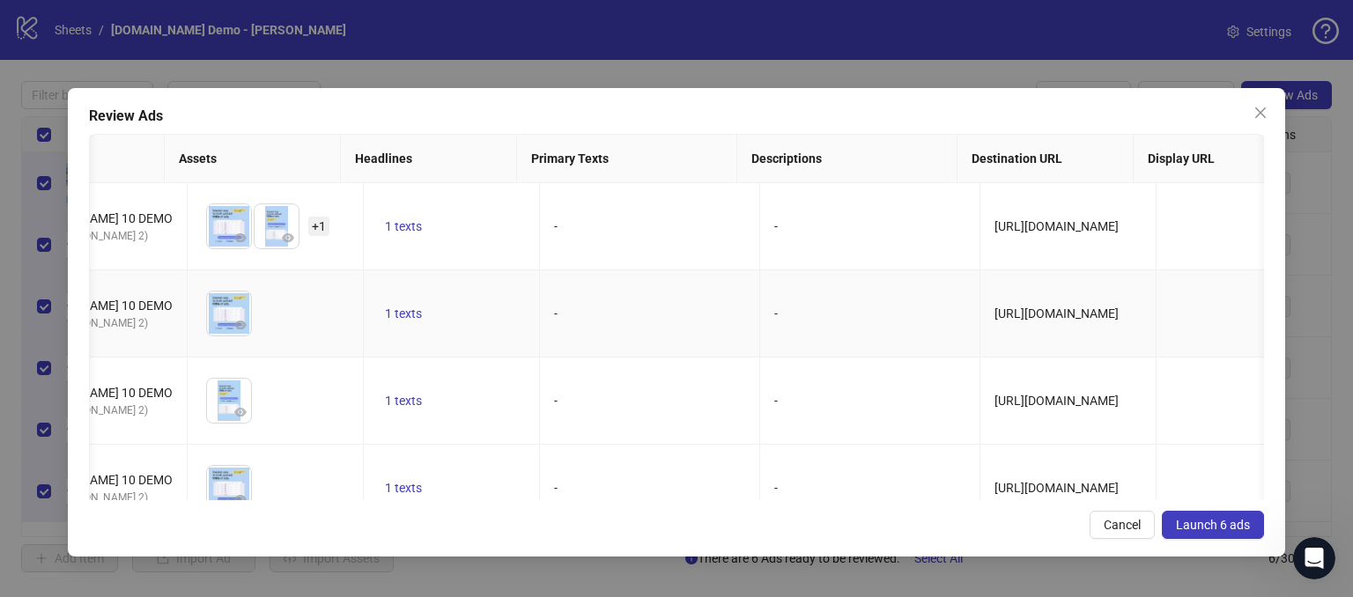
click at [651, 284] on td "-" at bounding box center [650, 313] width 220 height 87
click at [385, 226] on span "1 texts" at bounding box center [403, 226] width 37 height 14
click at [635, 331] on td "-" at bounding box center [650, 313] width 220 height 87
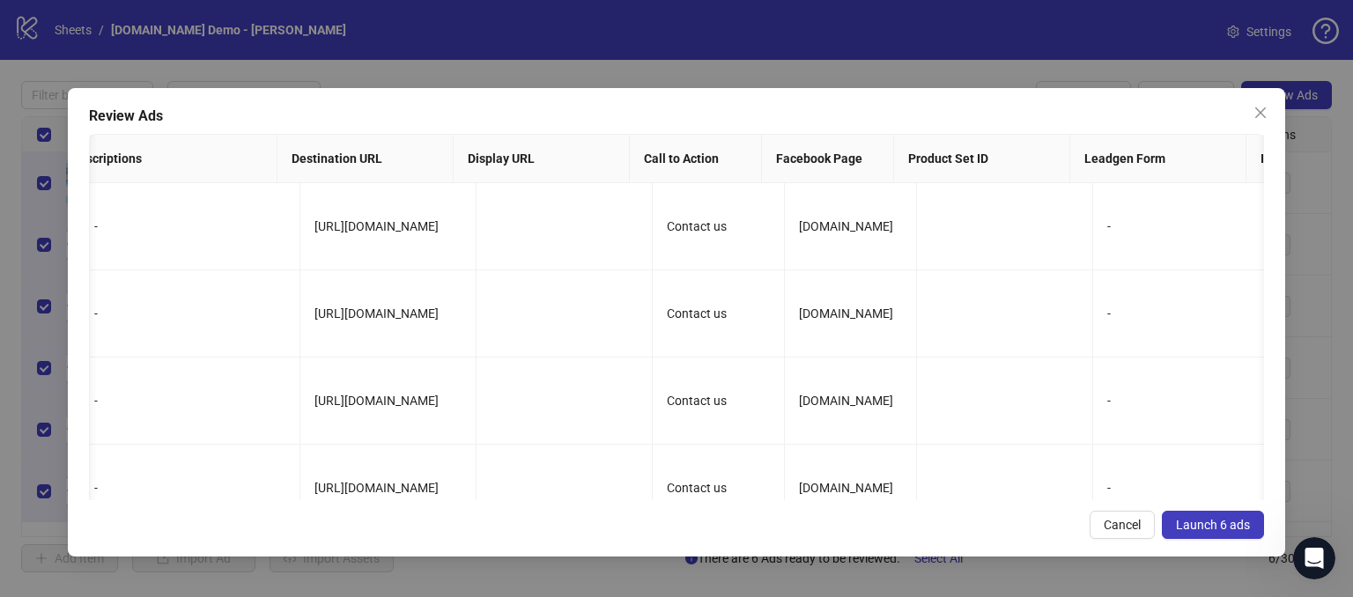
scroll to position [0, 0]
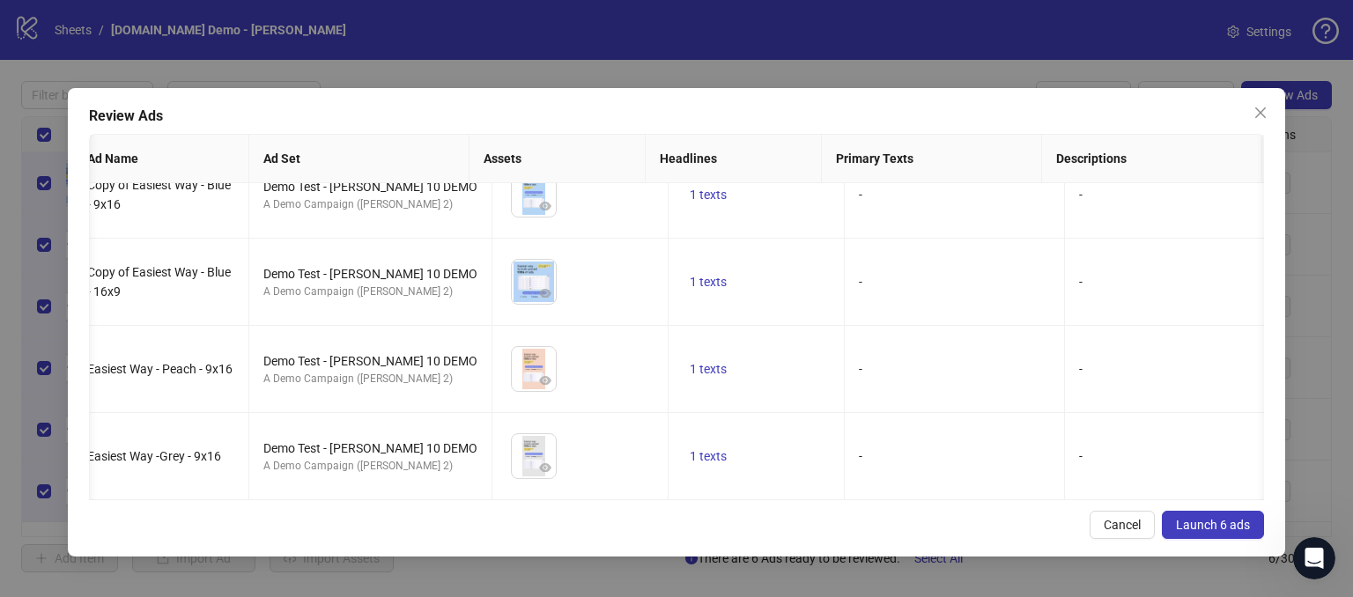
drag, startPoint x: 1112, startPoint y: 526, endPoint x: 1099, endPoint y: 510, distance: 20.6
click at [1108, 523] on span "Cancel" at bounding box center [1122, 525] width 37 height 14
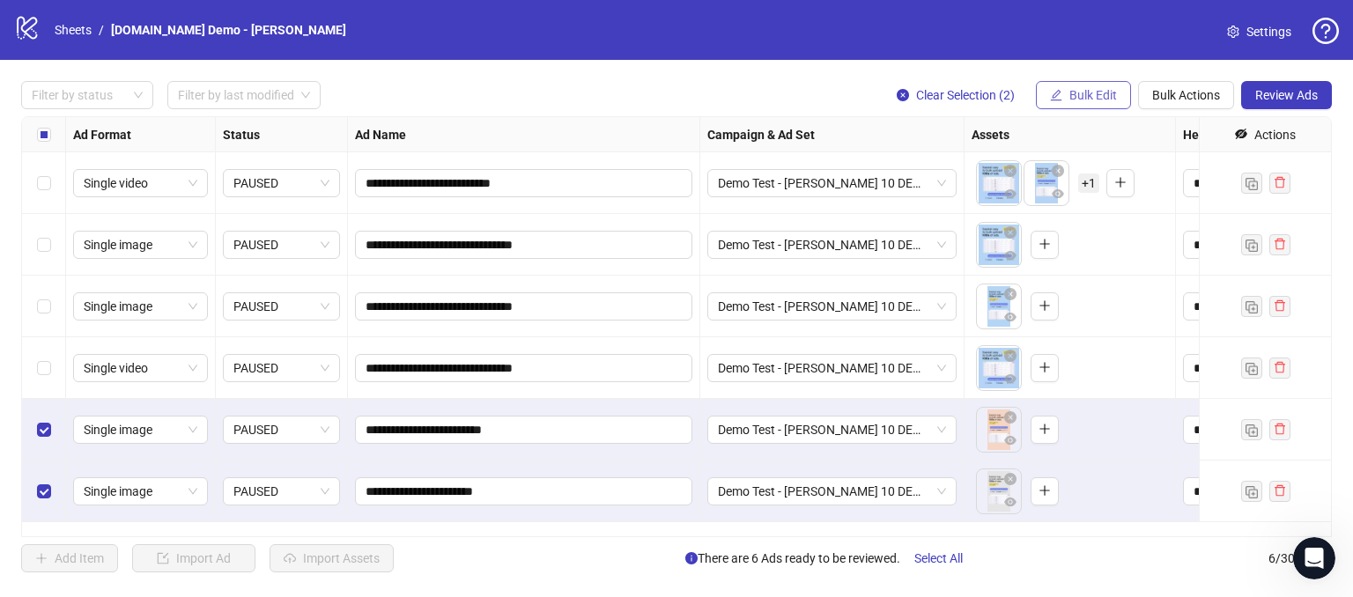
click at [1075, 90] on span "Bulk Edit" at bounding box center [1094, 95] width 48 height 14
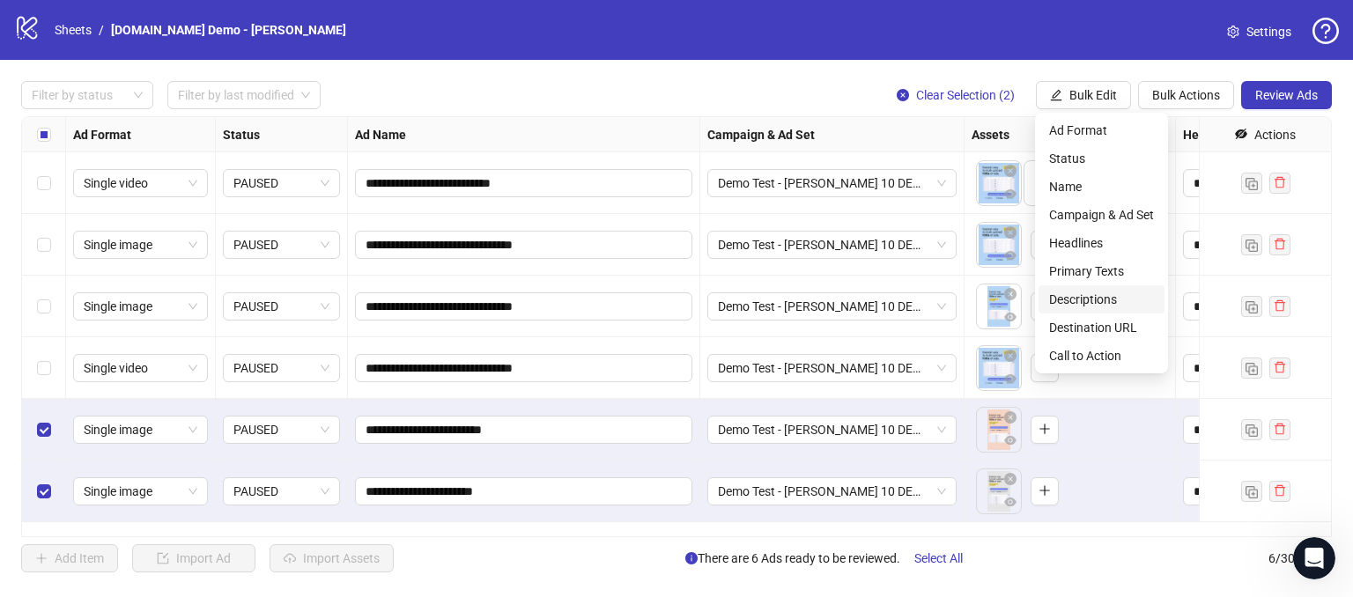
click at [1076, 297] on span "Descriptions" at bounding box center [1101, 299] width 105 height 19
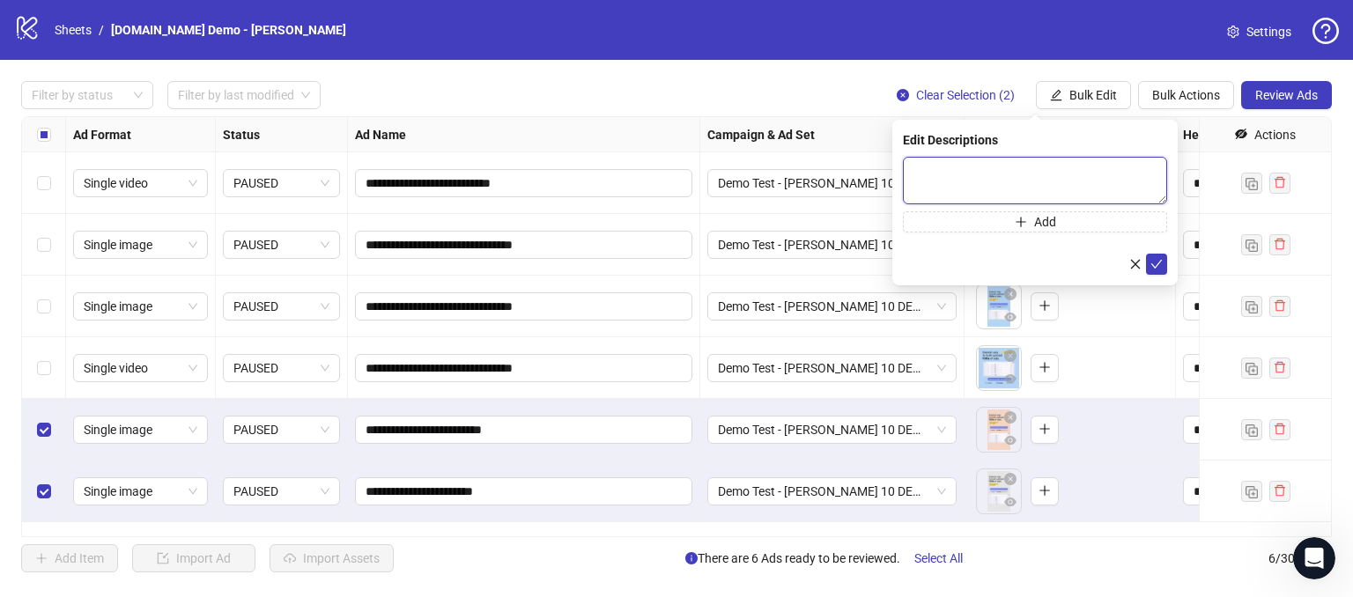
click at [990, 174] on textarea at bounding box center [1035, 181] width 264 height 48
type textarea "**********"
click at [1156, 263] on icon "check" at bounding box center [1157, 263] width 12 height 12
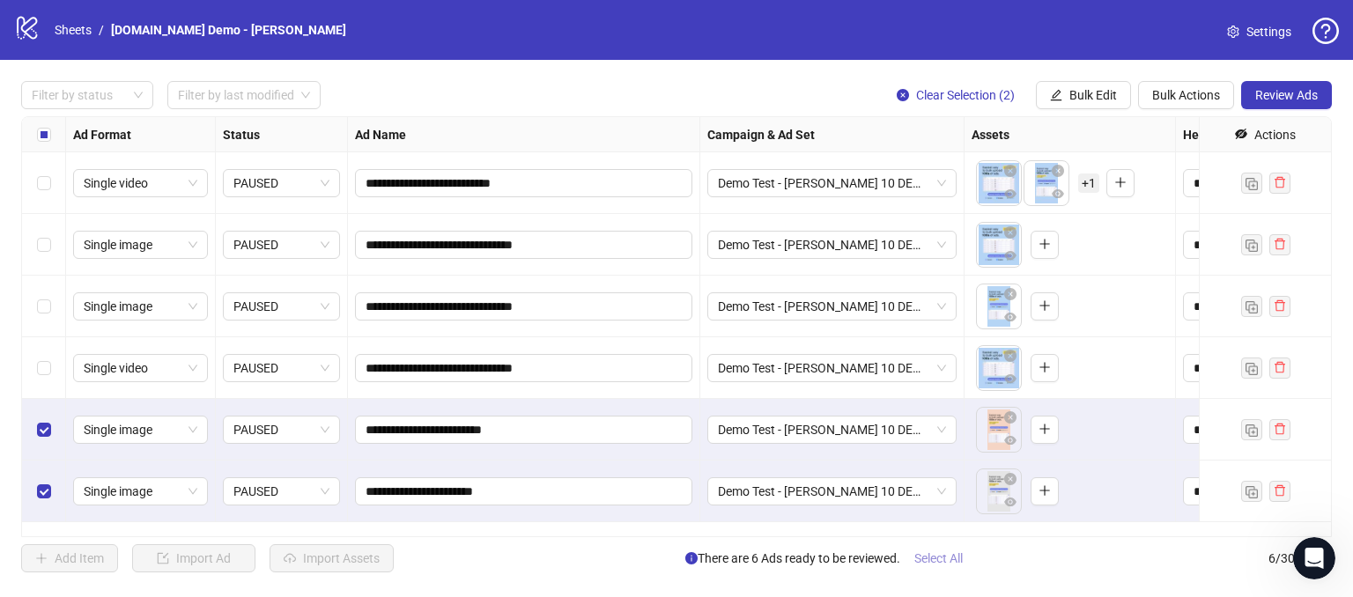
click at [933, 560] on span "Select All" at bounding box center [939, 559] width 48 height 14
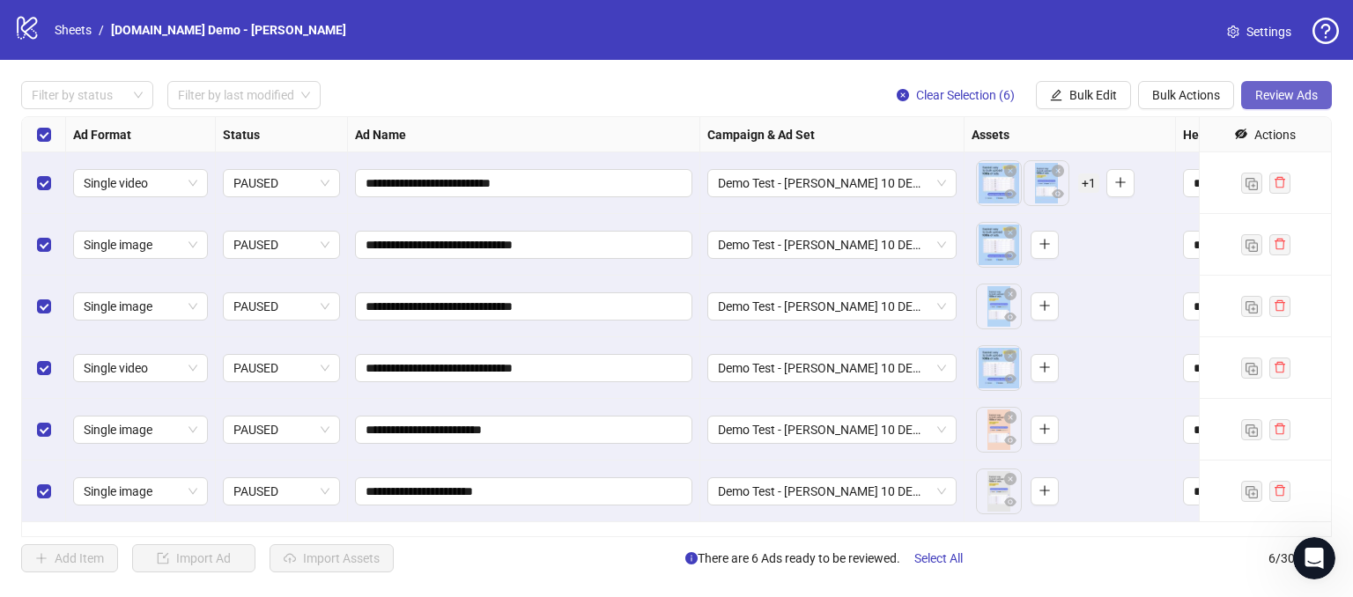
click at [1264, 88] on span "Review Ads" at bounding box center [1287, 95] width 63 height 14
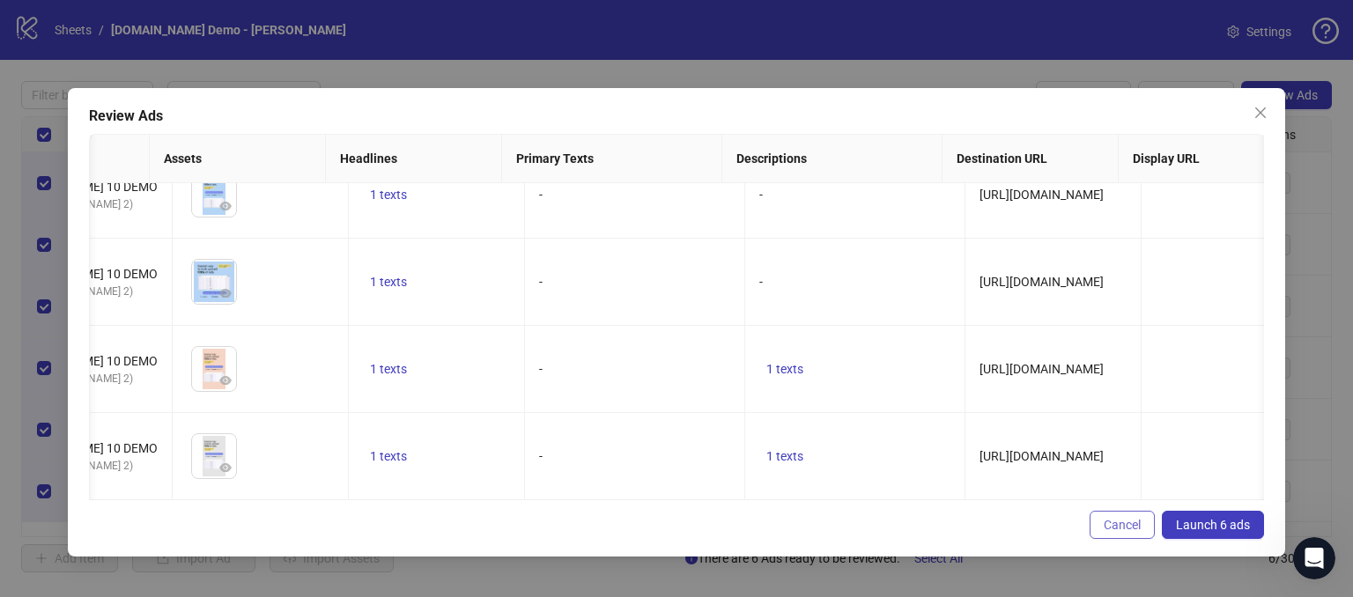
click at [1134, 521] on span "Cancel" at bounding box center [1122, 525] width 37 height 14
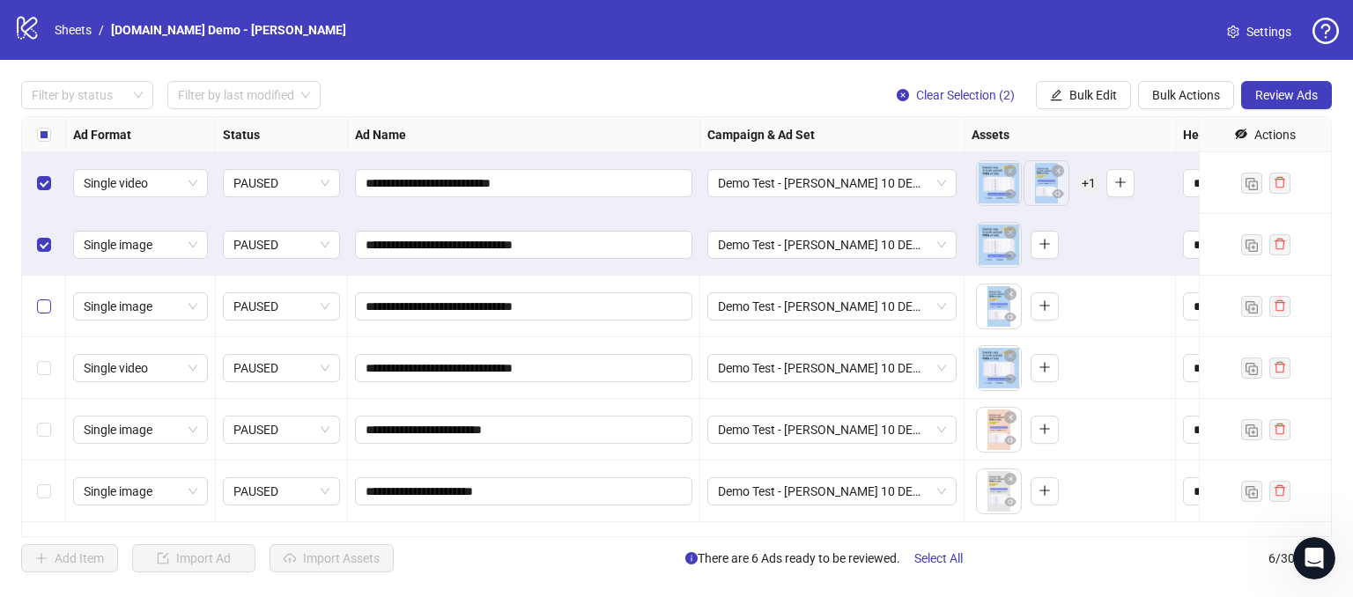
click at [46, 298] on label "Select row 3" at bounding box center [44, 306] width 14 height 19
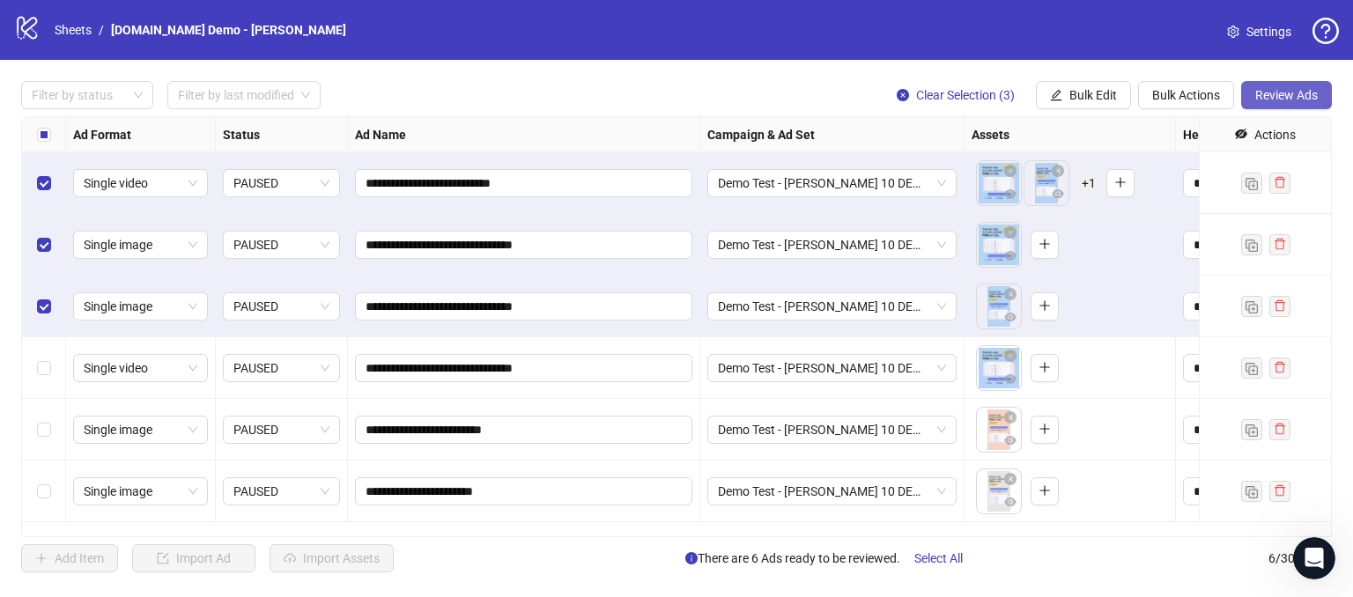
click at [1298, 84] on button "Review Ads" at bounding box center [1286, 95] width 91 height 28
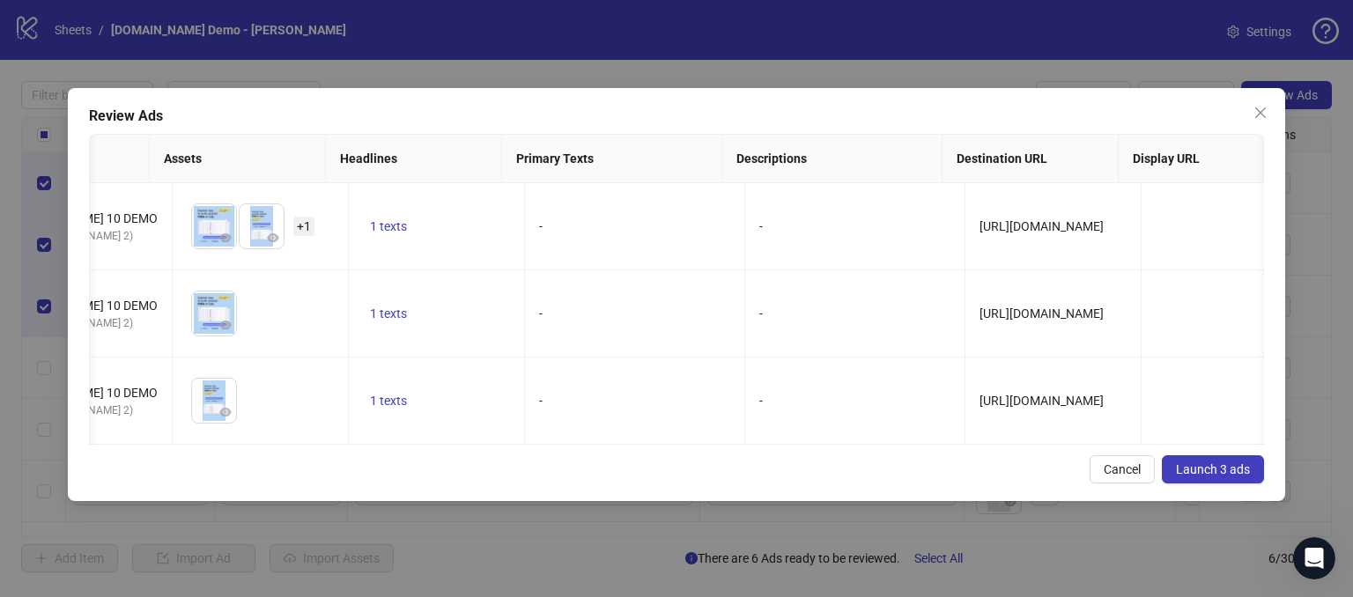
click at [1203, 477] on span "Launch 3 ads" at bounding box center [1213, 470] width 74 height 14
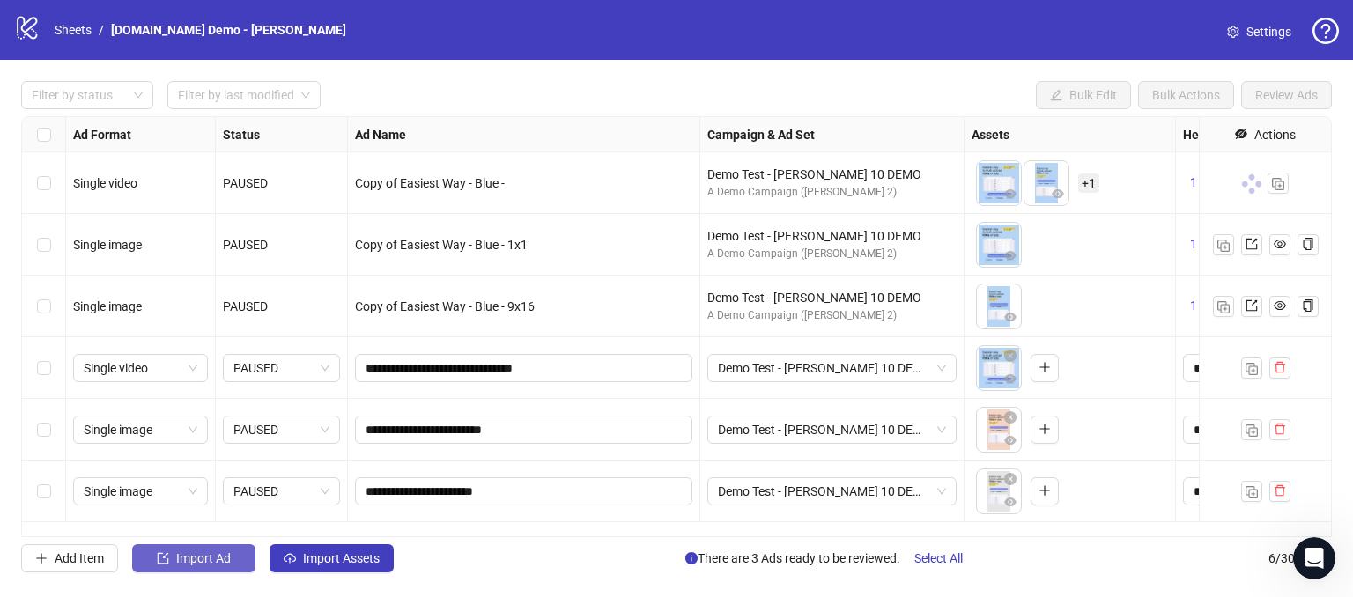
click at [169, 555] on icon "import" at bounding box center [163, 558] width 12 height 12
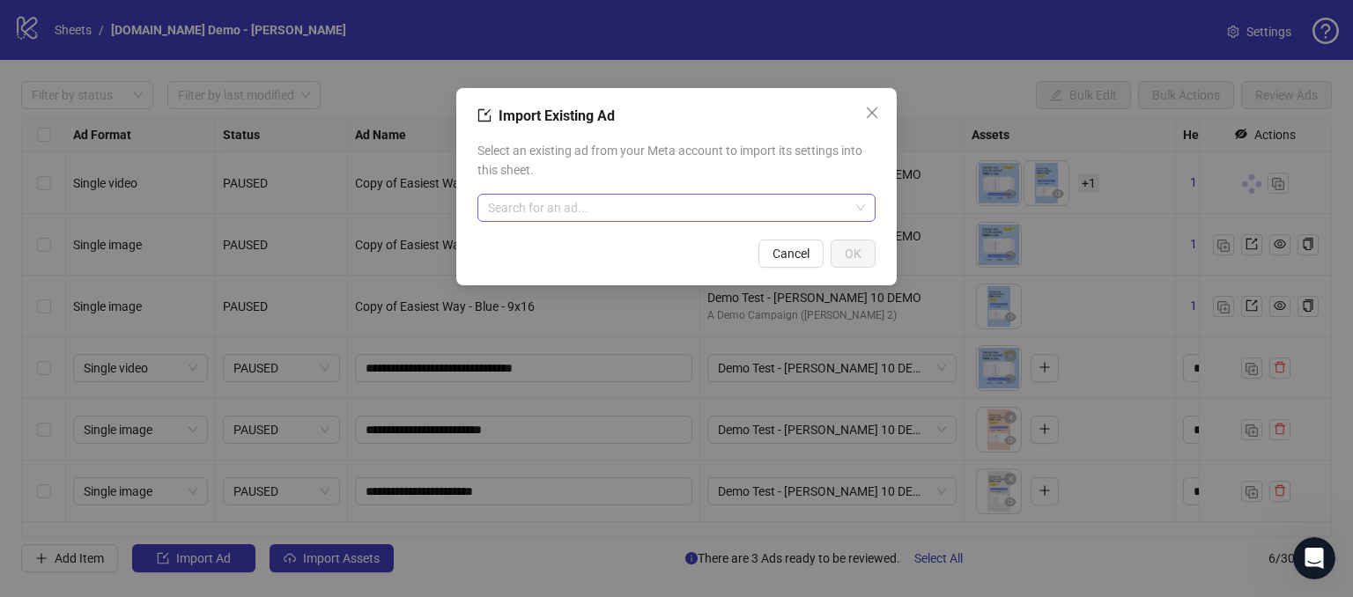
click at [514, 216] on input "search" at bounding box center [668, 208] width 361 height 26
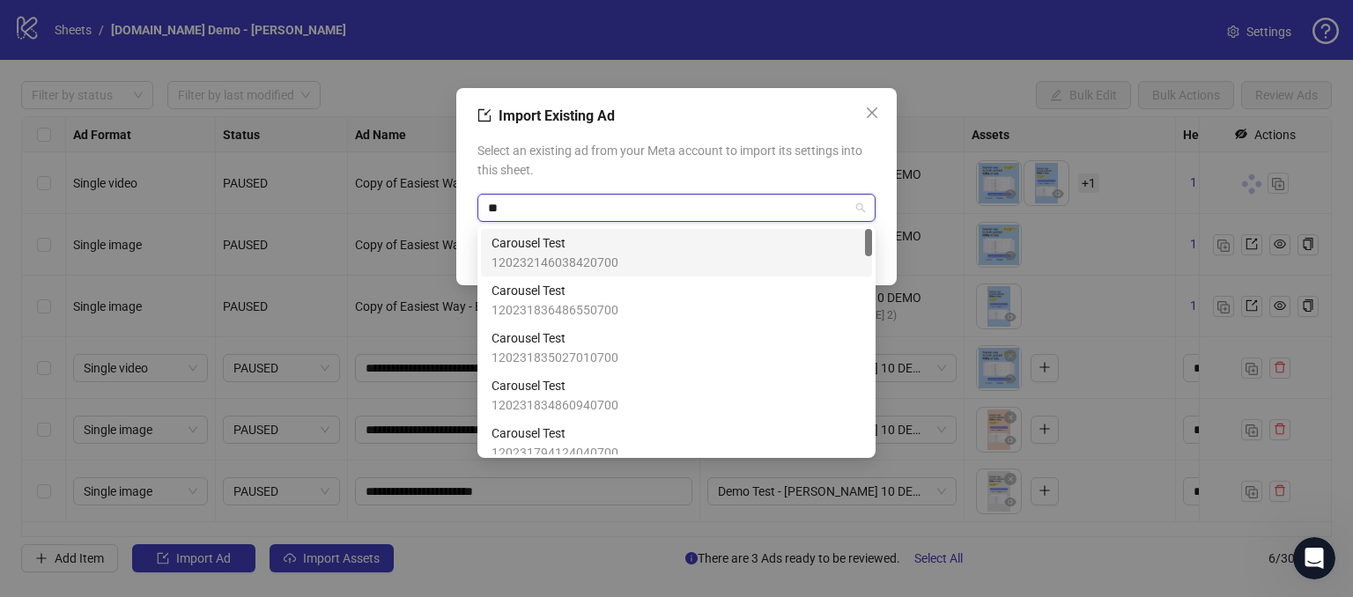
type input "*"
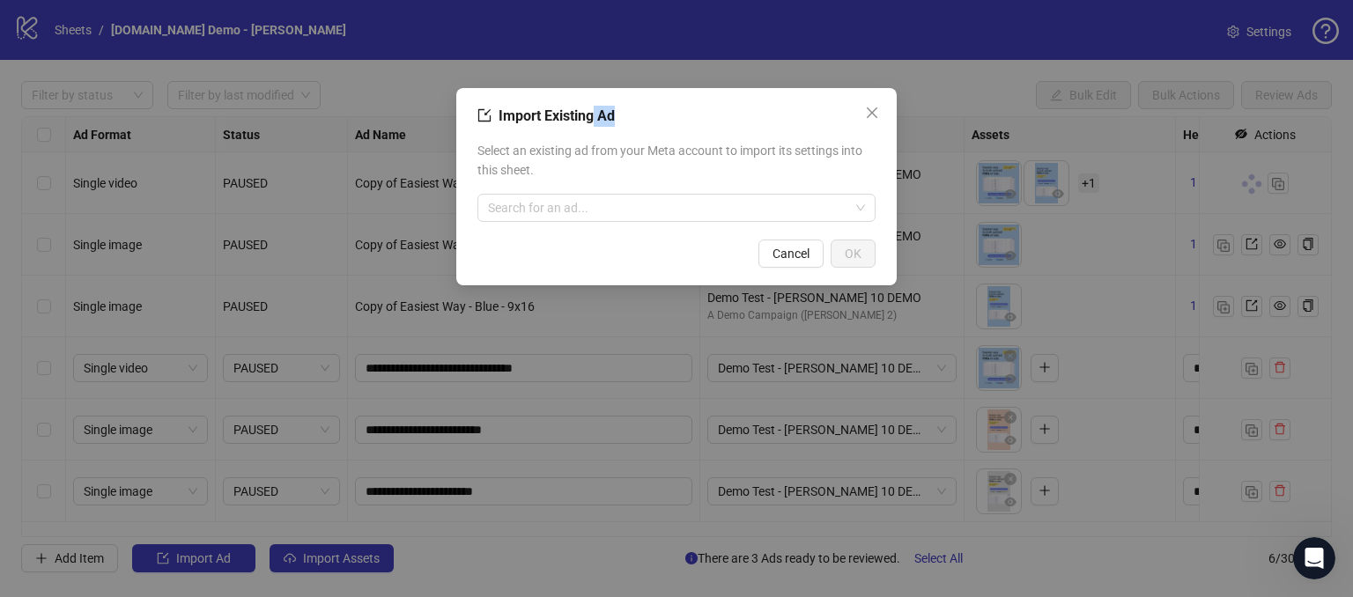
drag, startPoint x: 620, startPoint y: 120, endPoint x: 594, endPoint y: 112, distance: 27.6
click at [594, 112] on div "Import Existing Ad" at bounding box center [677, 116] width 398 height 21
click at [546, 204] on input "search" at bounding box center [668, 208] width 361 height 26
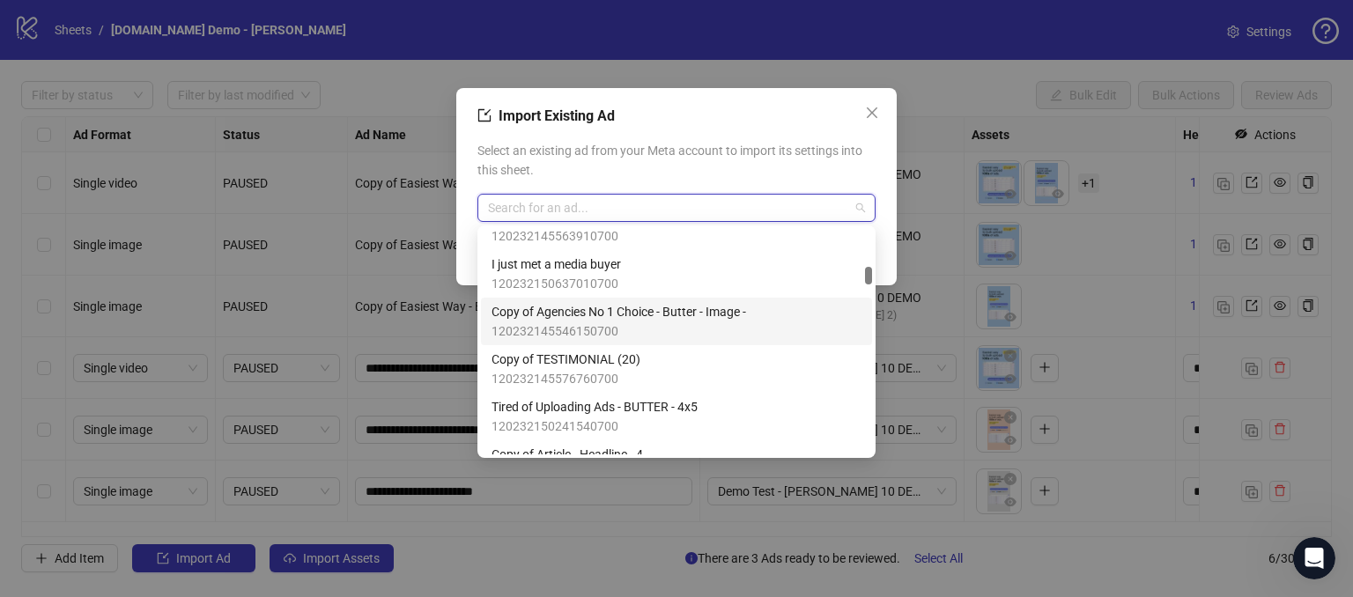
click at [630, 322] on span "120232145546150700" at bounding box center [619, 331] width 255 height 19
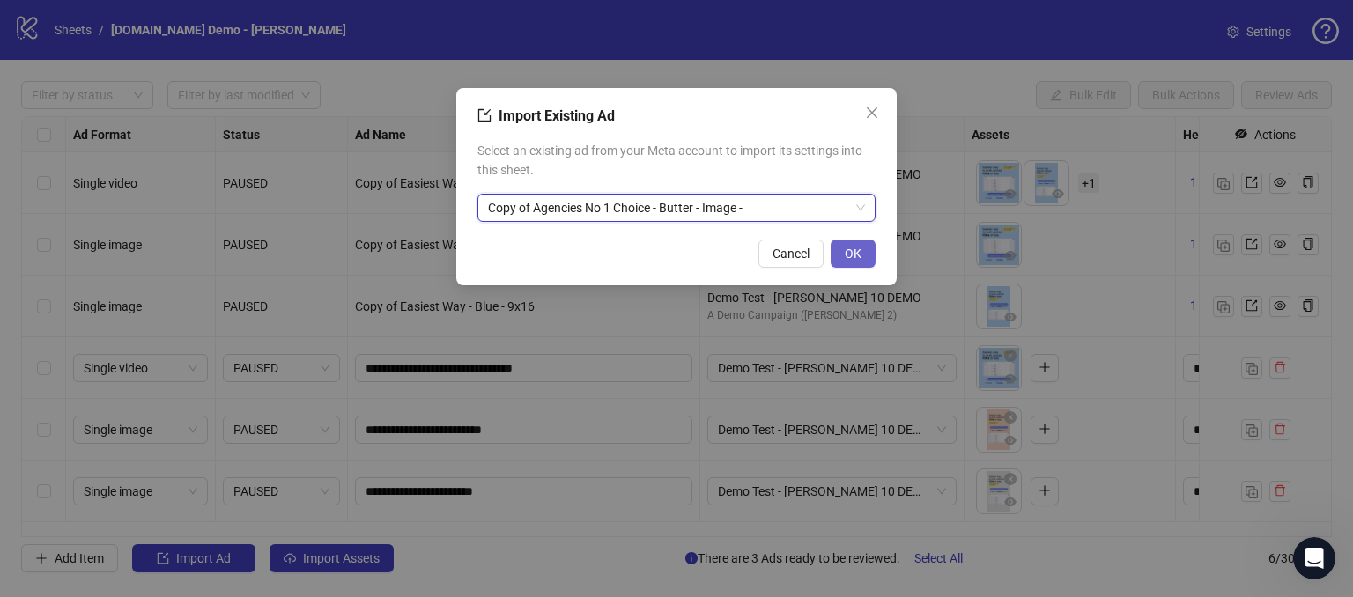
click at [842, 254] on button "OK" at bounding box center [853, 254] width 45 height 28
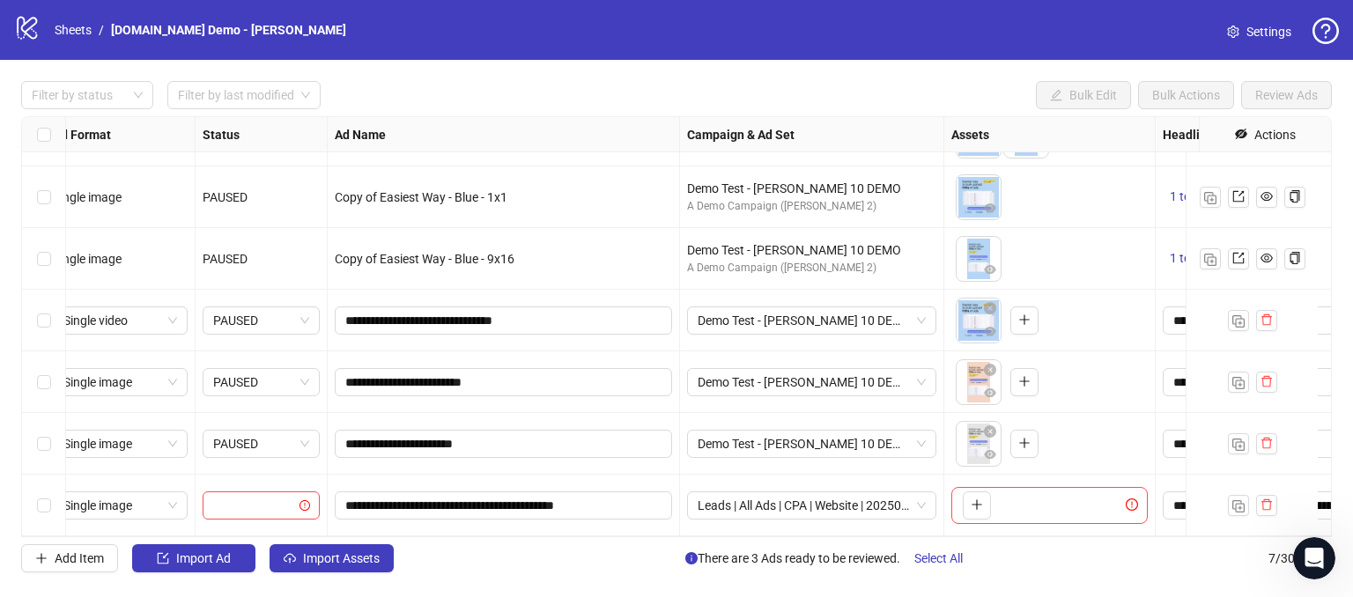
scroll to position [60, 0]
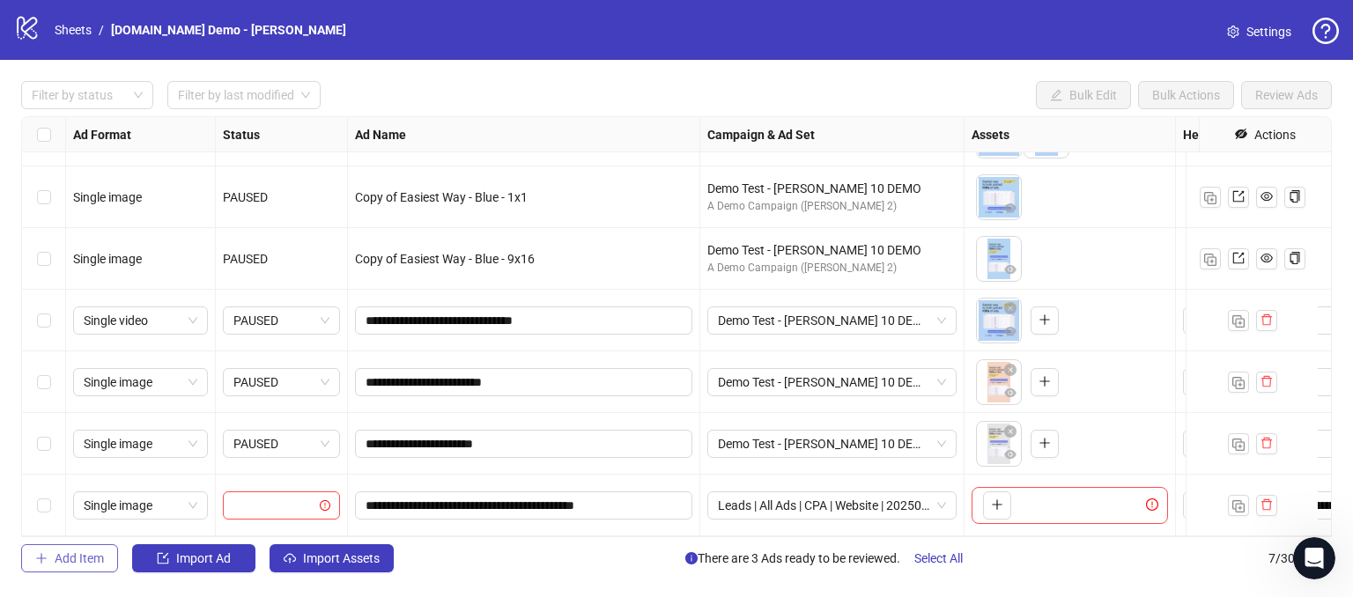
click at [65, 564] on span "Add Item" at bounding box center [79, 559] width 49 height 14
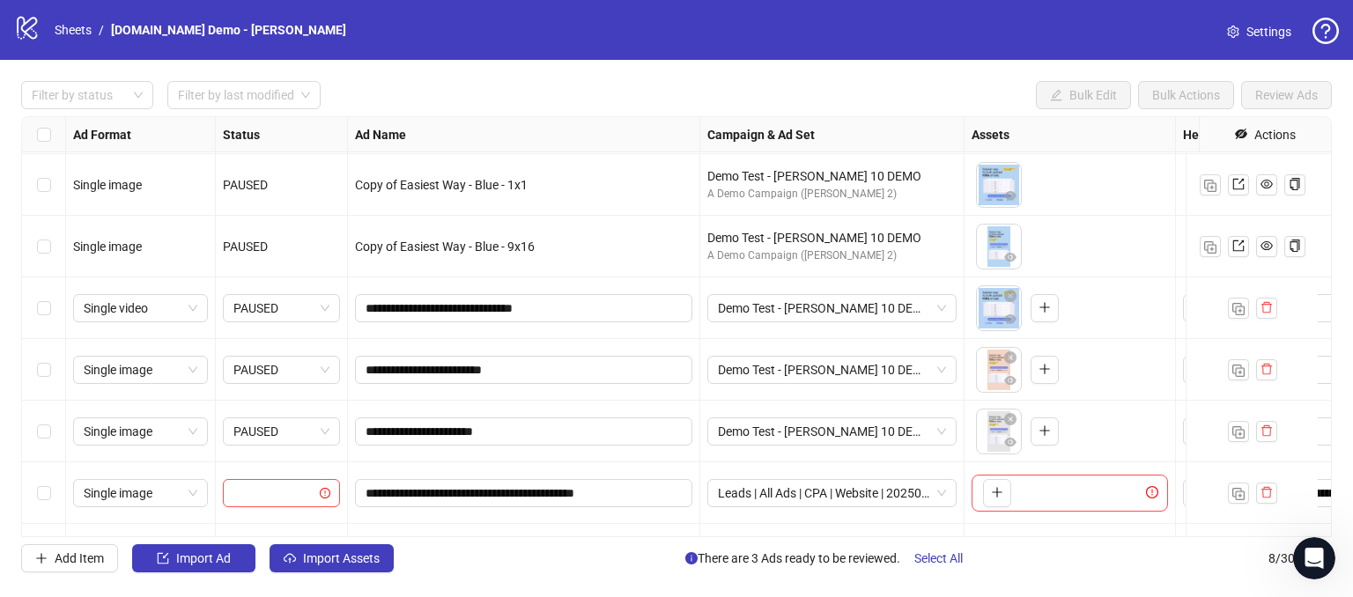
scroll to position [122, 0]
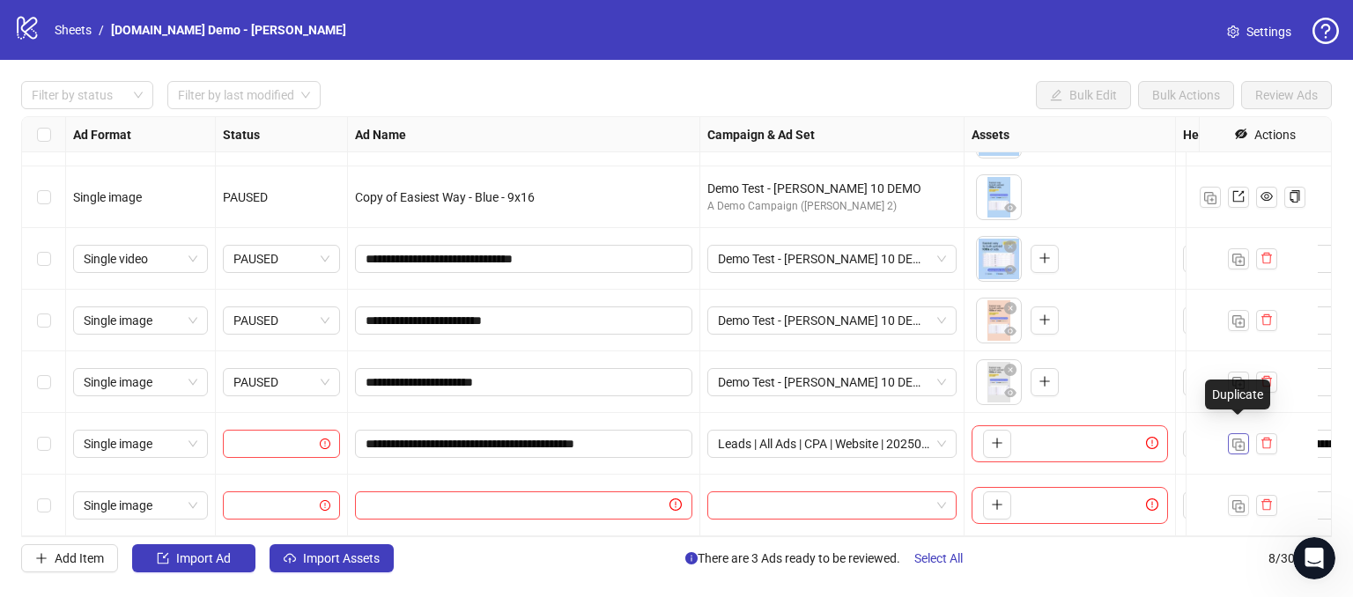
click at [1235, 439] on img "button" at bounding box center [1239, 445] width 12 height 12
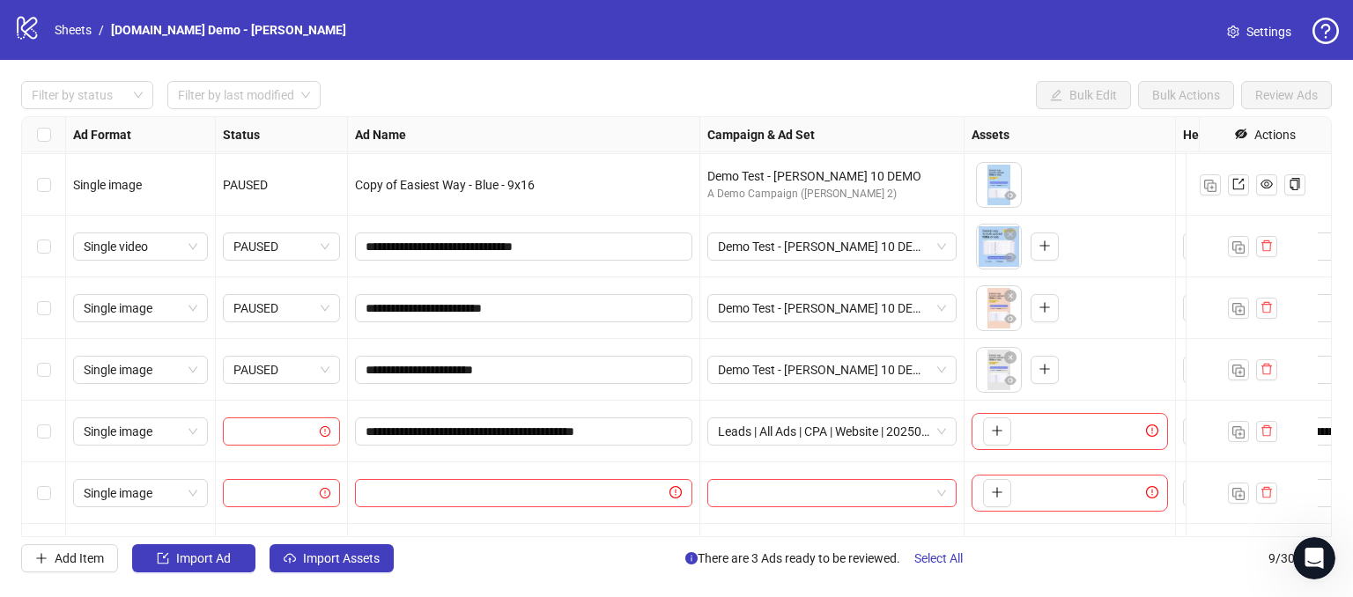
scroll to position [183, 0]
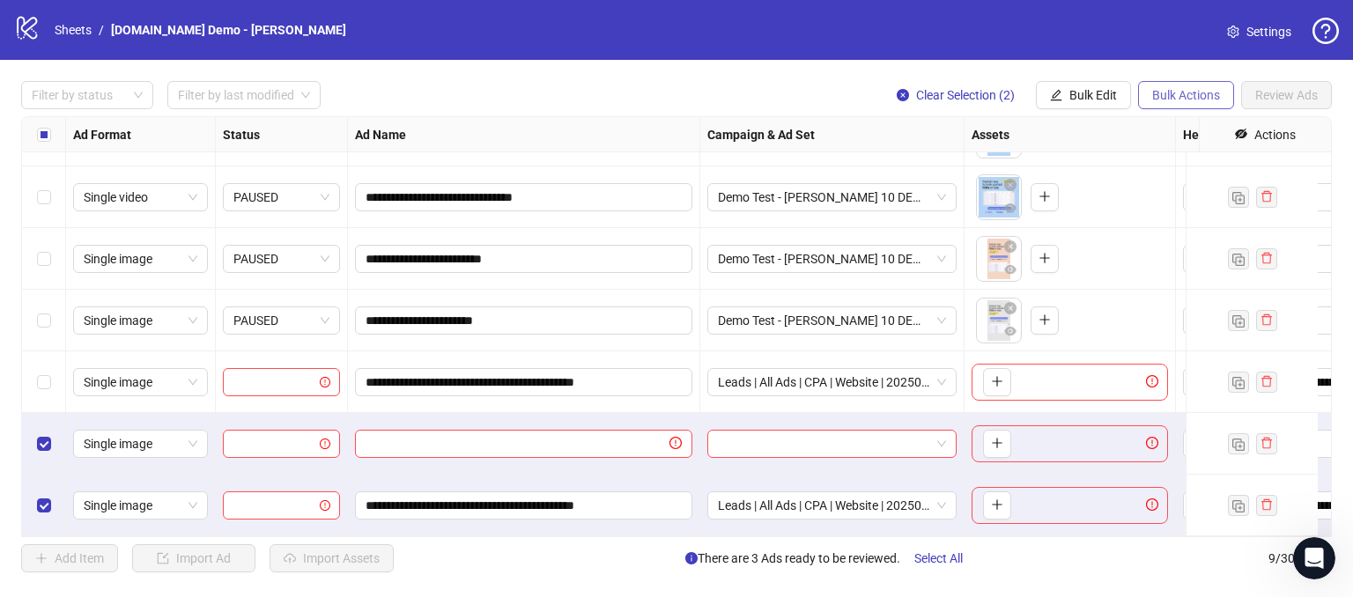
click at [1158, 94] on span "Bulk Actions" at bounding box center [1186, 95] width 68 height 14
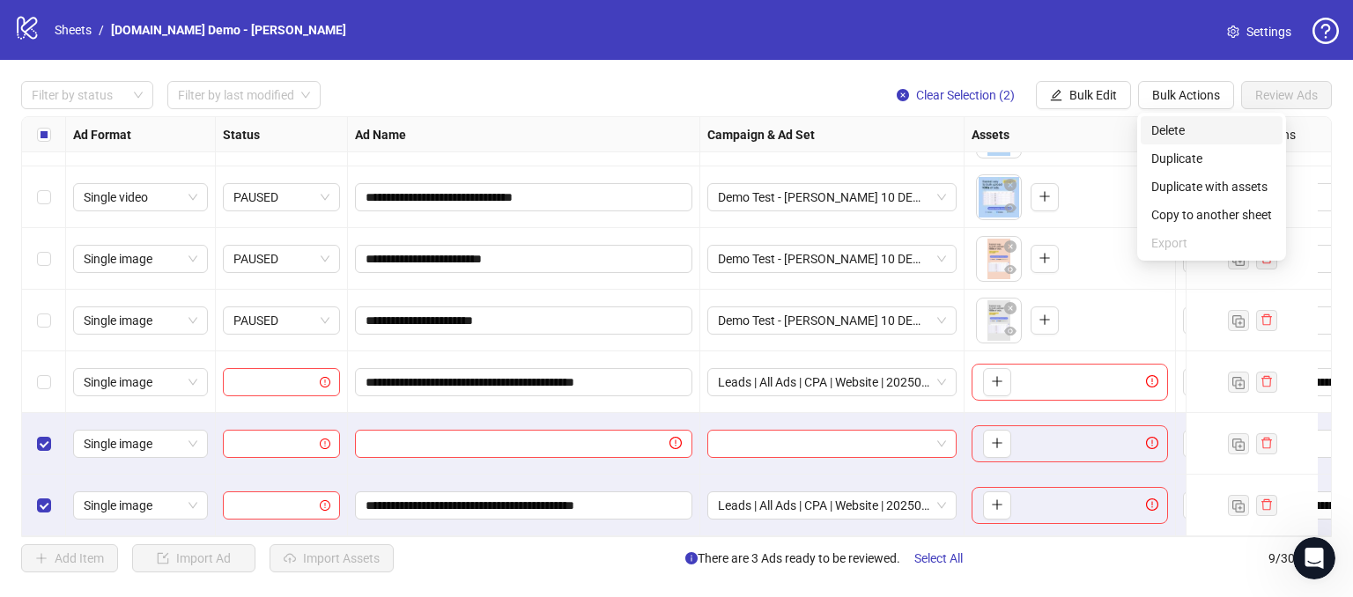
click at [1159, 131] on span "Delete" at bounding box center [1212, 130] width 121 height 19
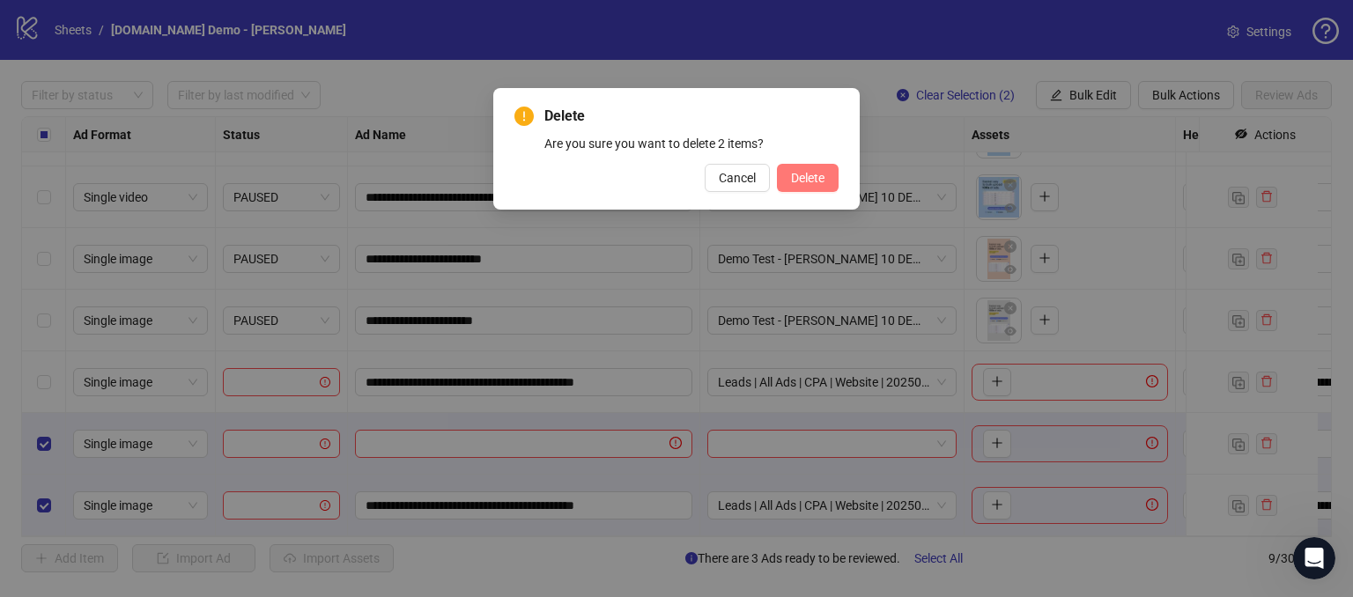
click at [808, 176] on span "Delete" at bounding box center [807, 178] width 33 height 14
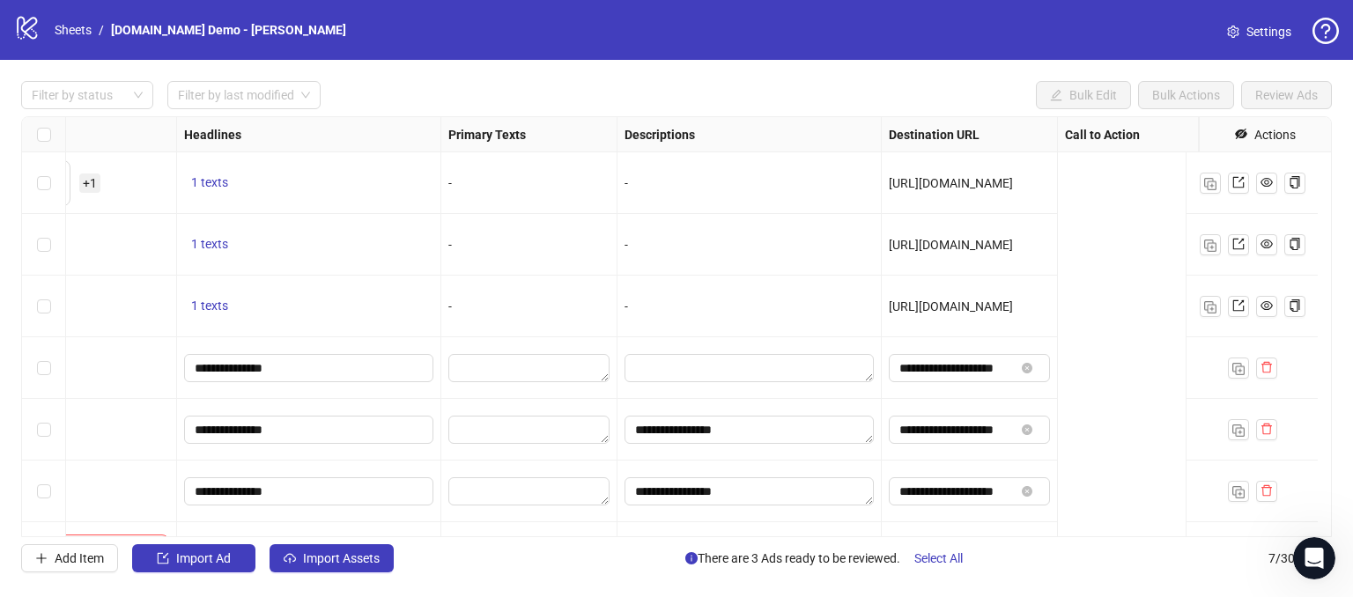
scroll to position [0, 0]
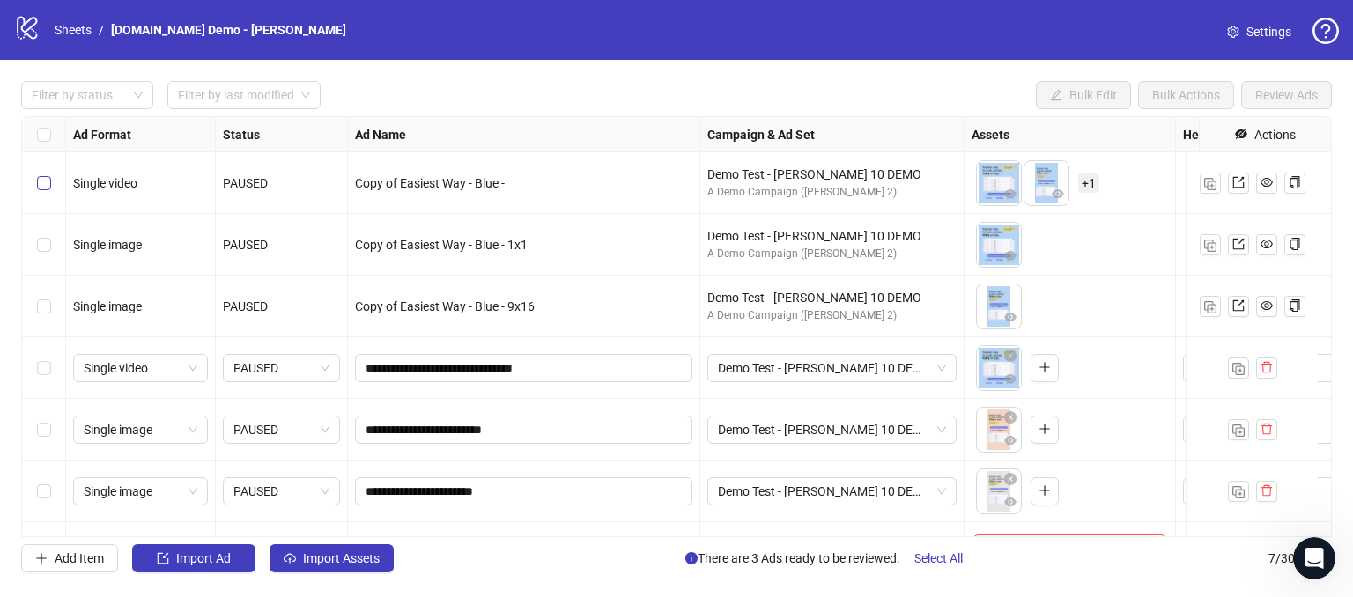
click at [39, 174] on label "Select row 1" at bounding box center [44, 183] width 14 height 19
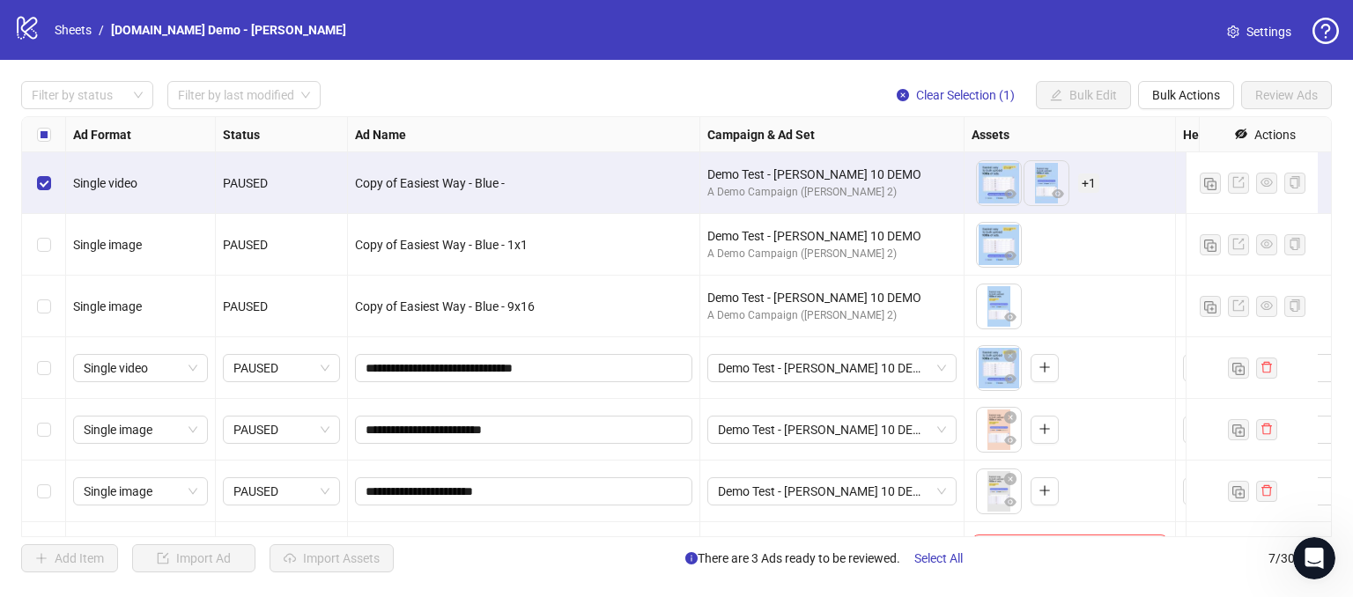
click at [45, 236] on label "Select row 2" at bounding box center [44, 244] width 14 height 19
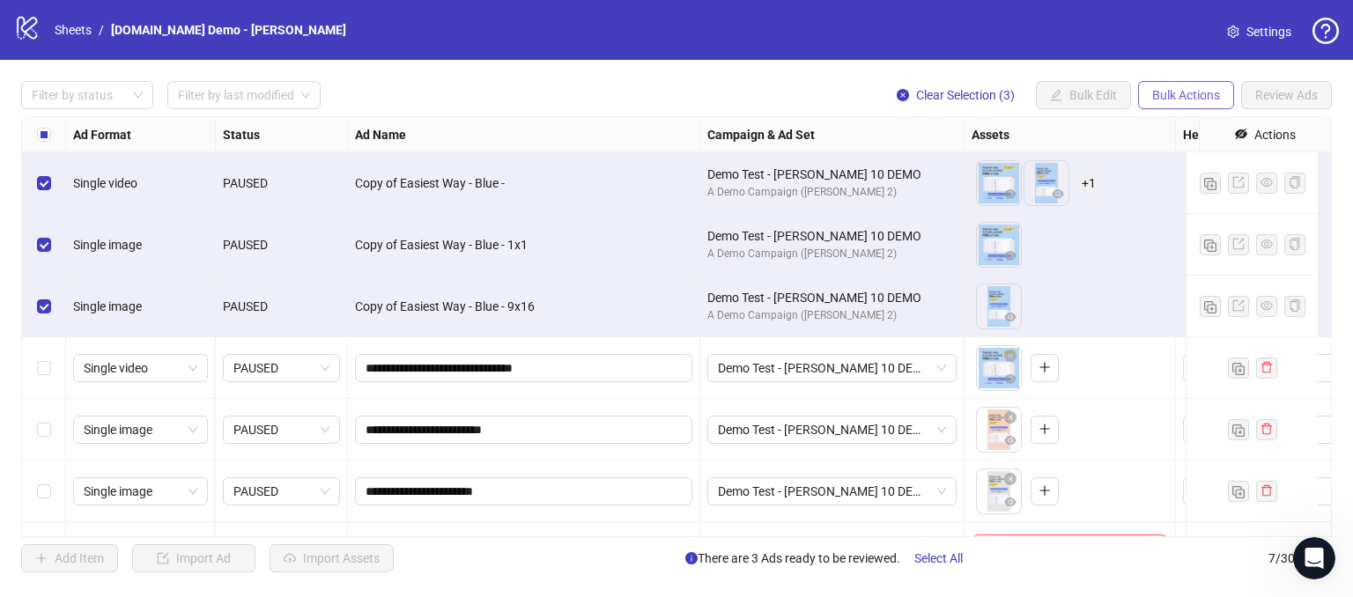
click at [1176, 100] on span "Bulk Actions" at bounding box center [1186, 95] width 68 height 14
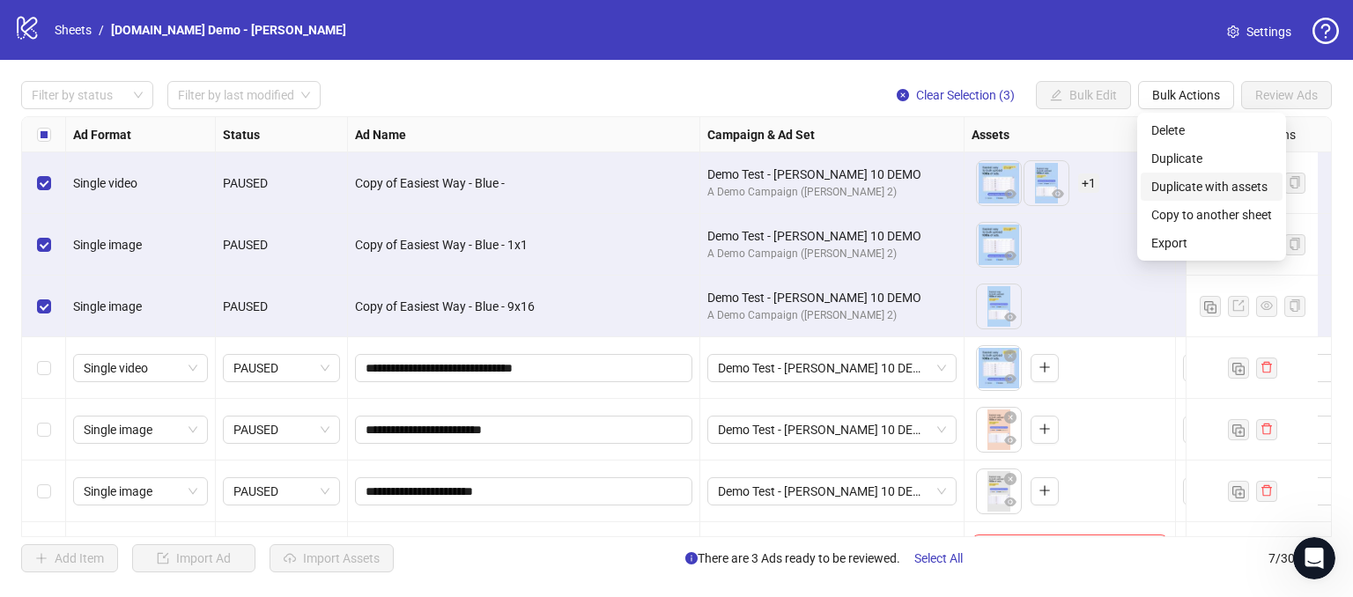
click at [1163, 190] on span "Duplicate with assets" at bounding box center [1212, 186] width 121 height 19
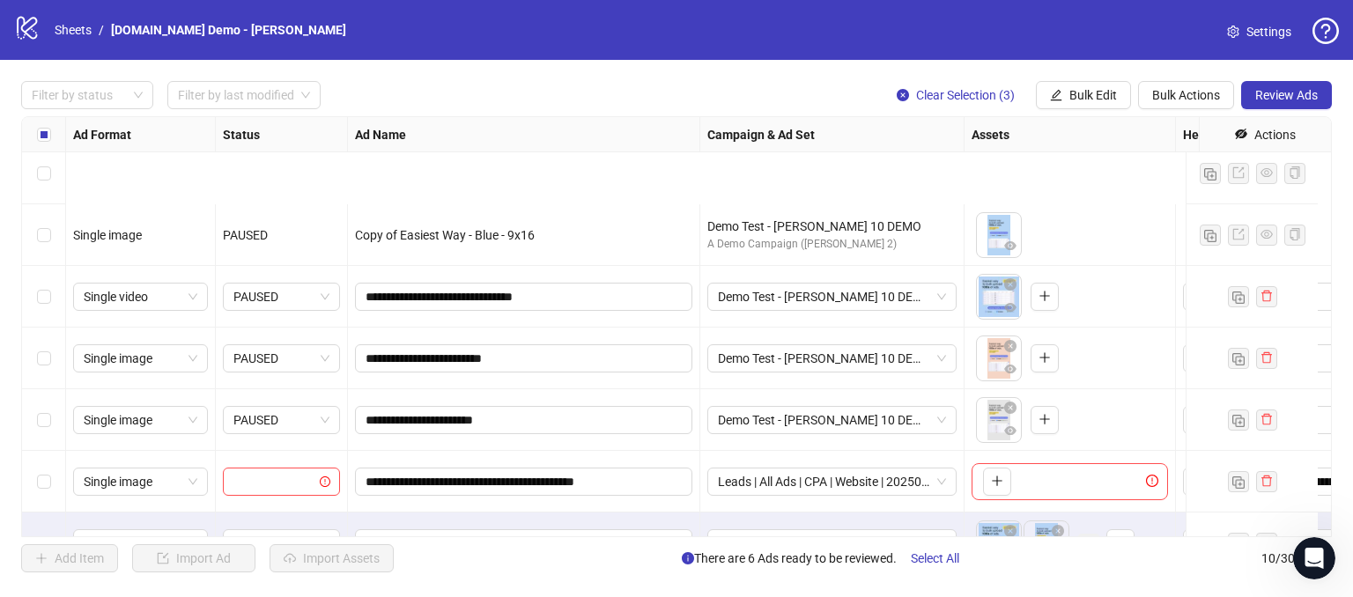
scroll to position [245, 0]
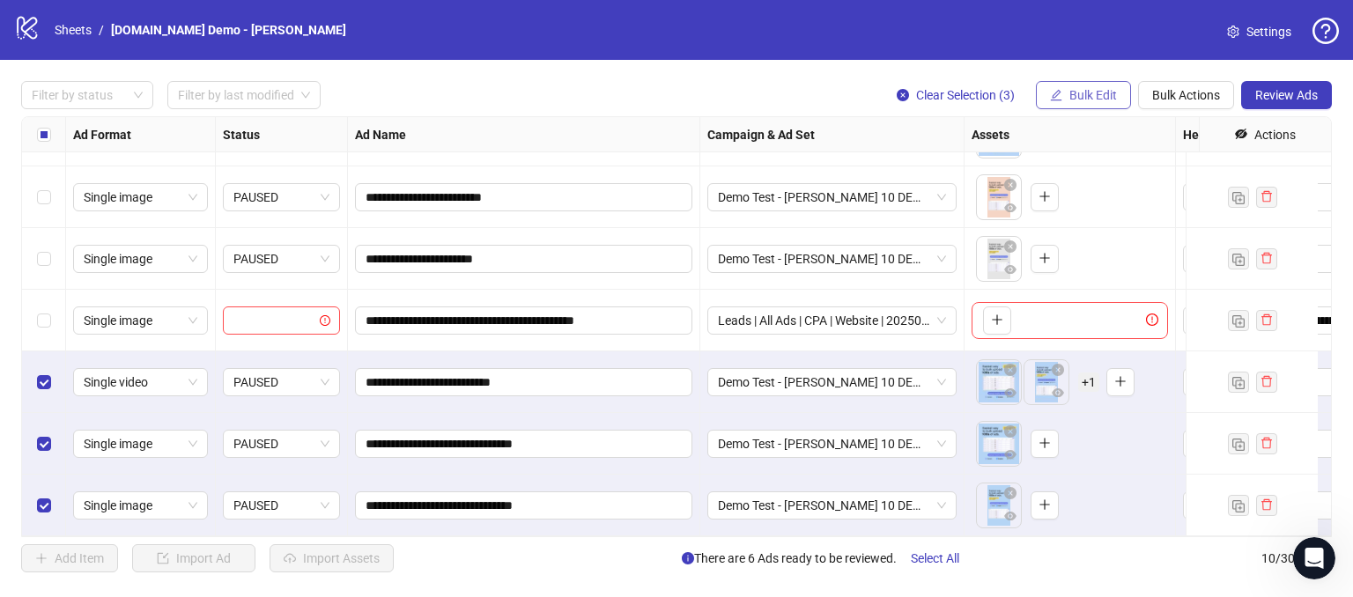
click at [1086, 99] on span "Bulk Edit" at bounding box center [1094, 95] width 48 height 14
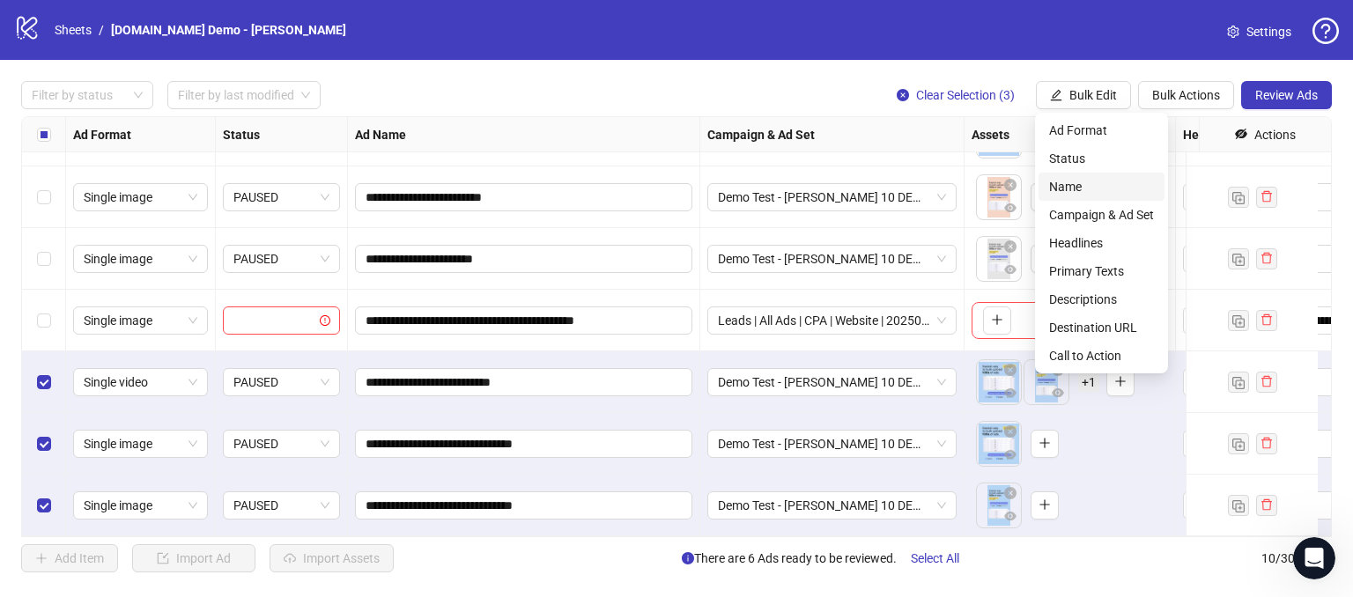
click at [1067, 182] on span "Name" at bounding box center [1101, 186] width 105 height 19
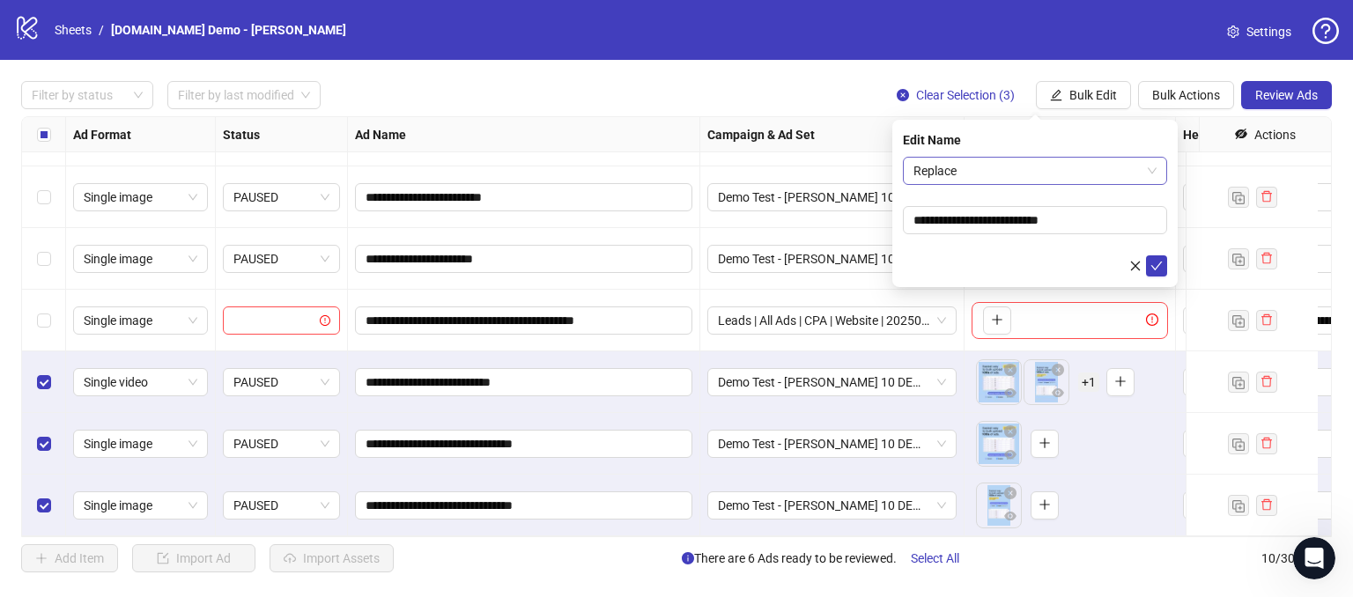
click at [951, 174] on span "Replace" at bounding box center [1035, 171] width 243 height 26
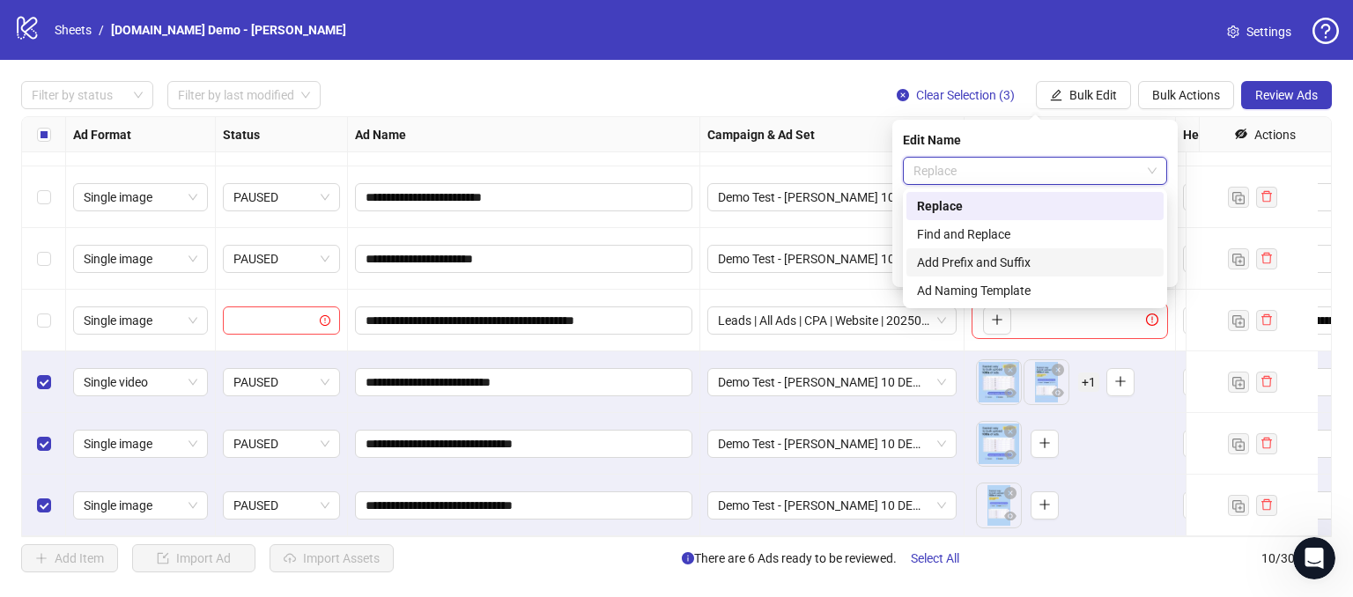
click at [945, 269] on div "Add Prefix and Suffix" at bounding box center [1035, 262] width 236 height 19
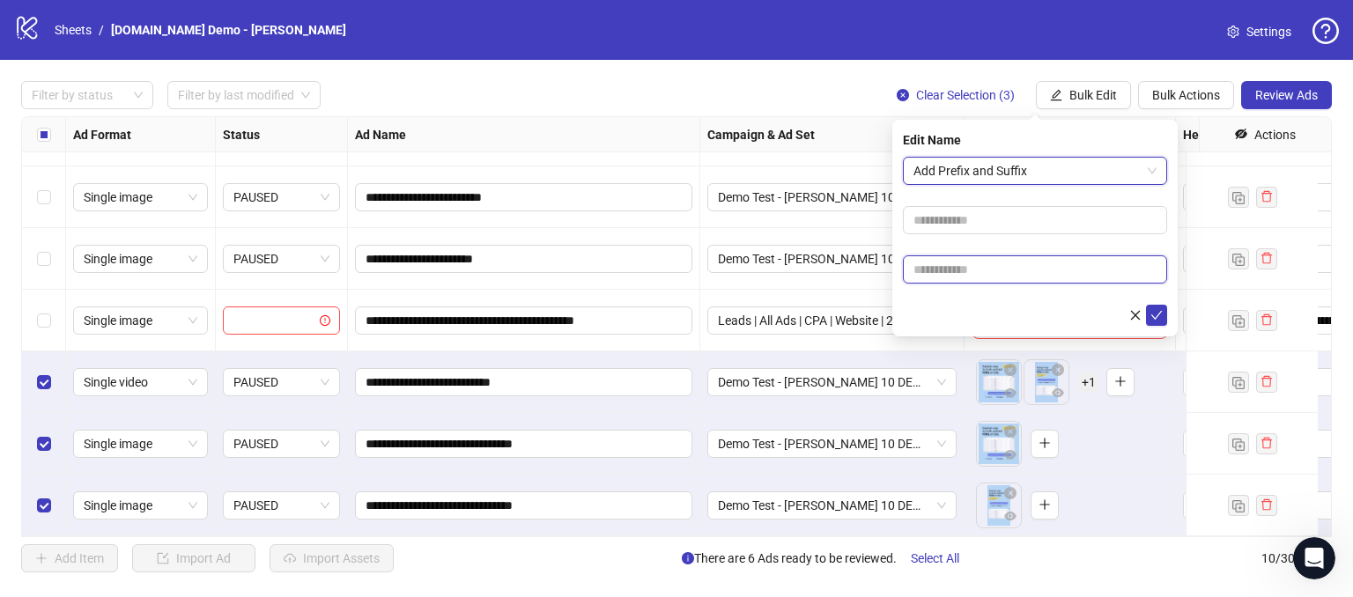
click at [934, 262] on input "text" at bounding box center [1035, 270] width 264 height 28
type input "*****"
click at [1159, 314] on icon "check" at bounding box center [1157, 315] width 11 height 9
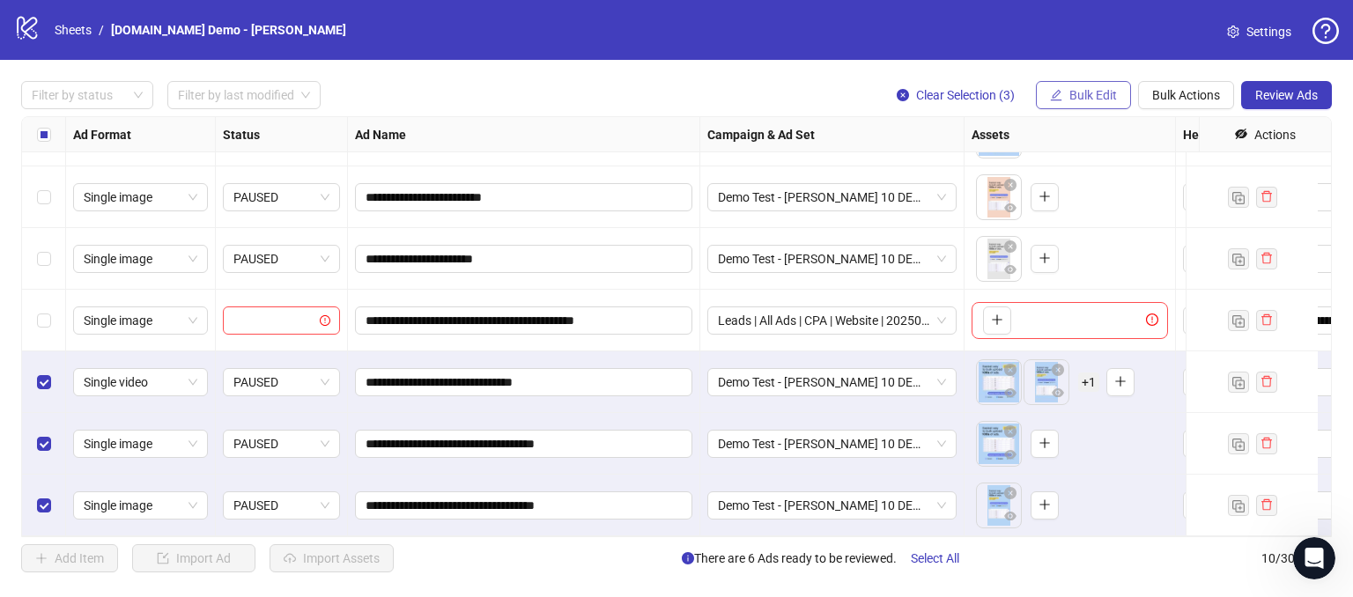
click at [1091, 93] on span "Bulk Edit" at bounding box center [1094, 95] width 48 height 14
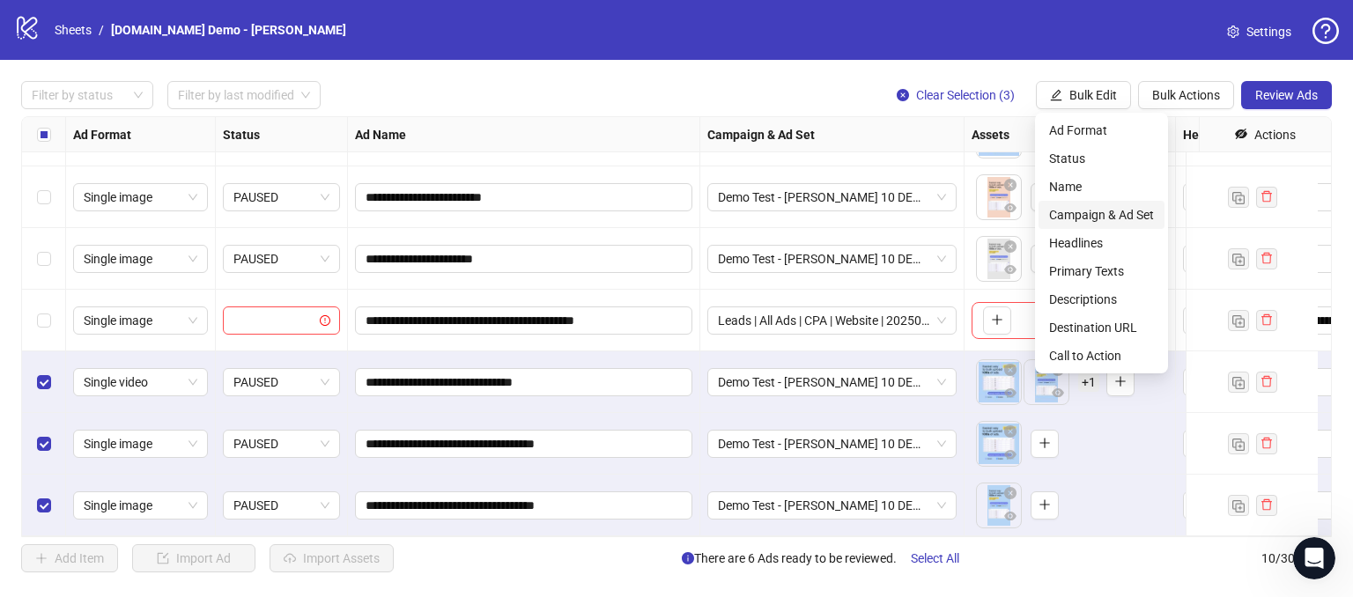
click at [1071, 209] on span "Campaign & Ad Set" at bounding box center [1101, 214] width 105 height 19
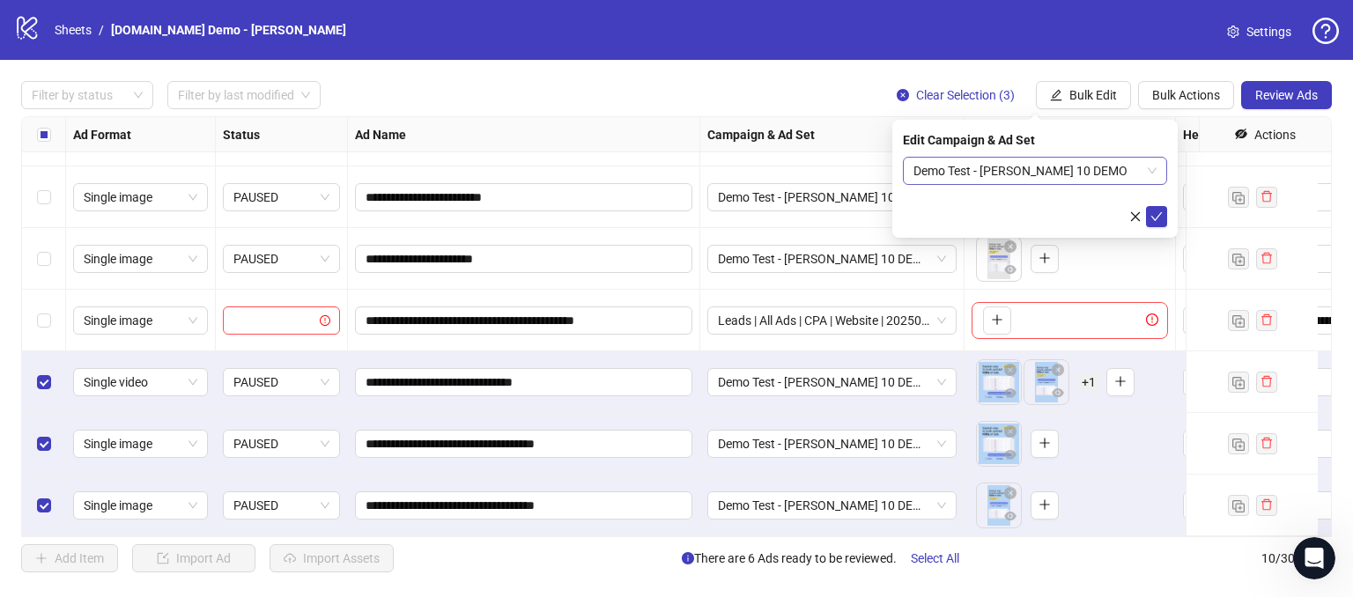
click at [1085, 168] on span "Demo Test - [PERSON_NAME] 10 DEMO" at bounding box center [1035, 171] width 243 height 26
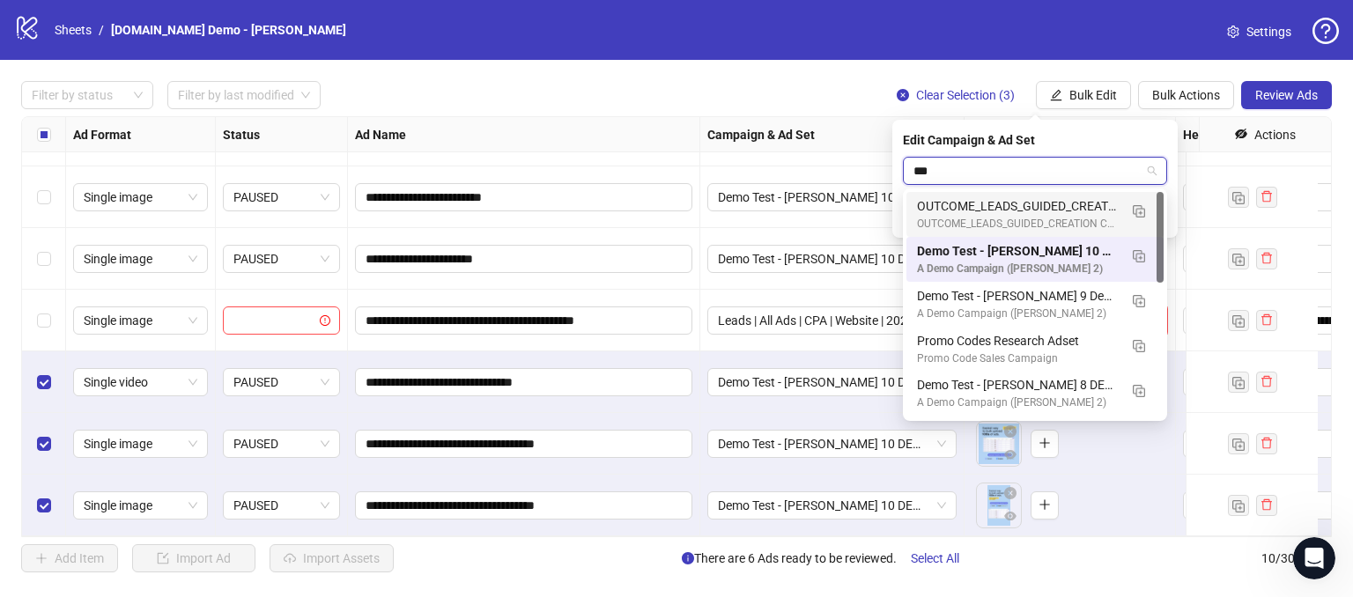
type input "****"
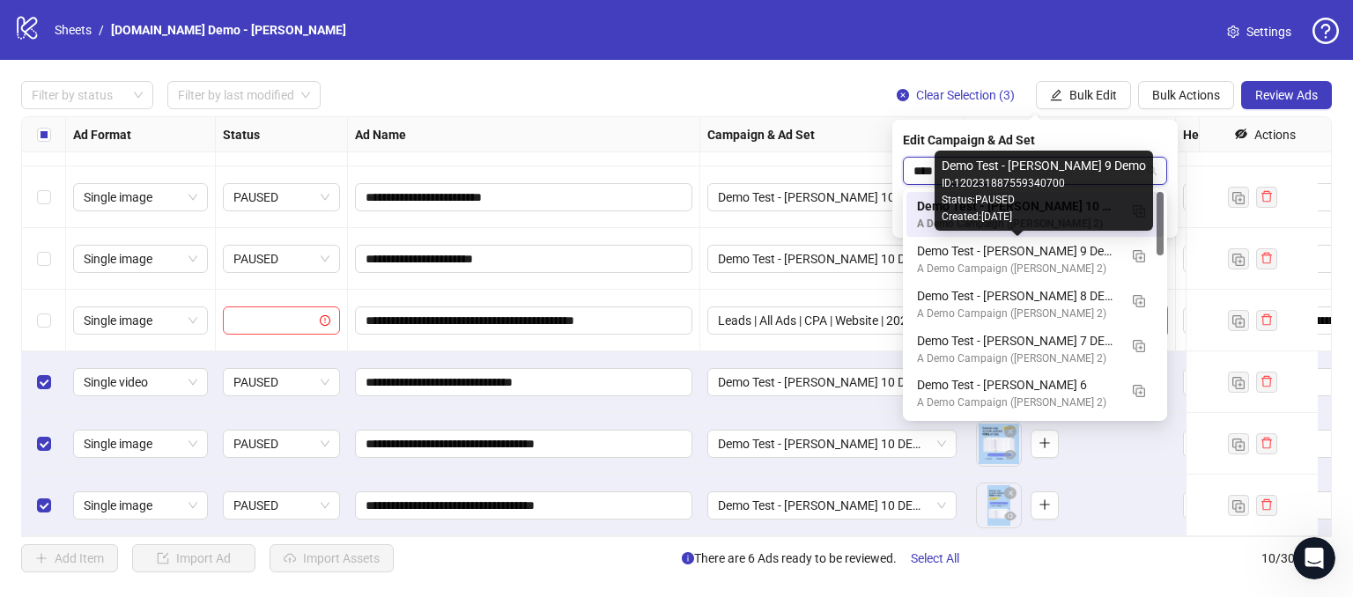
click at [1033, 253] on div "Demo Test - [PERSON_NAME] 9 Demo" at bounding box center [1017, 250] width 201 height 19
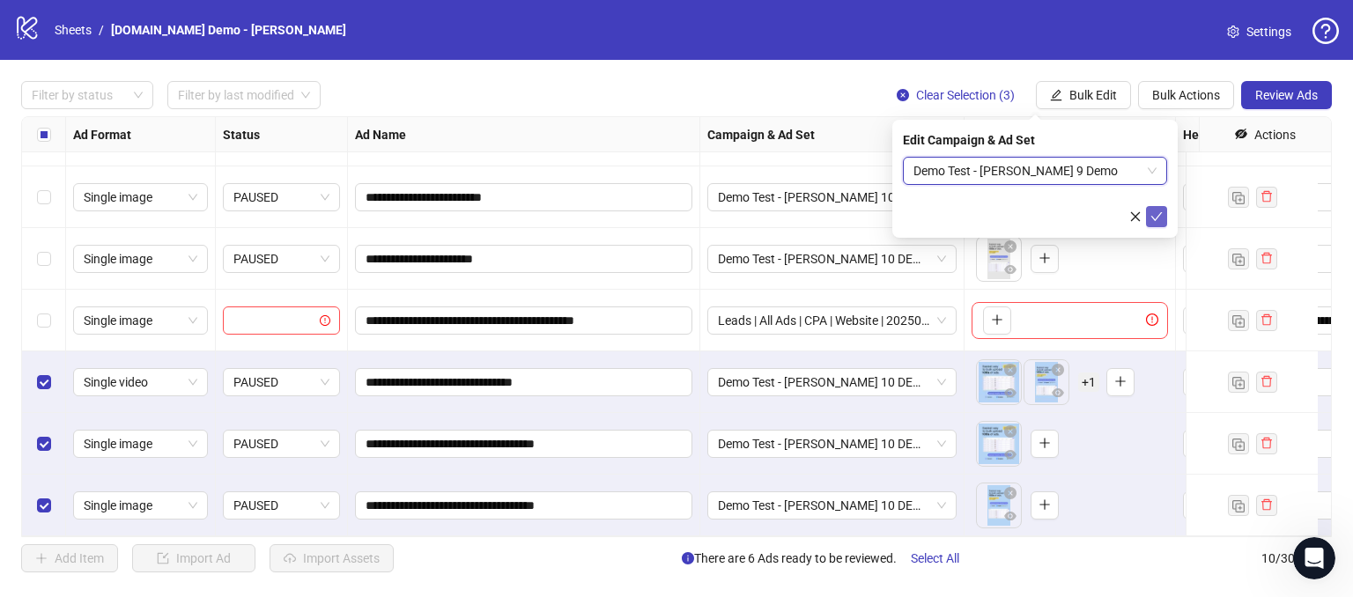
click at [1154, 213] on icon "check" at bounding box center [1157, 217] width 12 height 12
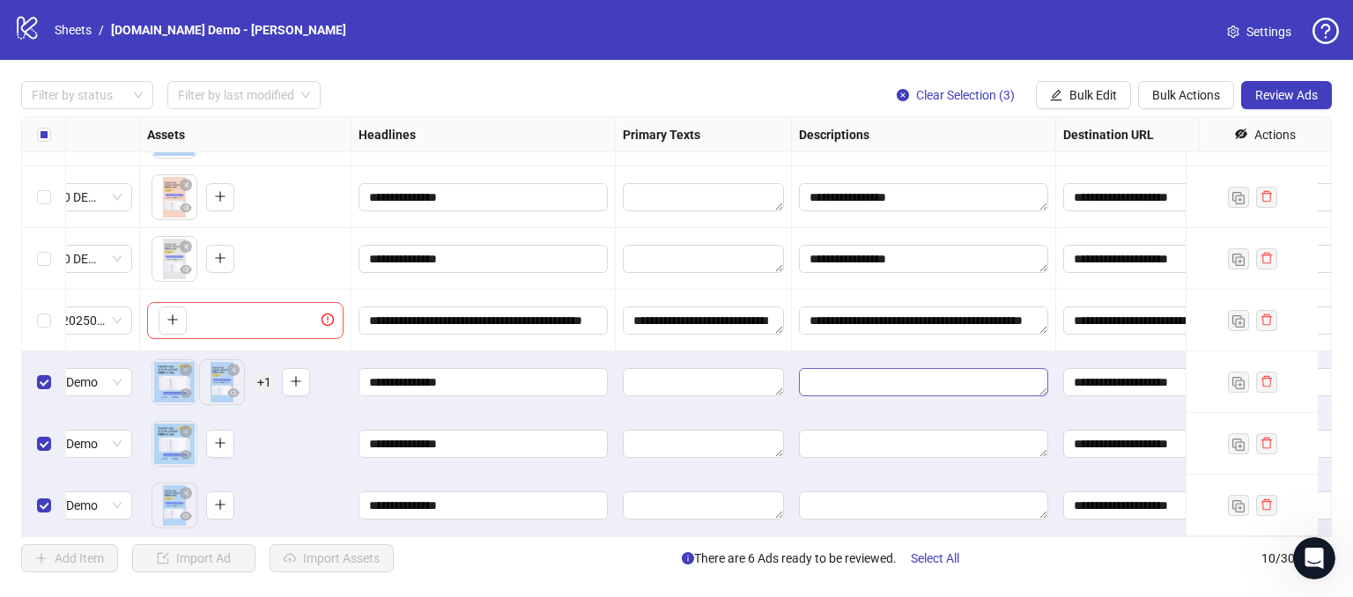
scroll to position [245, 828]
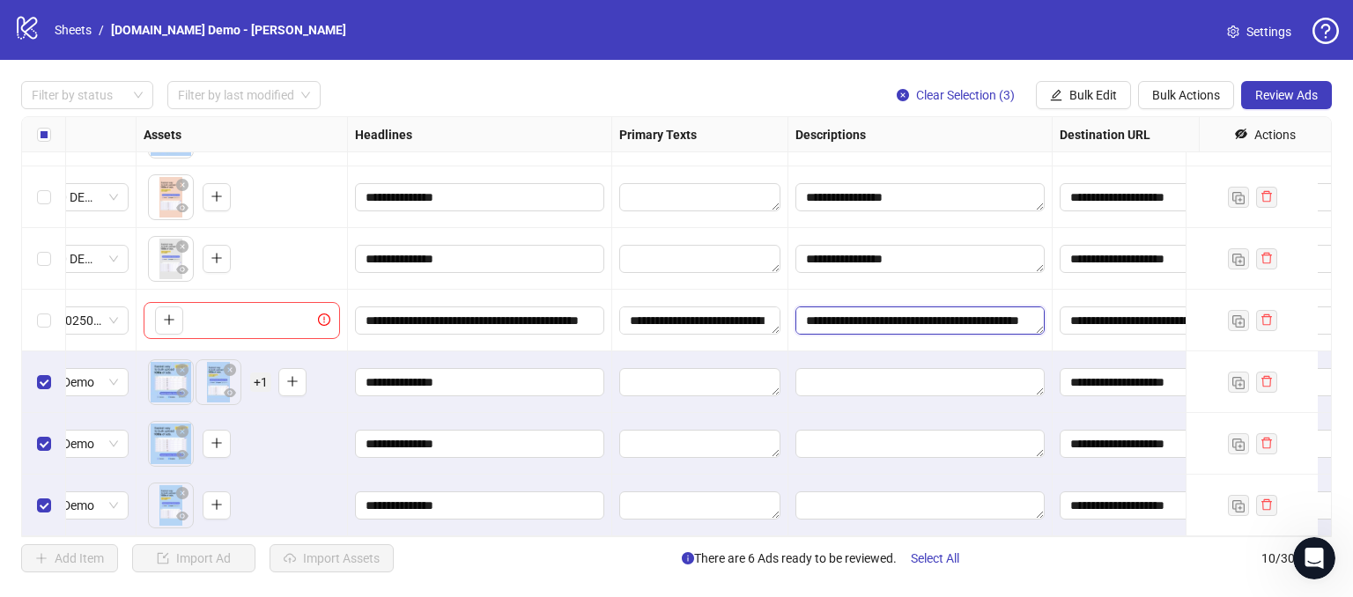
click at [911, 315] on textarea "**********" at bounding box center [920, 321] width 249 height 28
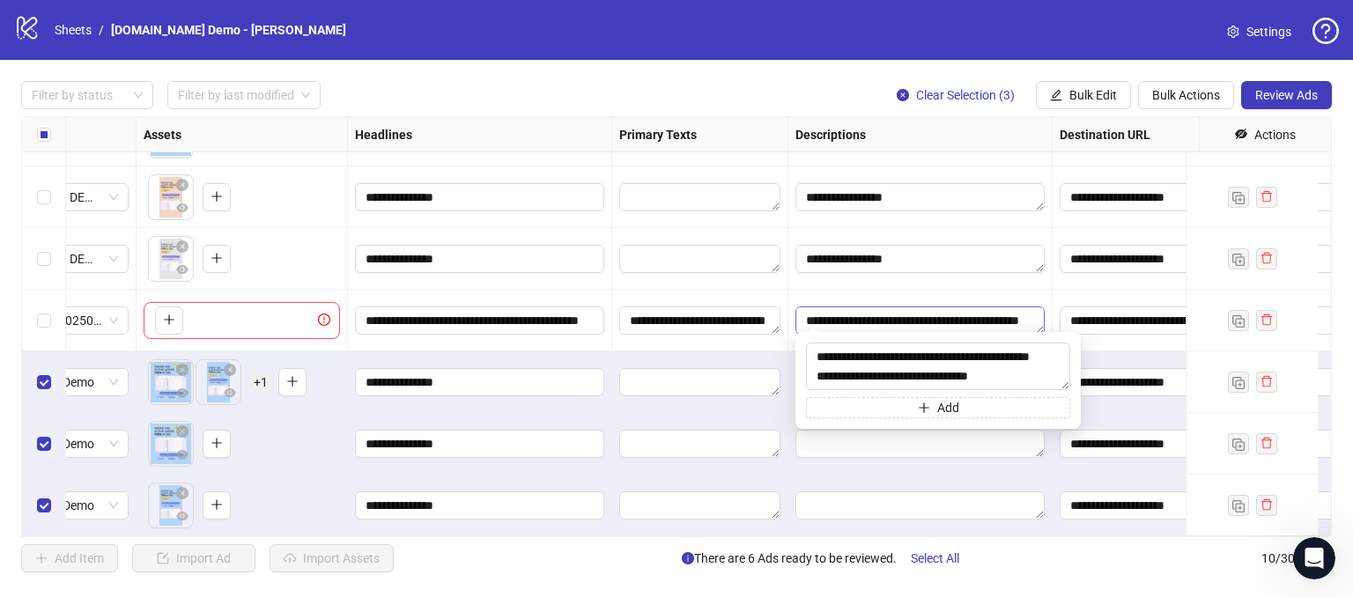
click at [914, 313] on textarea "**********" at bounding box center [920, 321] width 249 height 28
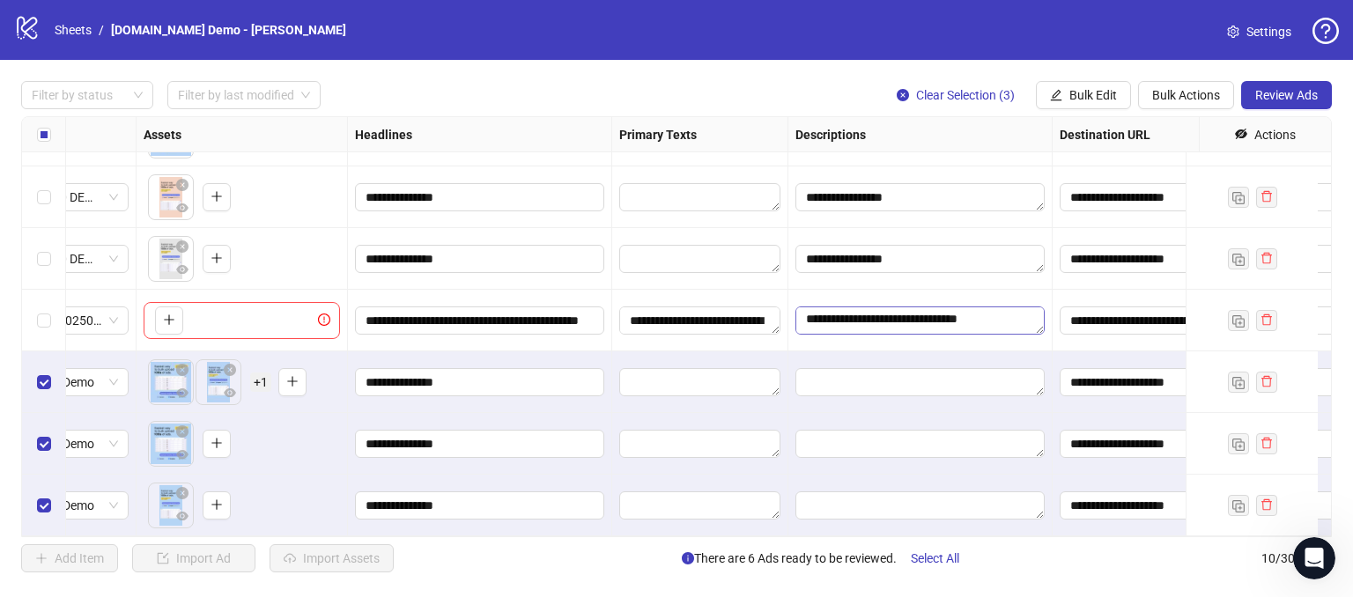
click at [889, 307] on textarea "**********" at bounding box center [920, 321] width 249 height 28
drag, startPoint x: 889, startPoint y: 306, endPoint x: 866, endPoint y: 306, distance: 22.9
click at [888, 307] on textarea "**********" at bounding box center [920, 321] width 249 height 28
click at [851, 307] on textarea "**********" at bounding box center [920, 321] width 249 height 28
click at [852, 307] on textarea "**********" at bounding box center [920, 321] width 249 height 28
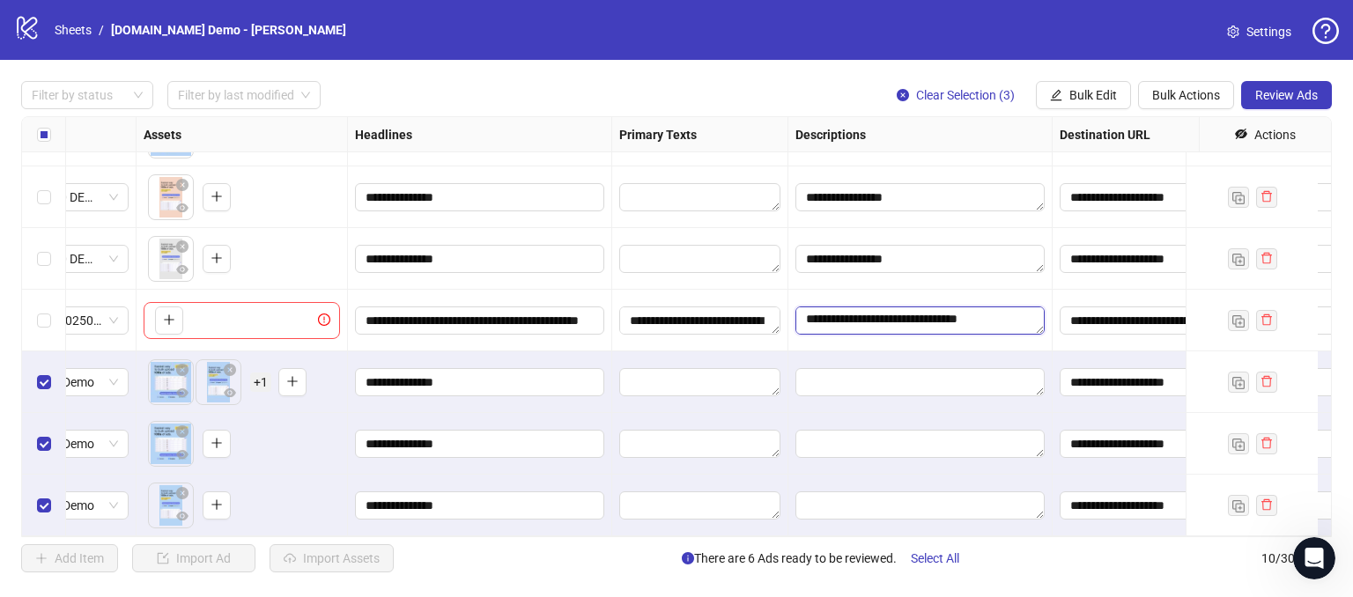
click at [853, 307] on textarea "**********" at bounding box center [920, 321] width 249 height 28
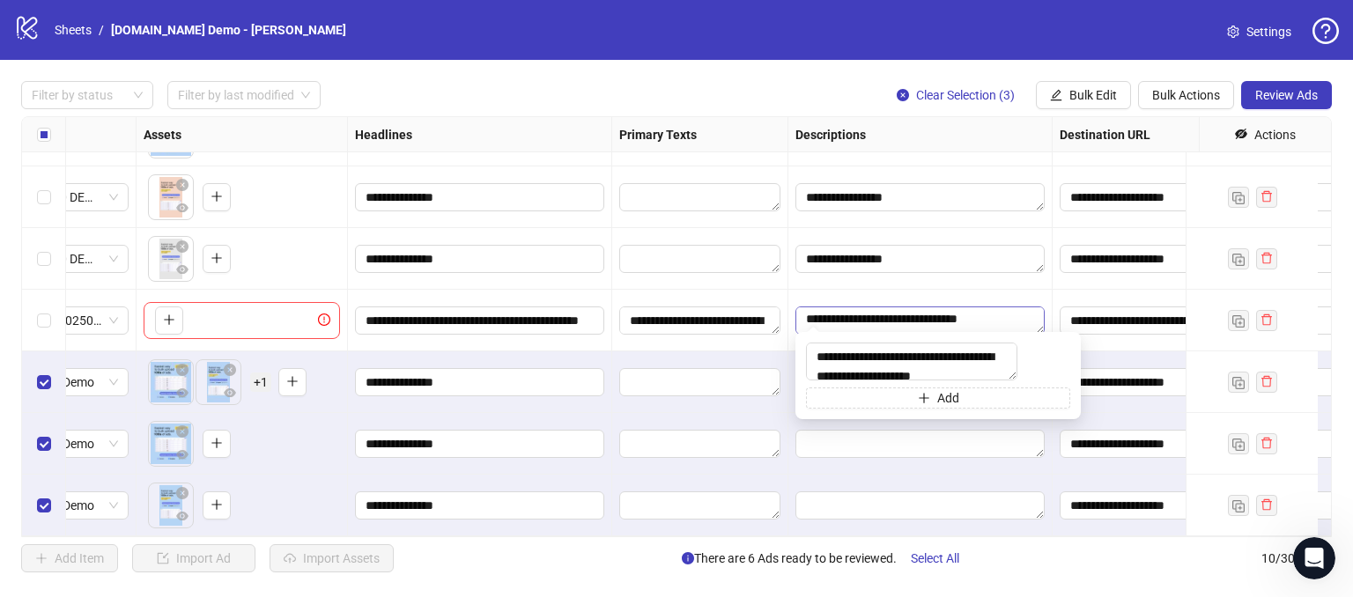
click at [854, 307] on textarea "**********" at bounding box center [920, 321] width 249 height 28
click at [856, 307] on textarea "**********" at bounding box center [920, 321] width 249 height 28
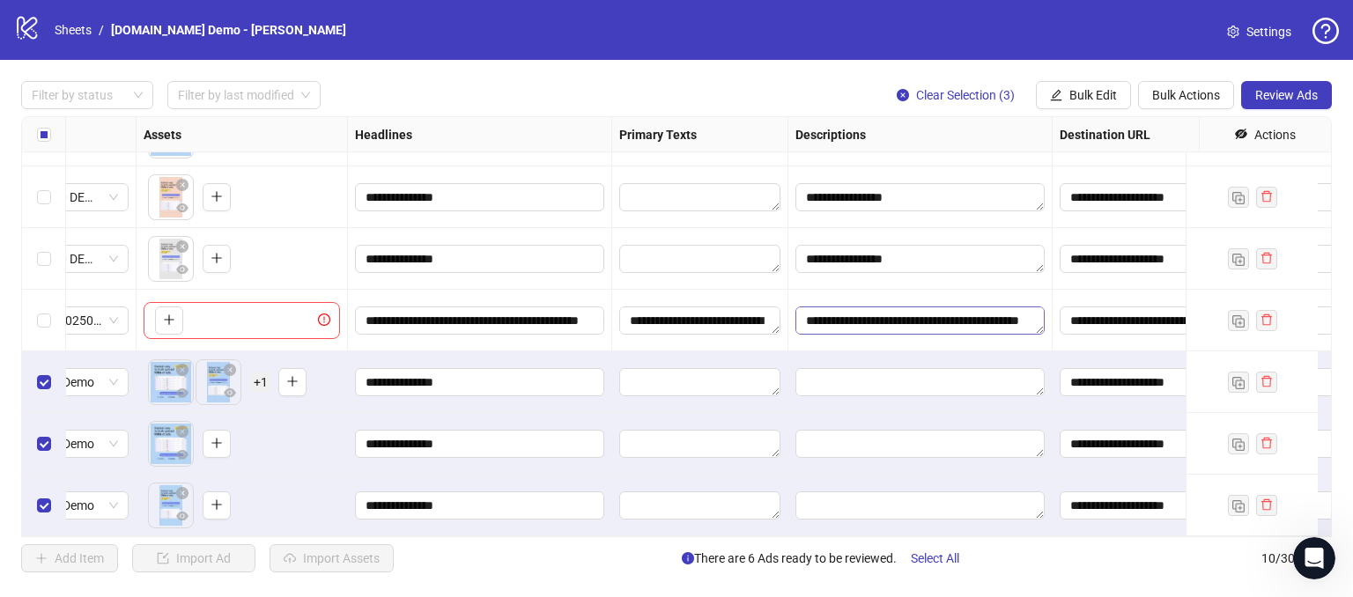
click at [856, 307] on textarea "**********" at bounding box center [920, 321] width 249 height 28
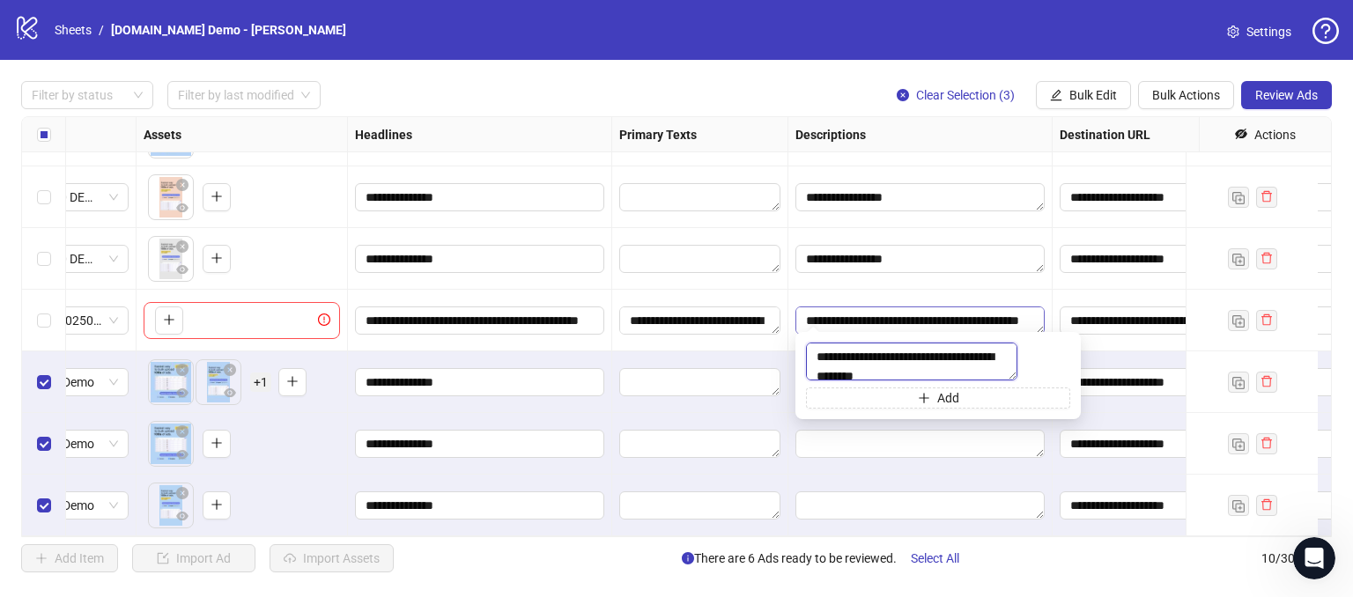
scroll to position [233, 0]
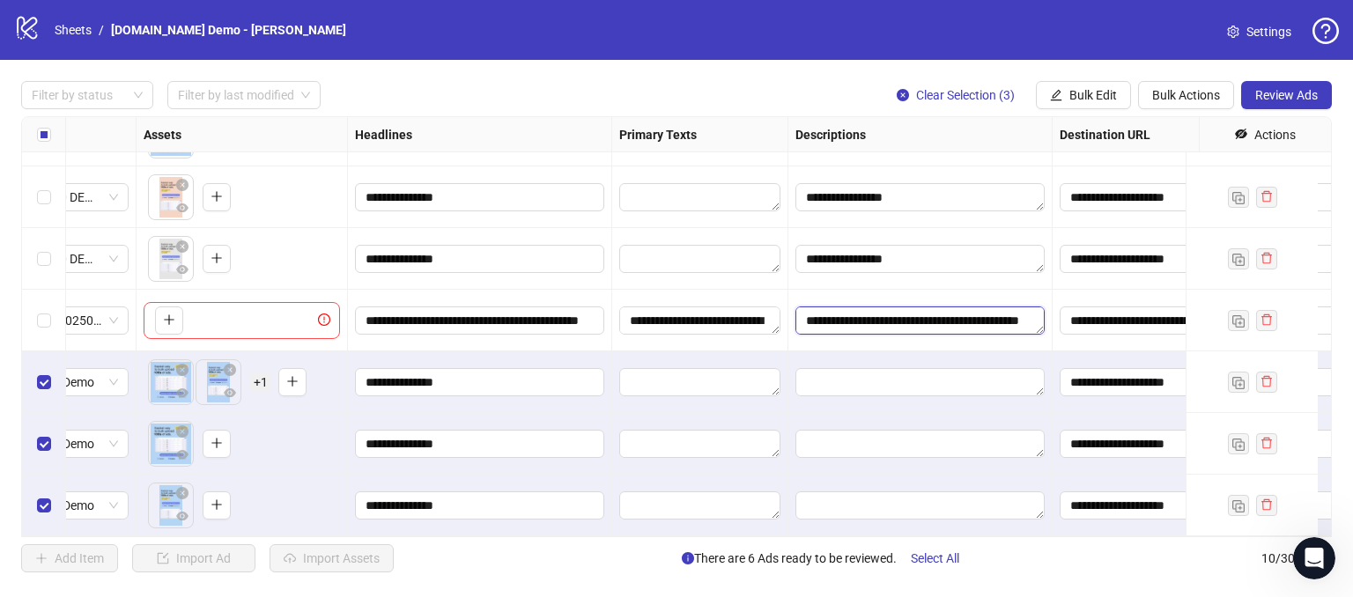
click at [811, 307] on textarea "**********" at bounding box center [920, 321] width 249 height 28
drag, startPoint x: 808, startPoint y: 305, endPoint x: 872, endPoint y: 380, distance: 98.7
click at [1105, 98] on span "Bulk Edit" at bounding box center [1094, 95] width 48 height 14
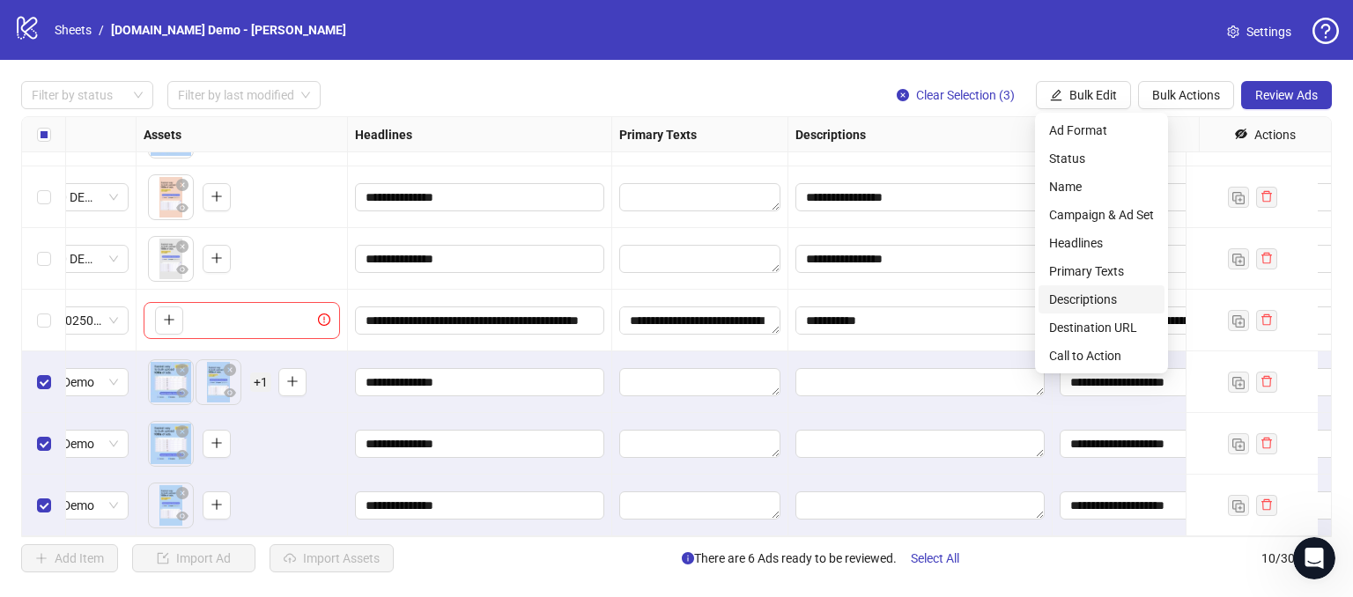
click at [1063, 300] on span "Descriptions" at bounding box center [1101, 299] width 105 height 19
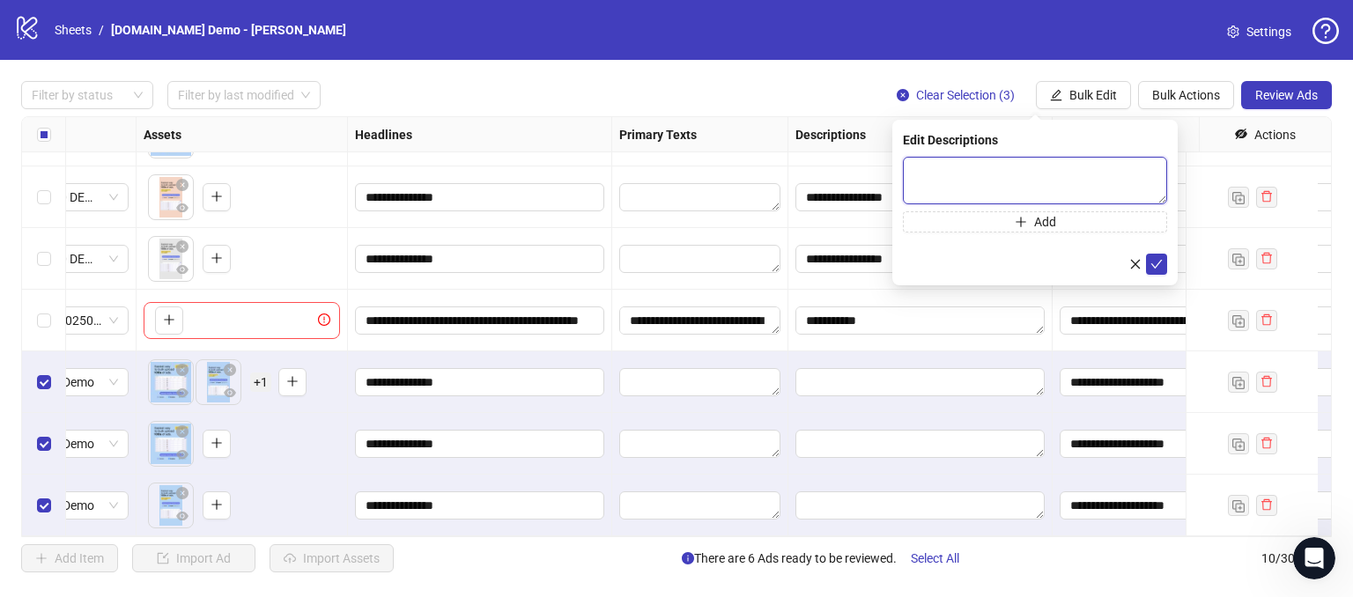
click at [945, 182] on textarea at bounding box center [1035, 181] width 264 height 48
paste textarea "**********"
type textarea "**********"
click at [1153, 262] on icon "check" at bounding box center [1157, 263] width 12 height 12
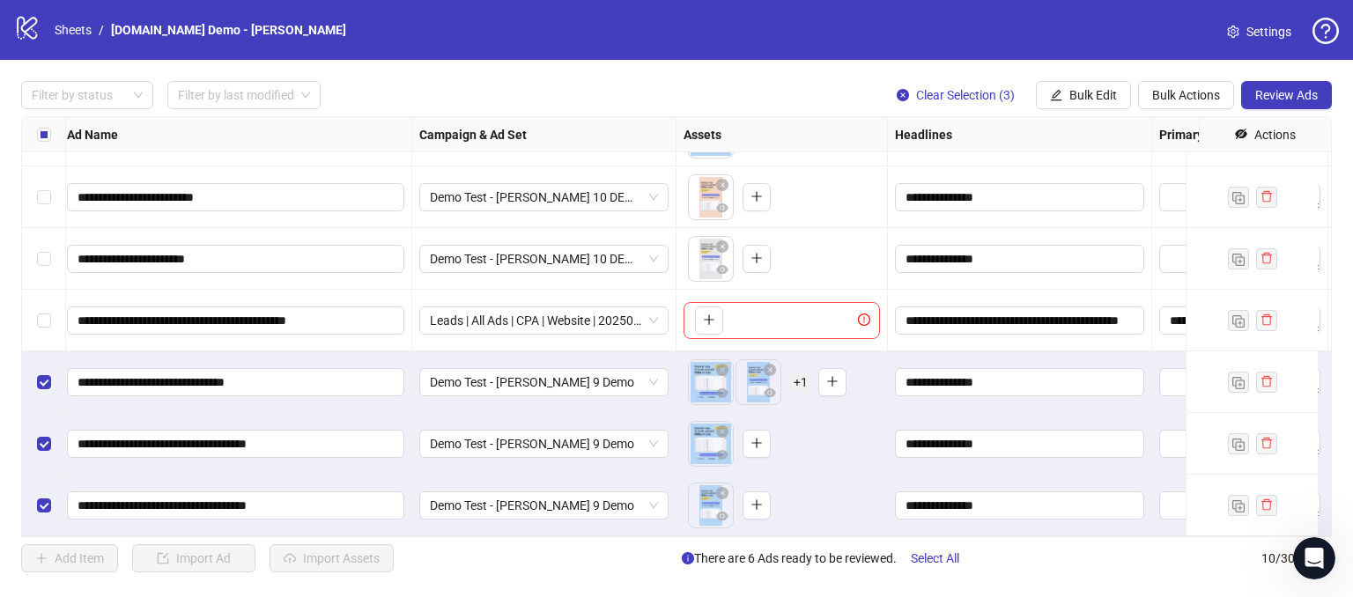
scroll to position [245, 299]
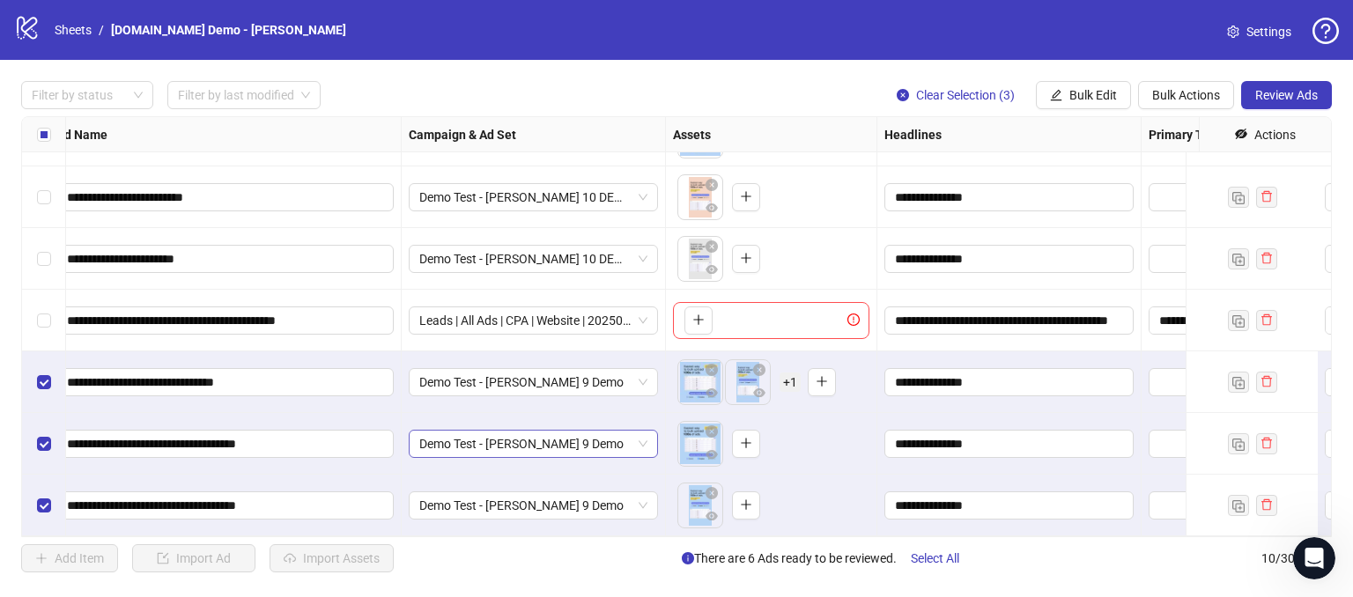
click at [594, 431] on span "Demo Test - [PERSON_NAME] 9 Demo" at bounding box center [533, 444] width 228 height 26
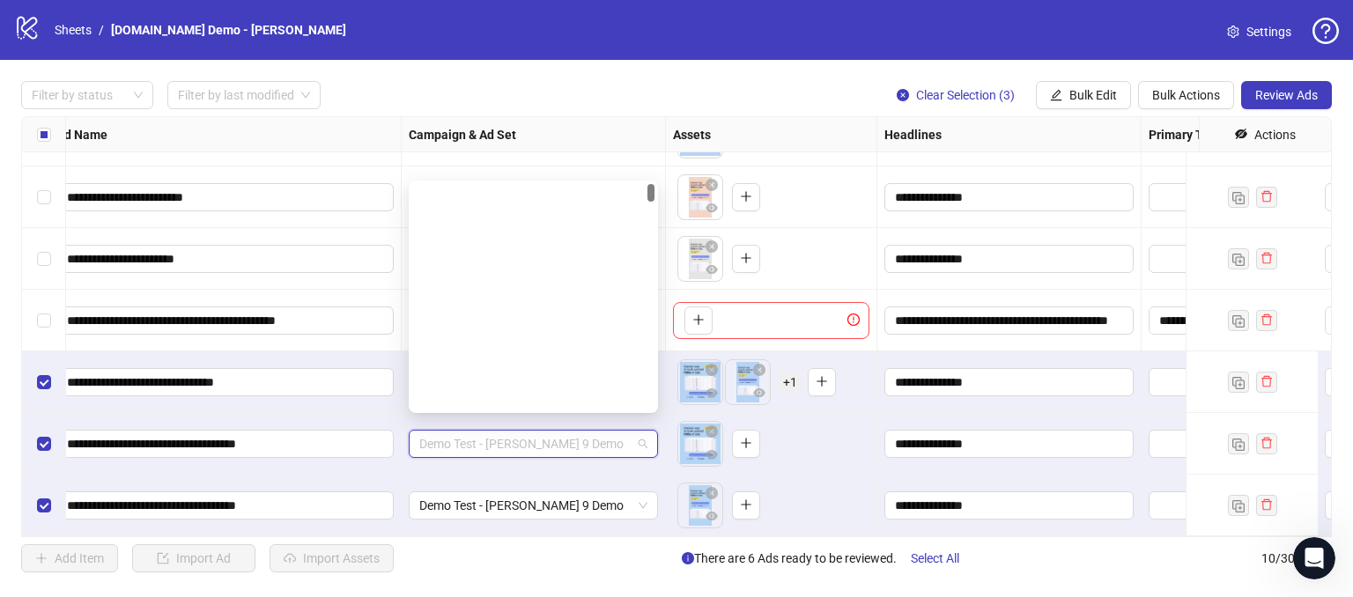
scroll to position [0, 0]
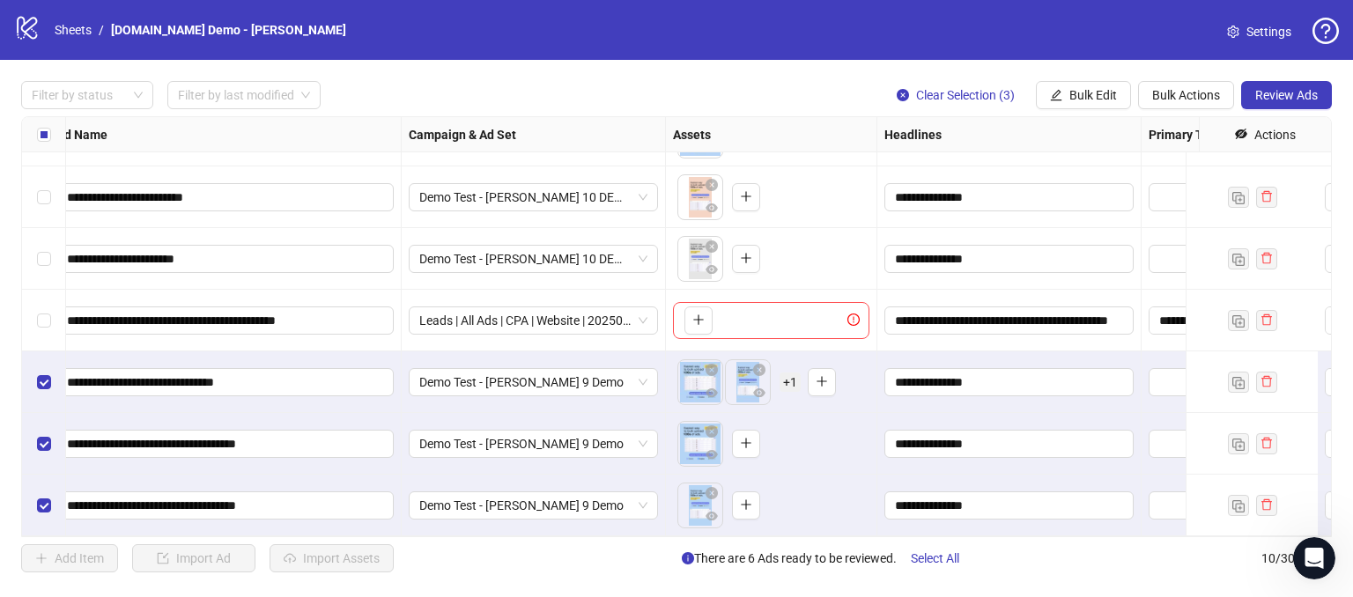
click at [583, 475] on div "Demo Test - [PERSON_NAME] 9 Demo" at bounding box center [534, 506] width 264 height 62
click at [648, 369] on div "Demo Test - [PERSON_NAME] 9 Demo" at bounding box center [533, 382] width 249 height 28
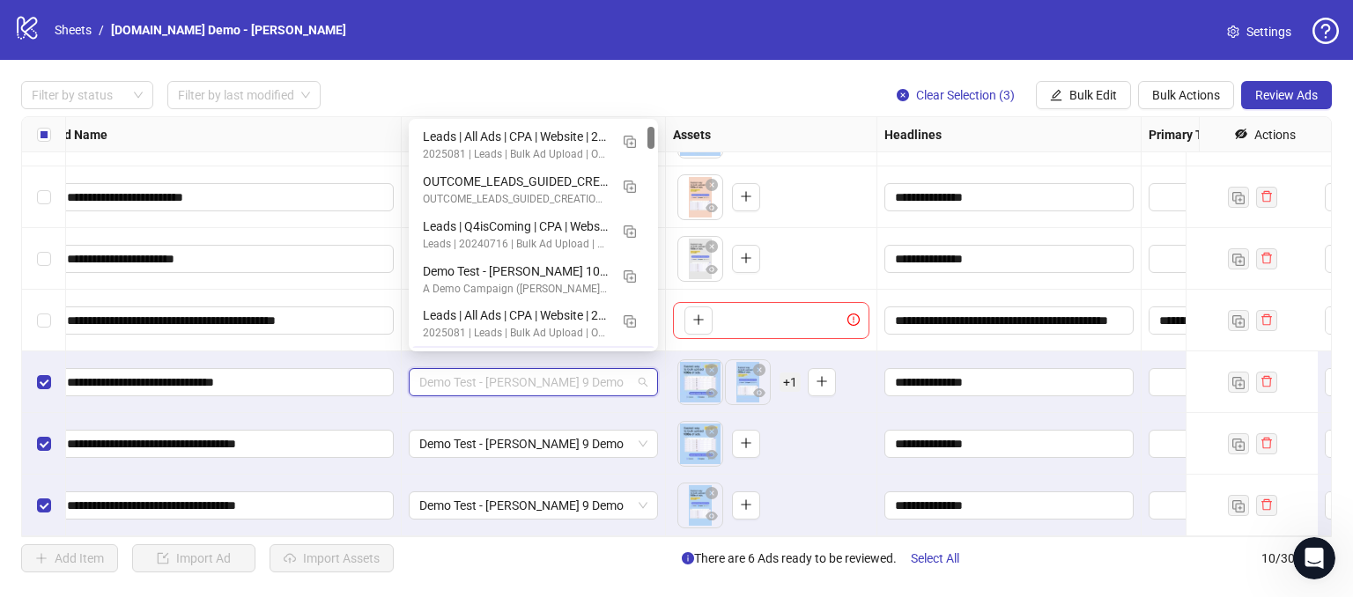
scroll to position [44, 0]
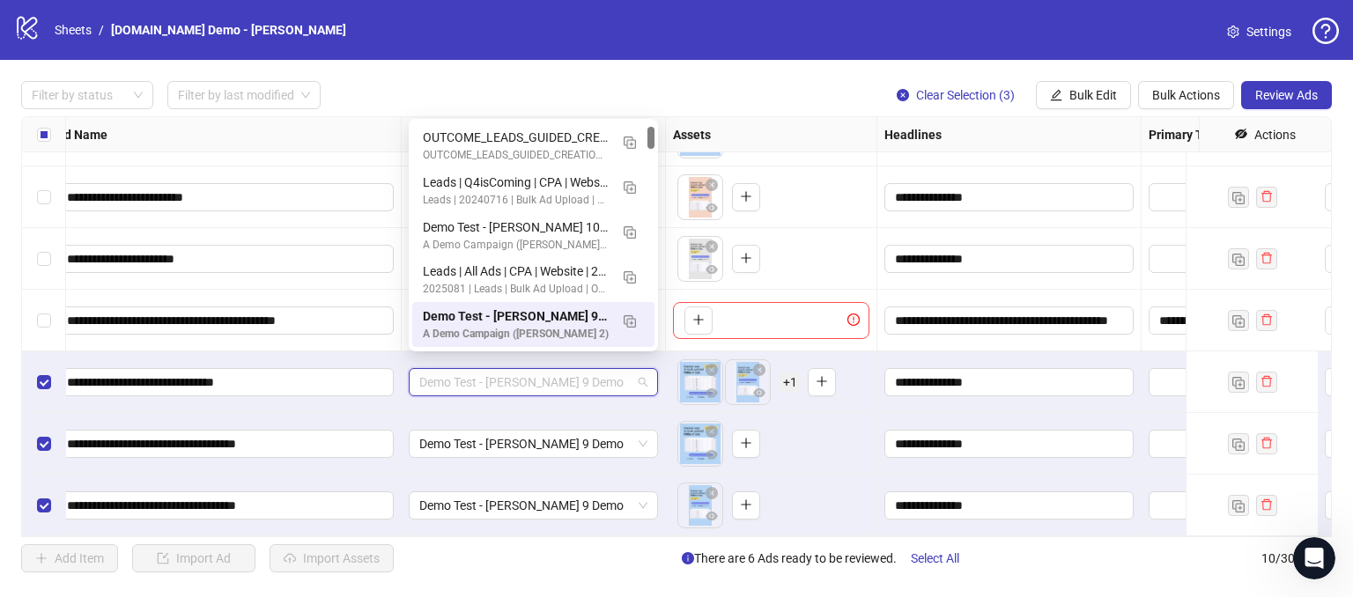
click at [568, 395] on div "Demo Test - [PERSON_NAME] 9 Demo" at bounding box center [534, 383] width 264 height 62
click at [637, 376] on span "Demo Test - [PERSON_NAME] 9 Demo" at bounding box center [533, 382] width 228 height 26
click at [589, 413] on div "Demo Test - [PERSON_NAME] 9 Demo" at bounding box center [534, 444] width 264 height 62
click at [639, 374] on span "Demo Test - [PERSON_NAME] 9 Demo" at bounding box center [533, 382] width 228 height 26
click at [633, 316] on img "button" at bounding box center [630, 321] width 12 height 12
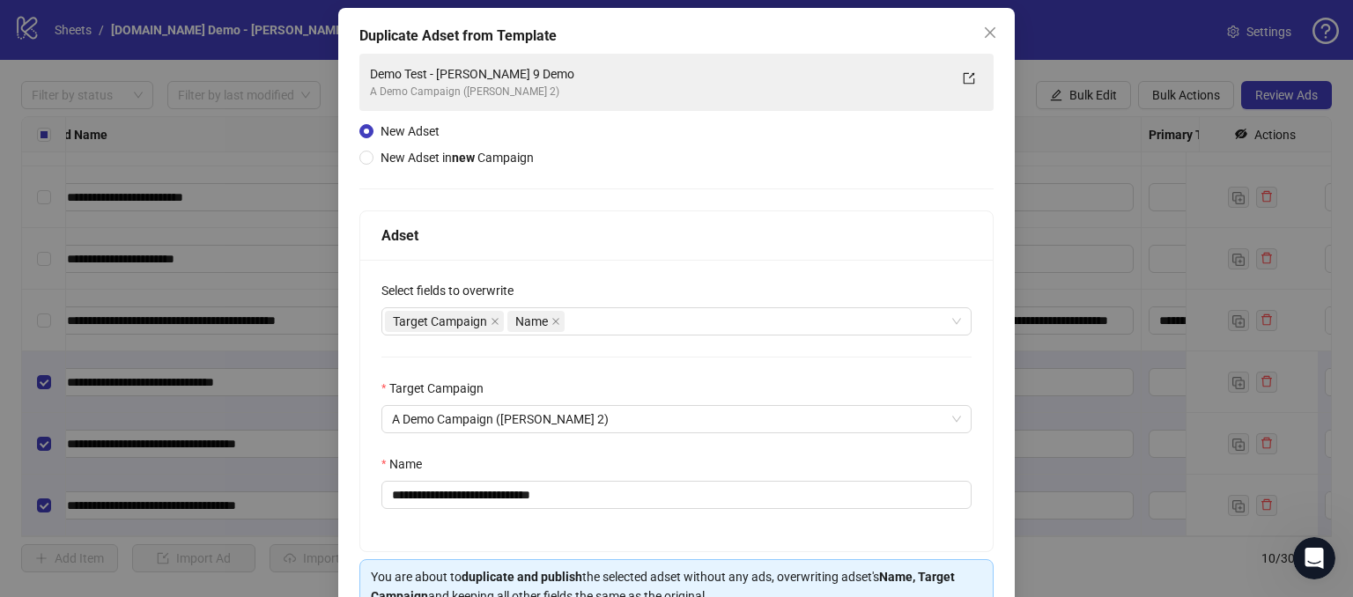
scroll to position [0, 0]
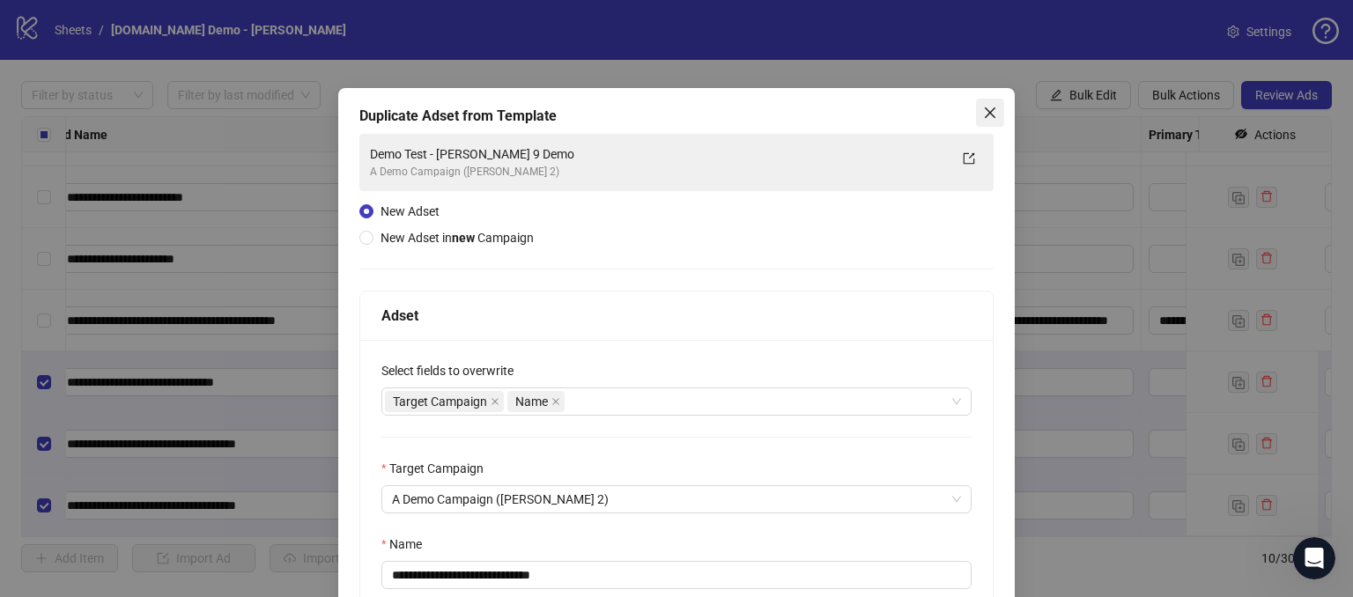
click at [983, 111] on icon "close" at bounding box center [990, 113] width 14 height 14
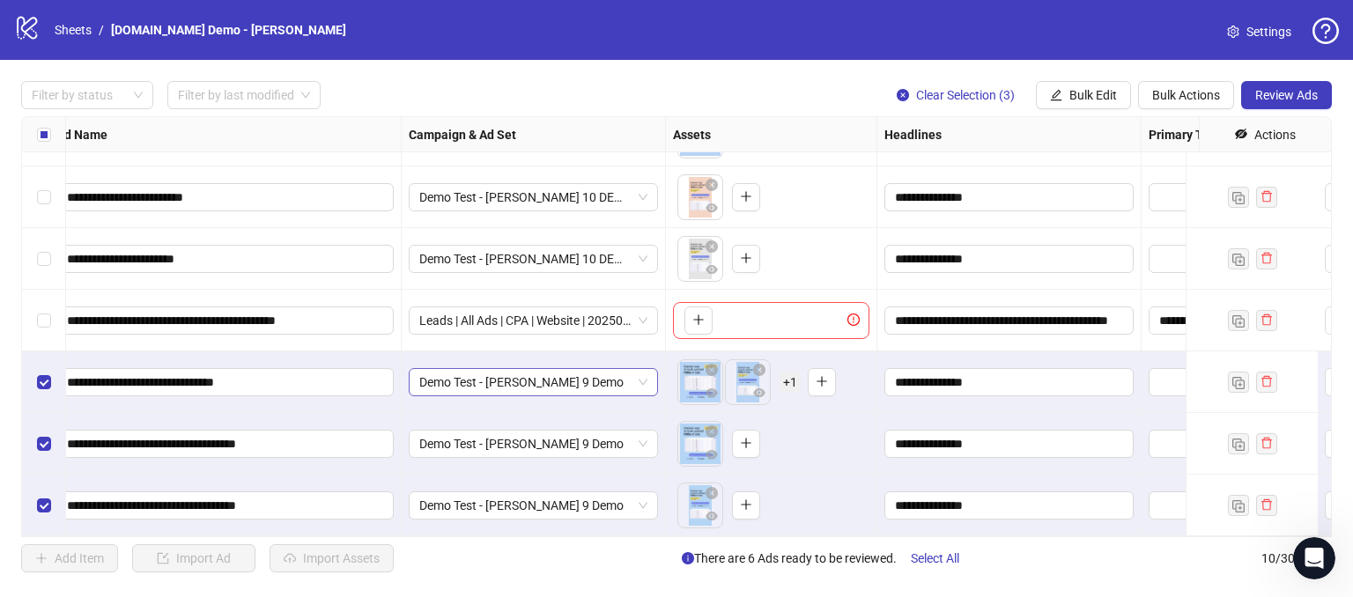
click at [645, 376] on span "Demo Test - [PERSON_NAME] 9 Demo" at bounding box center [533, 382] width 228 height 26
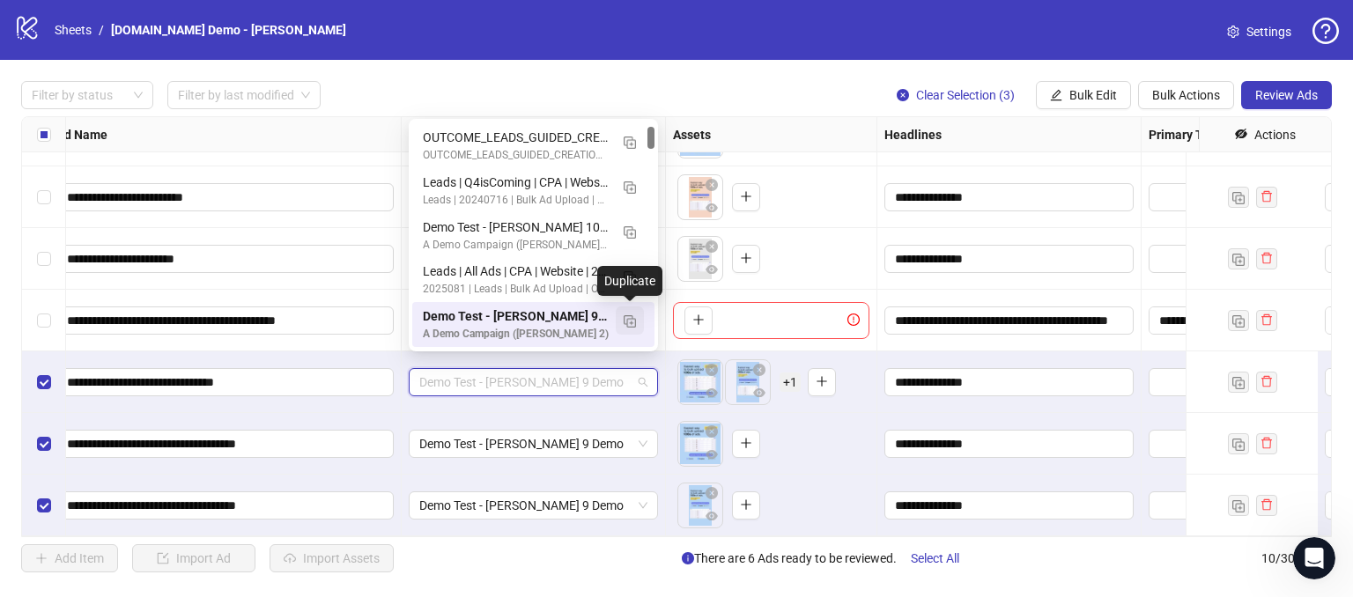
click at [626, 321] on img "button" at bounding box center [630, 321] width 12 height 12
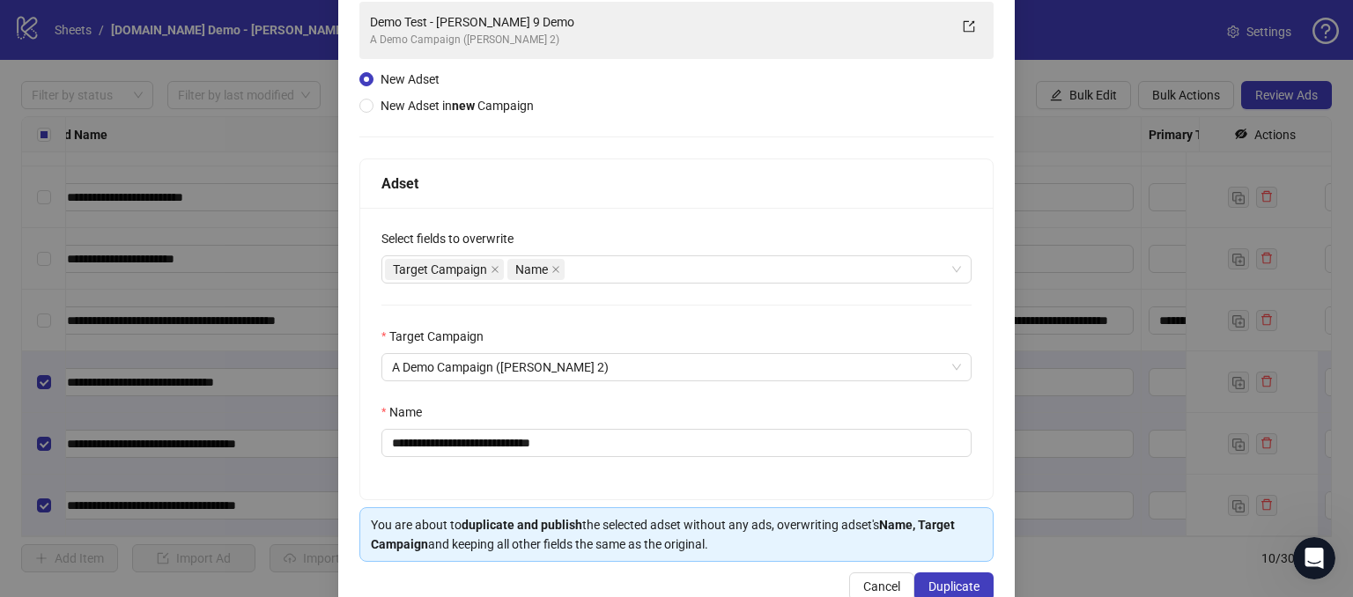
scroll to position [174, 0]
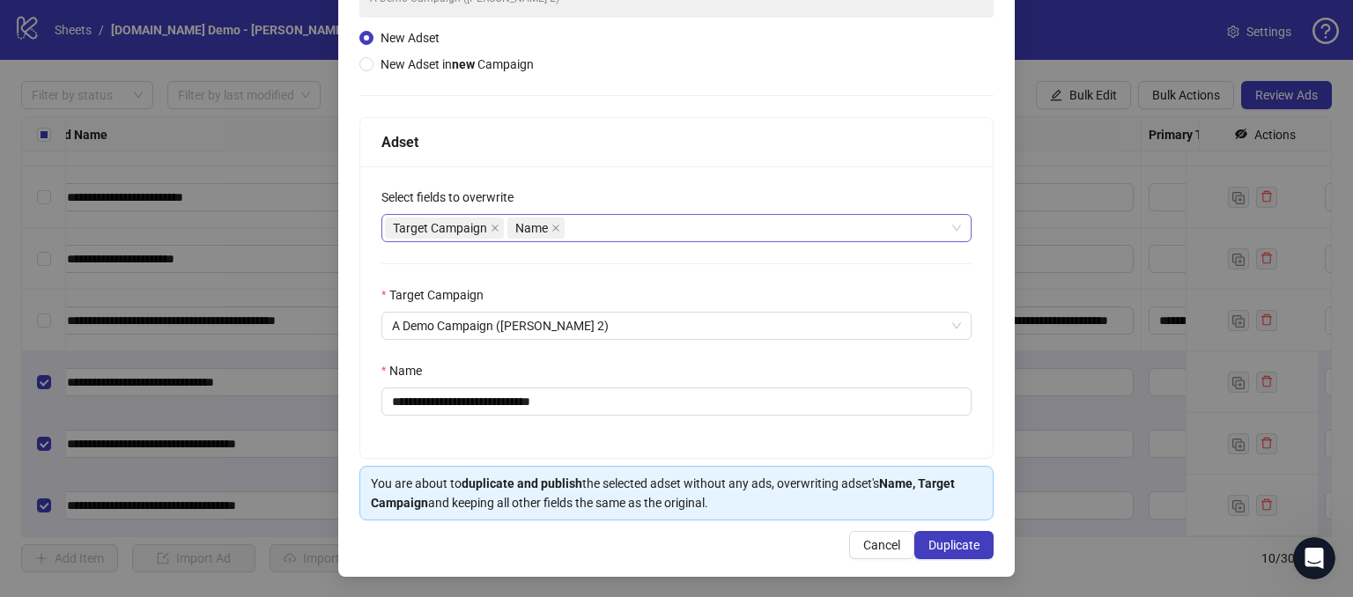
click at [594, 226] on div "Target Campaign Name" at bounding box center [667, 228] width 565 height 25
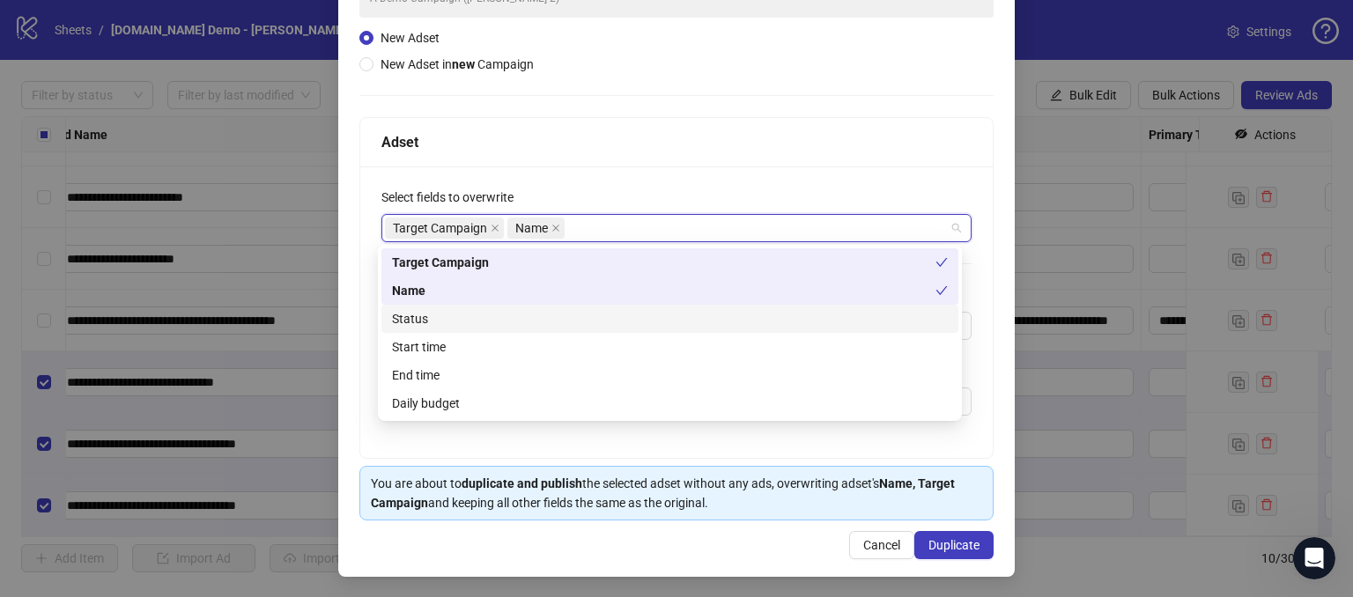
click at [408, 322] on div "Status" at bounding box center [670, 318] width 556 height 19
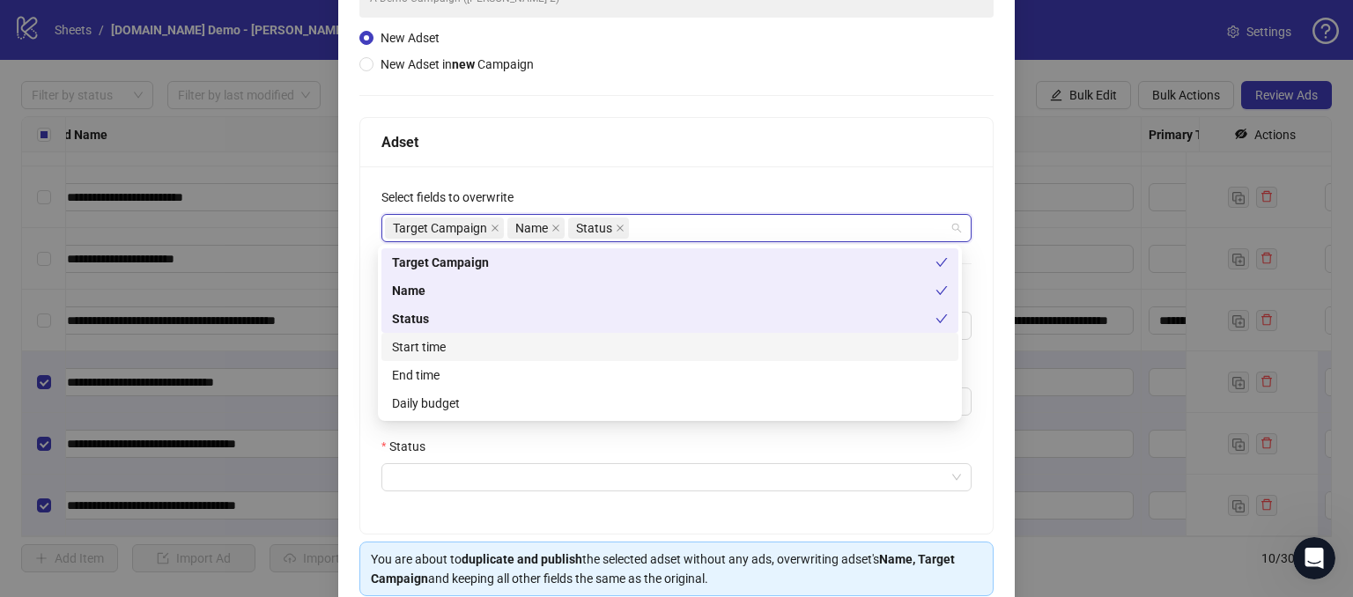
click at [436, 339] on div "Start time" at bounding box center [670, 346] width 556 height 19
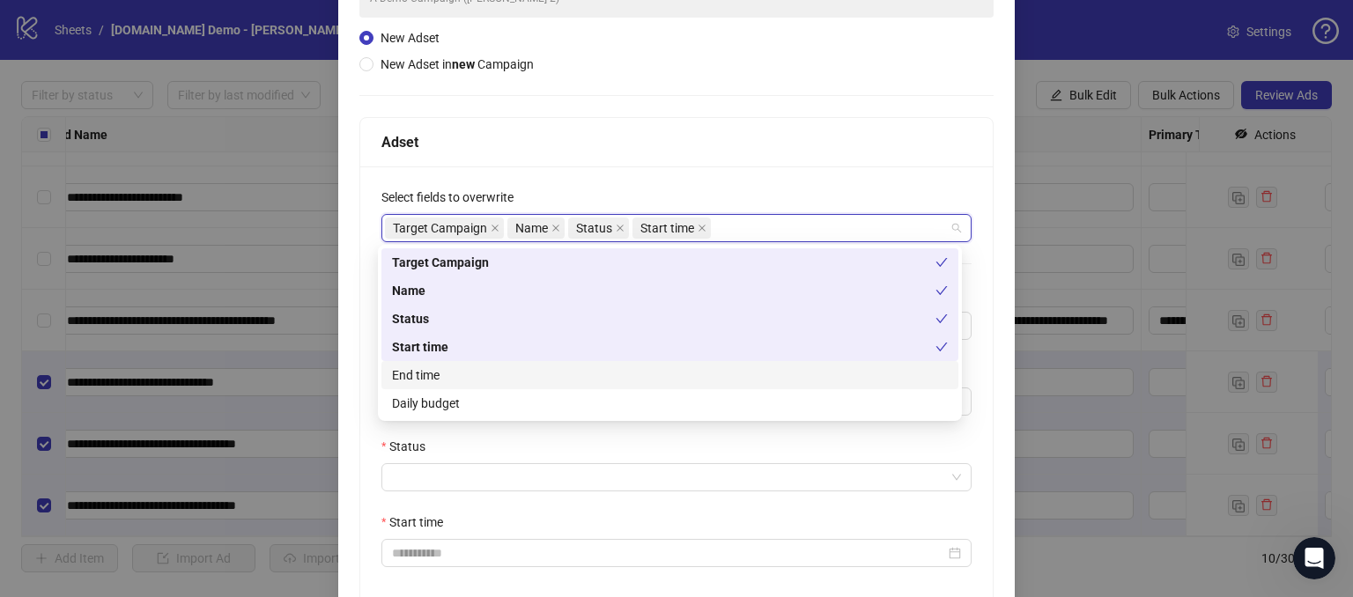
click at [429, 374] on div "End time" at bounding box center [670, 375] width 556 height 19
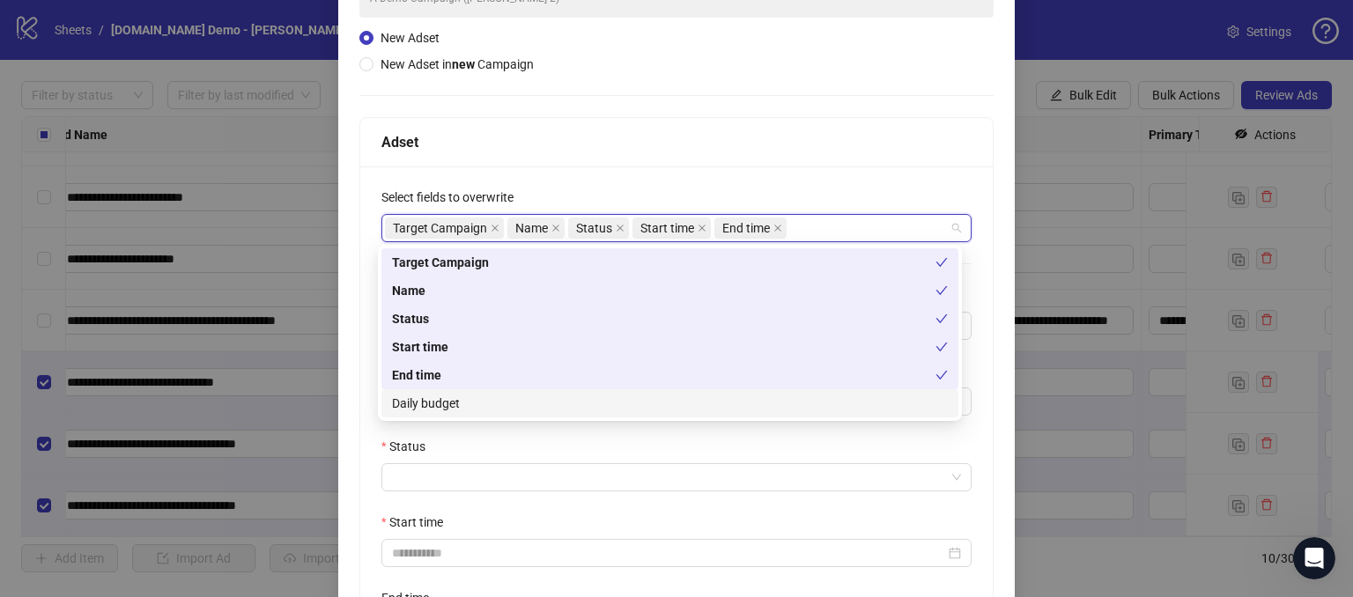
click at [431, 410] on div "Daily budget" at bounding box center [670, 403] width 556 height 19
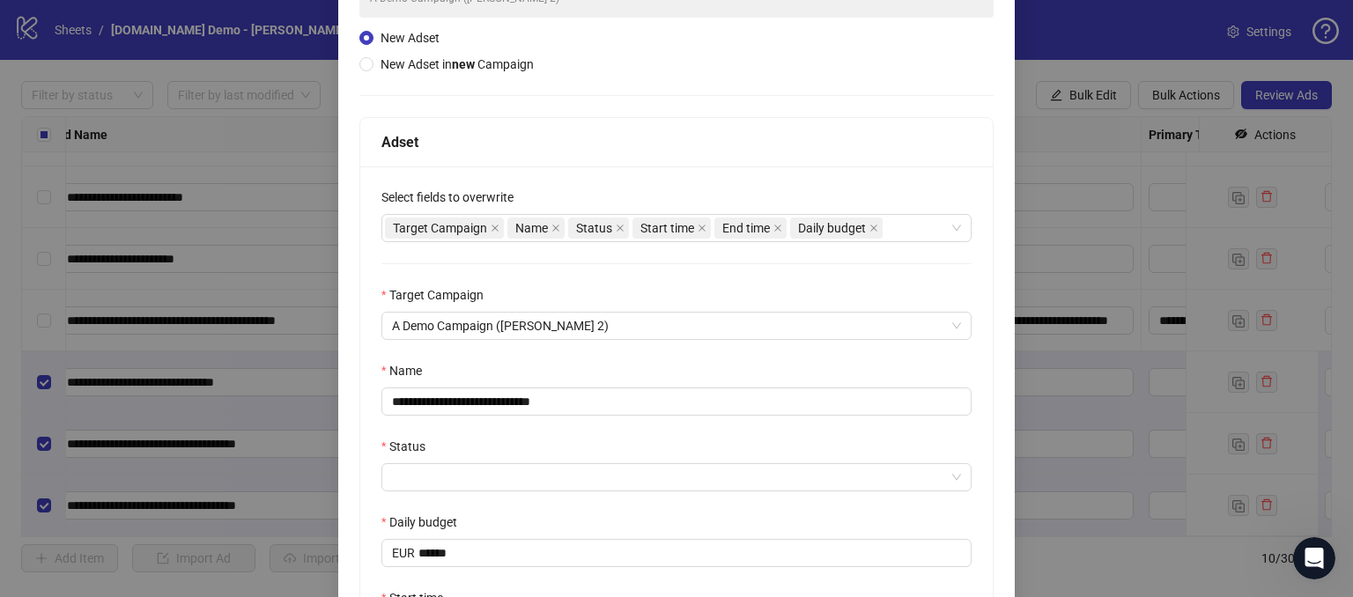
click at [656, 168] on div "**********" at bounding box center [676, 464] width 633 height 595
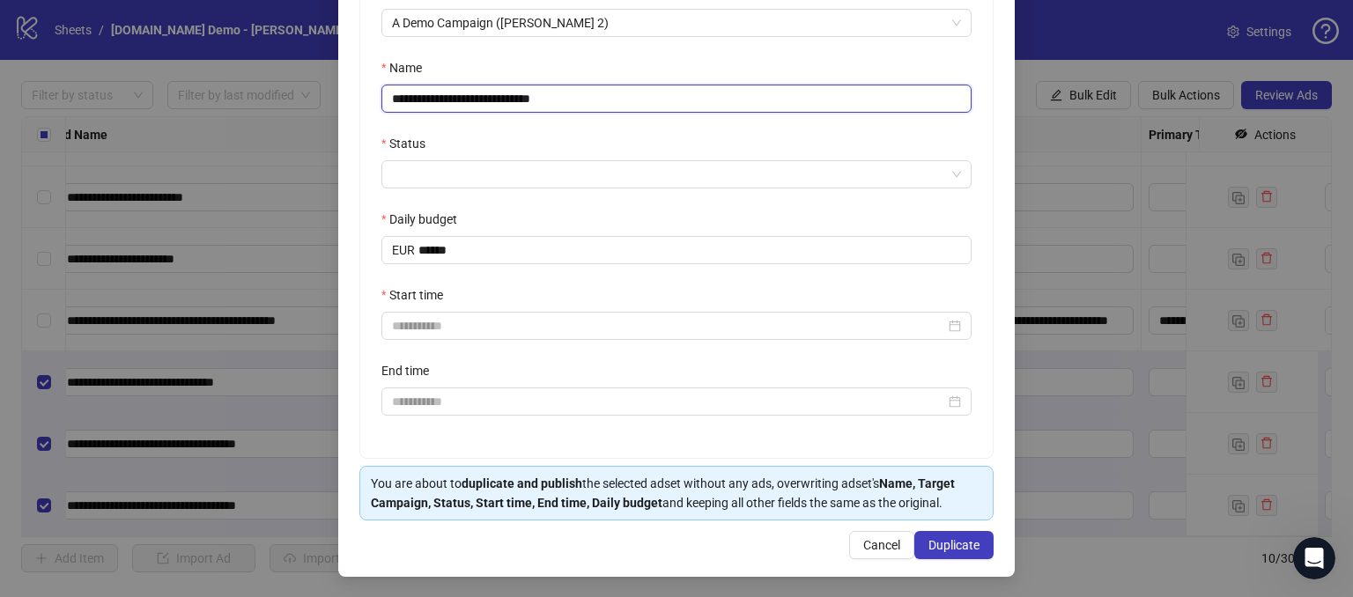
drag, startPoint x: 599, startPoint y: 99, endPoint x: 501, endPoint y: 101, distance: 97.8
click at [501, 101] on input "**********" at bounding box center [677, 99] width 590 height 28
click at [863, 550] on span "Cancel" at bounding box center [881, 545] width 37 height 14
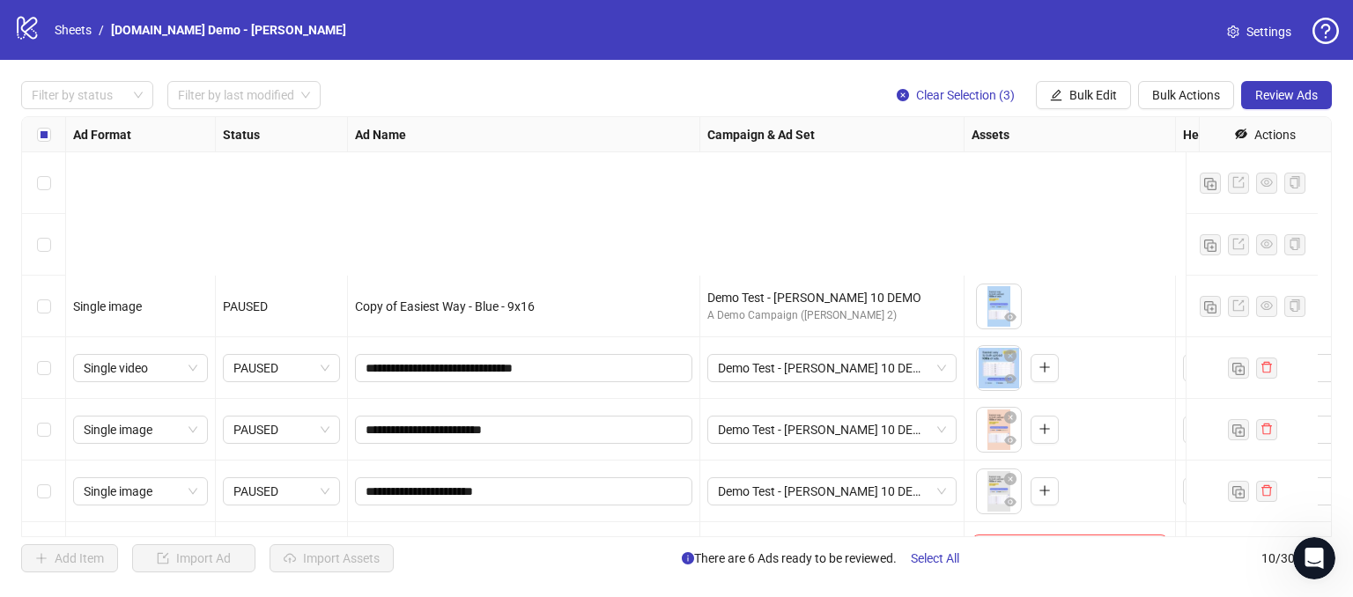
scroll to position [245, 0]
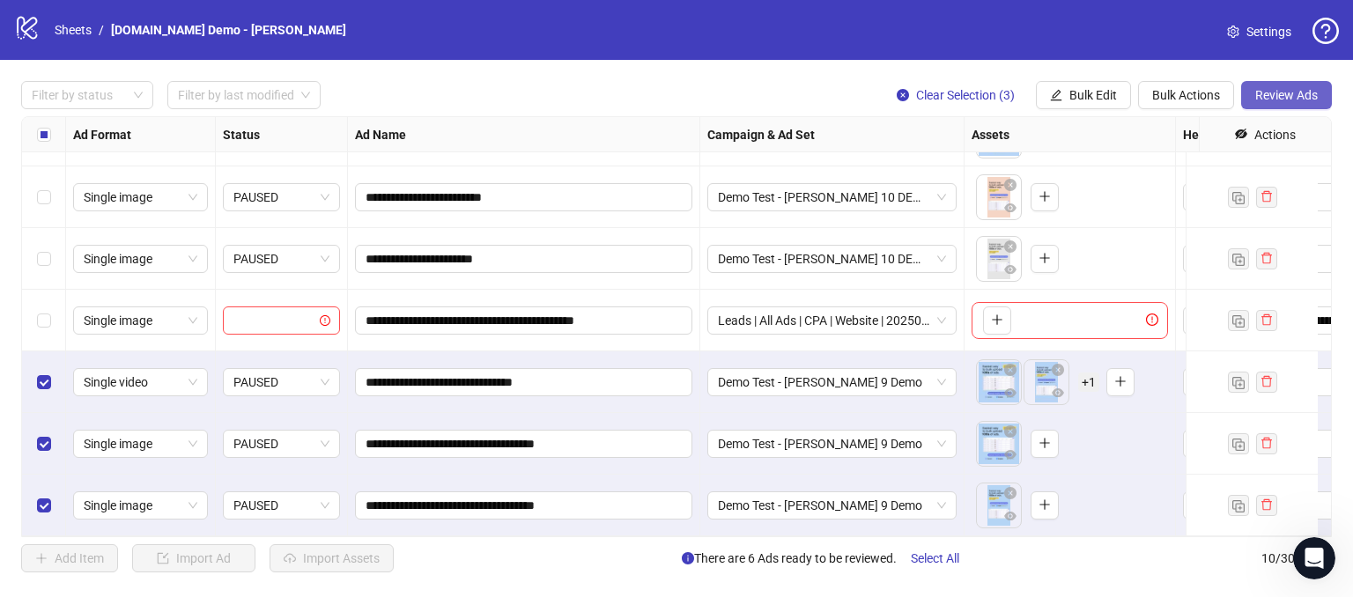
click at [1290, 96] on span "Review Ads" at bounding box center [1287, 95] width 63 height 14
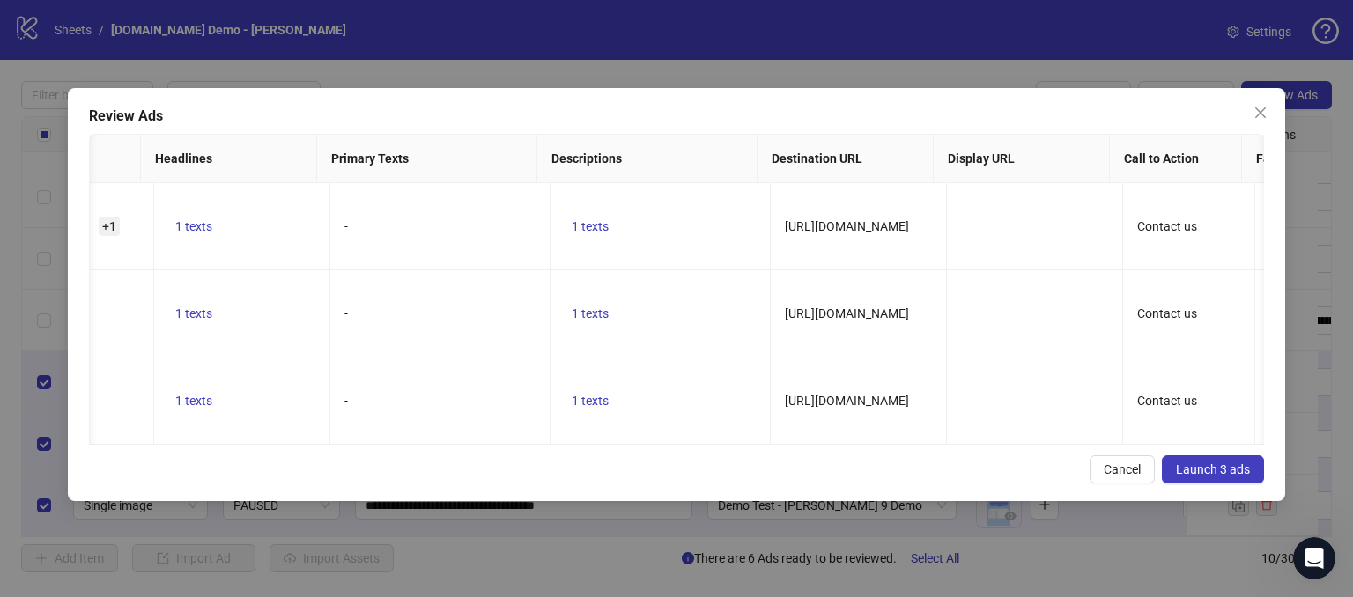
scroll to position [0, 589]
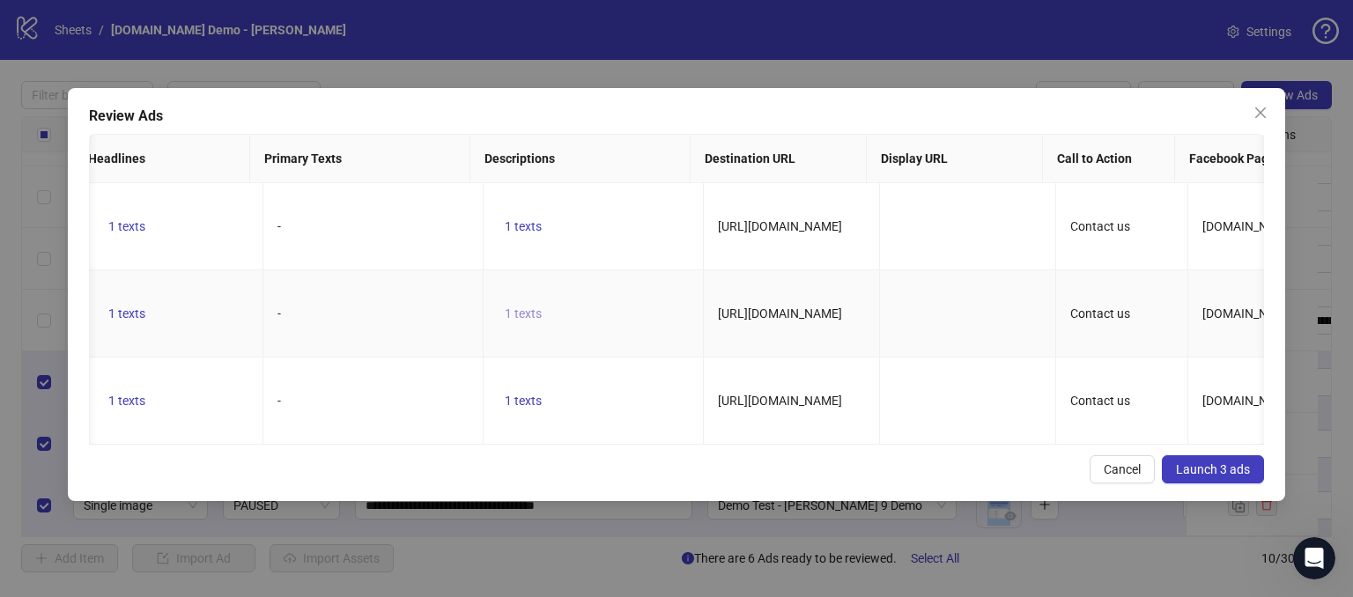
click at [528, 311] on span "1 texts" at bounding box center [523, 314] width 37 height 14
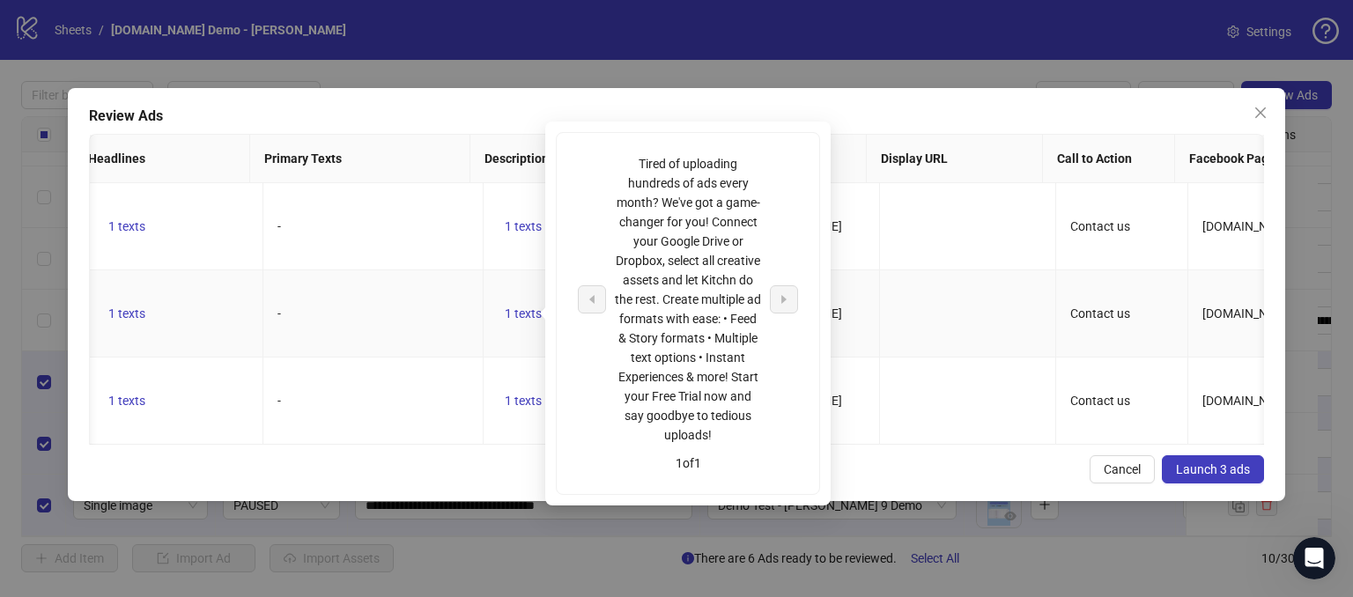
drag, startPoint x: 500, startPoint y: 353, endPoint x: 633, endPoint y: 315, distance: 137.5
click at [506, 346] on td "1 texts" at bounding box center [594, 313] width 220 height 87
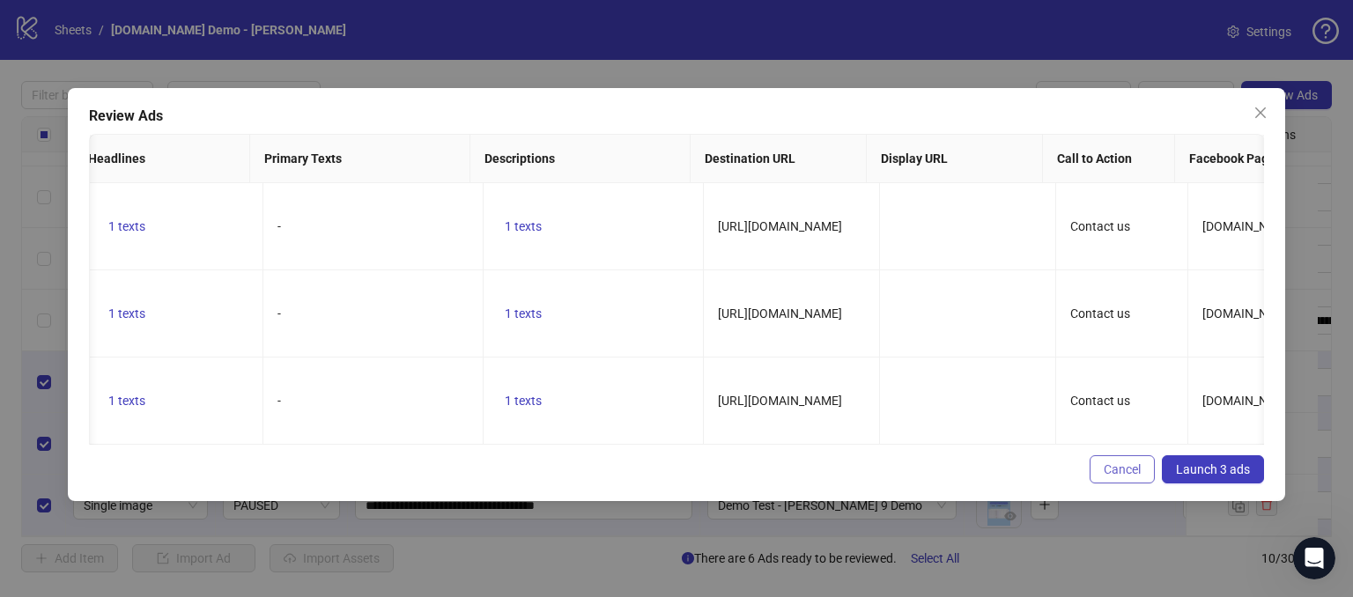
click at [1117, 477] on span "Cancel" at bounding box center [1122, 470] width 37 height 14
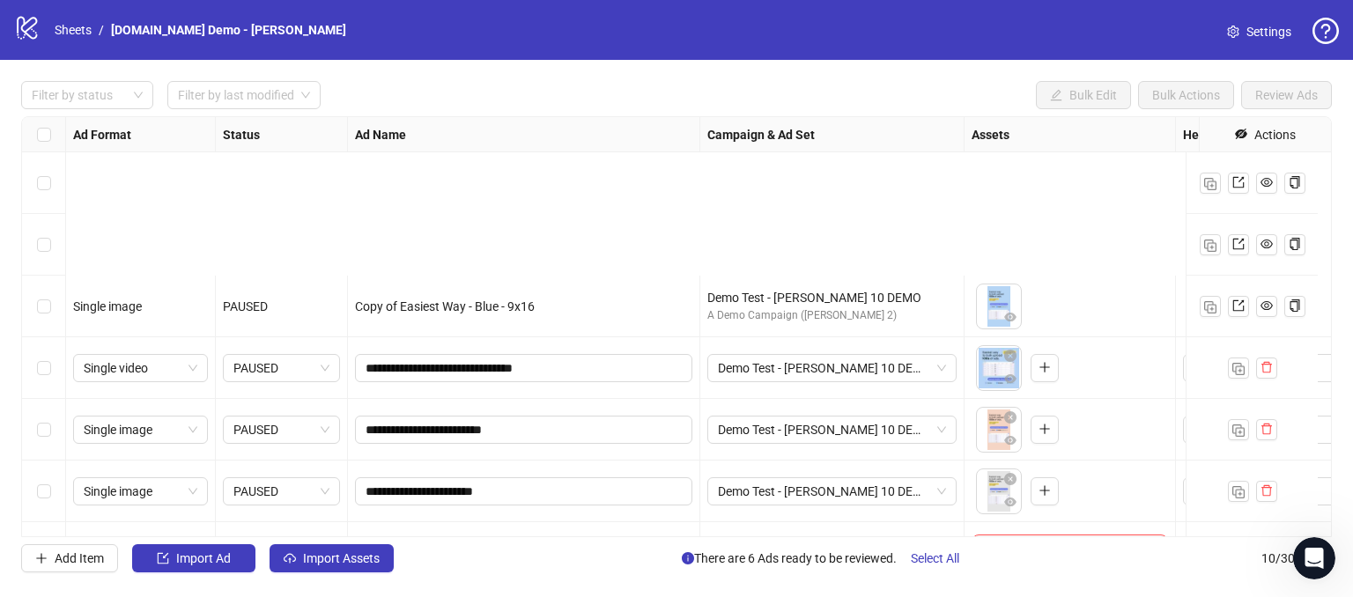
scroll to position [245, 0]
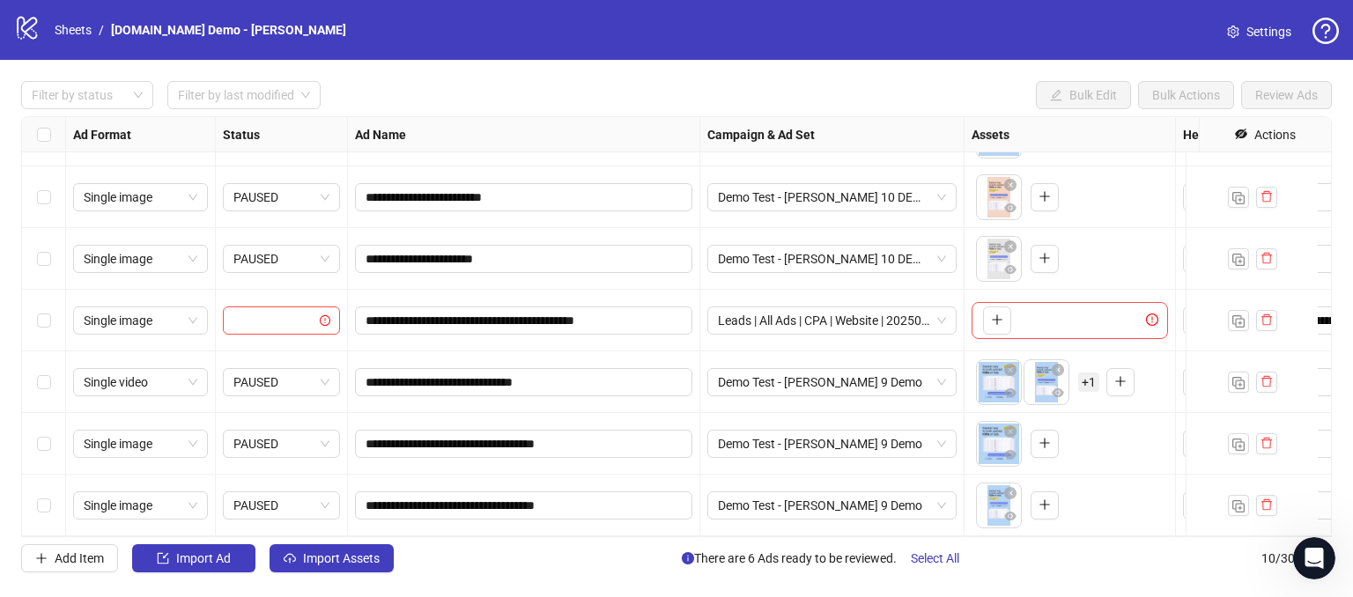
click at [529, 576] on div "**********" at bounding box center [676, 327] width 1353 height 534
drag, startPoint x: 532, startPoint y: 367, endPoint x: 520, endPoint y: 383, distance: 20.8
click at [504, 373] on input "**********" at bounding box center [522, 382] width 313 height 19
drag, startPoint x: 582, startPoint y: 430, endPoint x: 539, endPoint y: 427, distance: 42.4
click at [539, 434] on input "**********" at bounding box center [522, 443] width 313 height 19
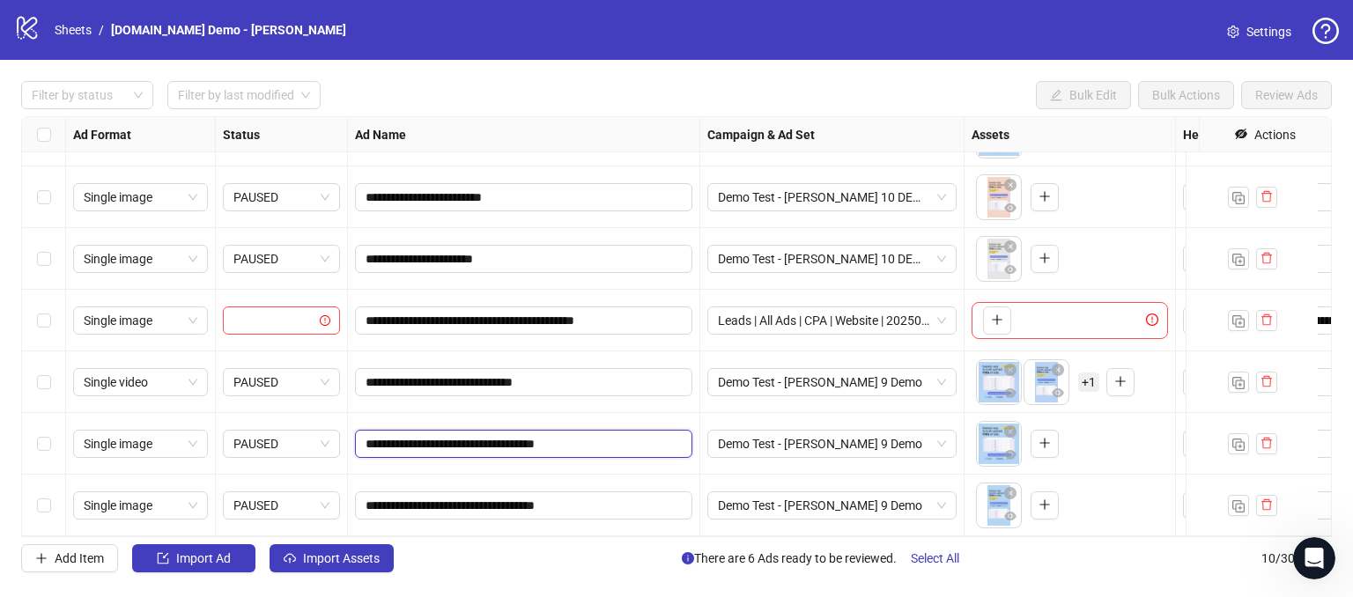
click at [513, 434] on input "**********" at bounding box center [522, 443] width 313 height 19
click at [215, 565] on span "Import Ad" at bounding box center [203, 559] width 55 height 14
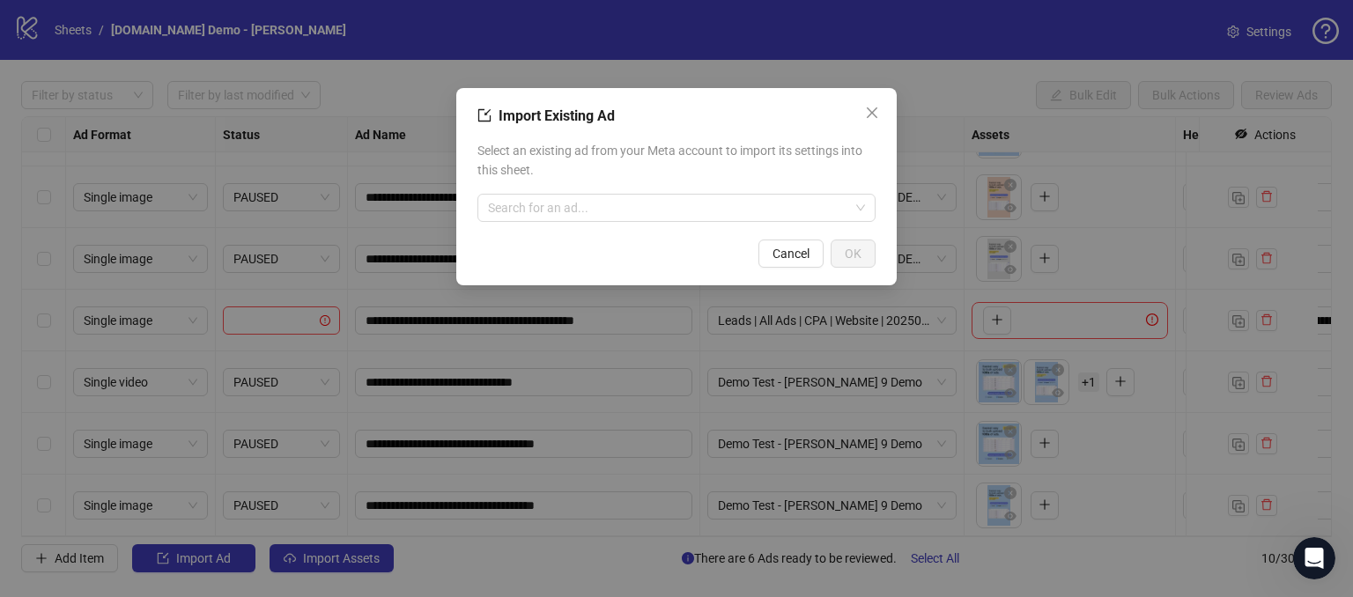
click at [311, 560] on div "Import Existing Ad Select an existing ad from your Meta account to import its s…" at bounding box center [676, 298] width 1353 height 597
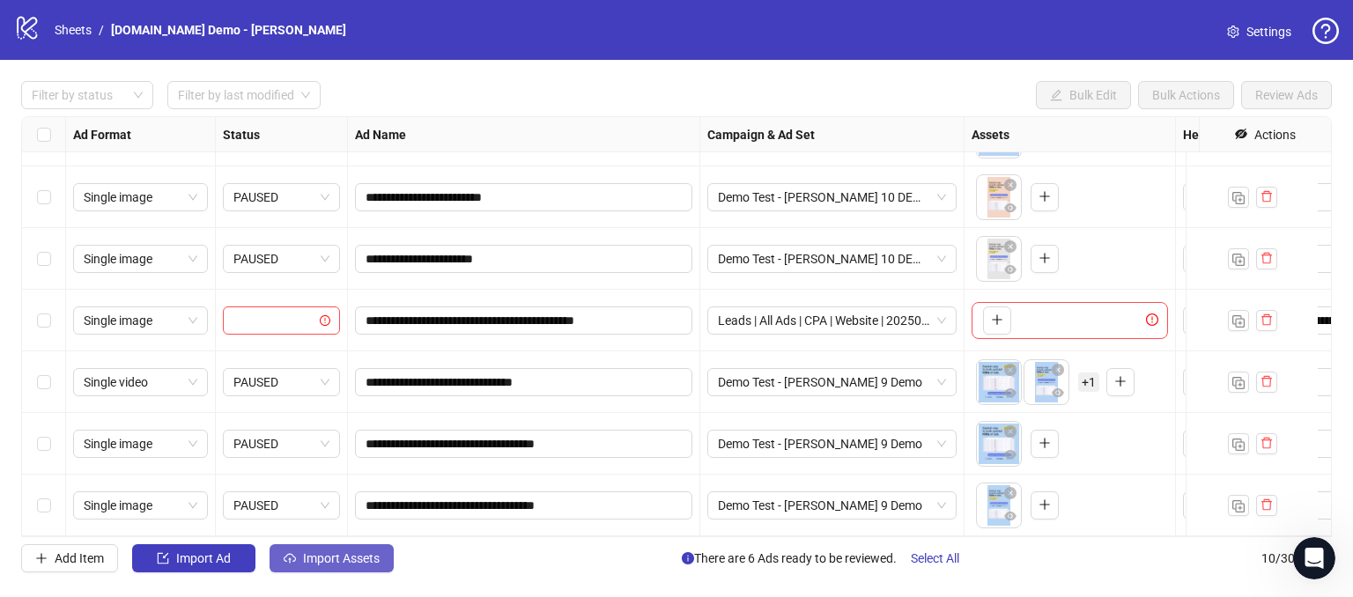
click at [363, 557] on span "Import Assets" at bounding box center [341, 559] width 77 height 14
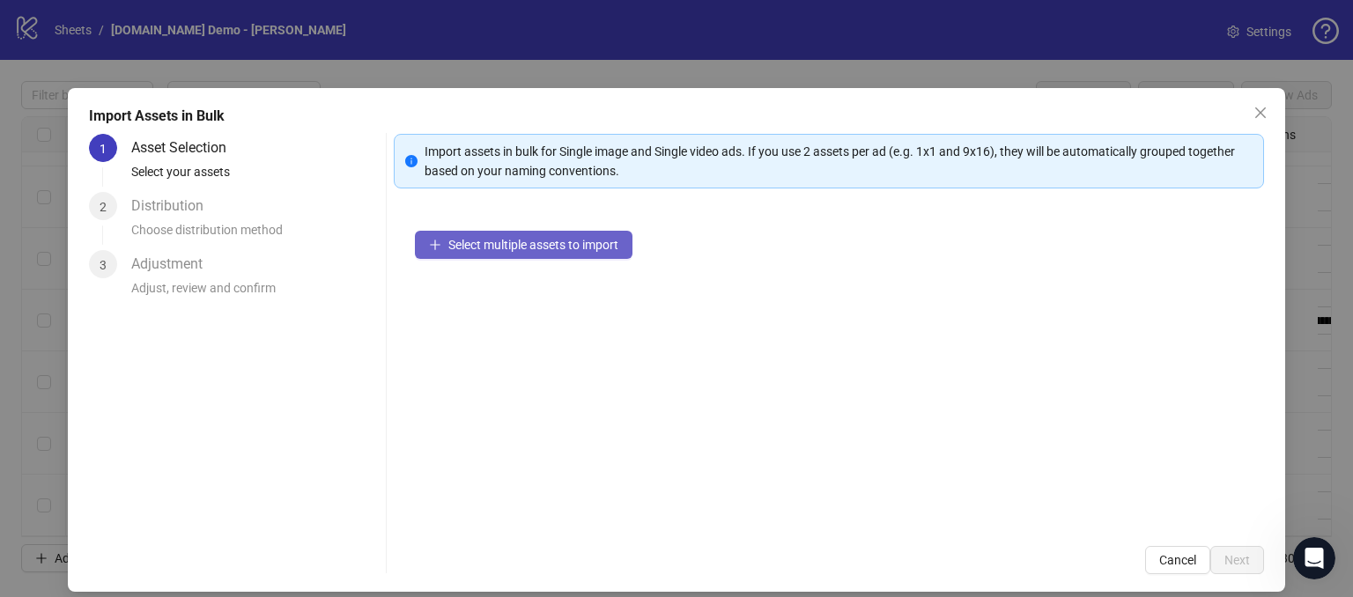
click at [578, 245] on span "Select multiple assets to import" at bounding box center [533, 245] width 170 height 14
click at [1254, 109] on icon "close" at bounding box center [1261, 113] width 14 height 14
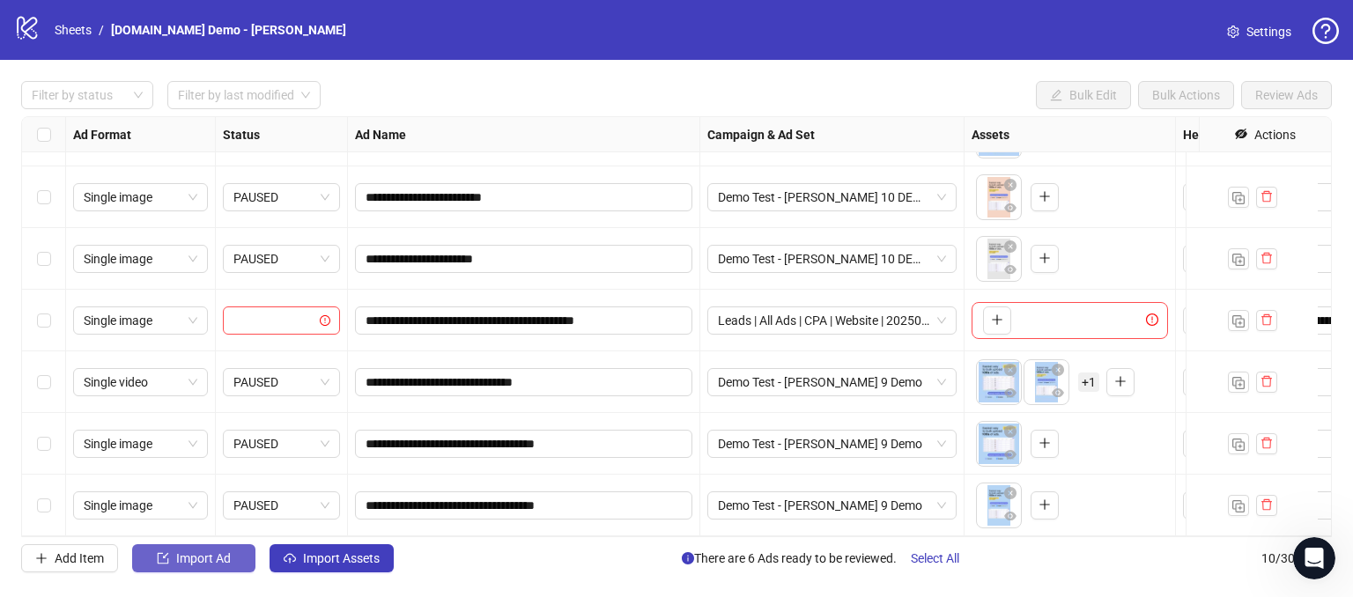
click at [171, 564] on button "Import Ad" at bounding box center [193, 559] width 123 height 28
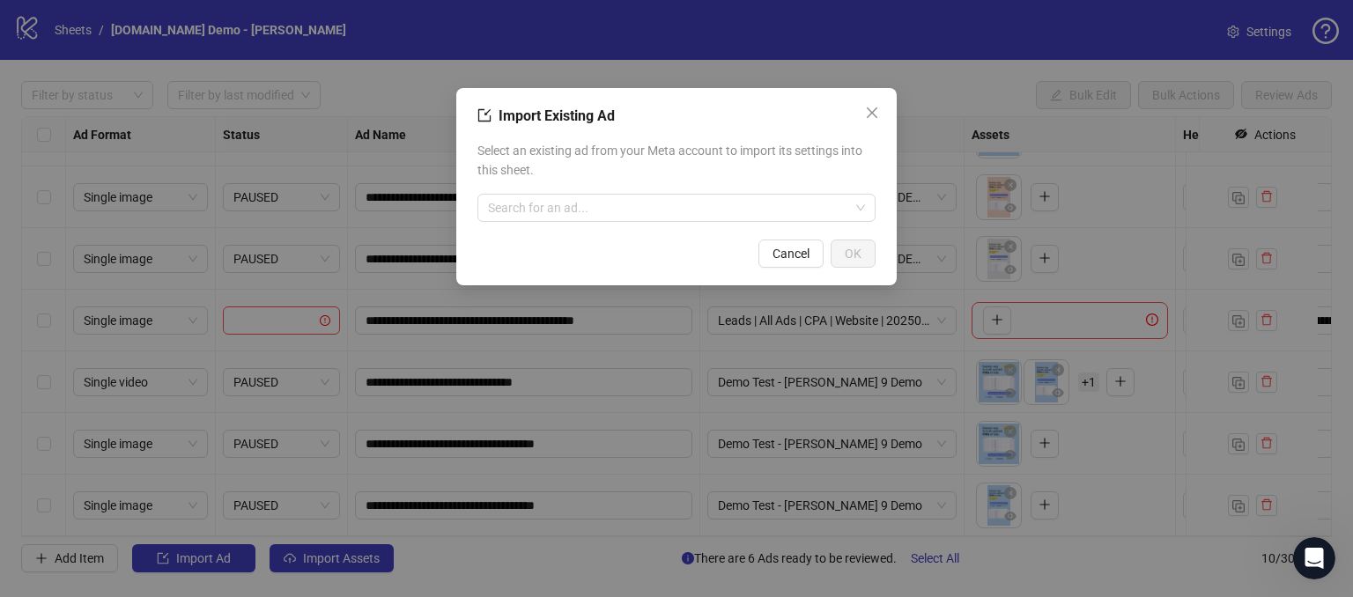
click at [864, 124] on button "Close" at bounding box center [872, 113] width 28 height 28
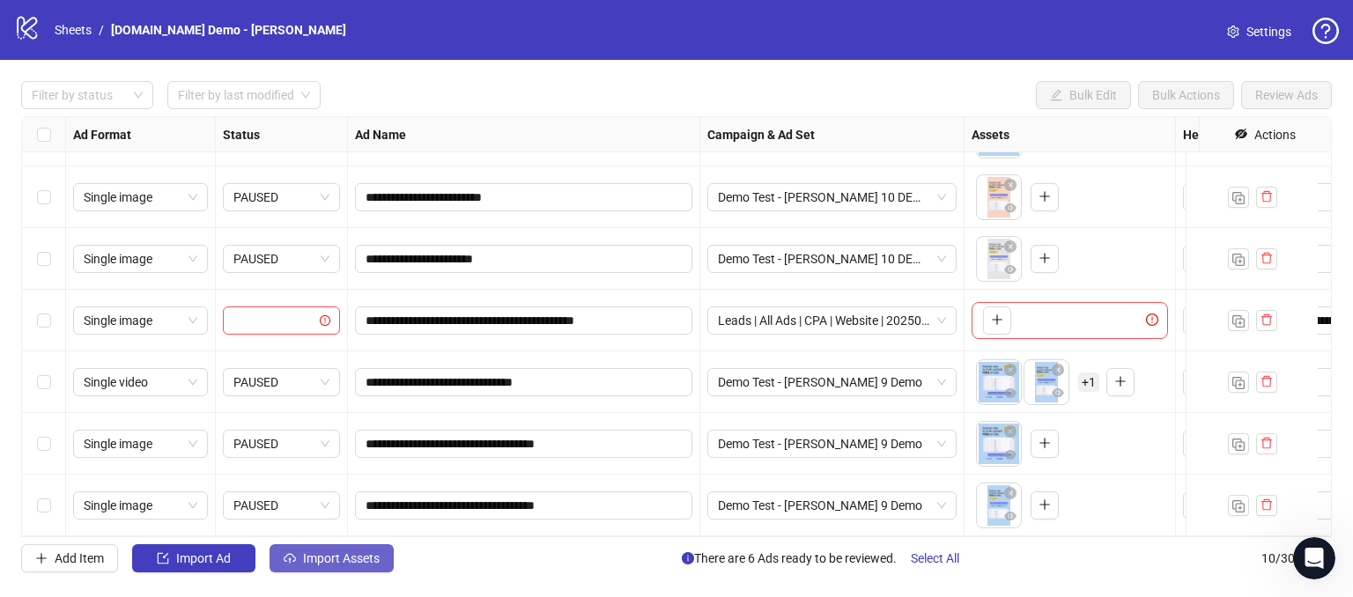
click at [323, 554] on span "Import Assets" at bounding box center [341, 559] width 77 height 14
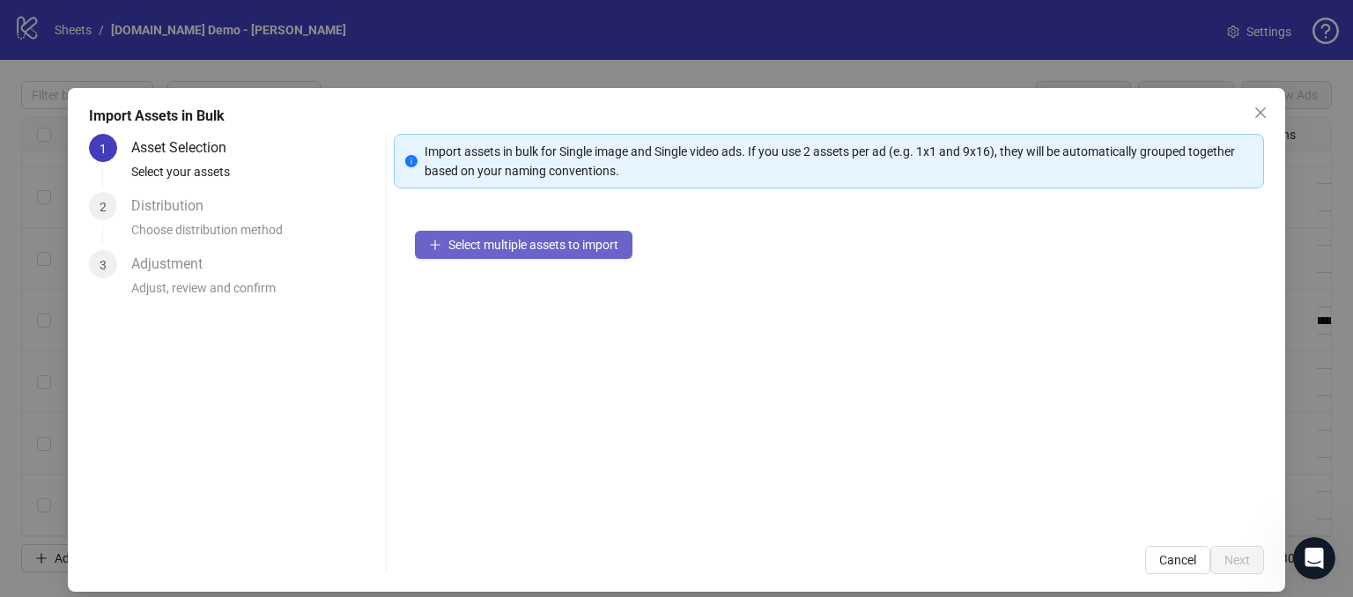
click at [485, 240] on span "Select multiple assets to import" at bounding box center [533, 245] width 170 height 14
click at [1254, 113] on icon "close" at bounding box center [1261, 113] width 14 height 14
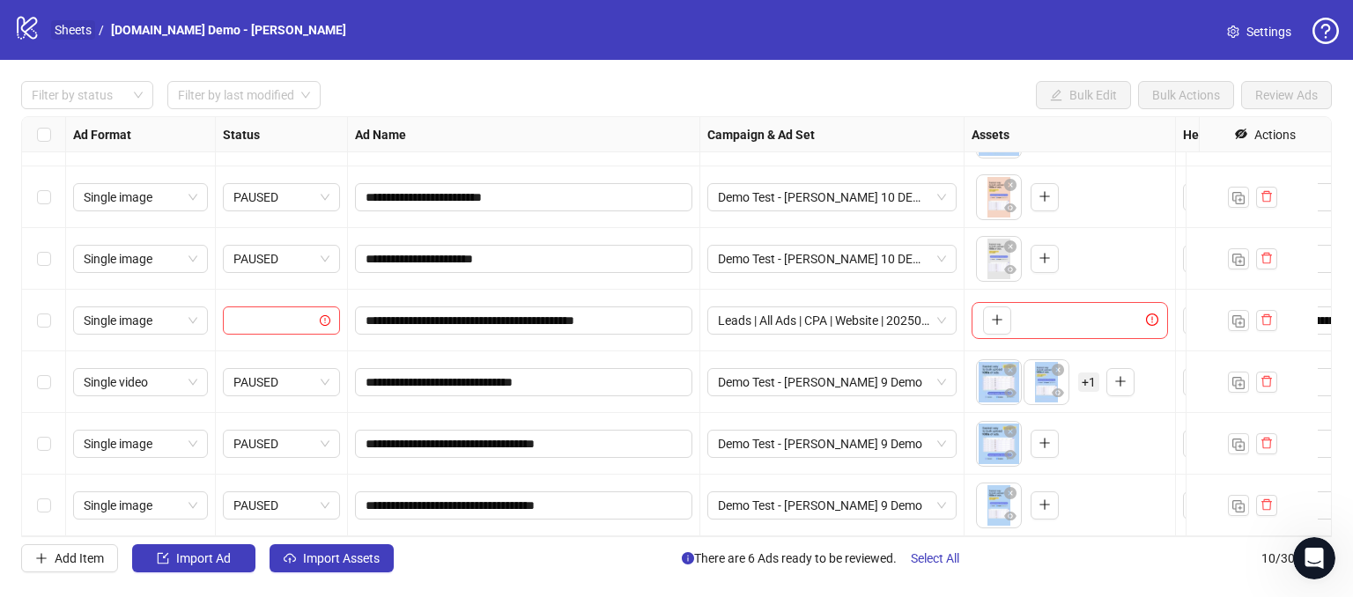
click at [60, 33] on link "Sheets" at bounding box center [73, 29] width 44 height 19
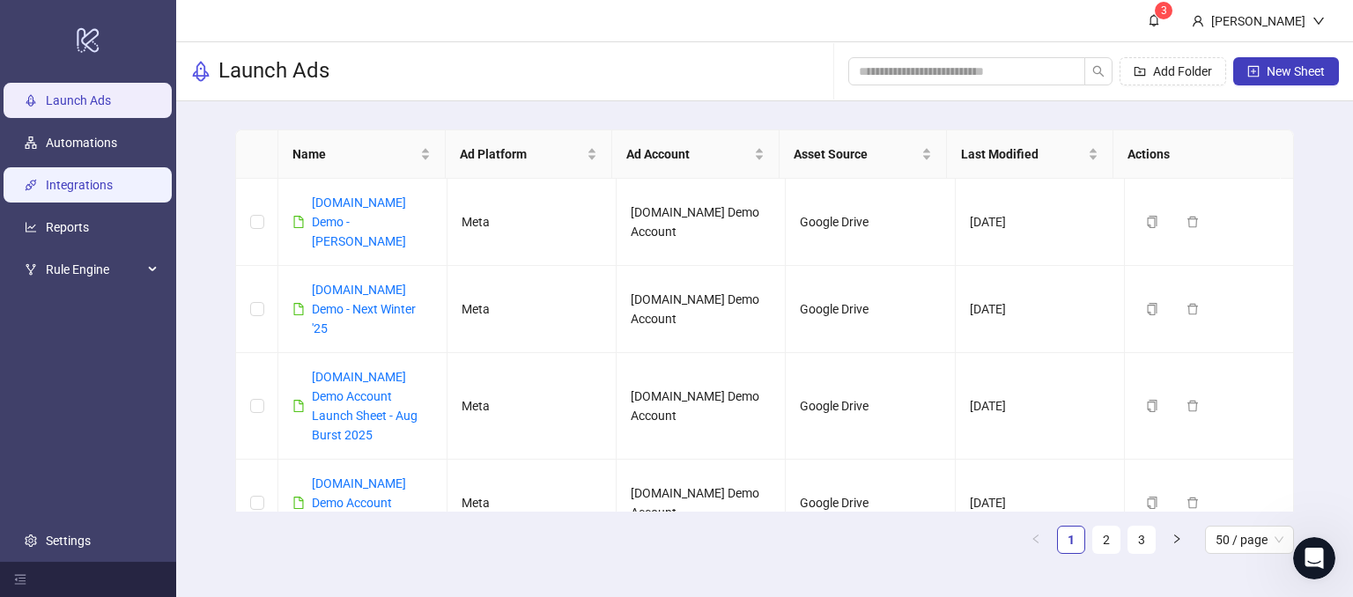
click at [84, 190] on link "Integrations" at bounding box center [79, 186] width 67 height 14
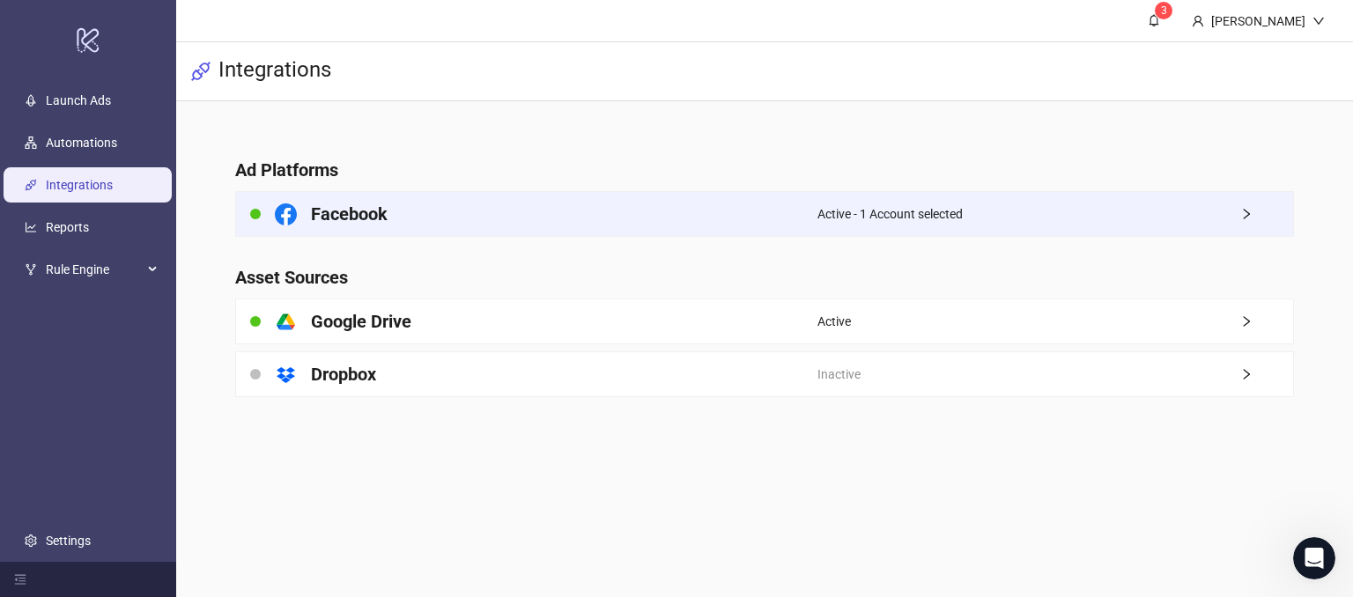
click at [463, 223] on div "Facebook" at bounding box center [527, 214] width 582 height 44
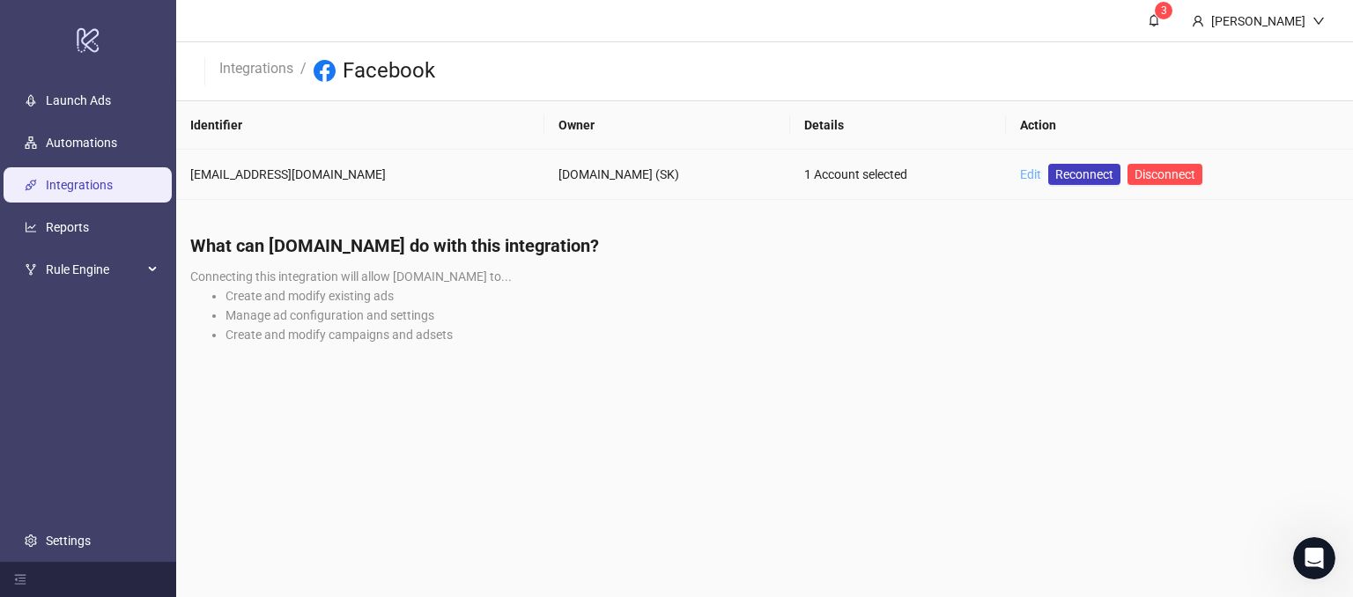
click at [1020, 176] on link "Edit" at bounding box center [1030, 174] width 21 height 14
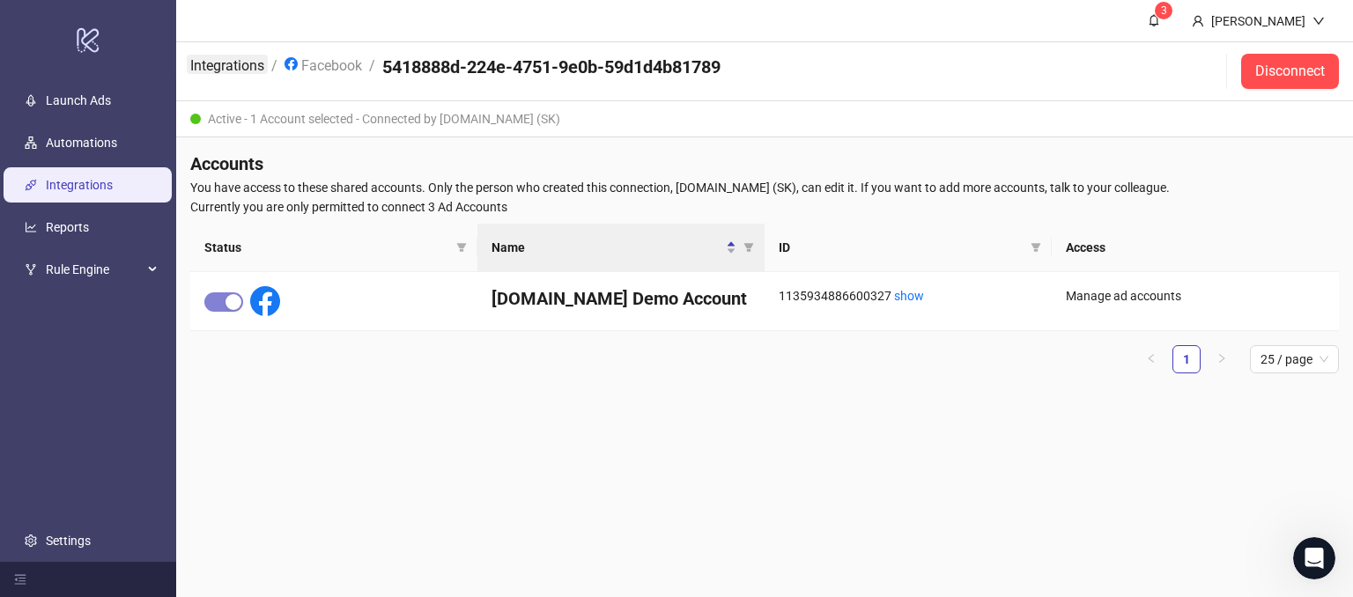
click at [229, 64] on link "Integrations" at bounding box center [227, 64] width 81 height 19
